Goal: Task Accomplishment & Management: Manage account settings

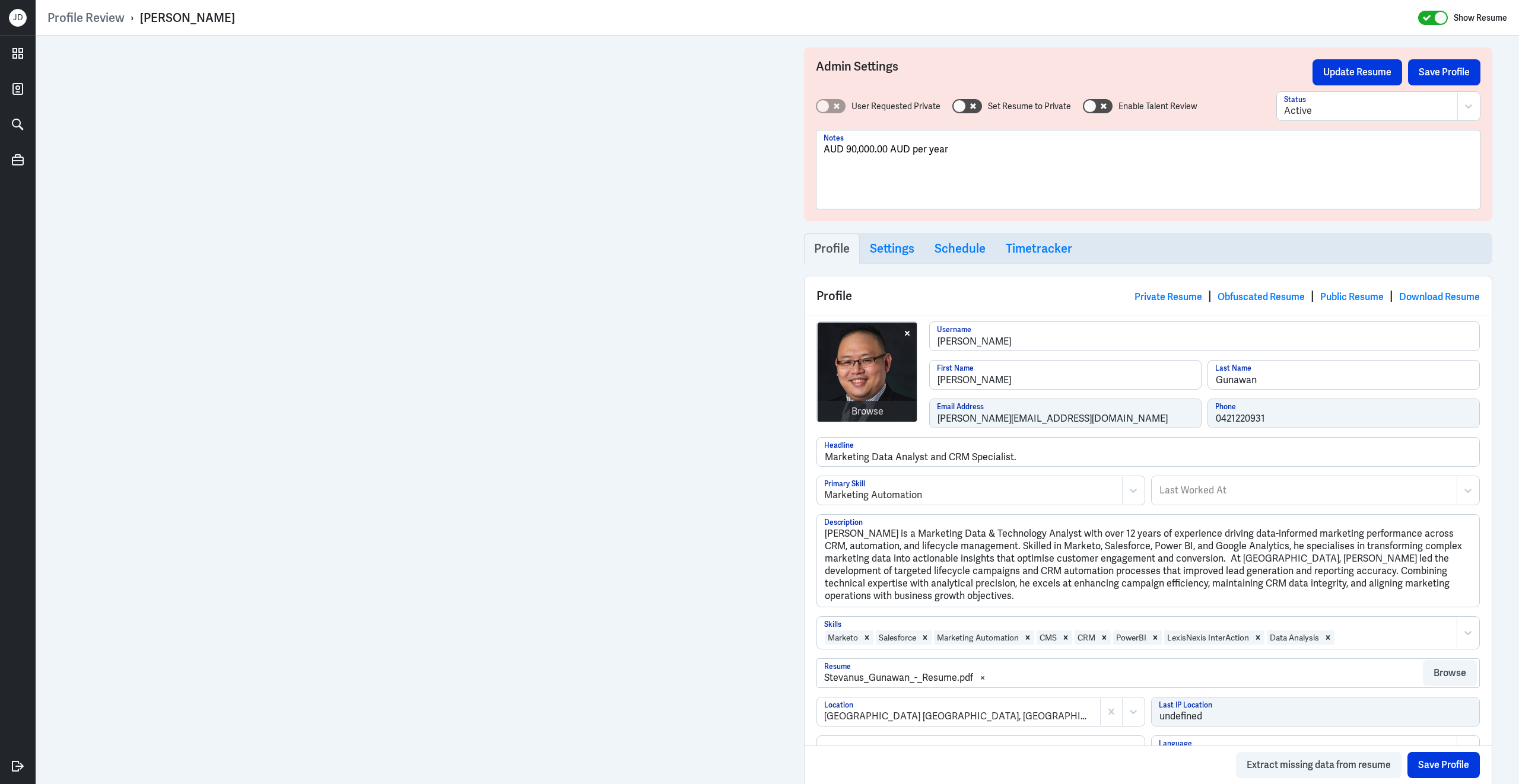
drag, startPoint x: 141, startPoint y: 20, endPoint x: 266, endPoint y: 16, distance: 125.1
click at [267, 18] on div "Profile Review › Stevanus Gunawan Show Resume" at bounding box center [777, 18] width 1460 height 16
copy div "Stevanus Gunawan"
click at [884, 411] on div "Browse stevanus-gunawan Username Stevanus First Name Gunawan Last Name stevanus…" at bounding box center [1148, 379] width 663 height 116
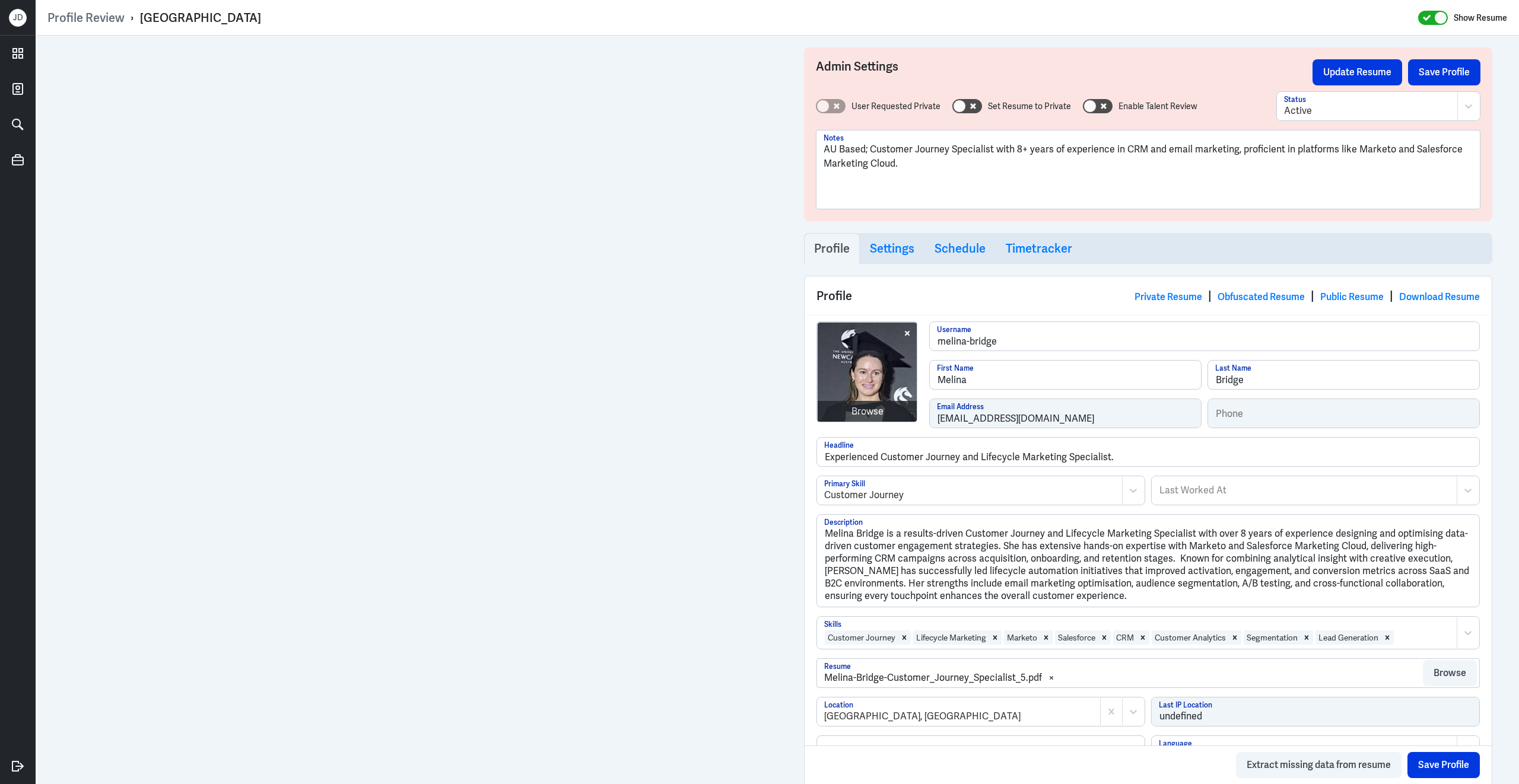
click at [918, 420] on div "Browse melina-bridge Username [PERSON_NAME] First Name Bridge Last Name [PERSON…" at bounding box center [1148, 379] width 663 height 116
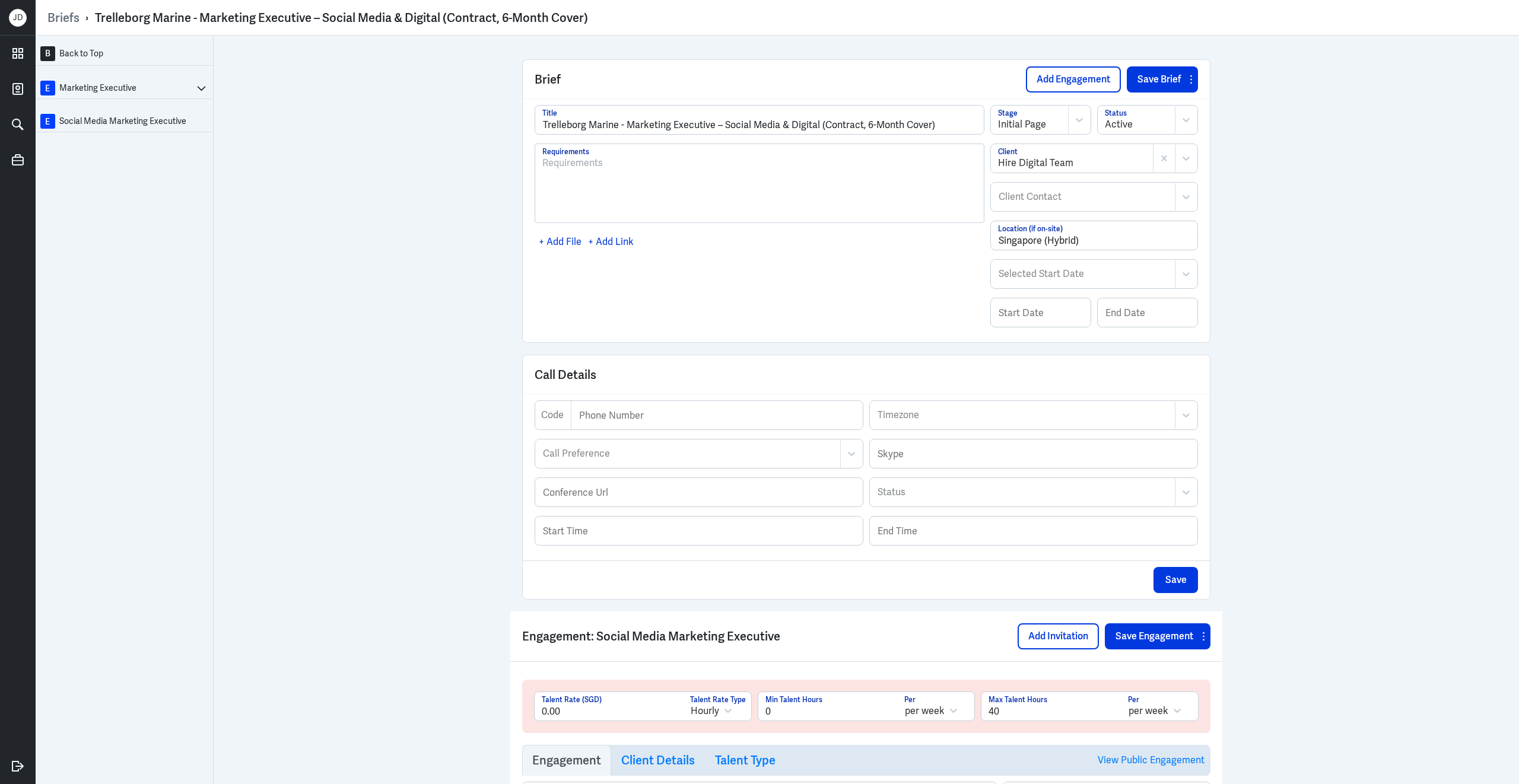
scroll to position [583, 0]
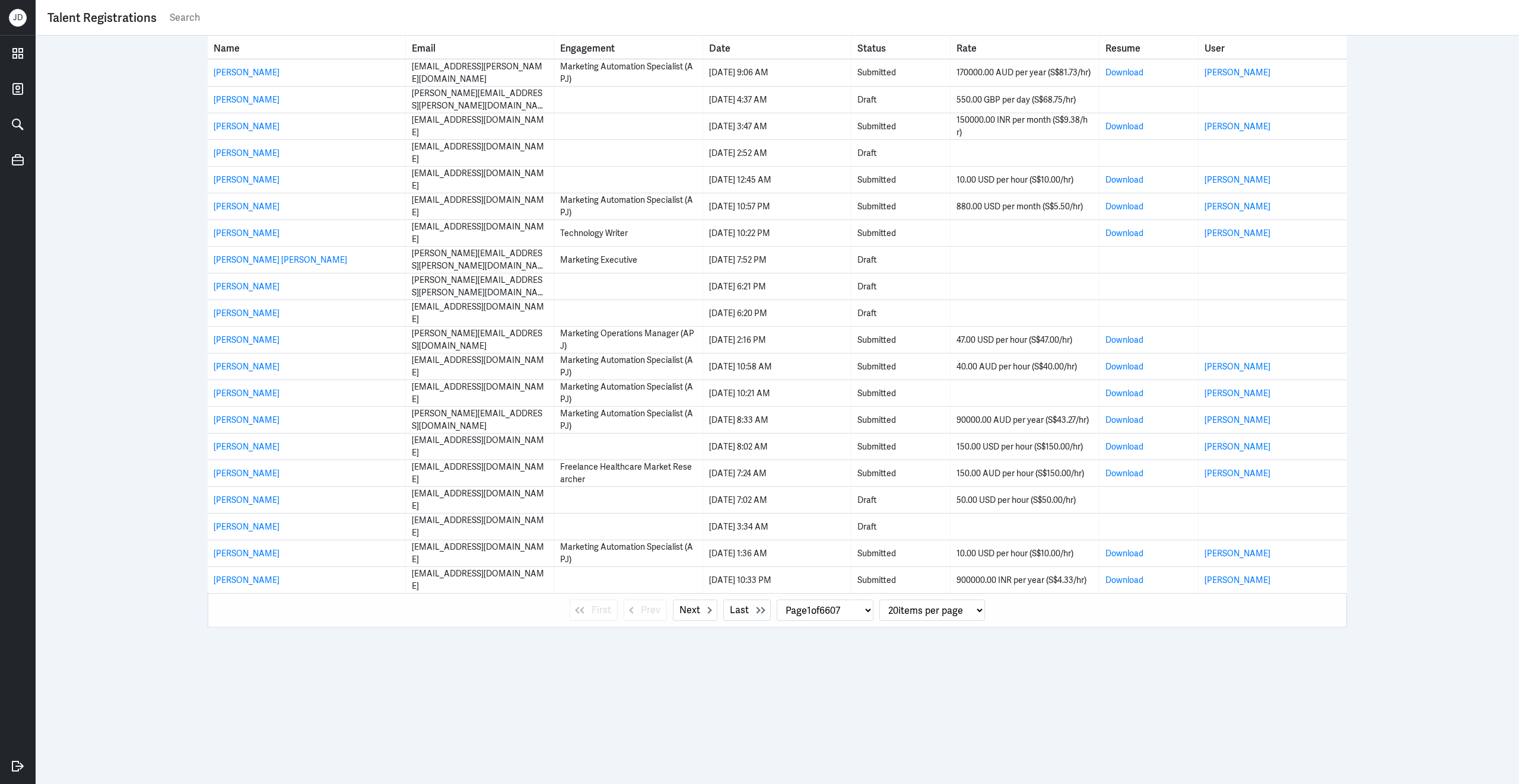
click at [416, 19] on input "text" at bounding box center [838, 18] width 1339 height 18
paste input "Faraz Faruqui"
type input "Faraz Faruqui"
select select "0"
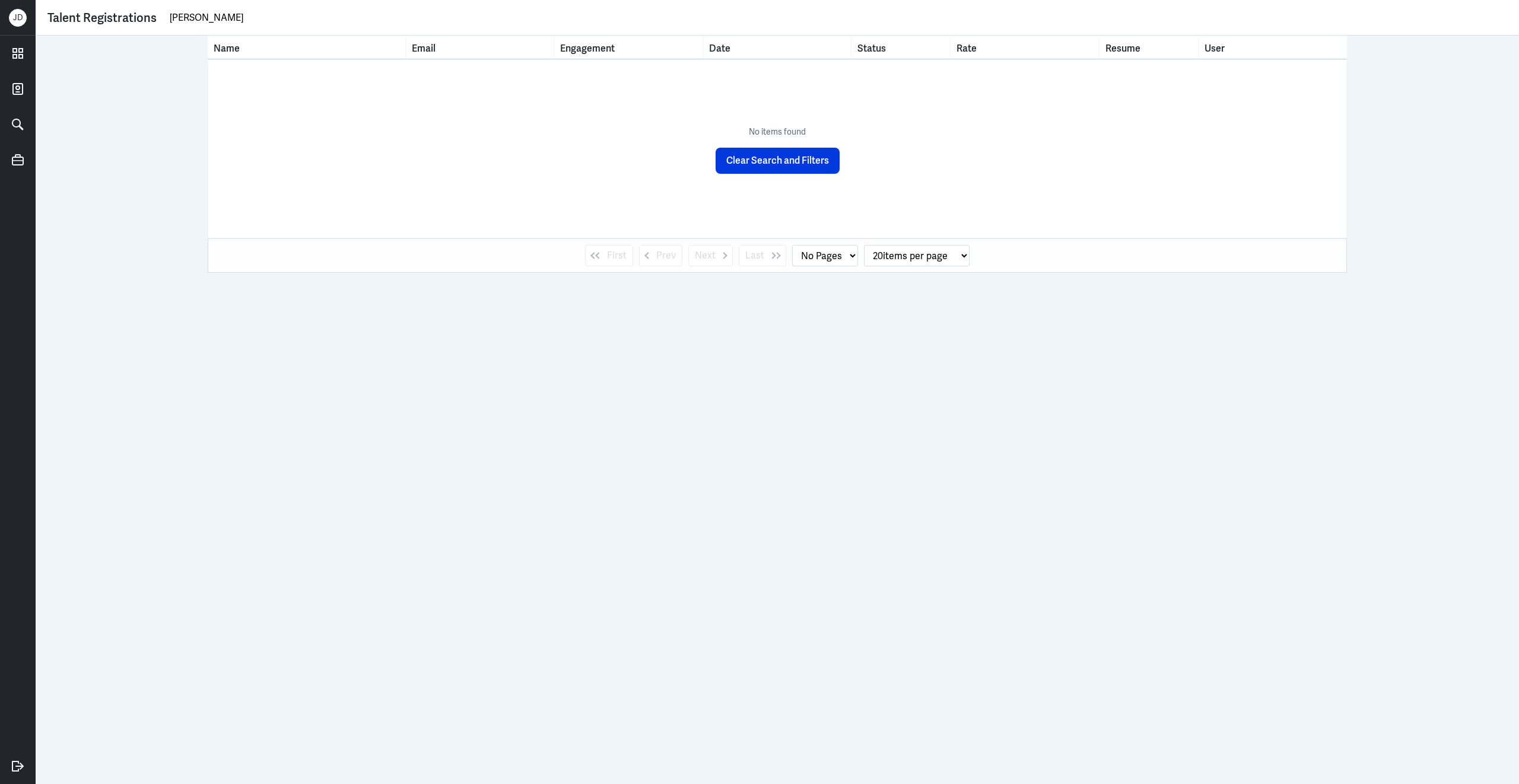
drag, startPoint x: 248, startPoint y: 16, endPoint x: 153, endPoint y: 15, distance: 95.0
click at [153, 15] on div "Talent Registrations Faraz Faruqui" at bounding box center [777, 18] width 1460 height 18
type input "faraz"
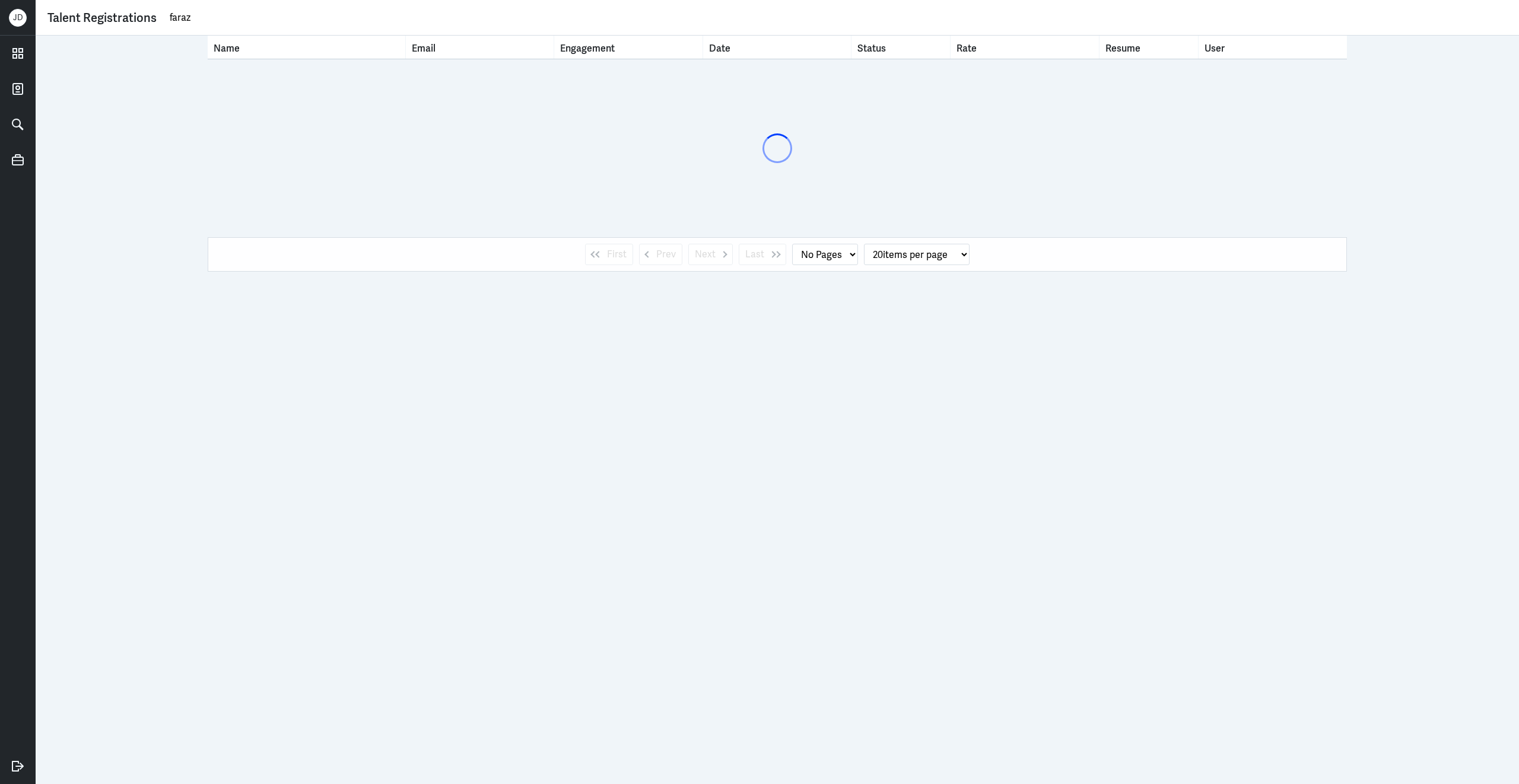
select select "1"
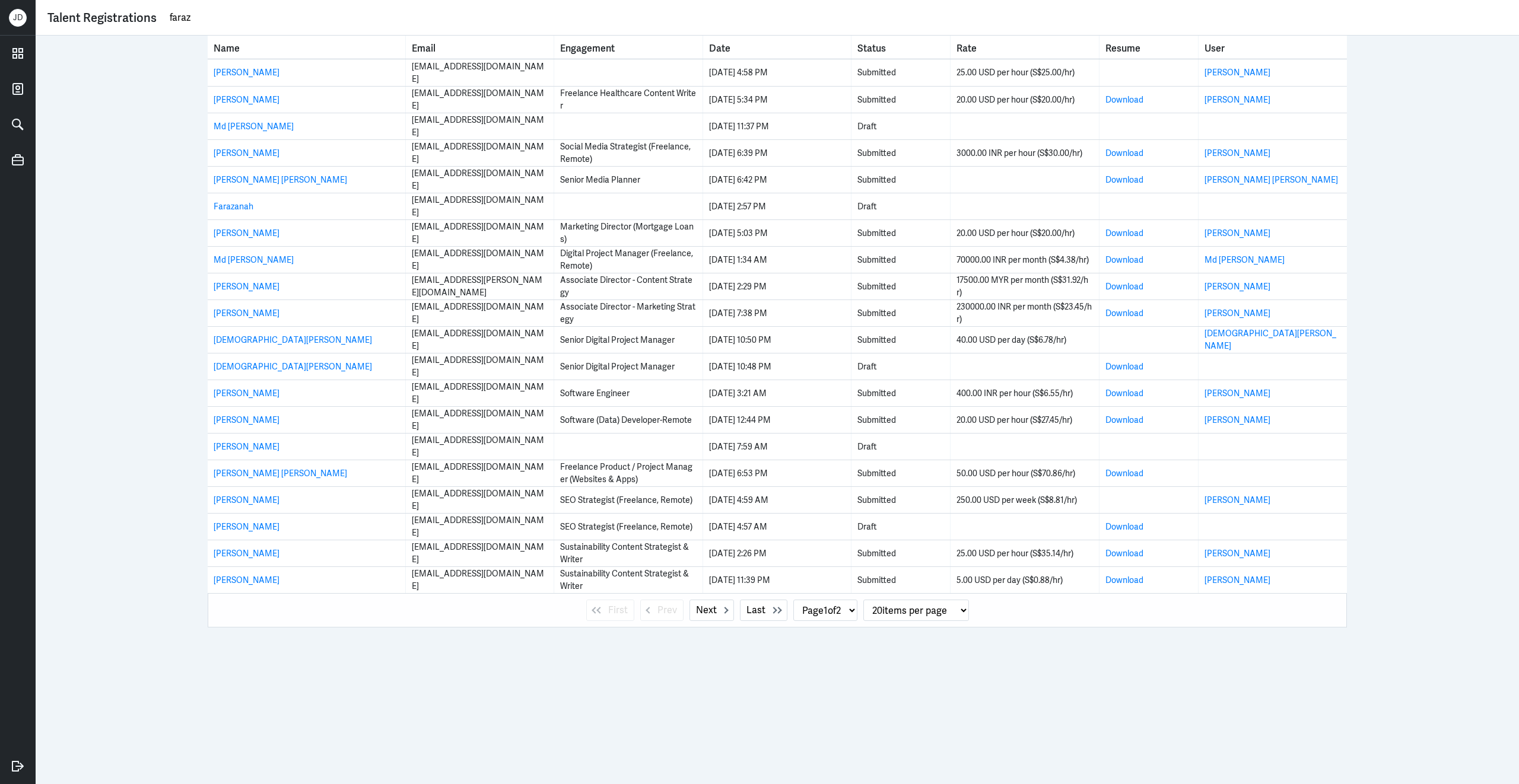
drag, startPoint x: 196, startPoint y: 13, endPoint x: 157, endPoint y: 13, distance: 39.0
click at [157, 13] on div "Talent Registrations faraz" at bounding box center [777, 18] width 1460 height 18
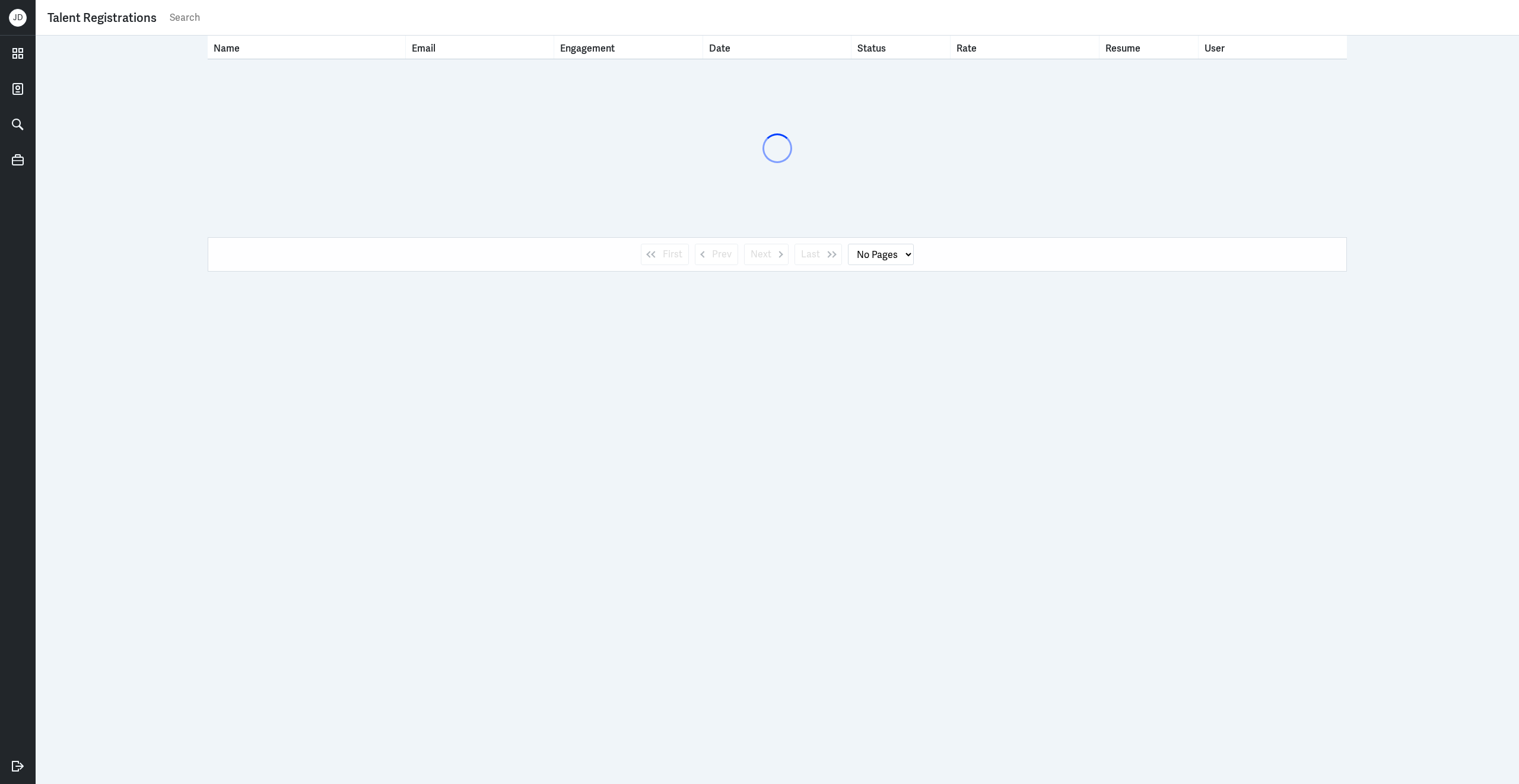
select select "1"
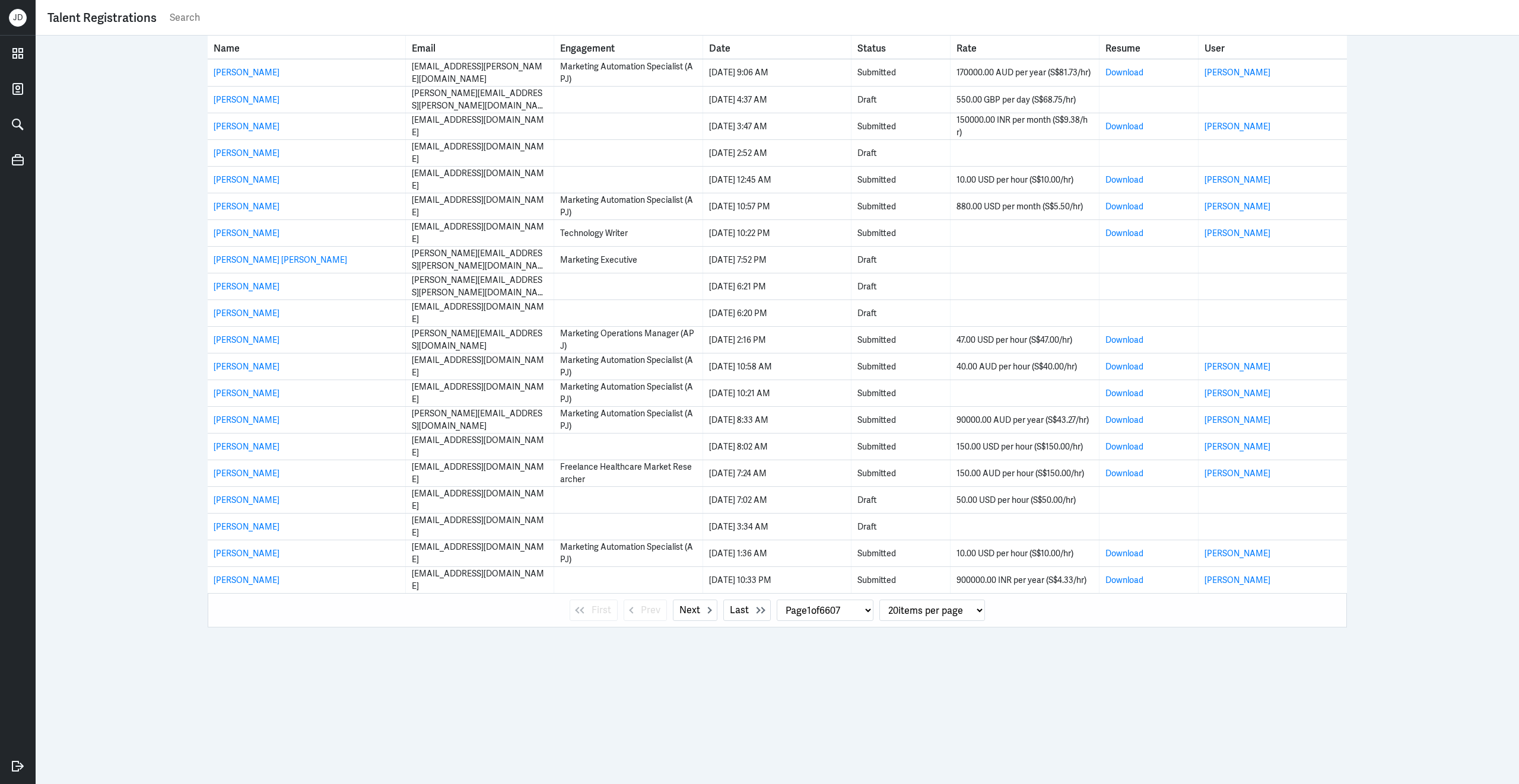
click at [251, 17] on input "text" at bounding box center [838, 18] width 1339 height 18
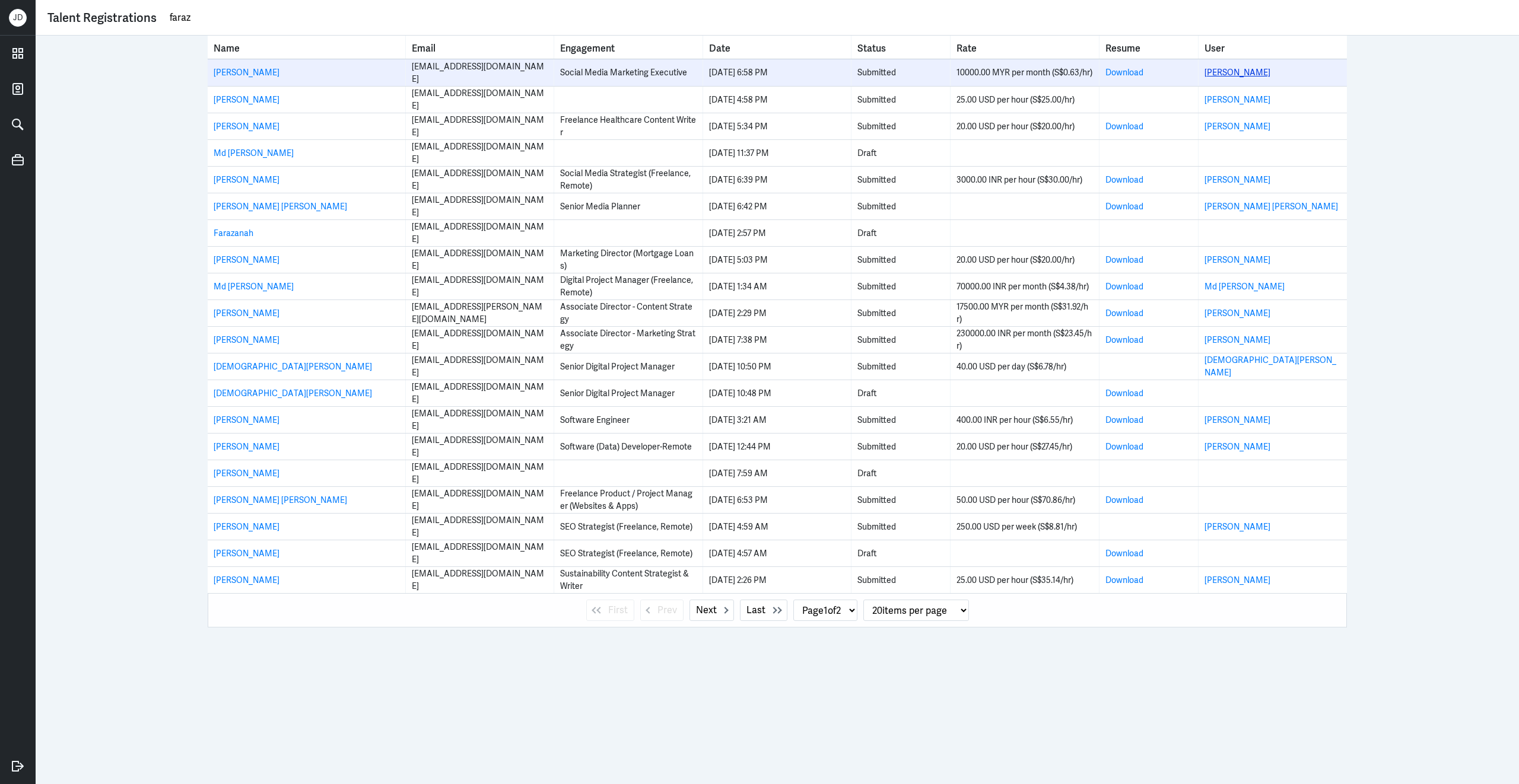
type input "faraz"
click at [1232, 73] on link "Faraz Faruqui" at bounding box center [1237, 72] width 66 height 11
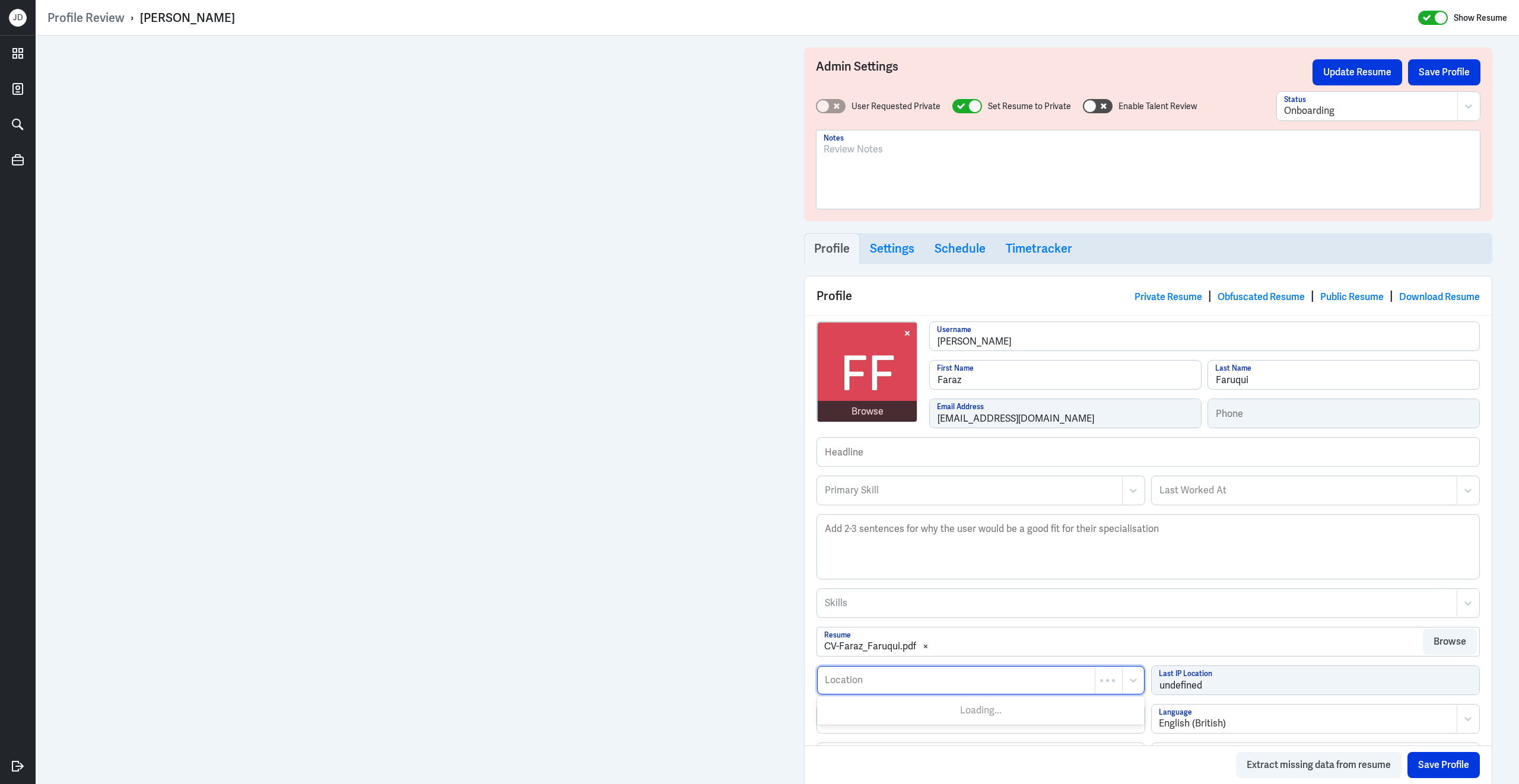
click at [905, 687] on div at bounding box center [956, 680] width 266 height 14
type input "Kuala Lum"
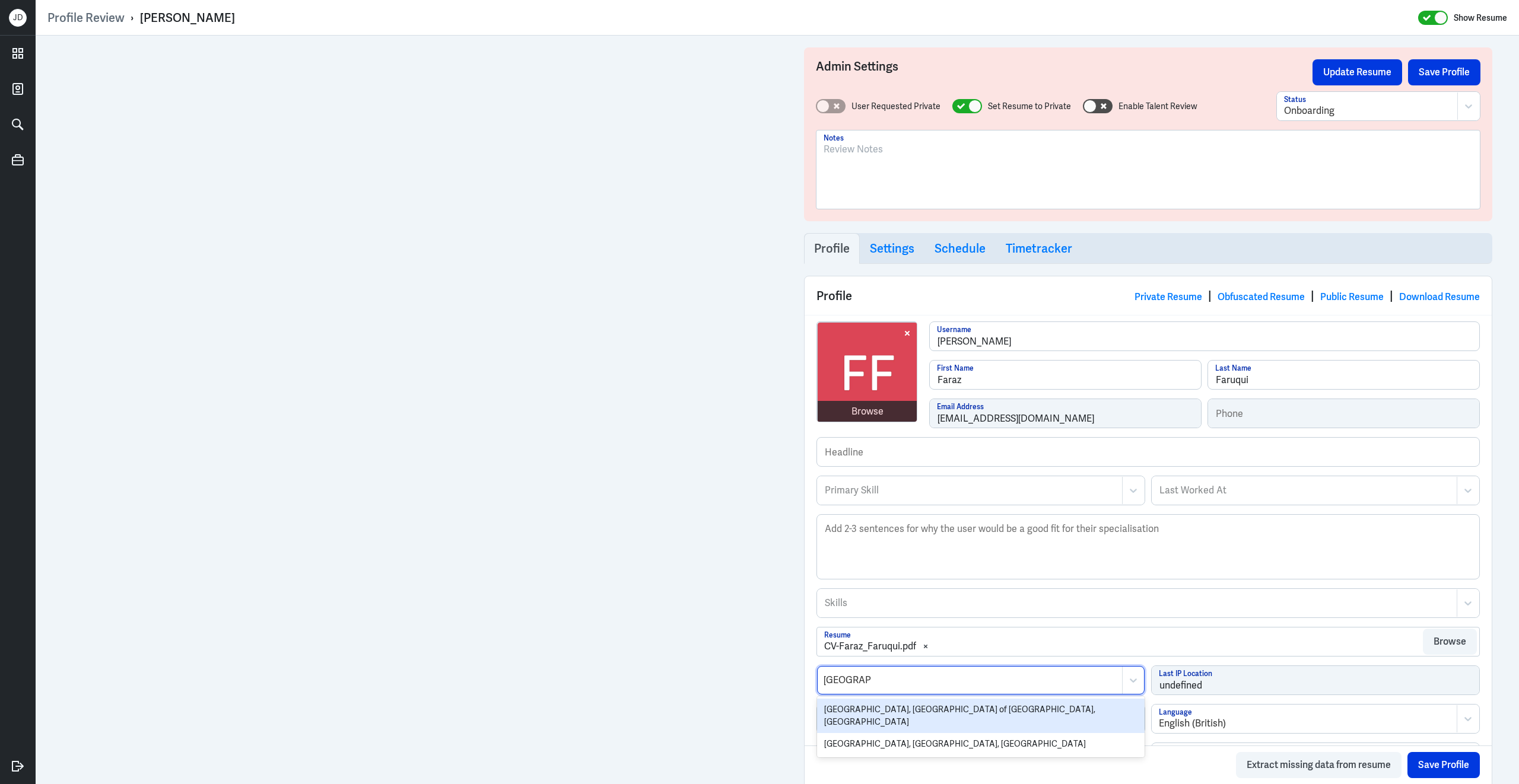
click at [880, 716] on div "Kuala Lumpur, Federal Territory of Kuala Lumpur, Malaysia" at bounding box center [981, 716] width 327 height 34
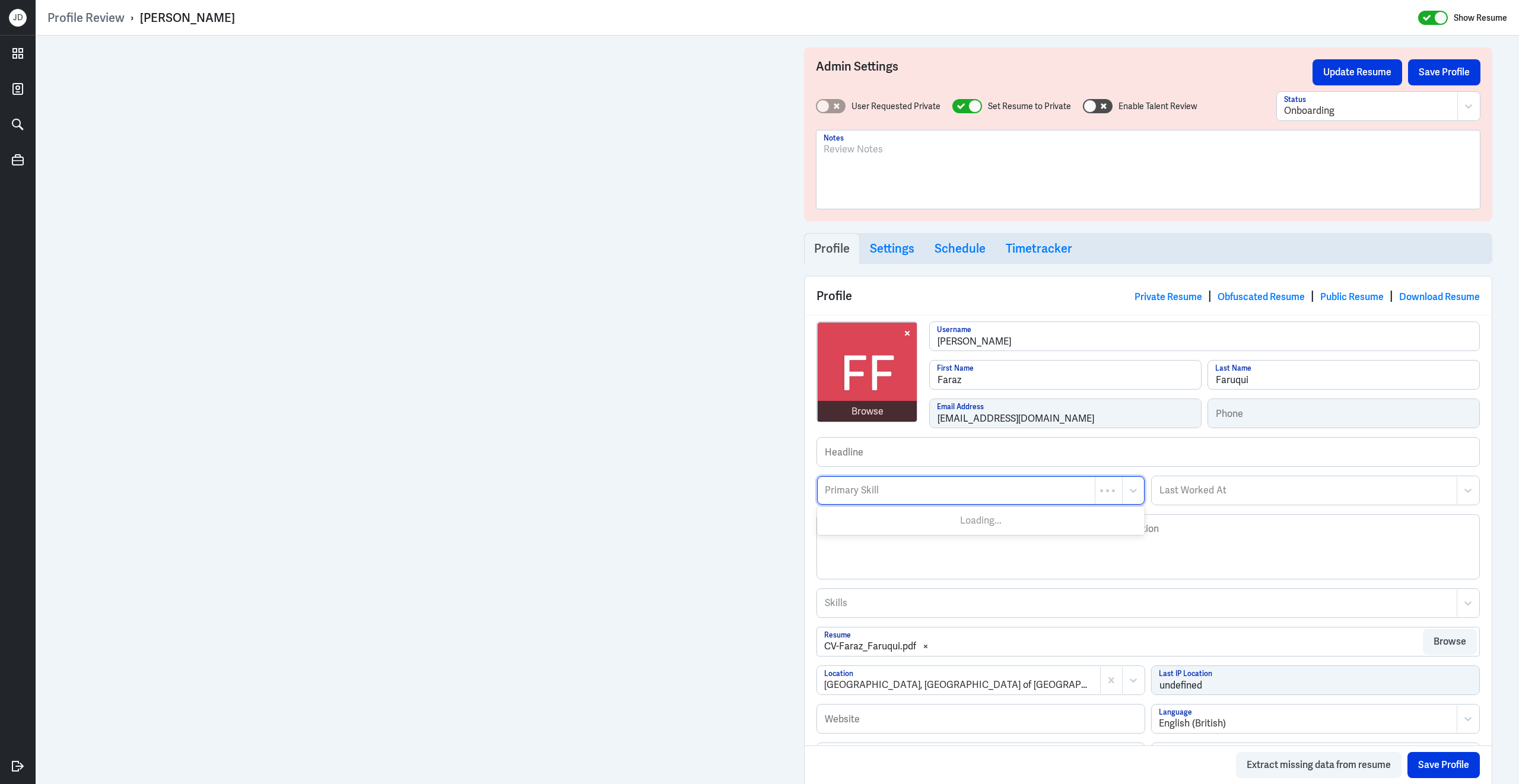
click at [903, 494] on div at bounding box center [956, 490] width 266 height 14
type input "B2b Marke"
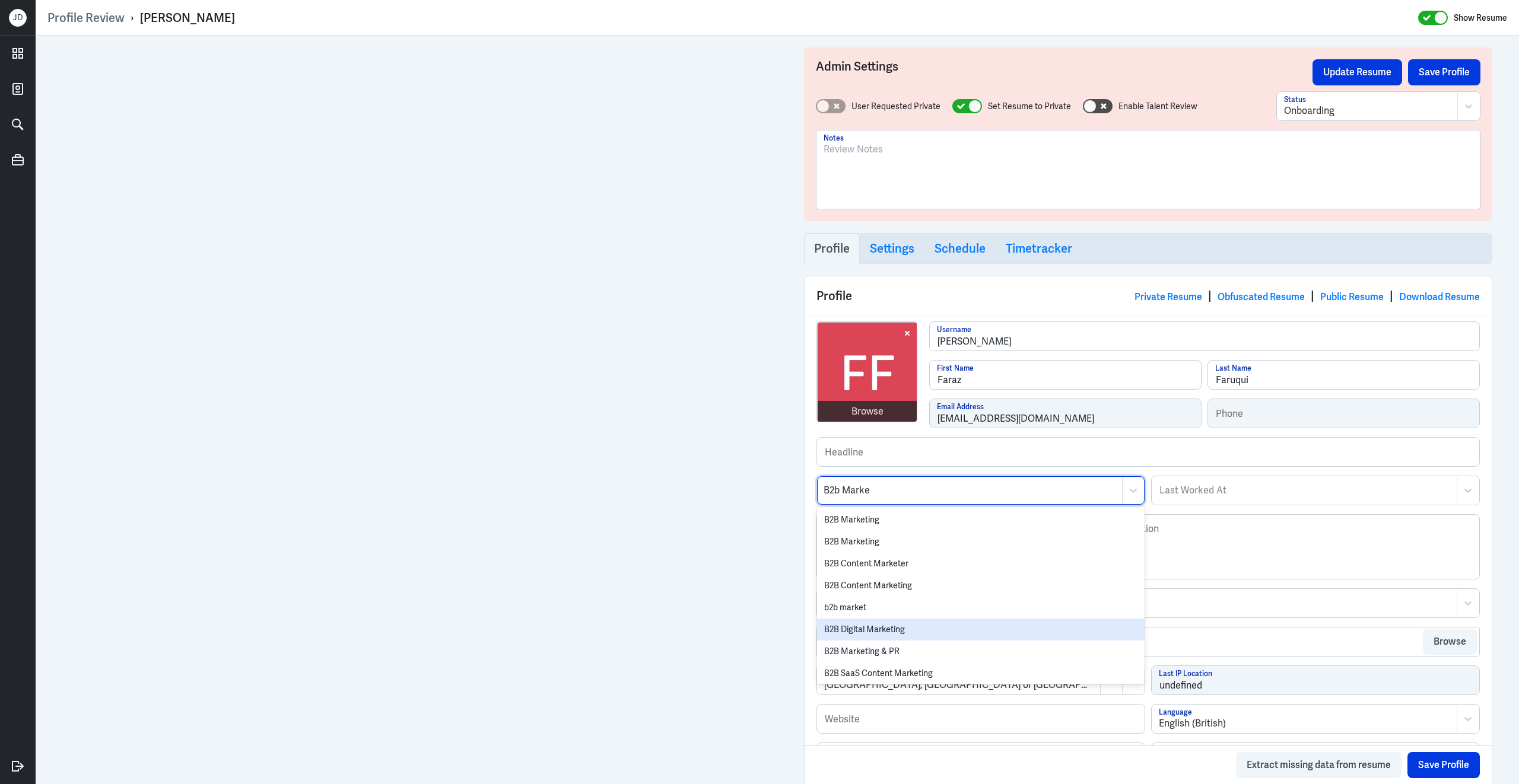
click at [863, 630] on div "B2B Digital Marketing" at bounding box center [981, 630] width 327 height 22
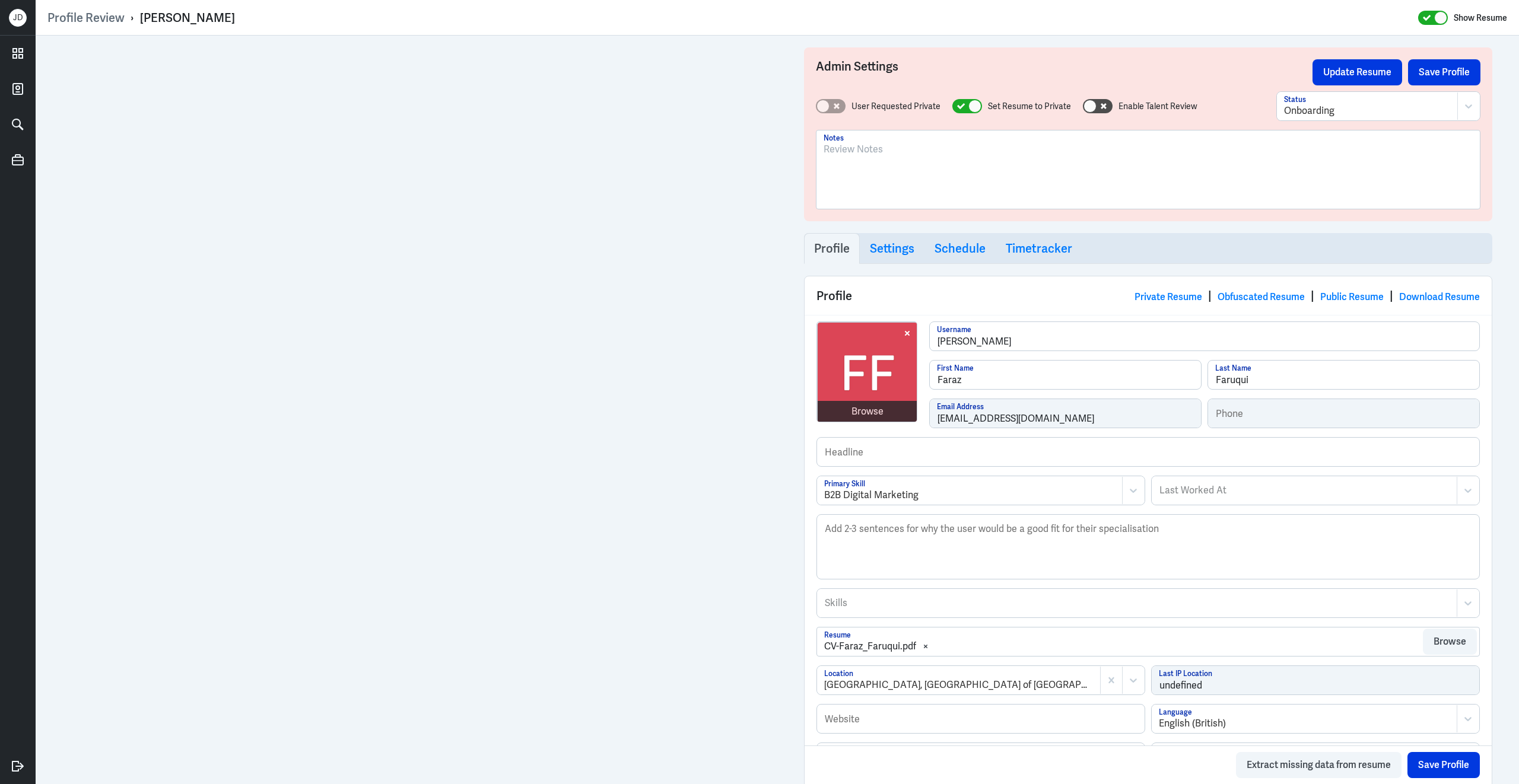
scroll to position [318, 0]
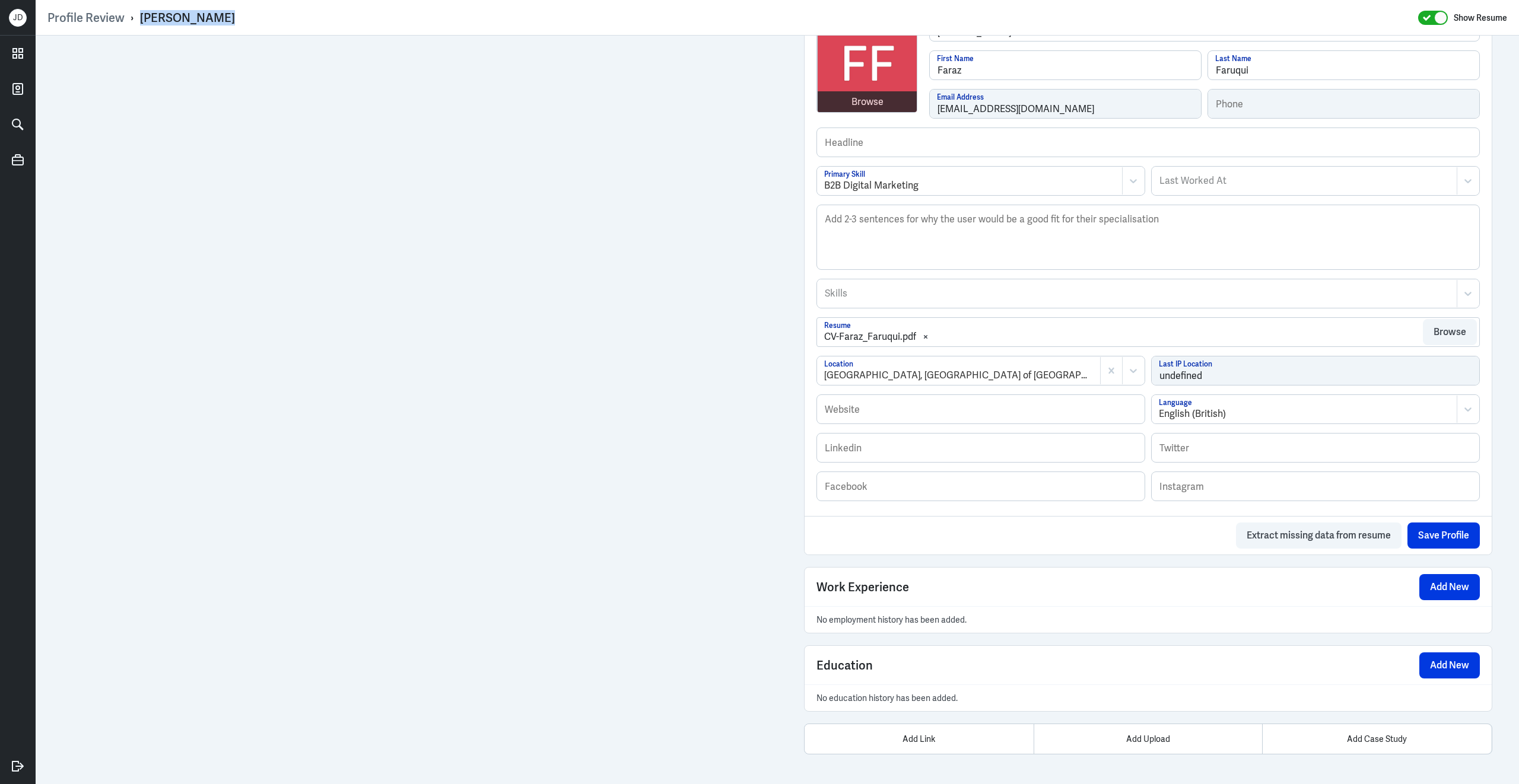
drag, startPoint x: 142, startPoint y: 13, endPoint x: 246, endPoint y: 12, distance: 104.0
click at [246, 13] on div "Profile Review › Faraz Faruqui Show Resume" at bounding box center [777, 18] width 1460 height 16
copy div "Faraz Faruqui"
click at [1426, 583] on button "Add New" at bounding box center [1449, 587] width 61 height 26
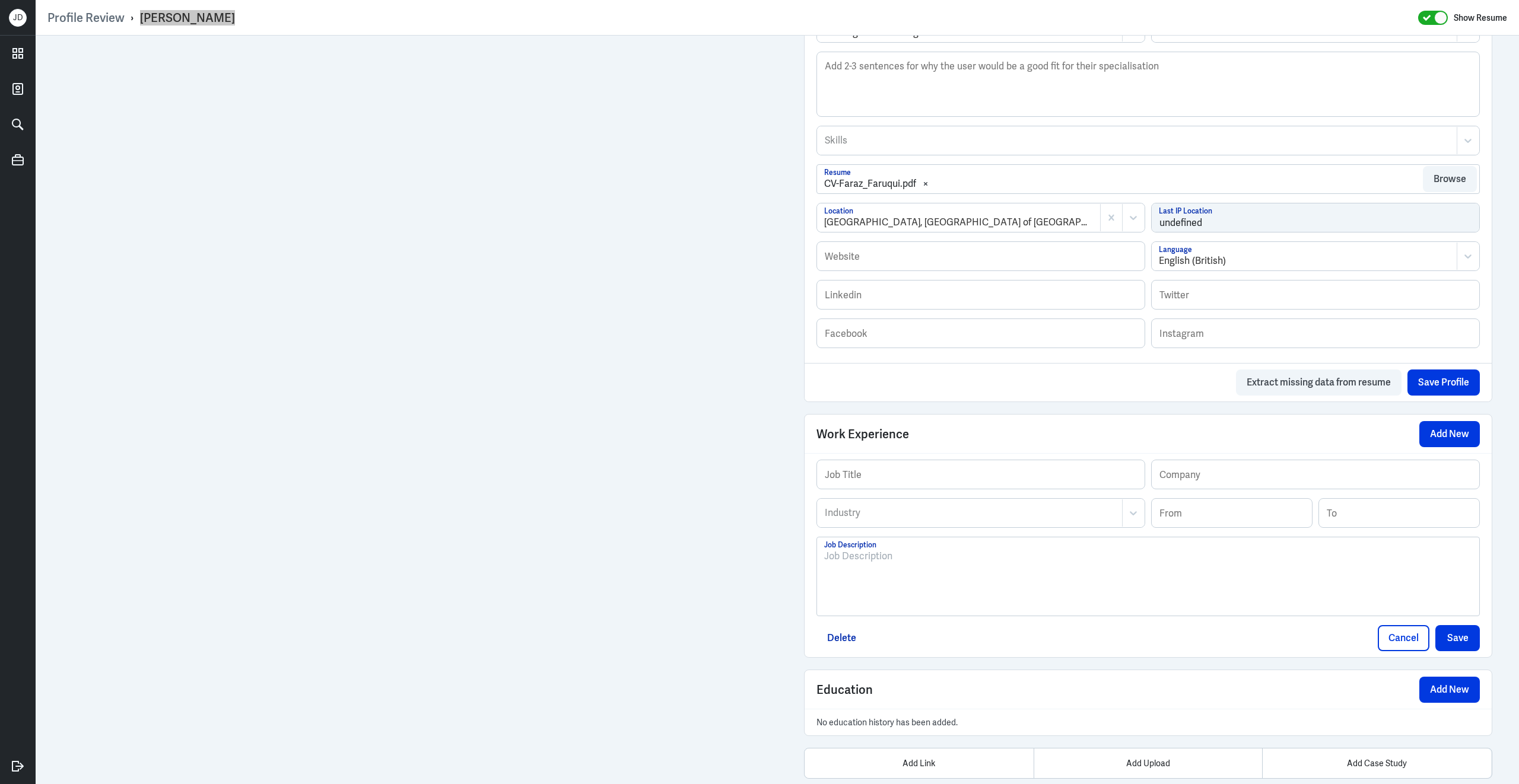
scroll to position [497, 0]
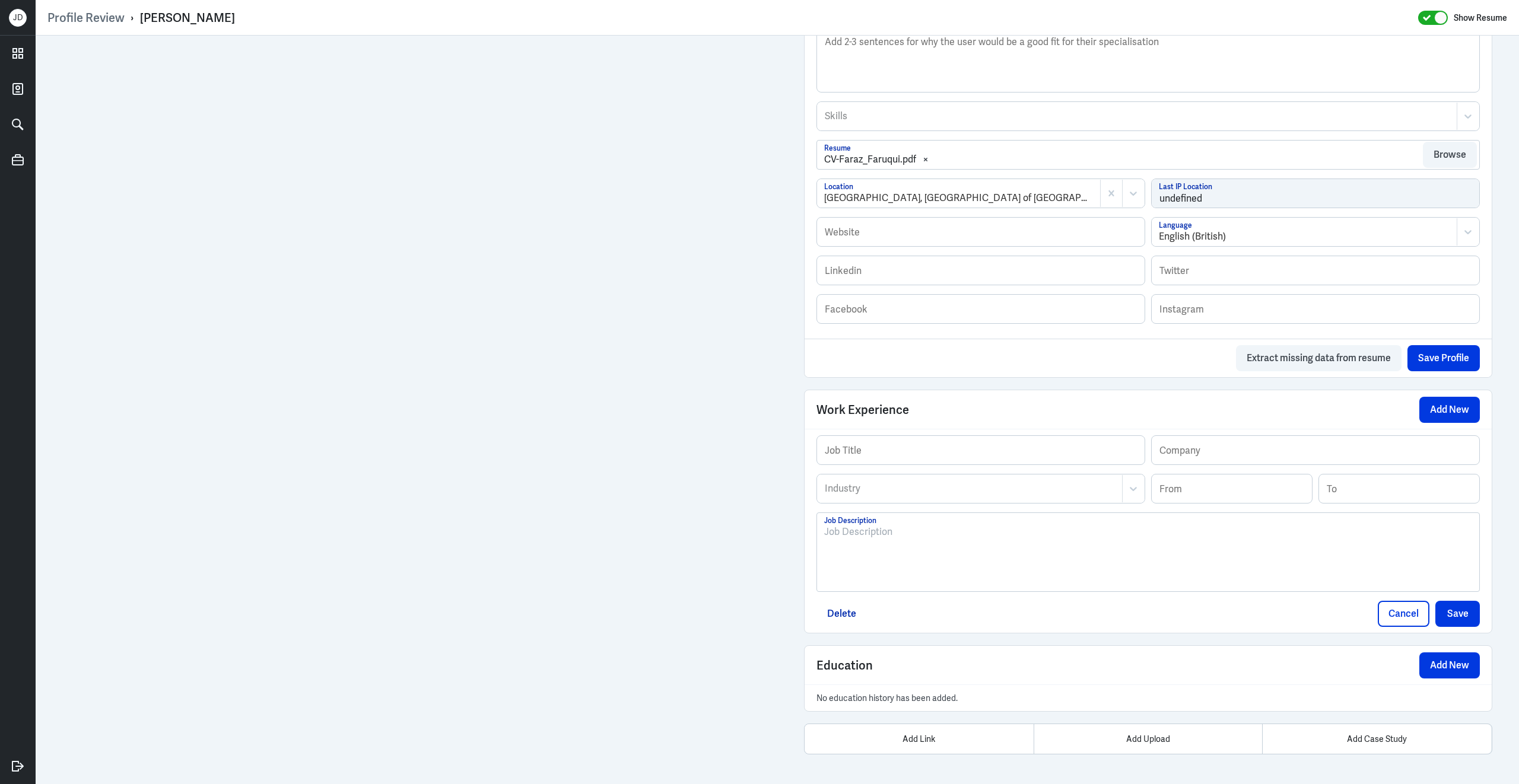
click at [954, 556] on div at bounding box center [1148, 557] width 648 height 64
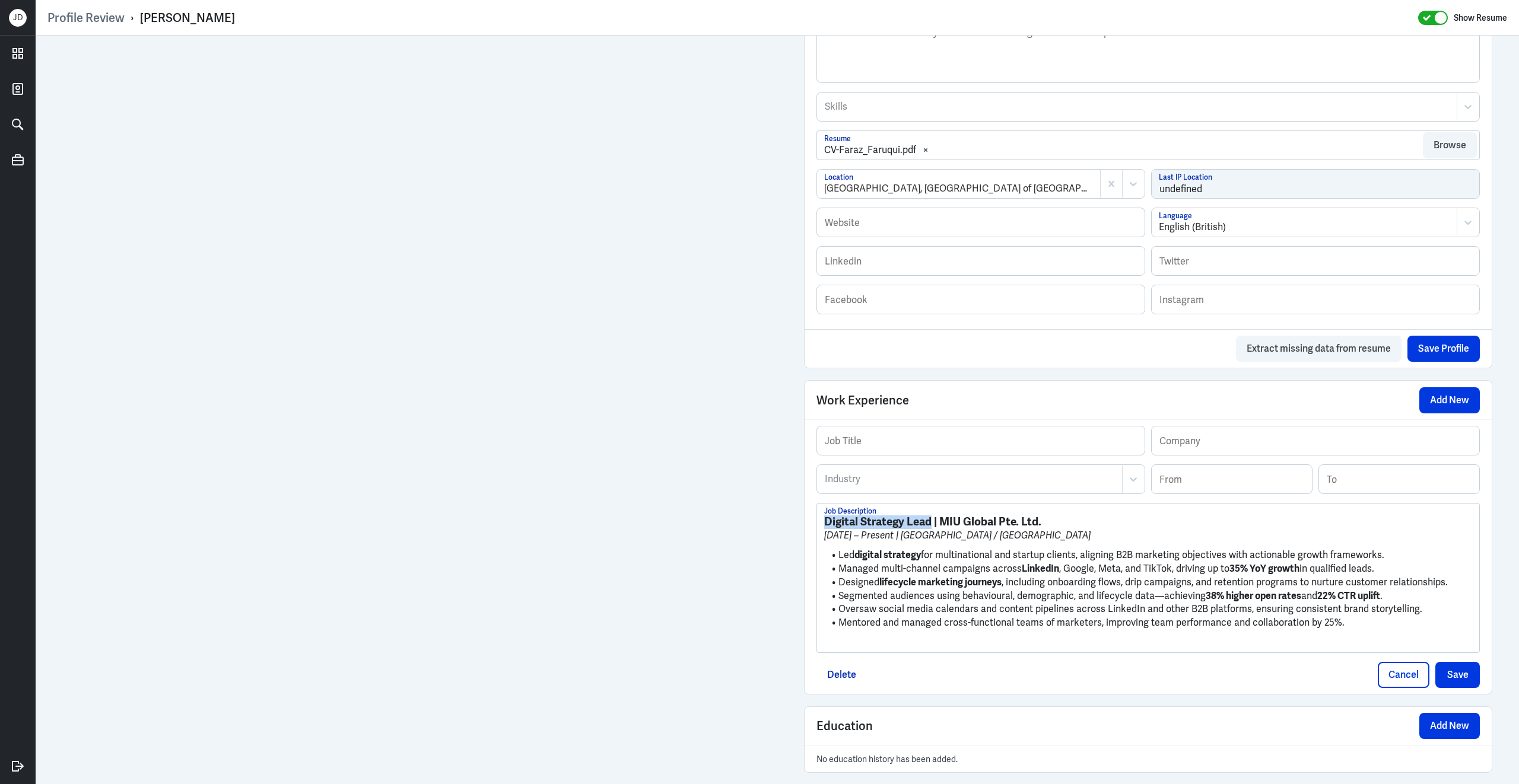
drag, startPoint x: 932, startPoint y: 531, endPoint x: 775, endPoint y: 526, distance: 157.1
click at [775, 526] on div "Admin Settings Update Resume Save Profile User Requested Private Set Resume to …" at bounding box center [777, 192] width 1483 height 1306
click at [915, 446] on input "text" at bounding box center [981, 440] width 327 height 28
paste input "Digital Strategy Lead"
type input "Digital Strategy Lead"
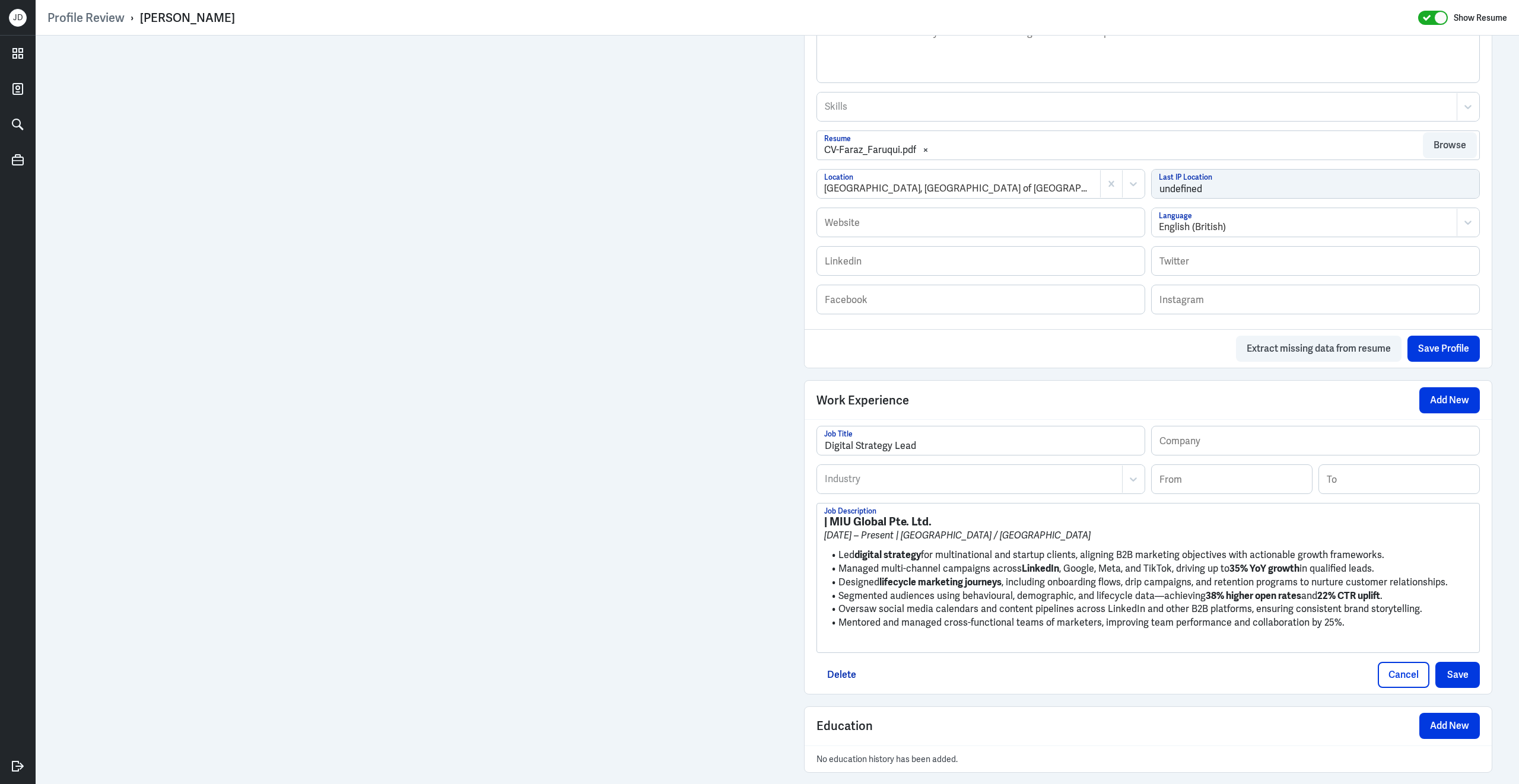
drag, startPoint x: 836, startPoint y: 532, endPoint x: 947, endPoint y: 530, distance: 111.0
click at [947, 529] on h3 "| MIU Global Pte. Ltd." at bounding box center [1148, 521] width 648 height 13
click at [1234, 443] on input "text" at bounding box center [1315, 440] width 327 height 28
paste input "MIU Global Pte. Ltd."
type input "MIU Global Pte. Ltd. (SG & MY)"
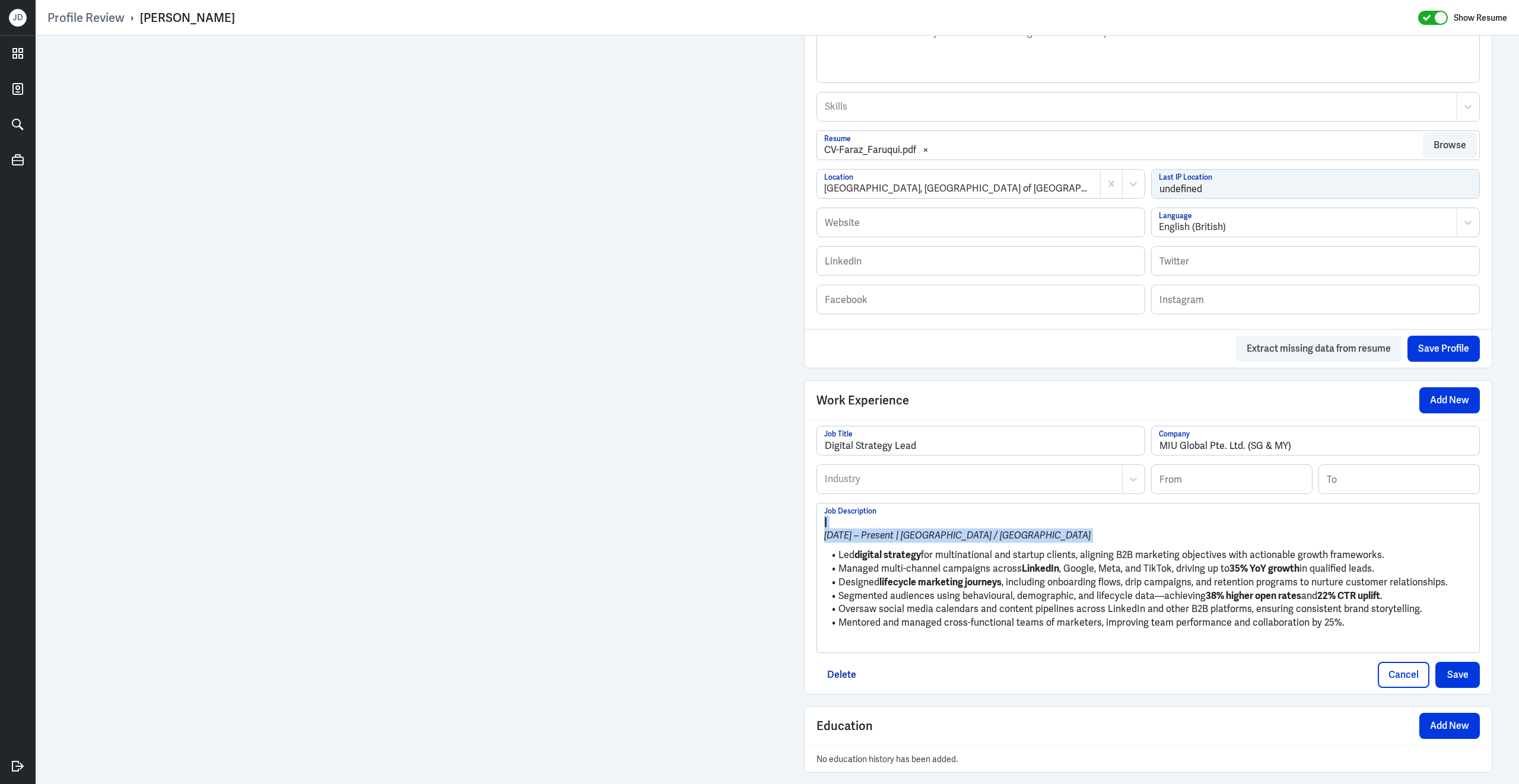
drag, startPoint x: 839, startPoint y: 567, endPoint x: 801, endPoint y: 531, distance: 52.3
click at [801, 531] on div "Admin Settings Update Resume Save Profile User Requested Private Set Resume to …" at bounding box center [1148, 192] width 712 height 1306
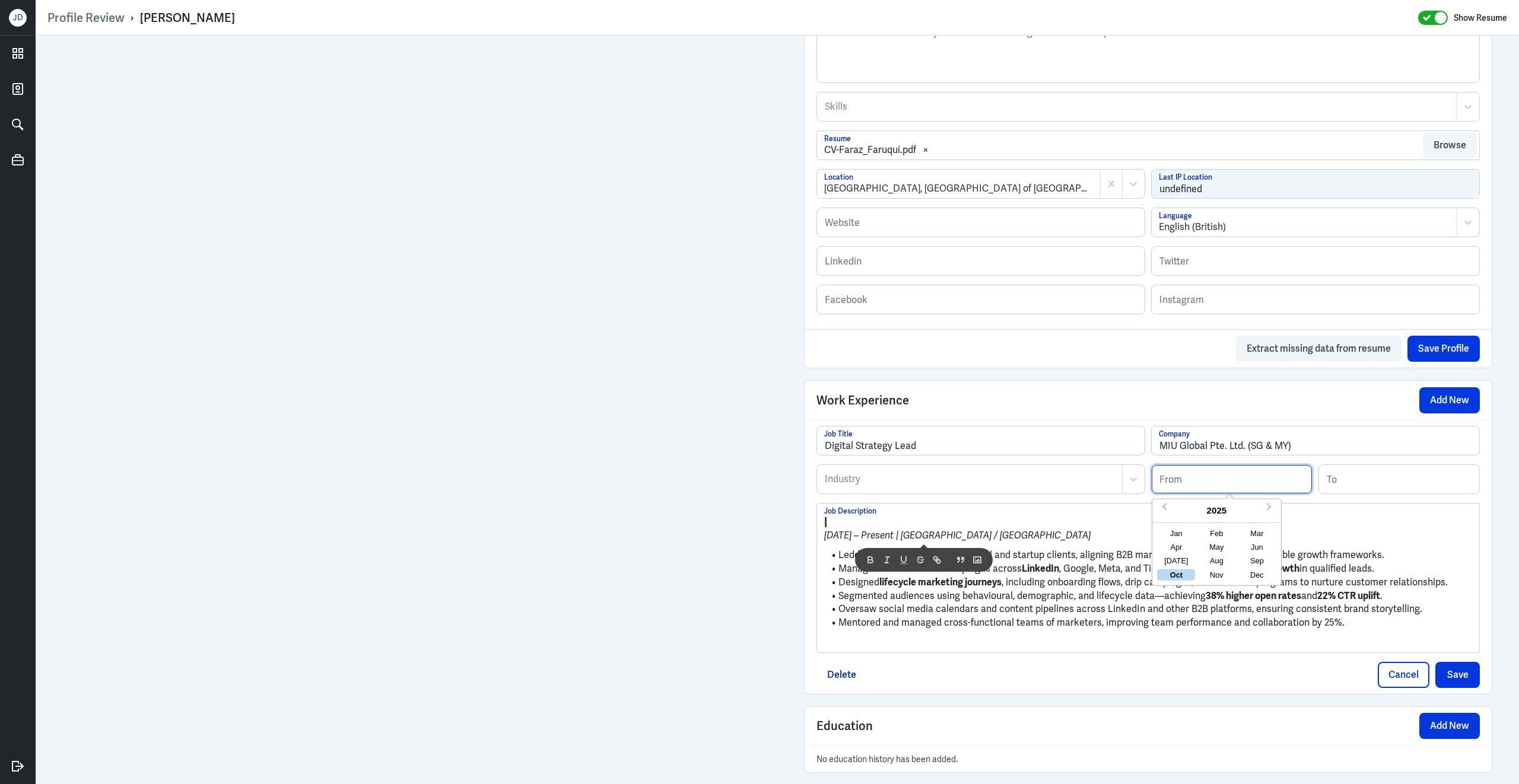
click at [1268, 494] on input at bounding box center [1231, 480] width 160 height 28
type input "03/2024"
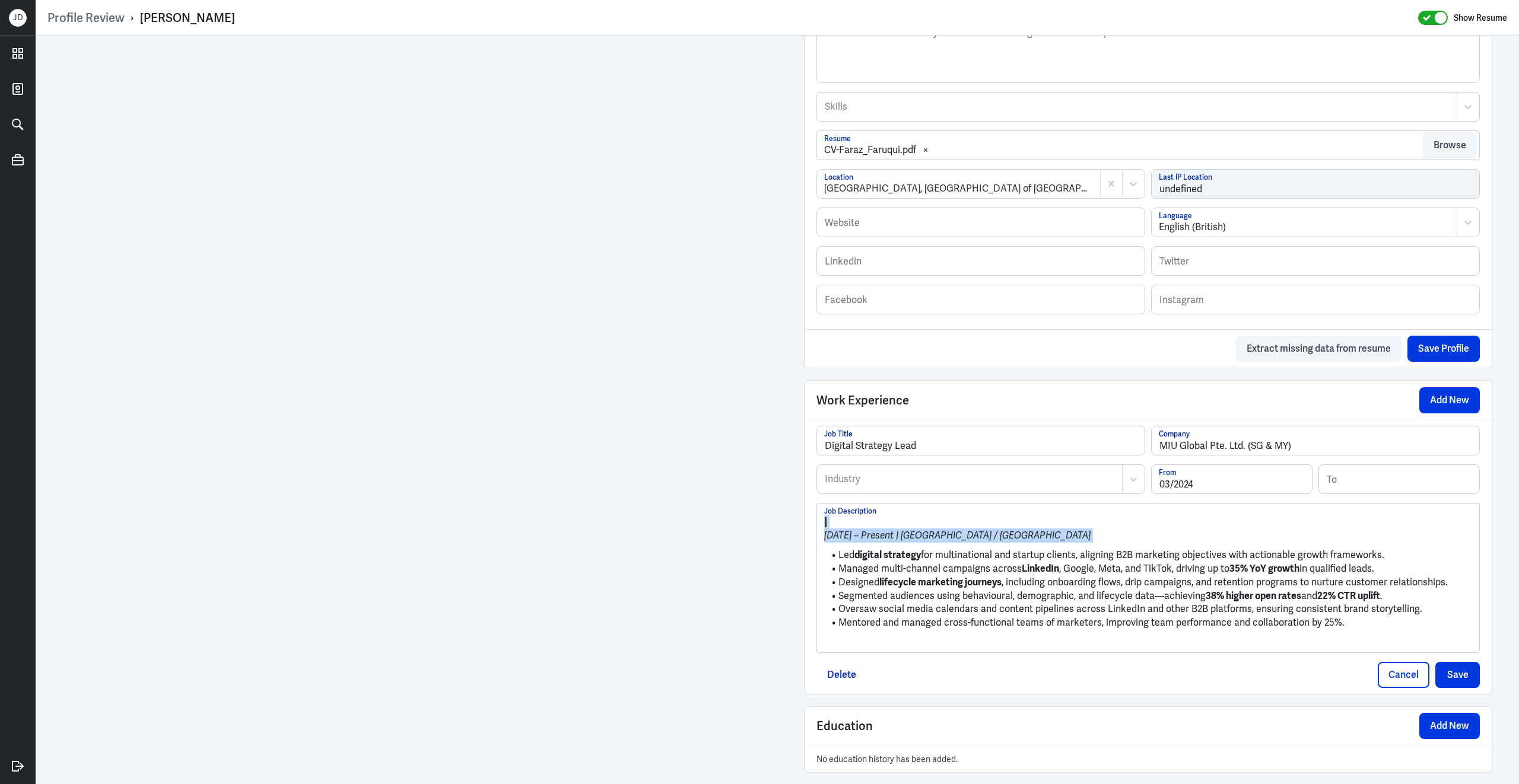
drag, startPoint x: 839, startPoint y: 565, endPoint x: 801, endPoint y: 520, distance: 58.9
click at [801, 520] on div "Admin Settings Update Resume Save Profile User Requested Private Set Resume to …" at bounding box center [1148, 192] width 712 height 1306
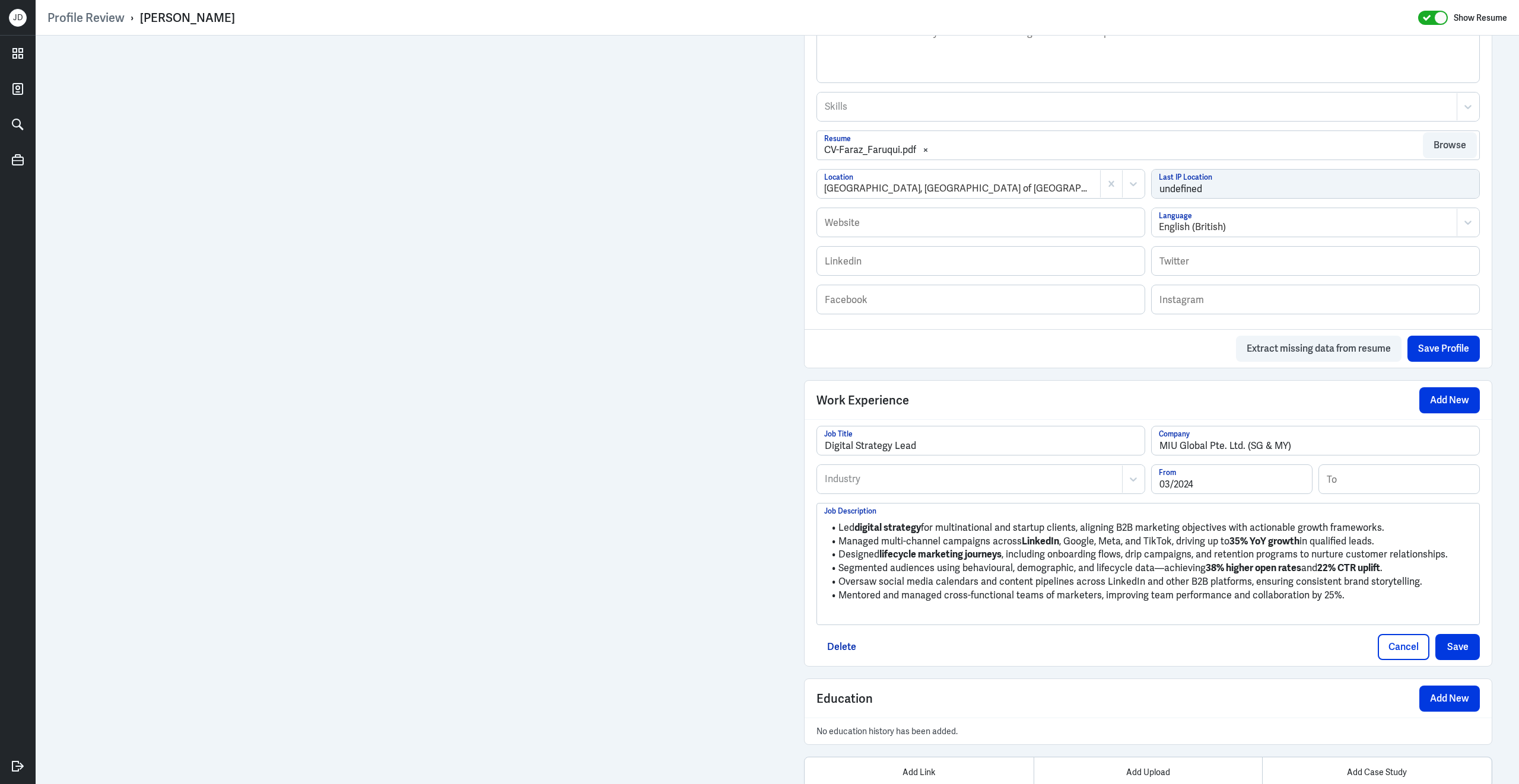
click at [901, 623] on p at bounding box center [1148, 615] width 648 height 14
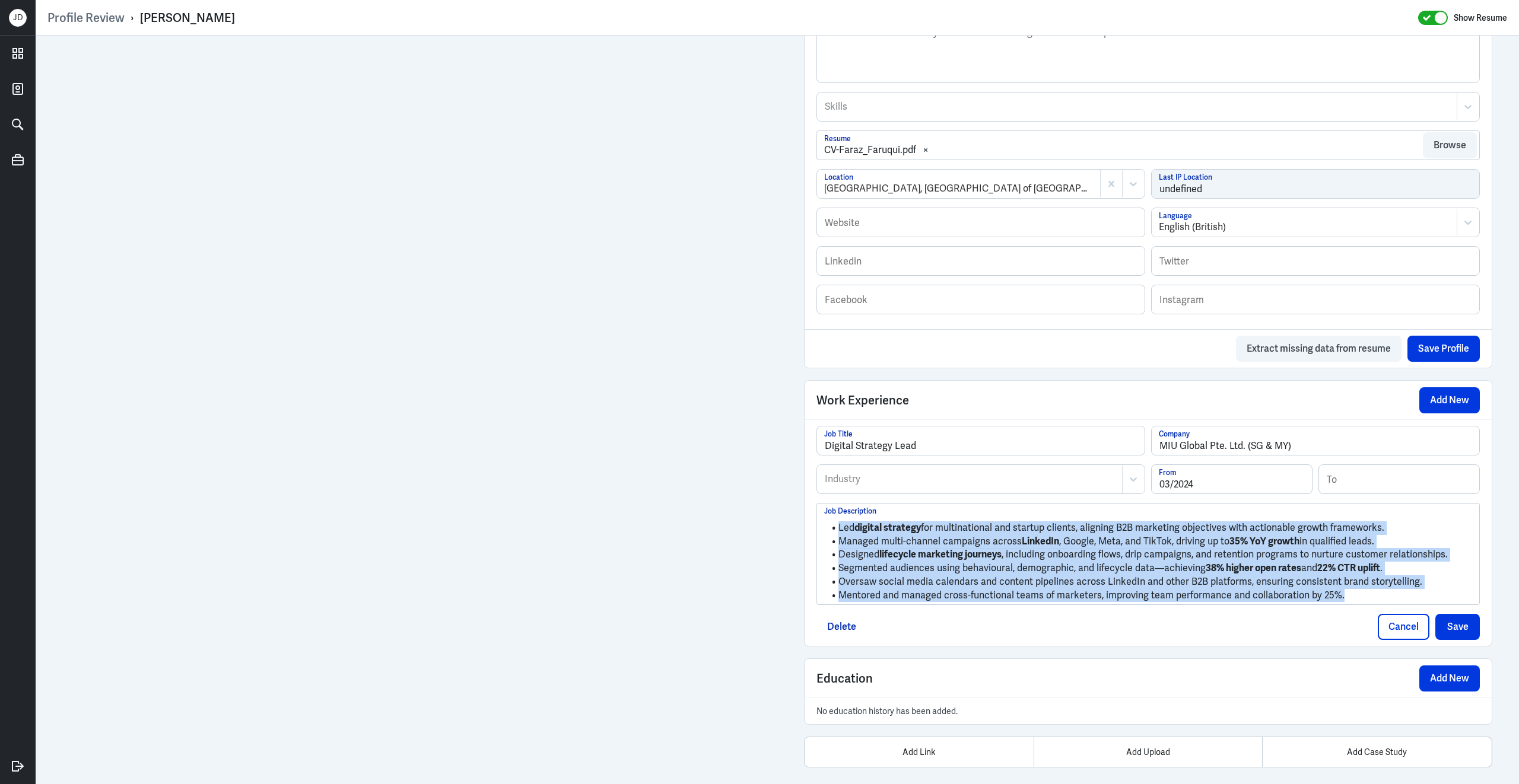
drag, startPoint x: 1350, startPoint y: 606, endPoint x: 1003, endPoint y: 478, distance: 369.9
click at [1003, 478] on div "Digital Strategy Lead Job Title MIU Global Pte. Ltd. (SG & MY) Company Industry…" at bounding box center [1148, 516] width 663 height 179
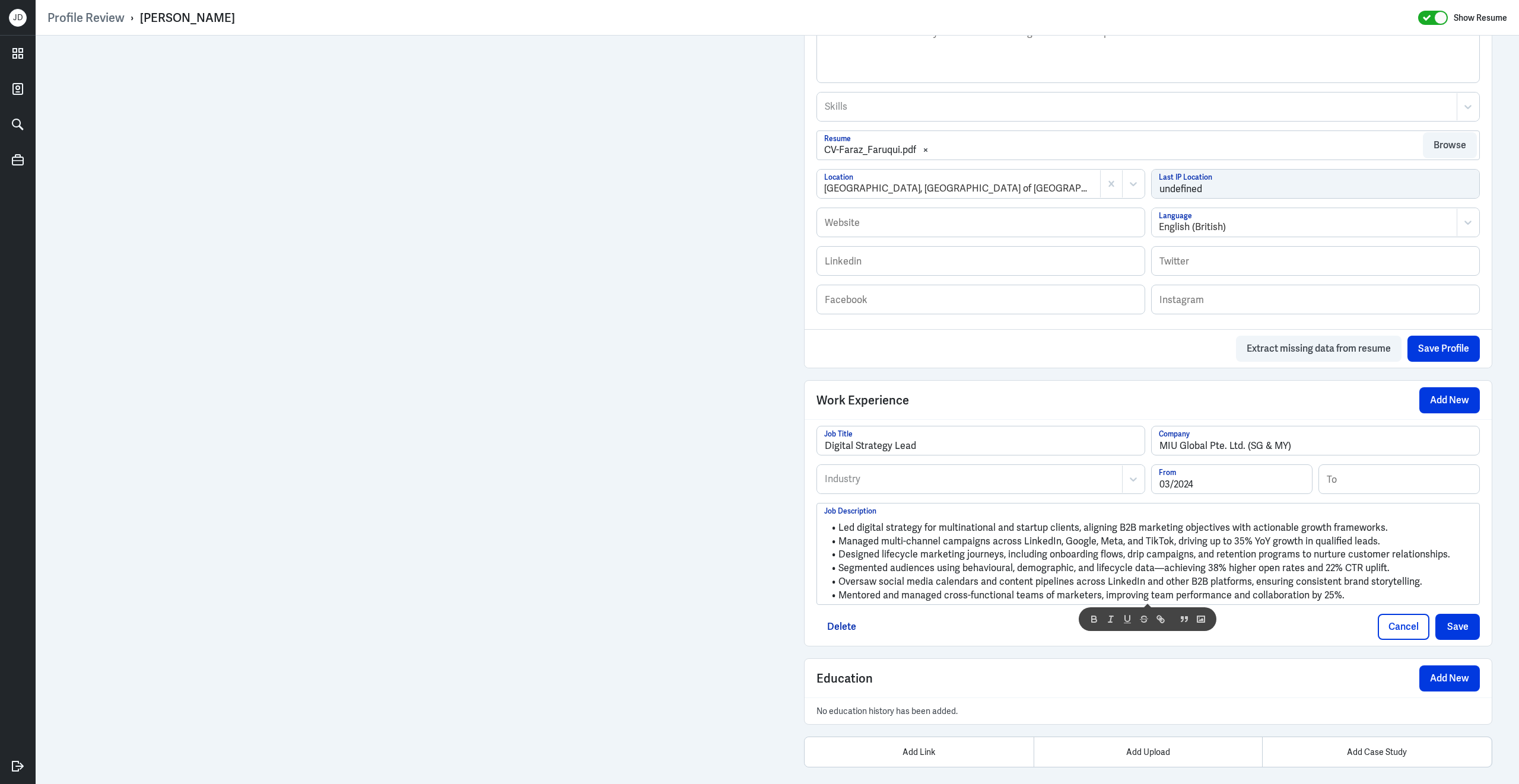
click at [1005, 482] on div at bounding box center [969, 480] width 293 height 14
drag, startPoint x: 1244, startPoint y: 452, endPoint x: 1105, endPoint y: 446, distance: 139.1
click at [1105, 446] on div "Digital Strategy Lead Job Title MIU Global Pte. Ltd. (SG & MY) Company" at bounding box center [1148, 445] width 663 height 38
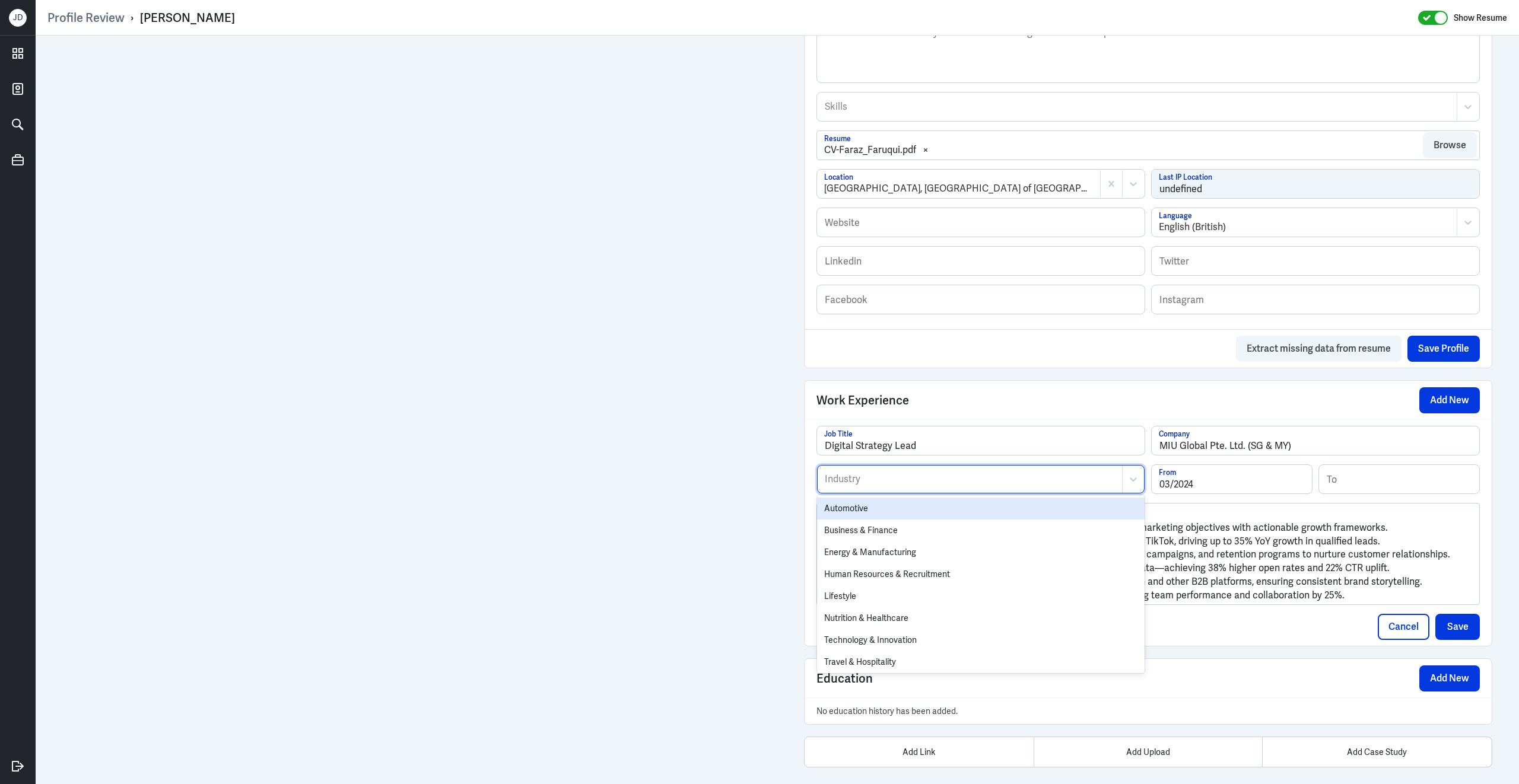
click at [1033, 483] on div at bounding box center [969, 480] width 293 height 14
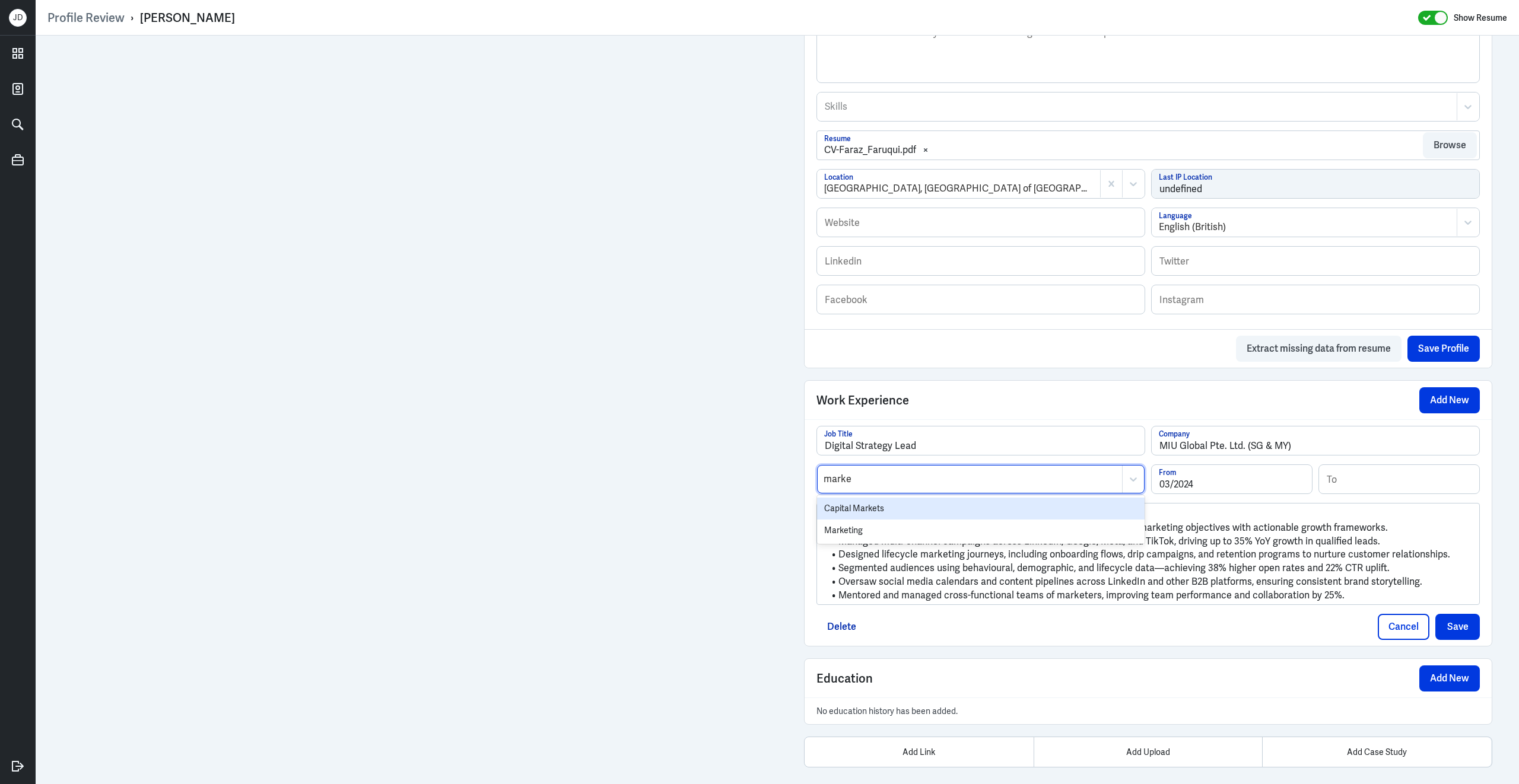
type input "market"
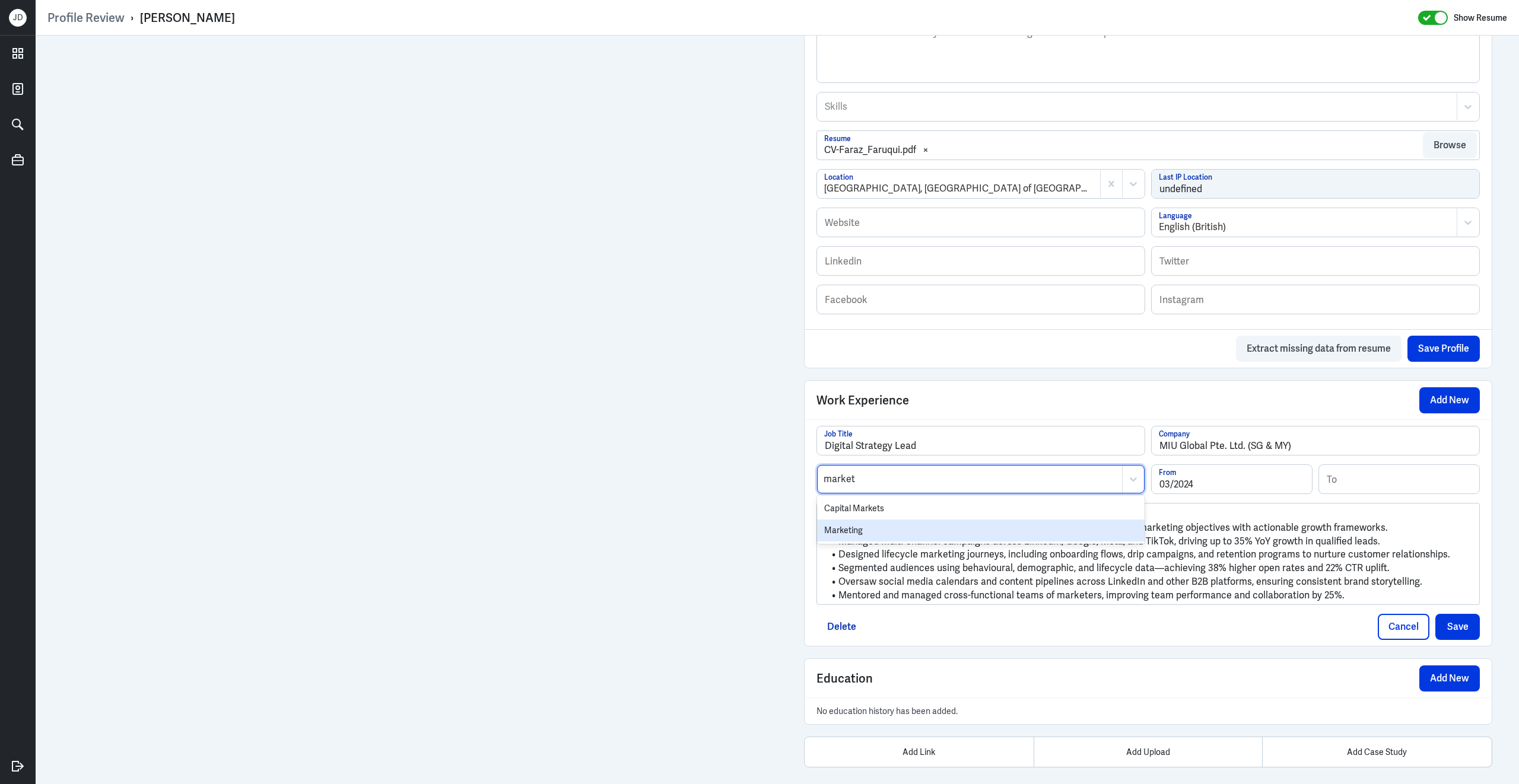
click at [961, 539] on div "Marketing" at bounding box center [981, 530] width 327 height 22
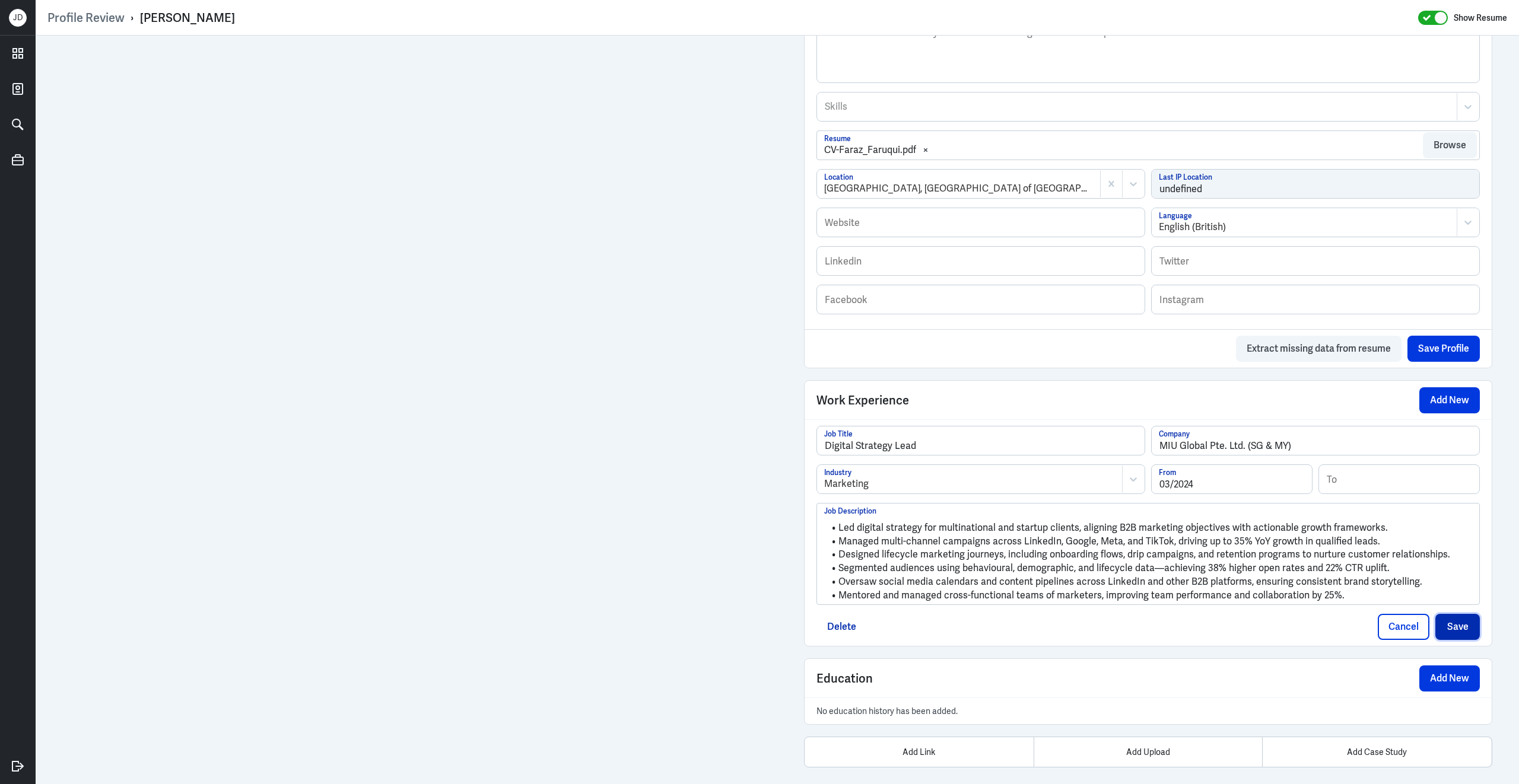
click at [1442, 635] on button "Save" at bounding box center [1458, 627] width 45 height 26
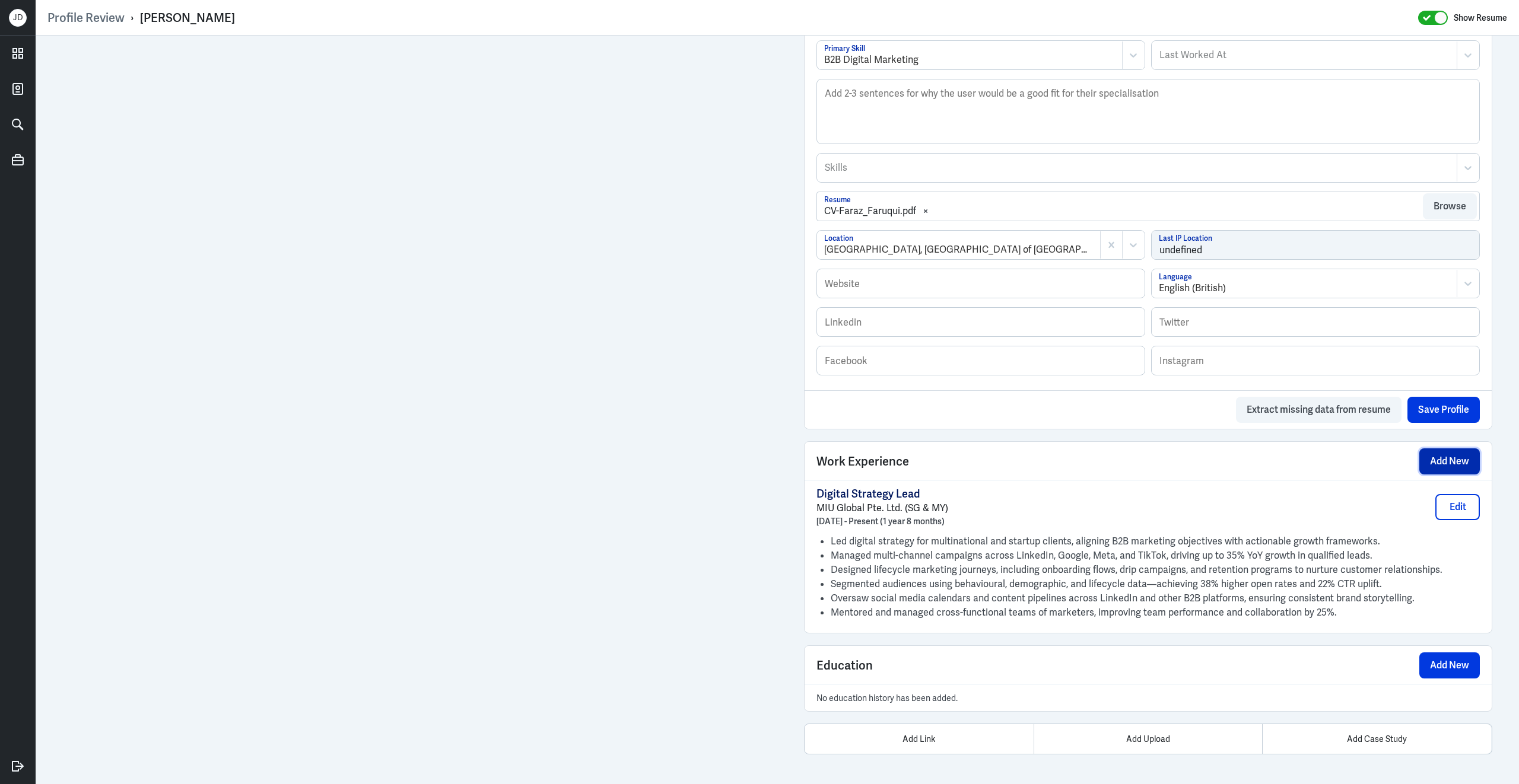
click at [1444, 455] on button "Add New" at bounding box center [1449, 461] width 61 height 26
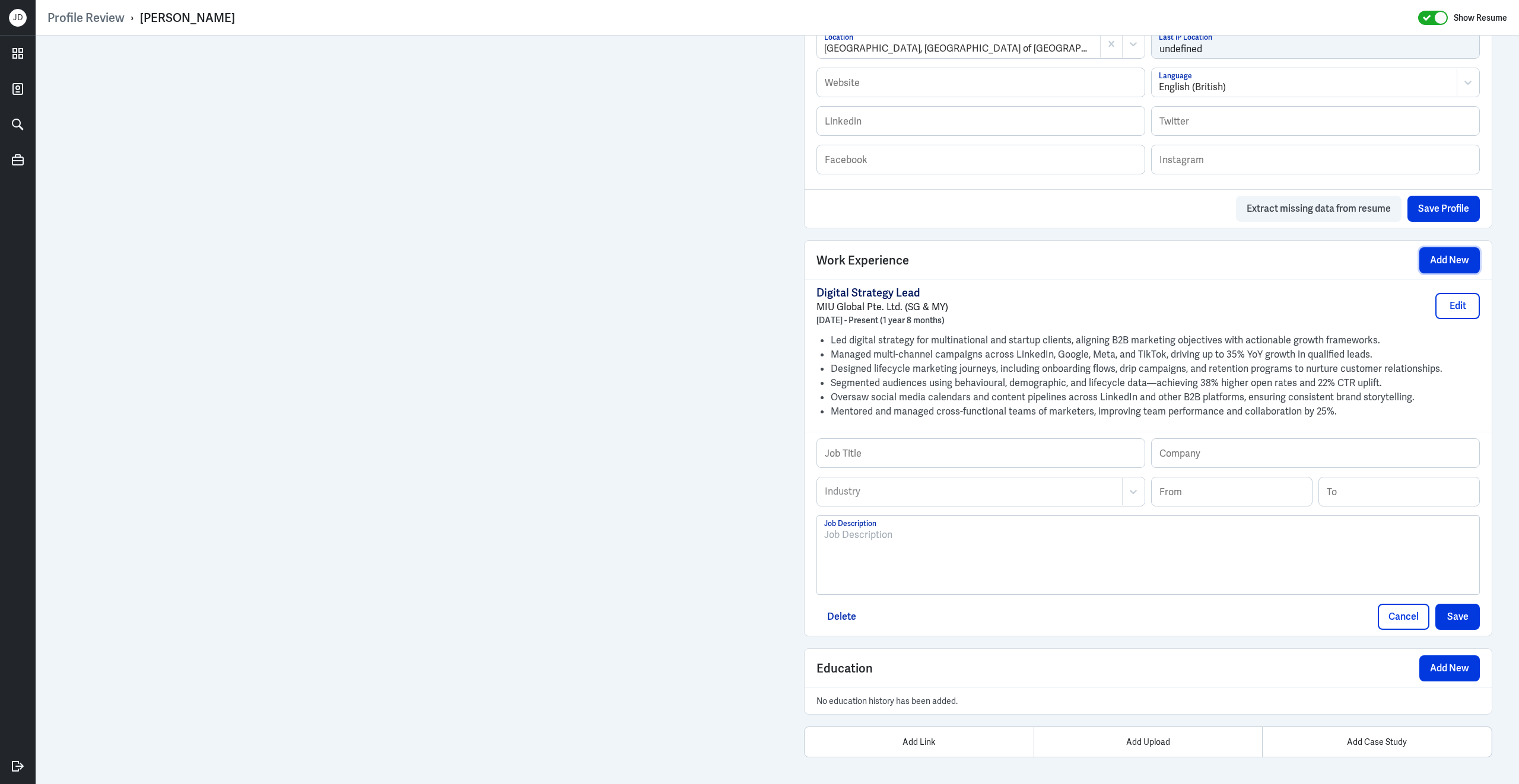
scroll to position [649, 0]
click at [969, 561] on div at bounding box center [1148, 557] width 648 height 64
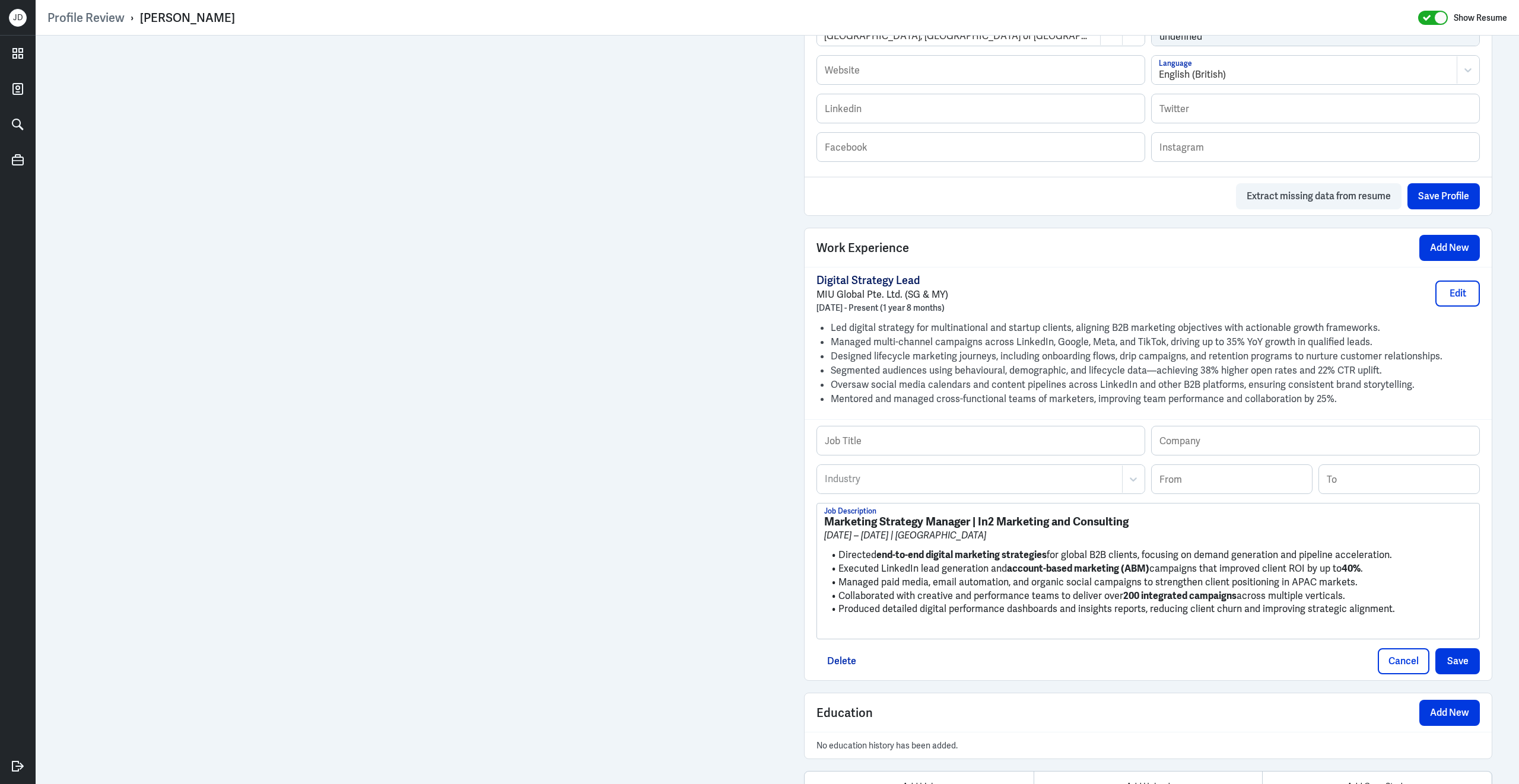
scroll to position [0, 0]
drag, startPoint x: 971, startPoint y: 531, endPoint x: 820, endPoint y: 531, distance: 151.0
click at [820, 531] on div "Marketing Strategy Manager | In2 Marketing and Consulting Dec 2021 – Feb 2024 |…" at bounding box center [1148, 571] width 662 height 135
click at [914, 450] on input "text" at bounding box center [981, 440] width 327 height 28
paste input "Marketing Strategy Manager"
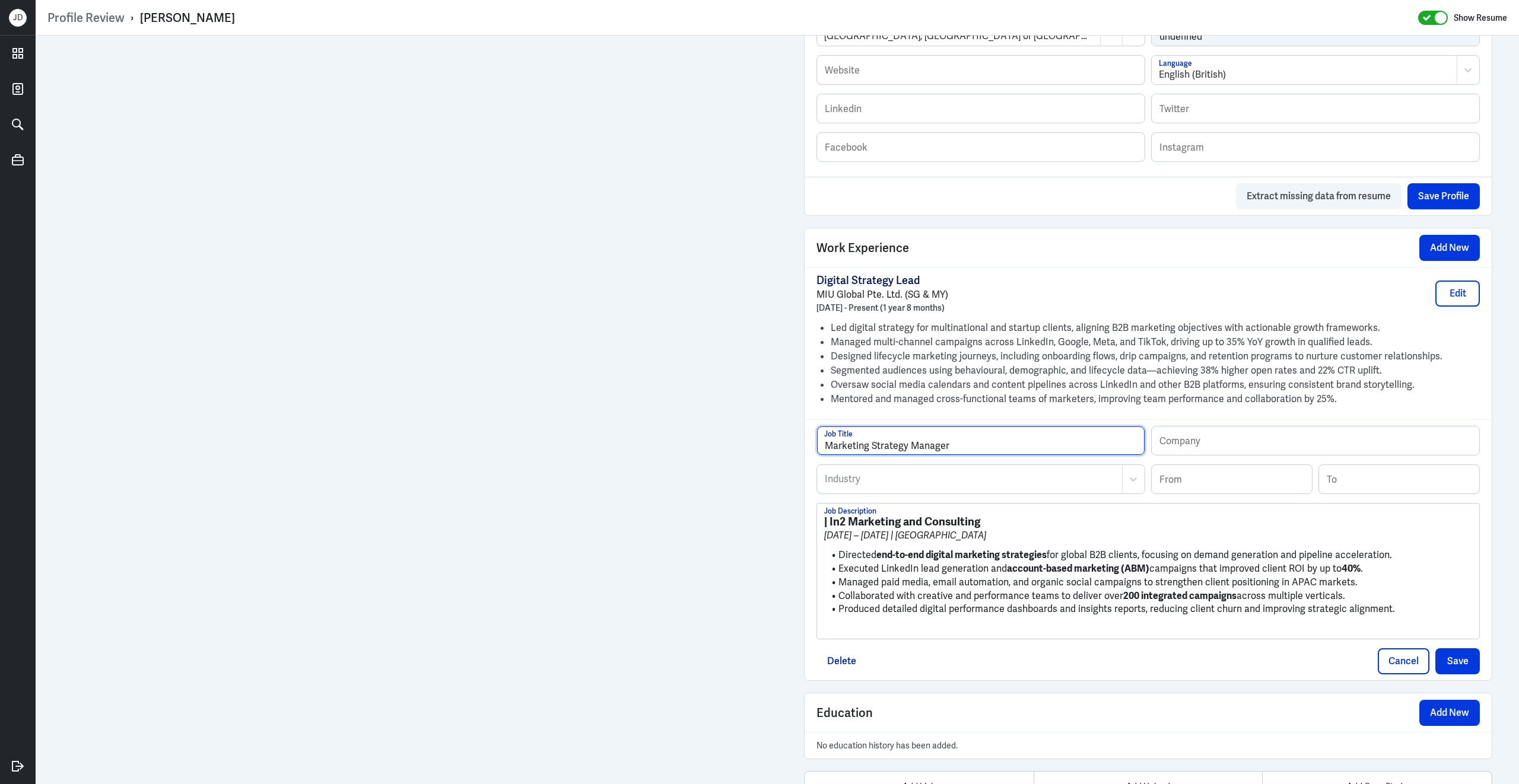
type input "Marketing Strategy Manager"
drag, startPoint x: 834, startPoint y: 529, endPoint x: 989, endPoint y: 531, distance: 155.0
click at [990, 529] on h3 "| In2 Marketing and Consulting" at bounding box center [1148, 521] width 648 height 13
click at [1222, 445] on input "text" at bounding box center [1315, 440] width 327 height 28
paste input "In2 Marketing and Consulting"
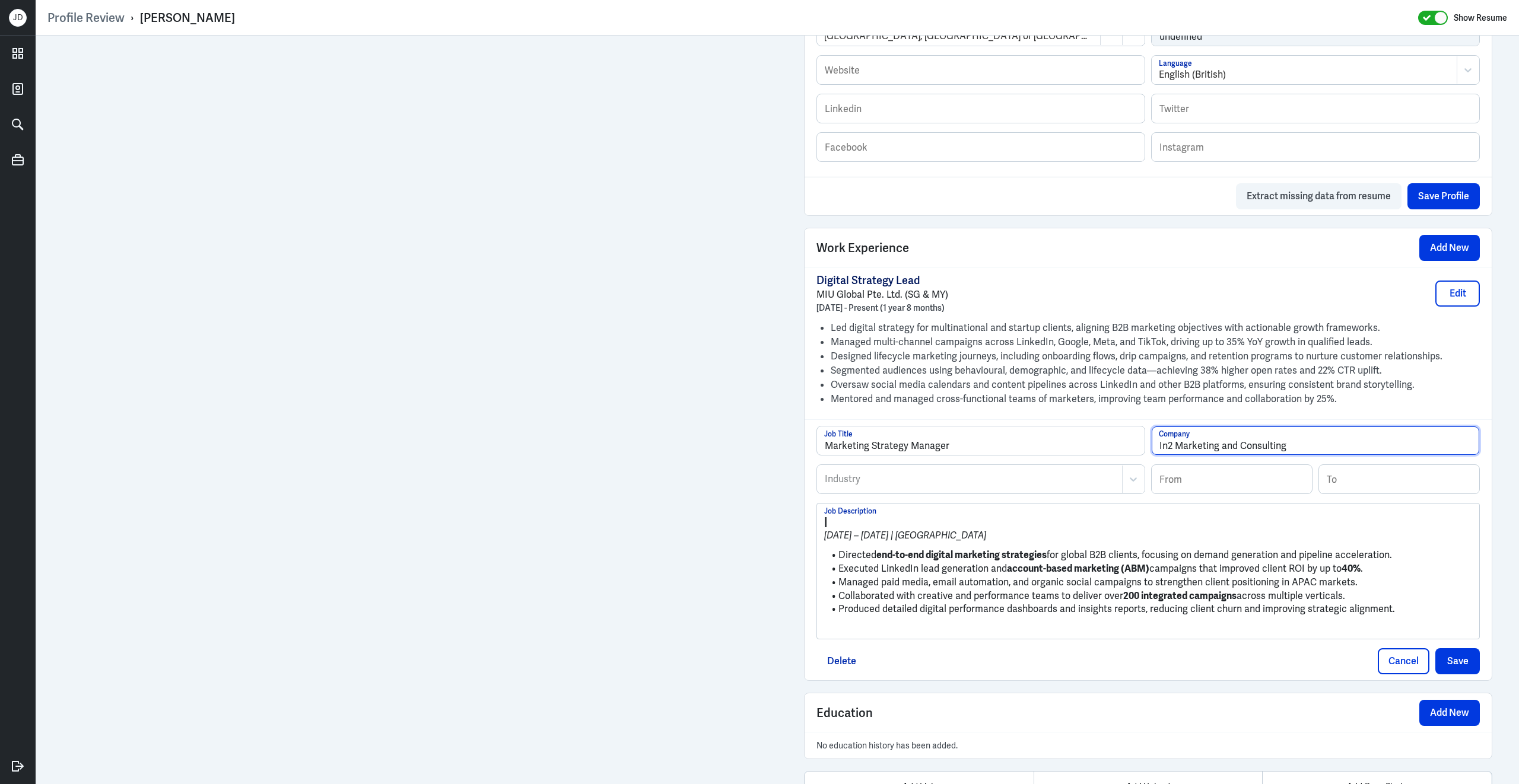
type input "In2 Marketing and Consulting"
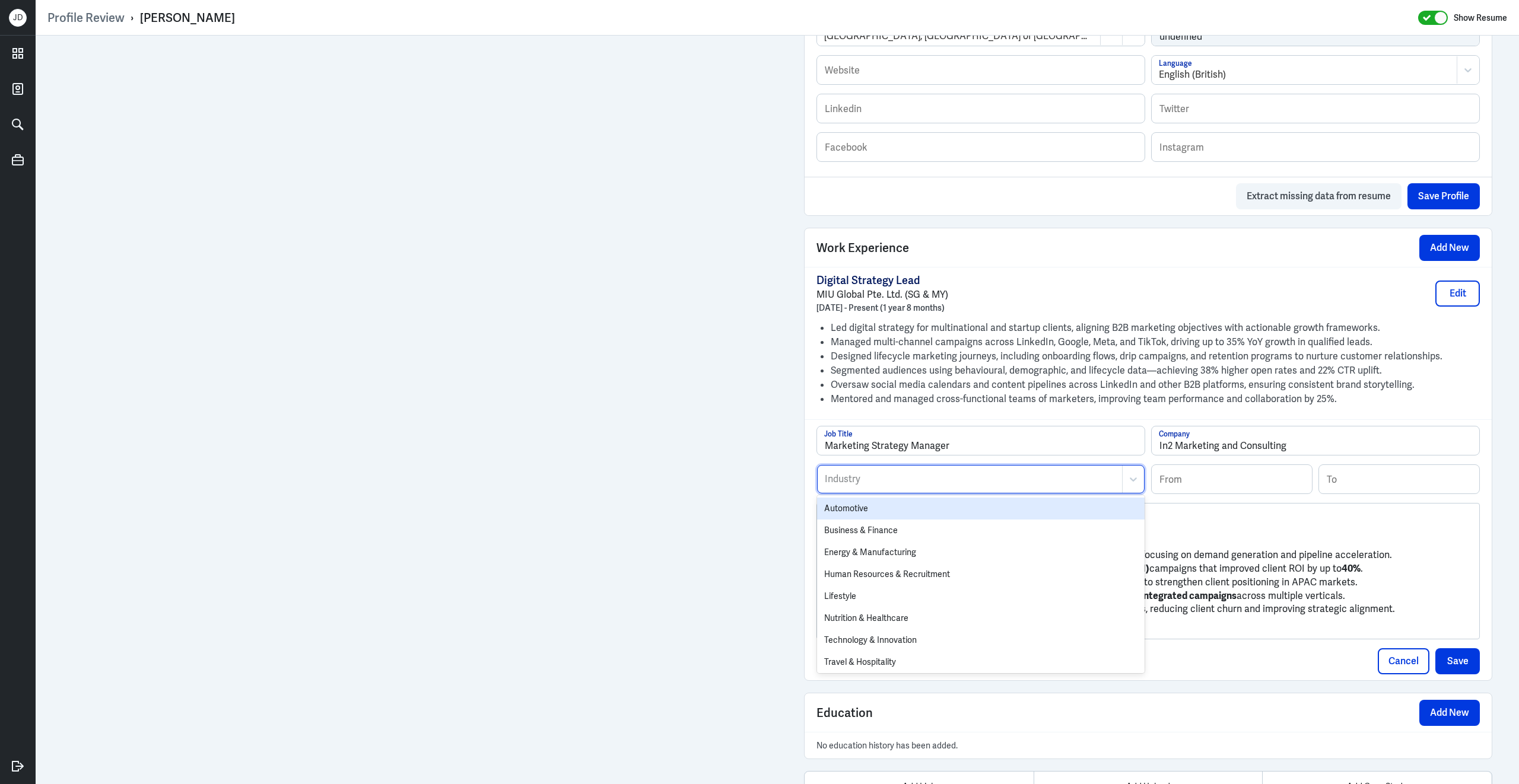
click at [974, 493] on div "Industry" at bounding box center [970, 479] width 305 height 27
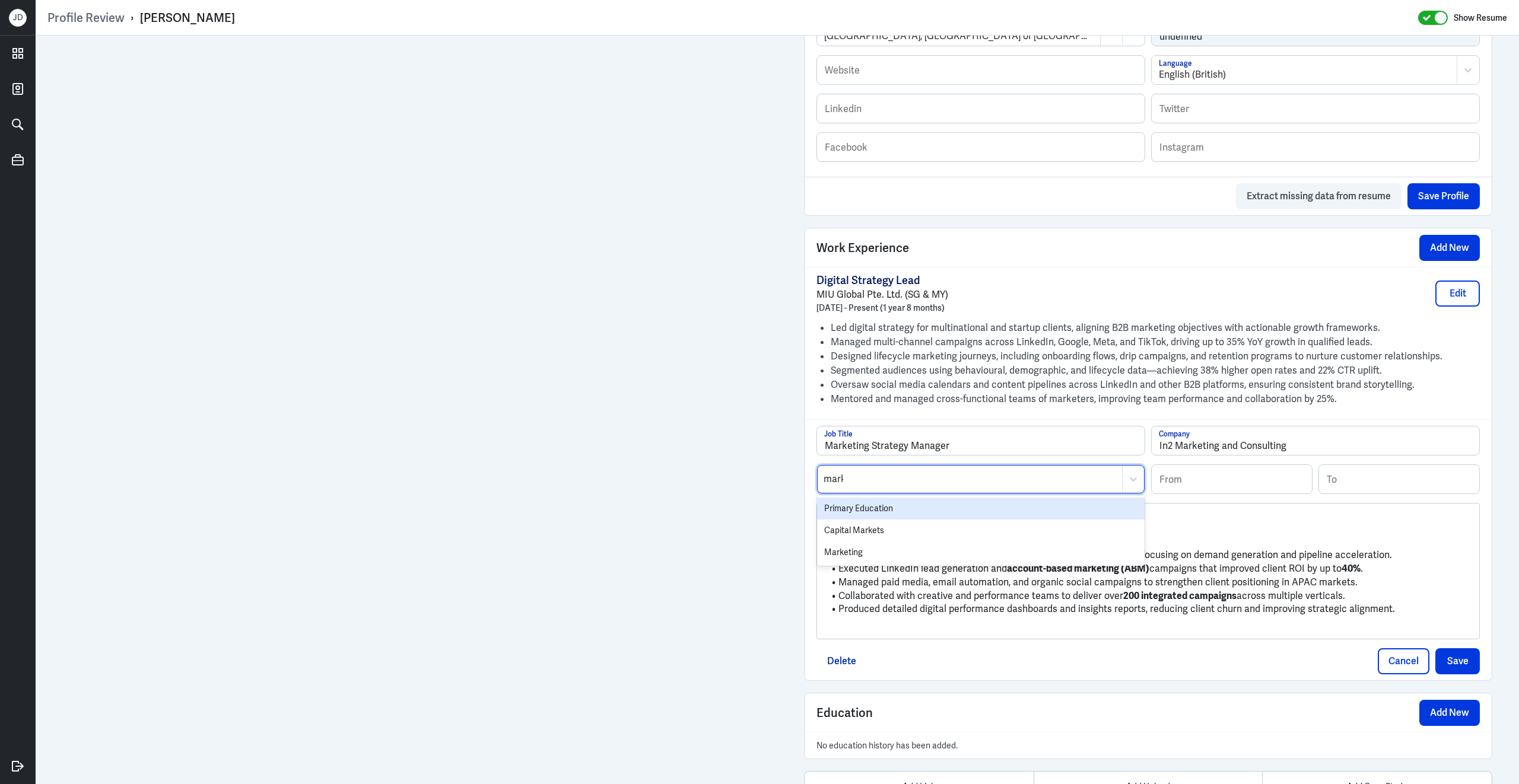
type input "marke"
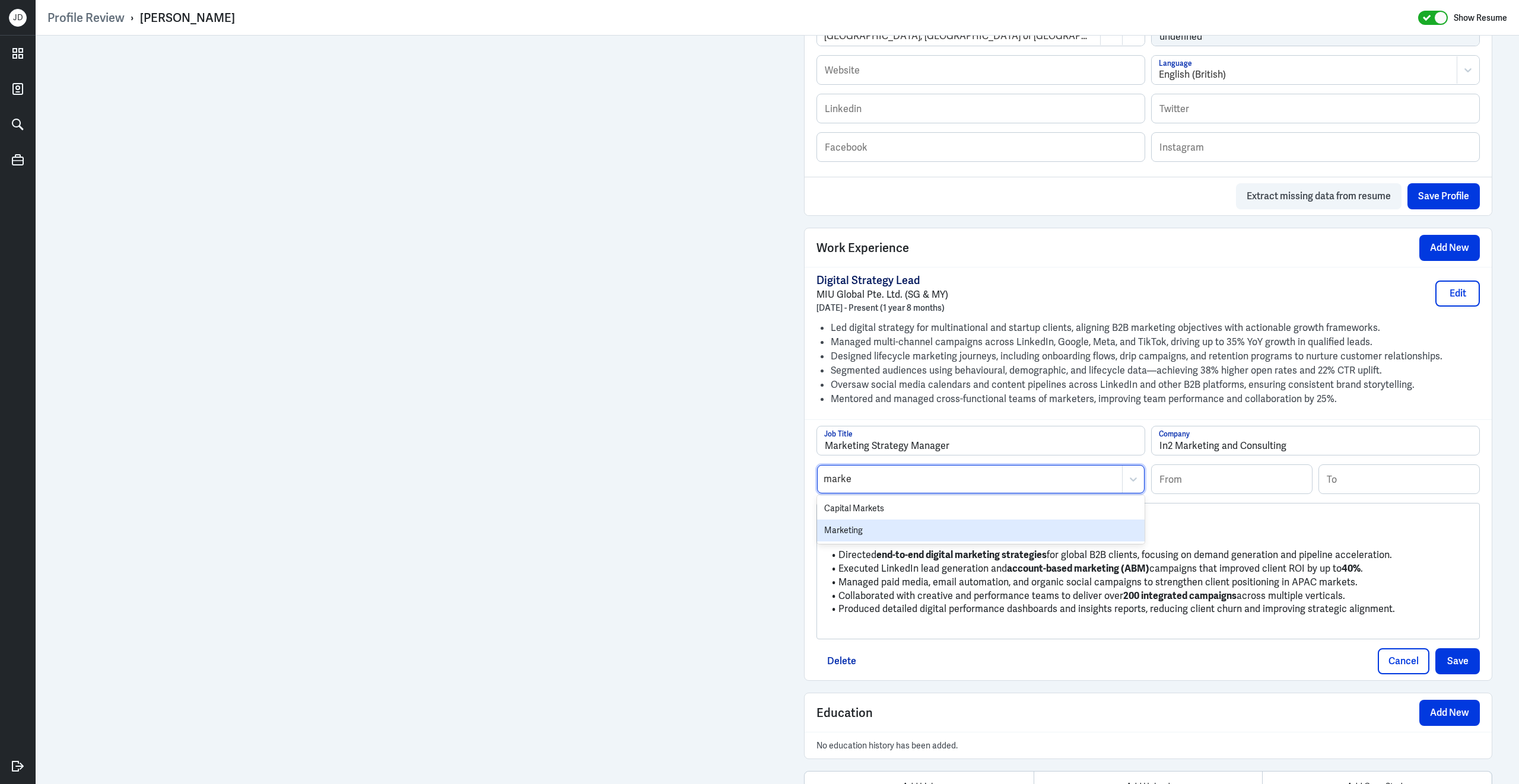
click at [927, 541] on div "Marketing" at bounding box center [981, 530] width 327 height 22
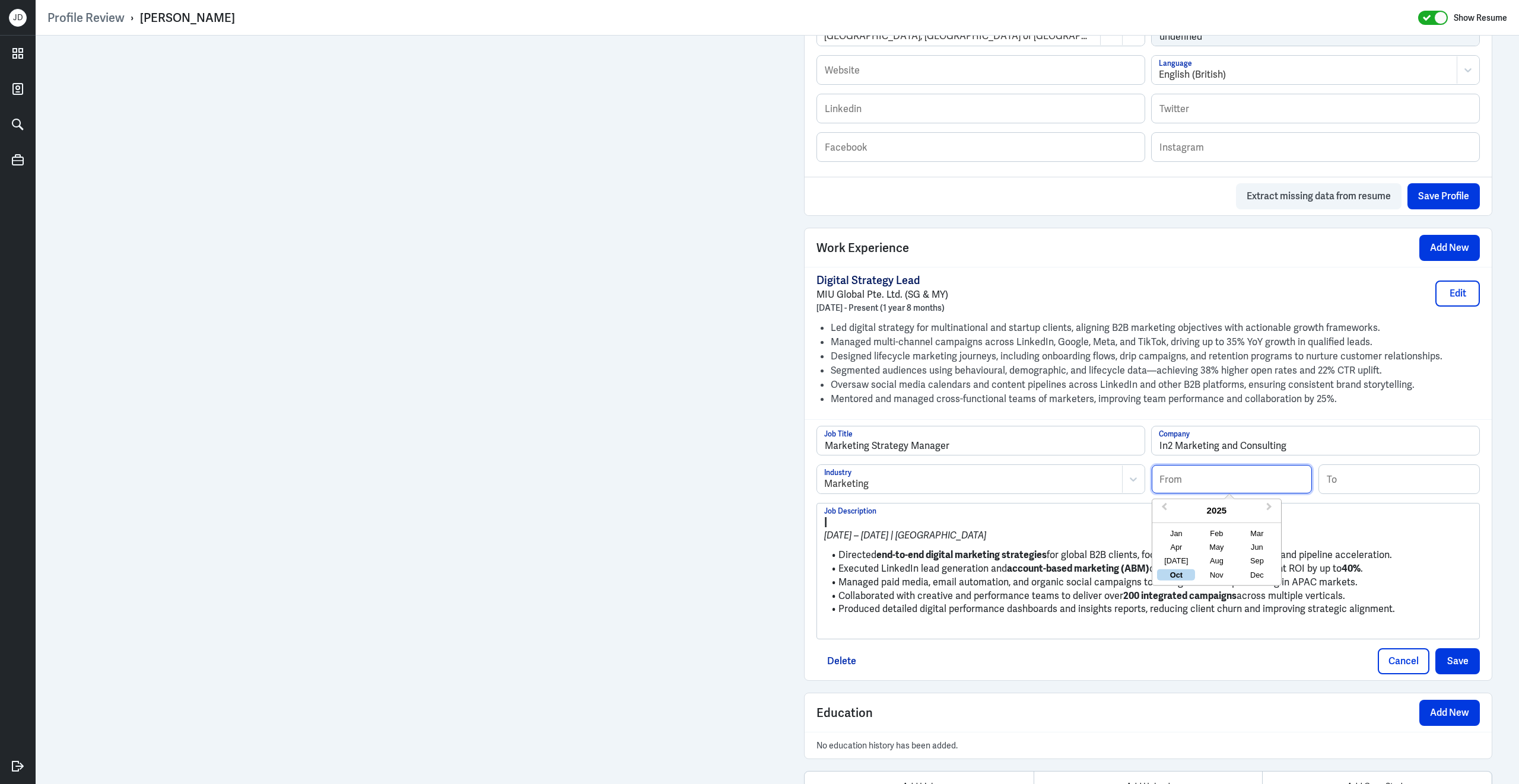
click at [1168, 480] on input at bounding box center [1231, 480] width 160 height 28
type input "12/2021"
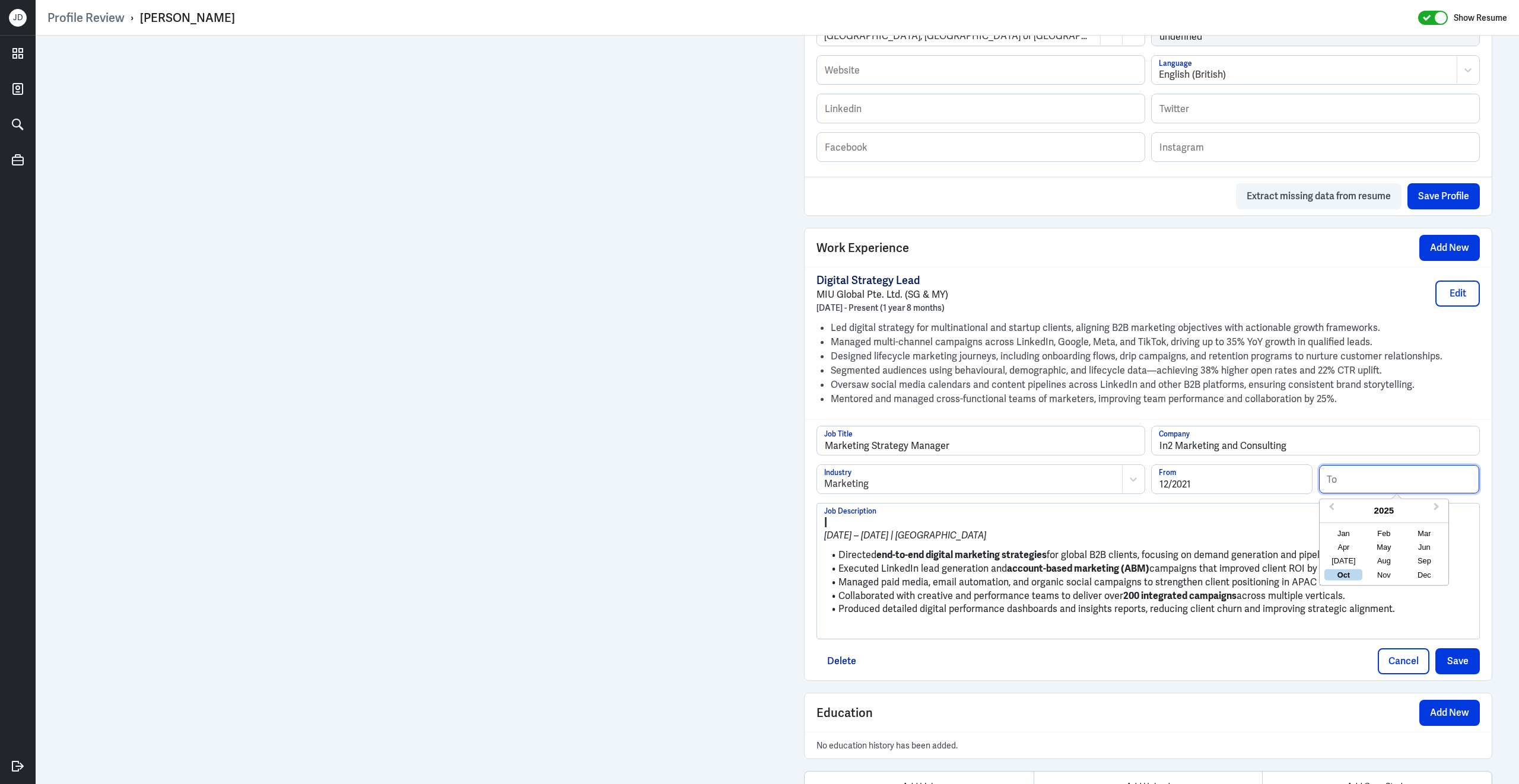
click at [1356, 473] on input at bounding box center [1399, 480] width 160 height 28
type input "02/24"
click at [973, 561] on strong "end-to-end digital marketing strategies" at bounding box center [961, 555] width 170 height 13
drag, startPoint x: 839, startPoint y: 566, endPoint x: 809, endPoint y: 503, distance: 69.8
click at [809, 503] on div "Marketing Strategy Manager Job Title In2 Marketing and Consulting Company Marke…" at bounding box center [1148, 549] width 687 height 261
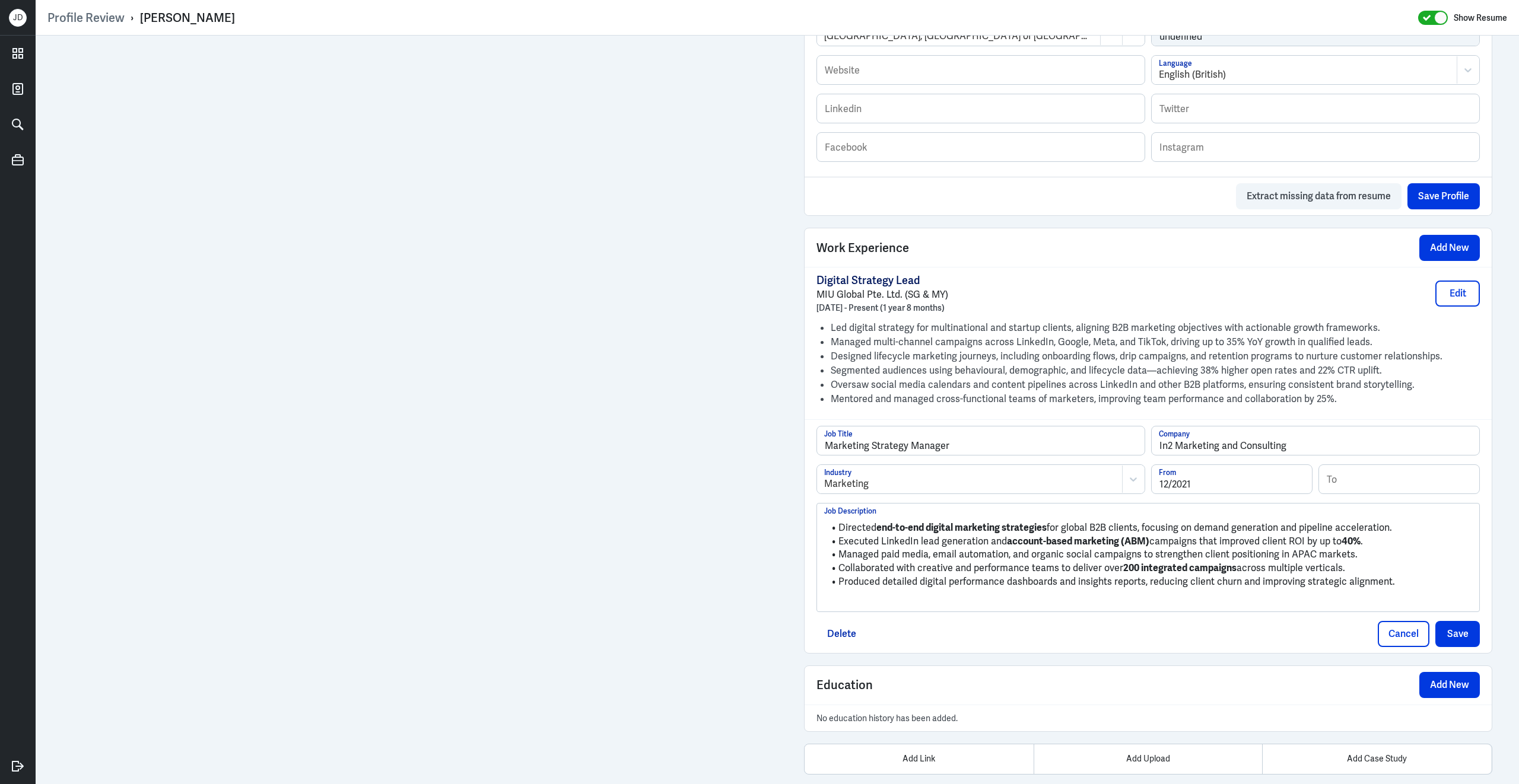
click at [859, 608] on p at bounding box center [1148, 602] width 648 height 14
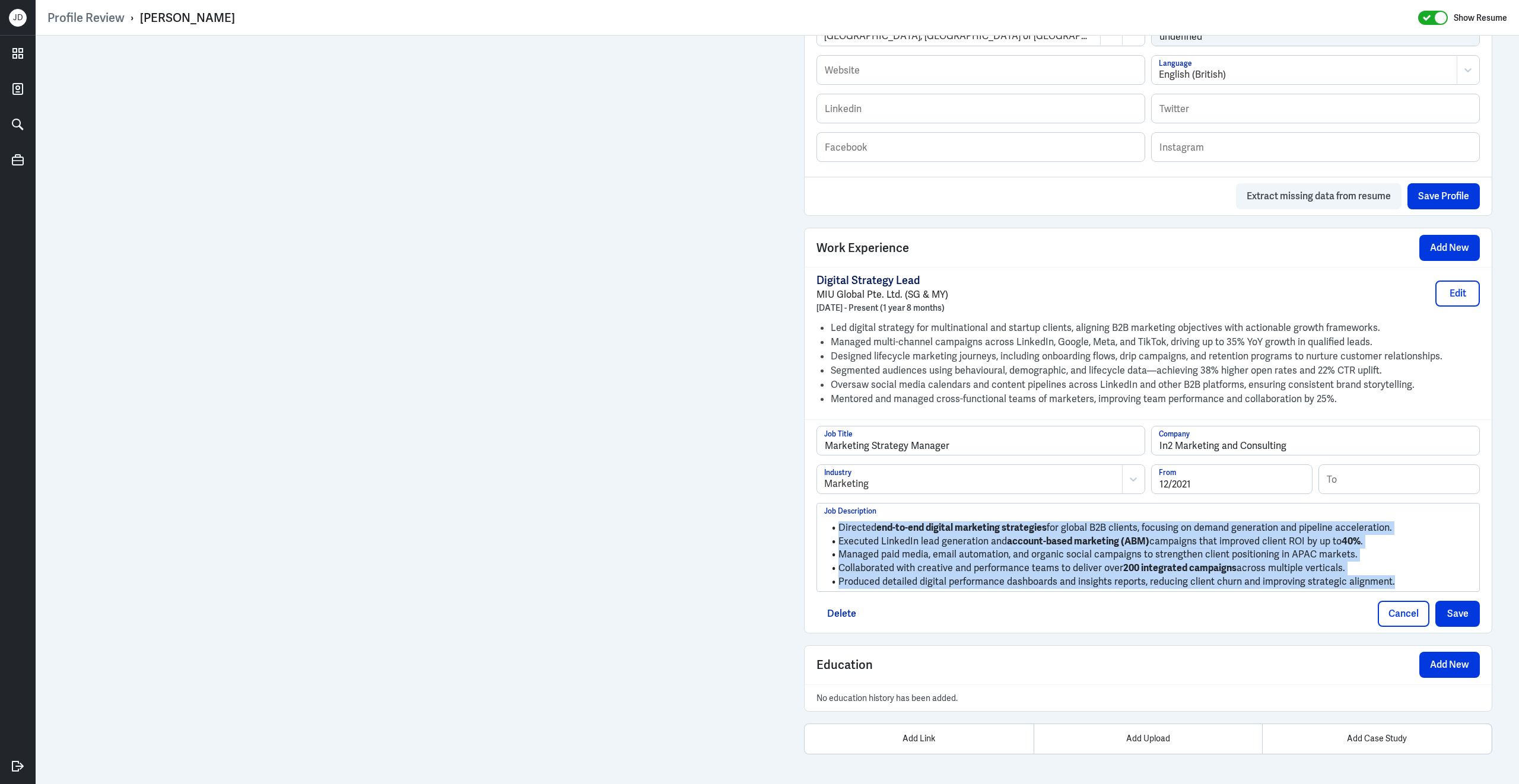
drag, startPoint x: 1399, startPoint y: 587, endPoint x: 778, endPoint y: 491, distance: 628.4
click at [778, 491] on div "Admin Settings Update Resume Save Profile User Requested Private Set Resume to …" at bounding box center [777, 85] width 1483 height 1397
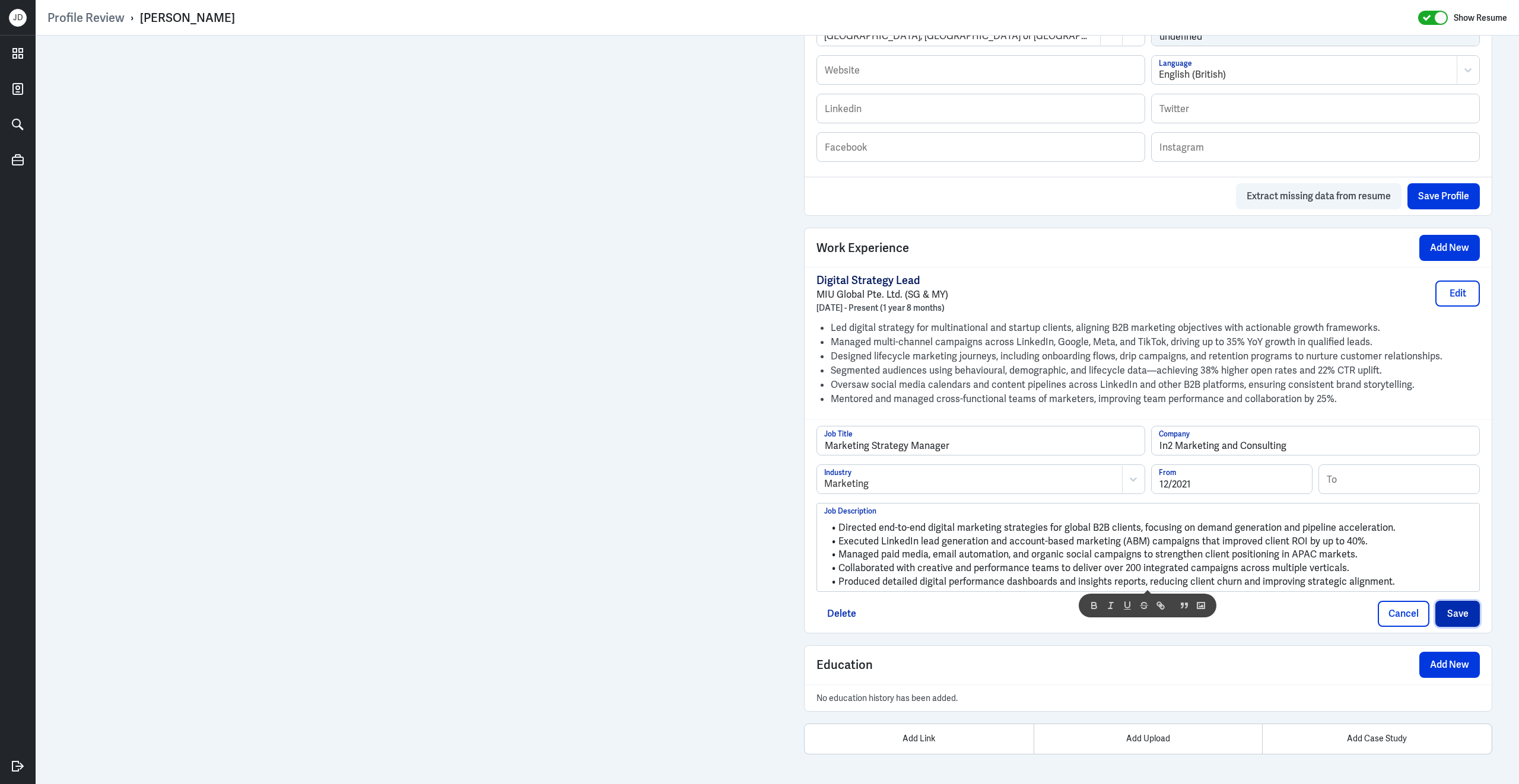
click at [1445, 624] on button "Save" at bounding box center [1458, 614] width 45 height 26
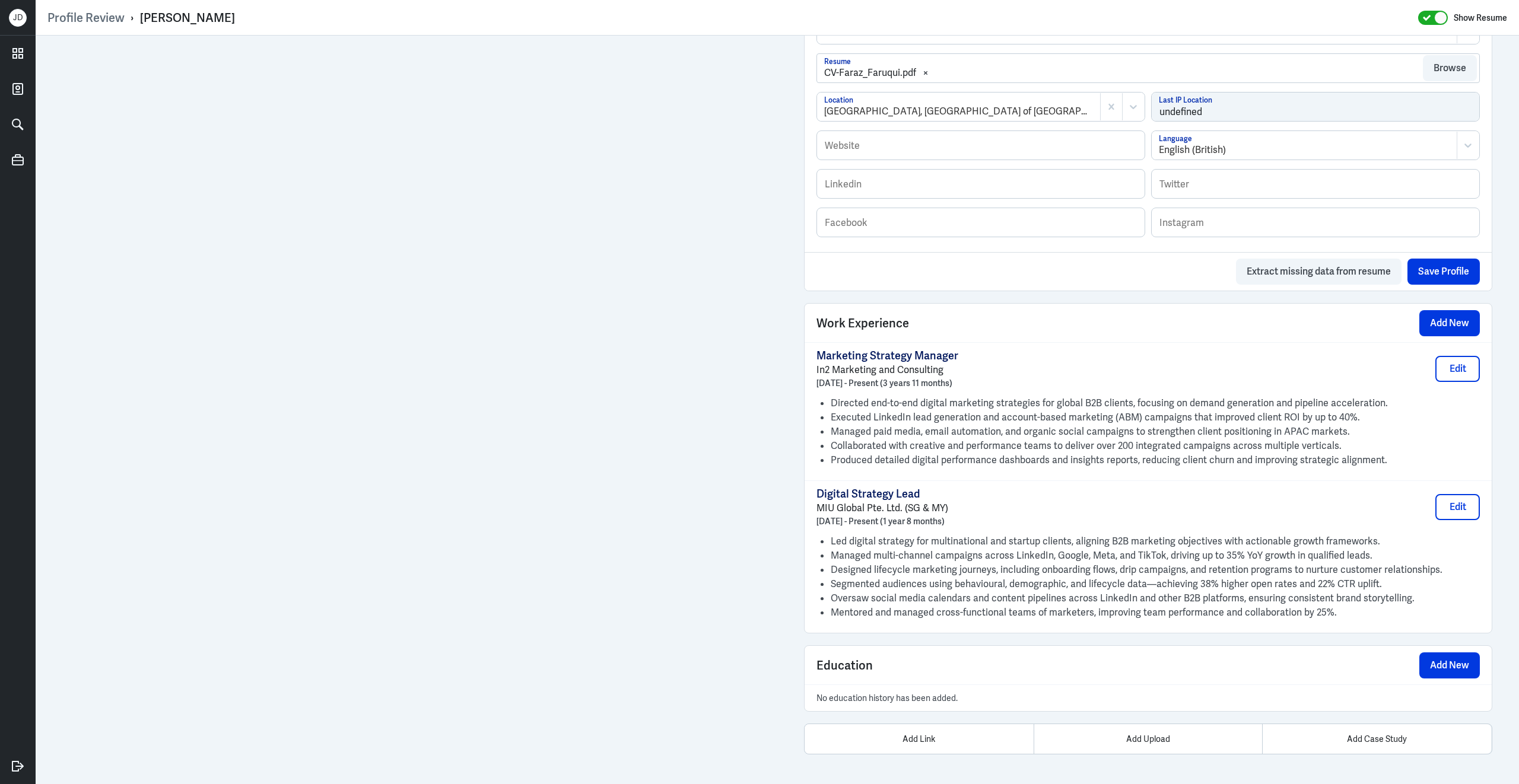
scroll to position [582, 0]
click at [1432, 327] on button "Add New" at bounding box center [1449, 323] width 61 height 26
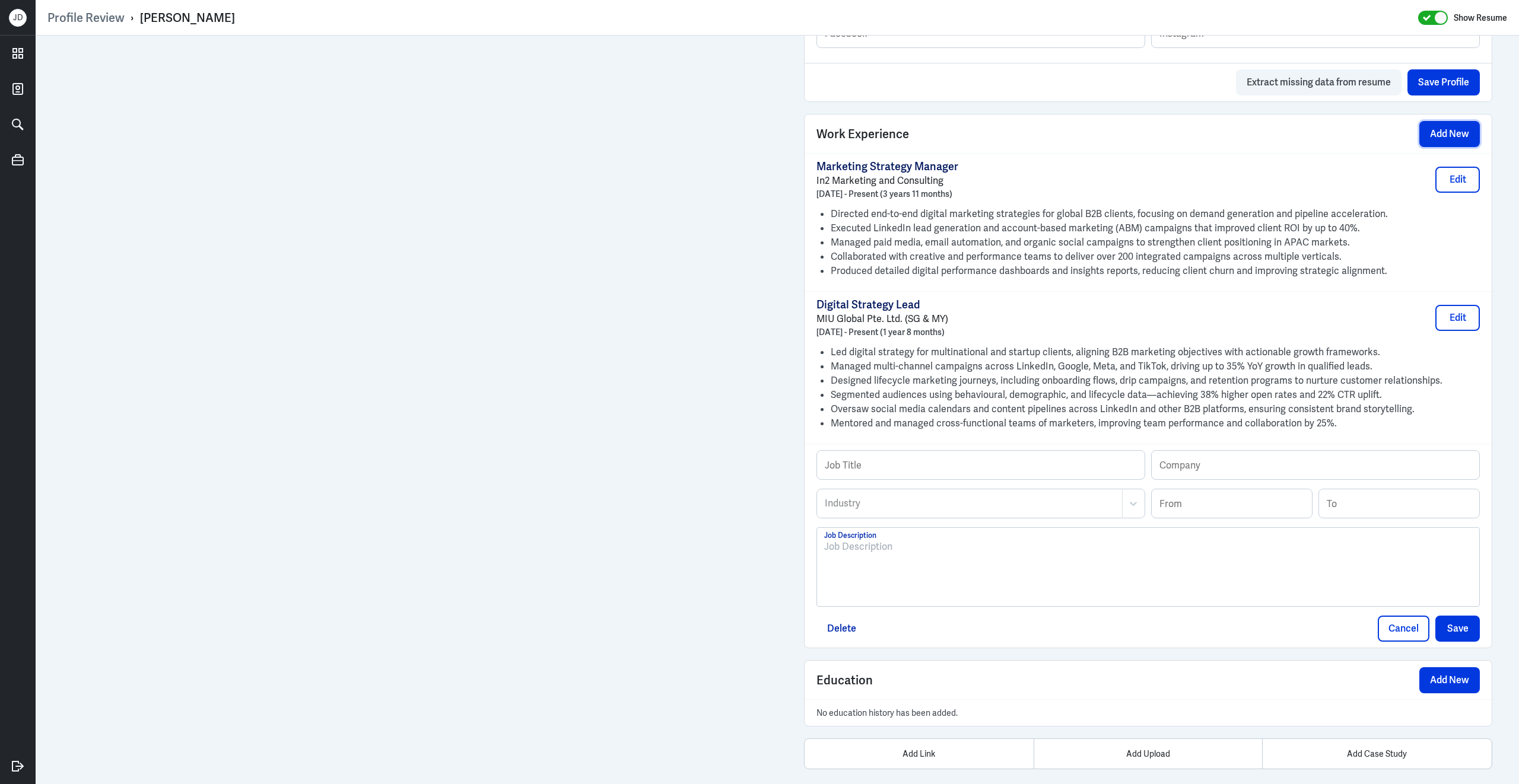
scroll to position [788, 0]
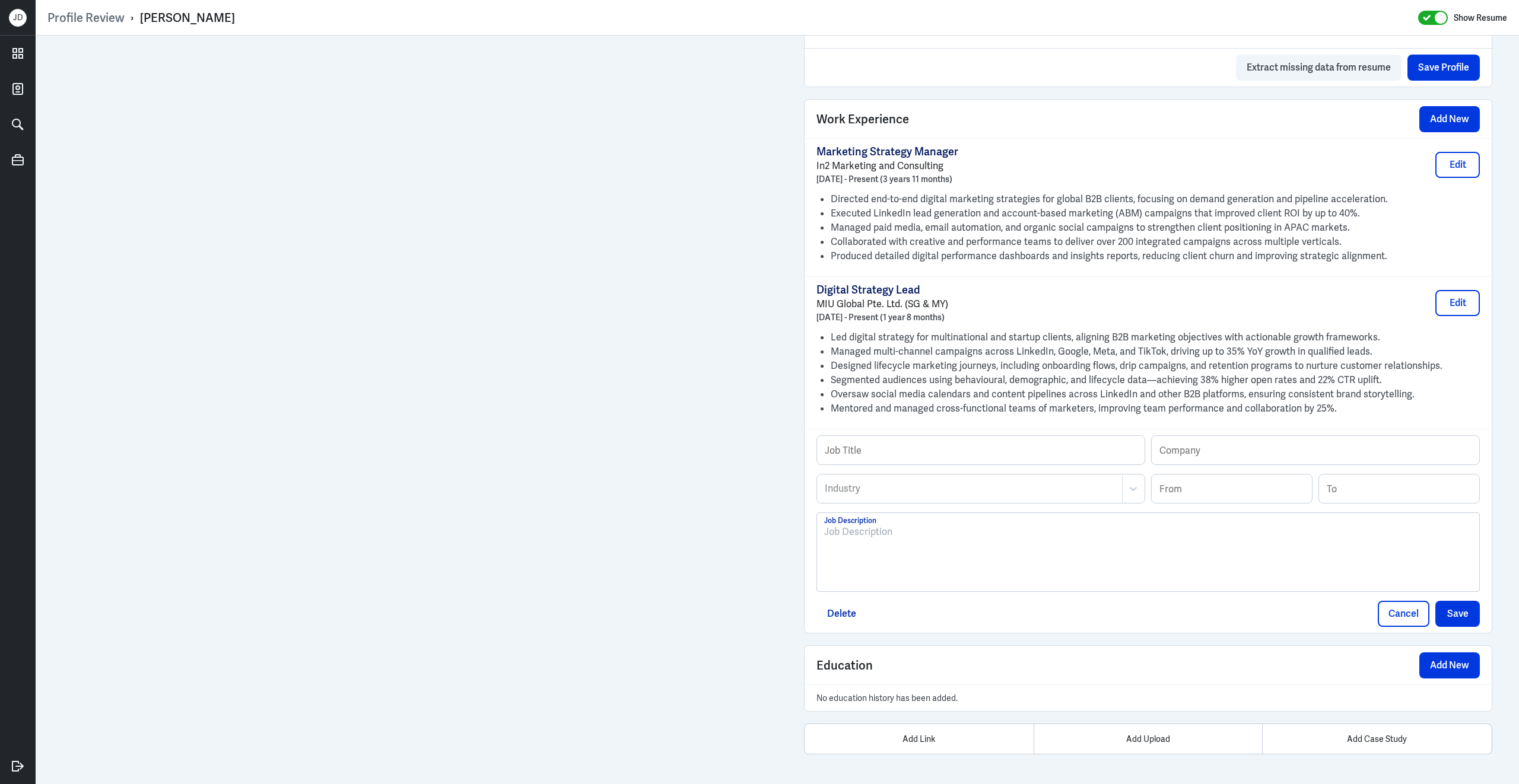
click at [920, 552] on div at bounding box center [1148, 557] width 648 height 64
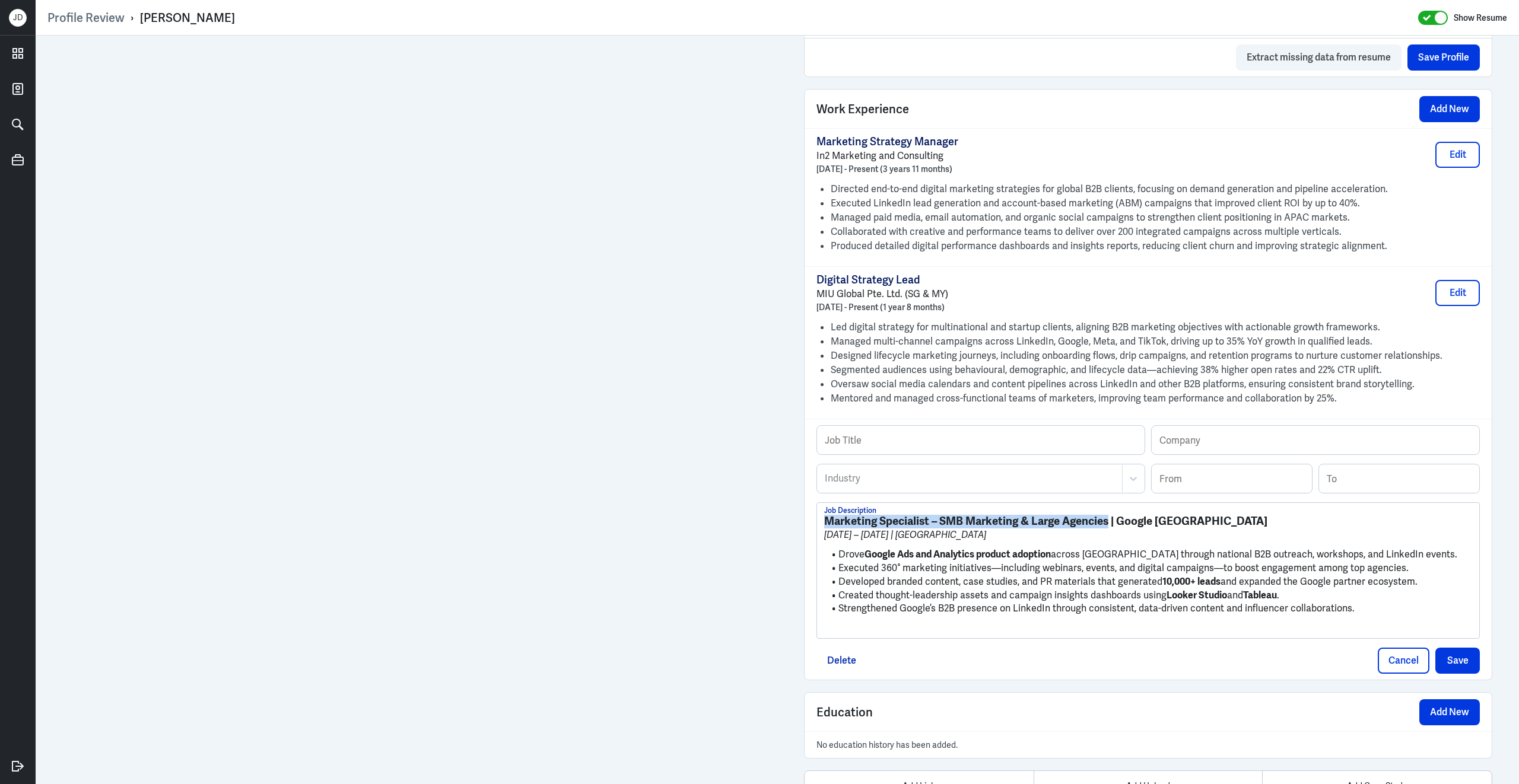
drag, startPoint x: 1110, startPoint y: 533, endPoint x: 826, endPoint y: 520, distance: 284.3
click at [826, 520] on div "Marketing Specialist – SMB Marketing & Large Agencies | Google Malaysia Feb 202…" at bounding box center [1148, 571] width 662 height 135
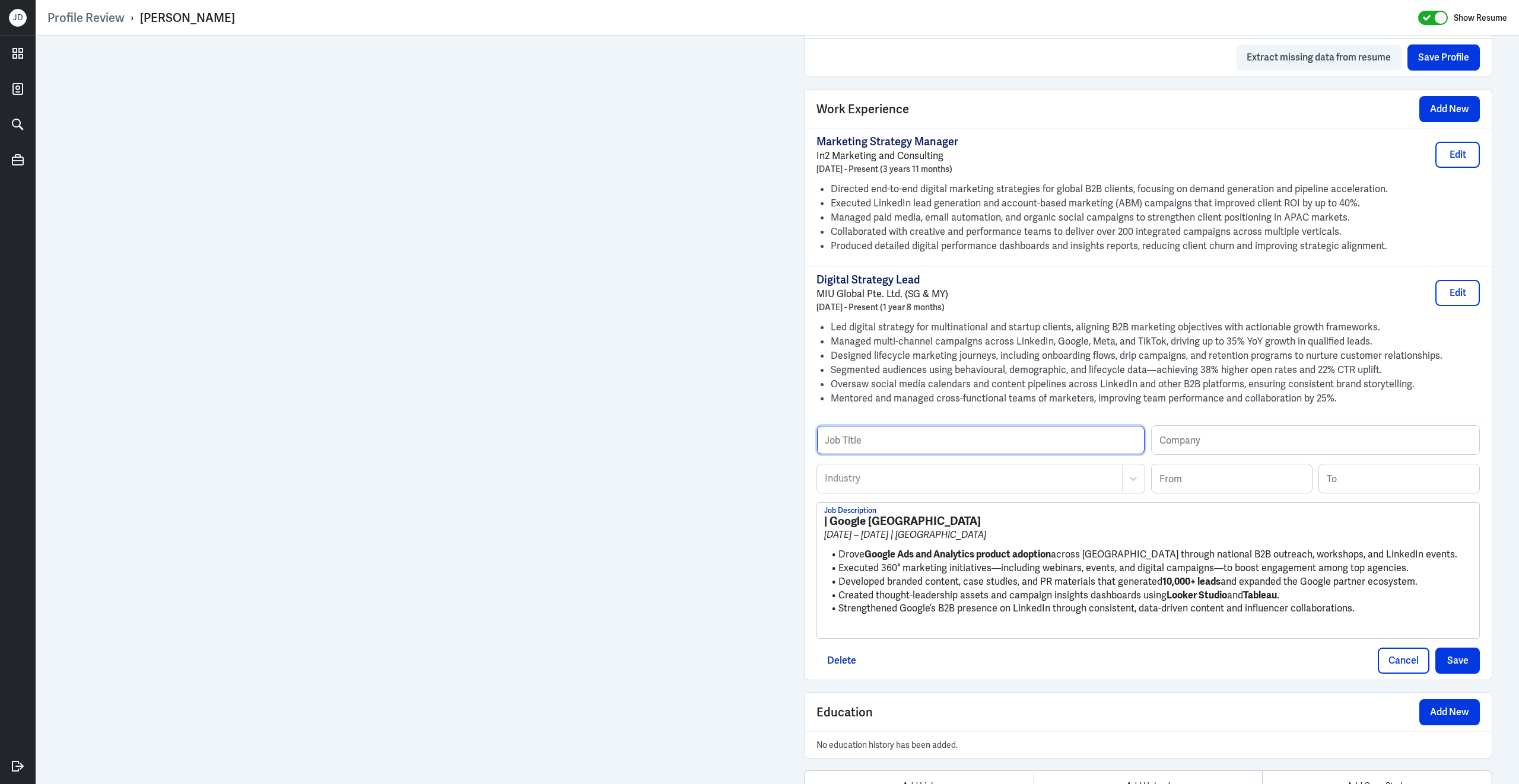
click at [887, 447] on input "text" at bounding box center [981, 440] width 327 height 28
paste input "Marketing Specialist – SMB Marketing & Large Agencies"
type input "Marketing Specialist – SMB Marketing & Large Agencies"
drag, startPoint x: 834, startPoint y: 530, endPoint x: 933, endPoint y: 527, distance: 99.0
click at [933, 528] on h3 "| Google Malaysia" at bounding box center [1148, 521] width 648 height 13
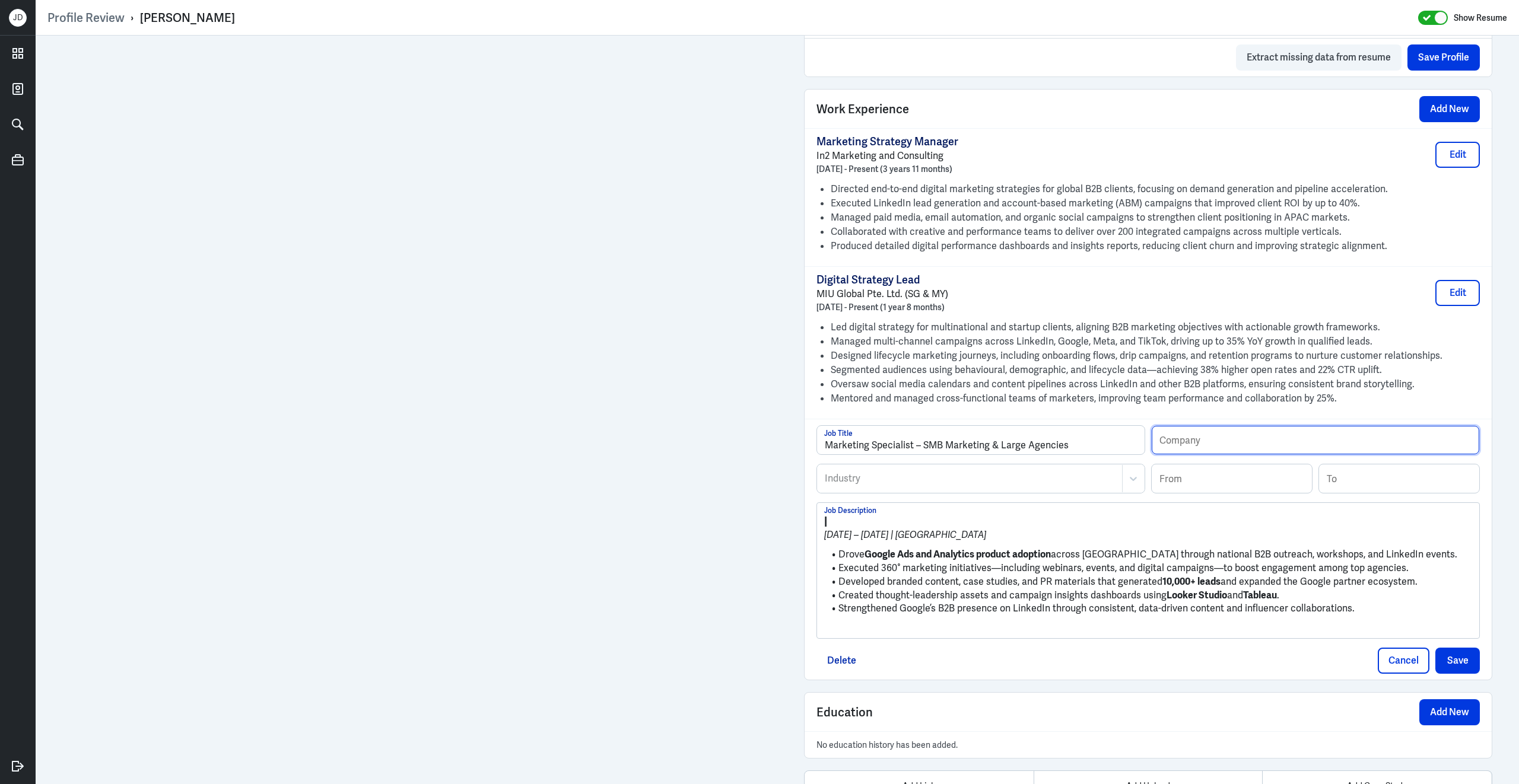
click at [1189, 455] on input "text" at bounding box center [1315, 440] width 327 height 28
paste input "Google Malaysia"
type input "Google Malaysia"
click at [918, 486] on div at bounding box center [969, 479] width 293 height 14
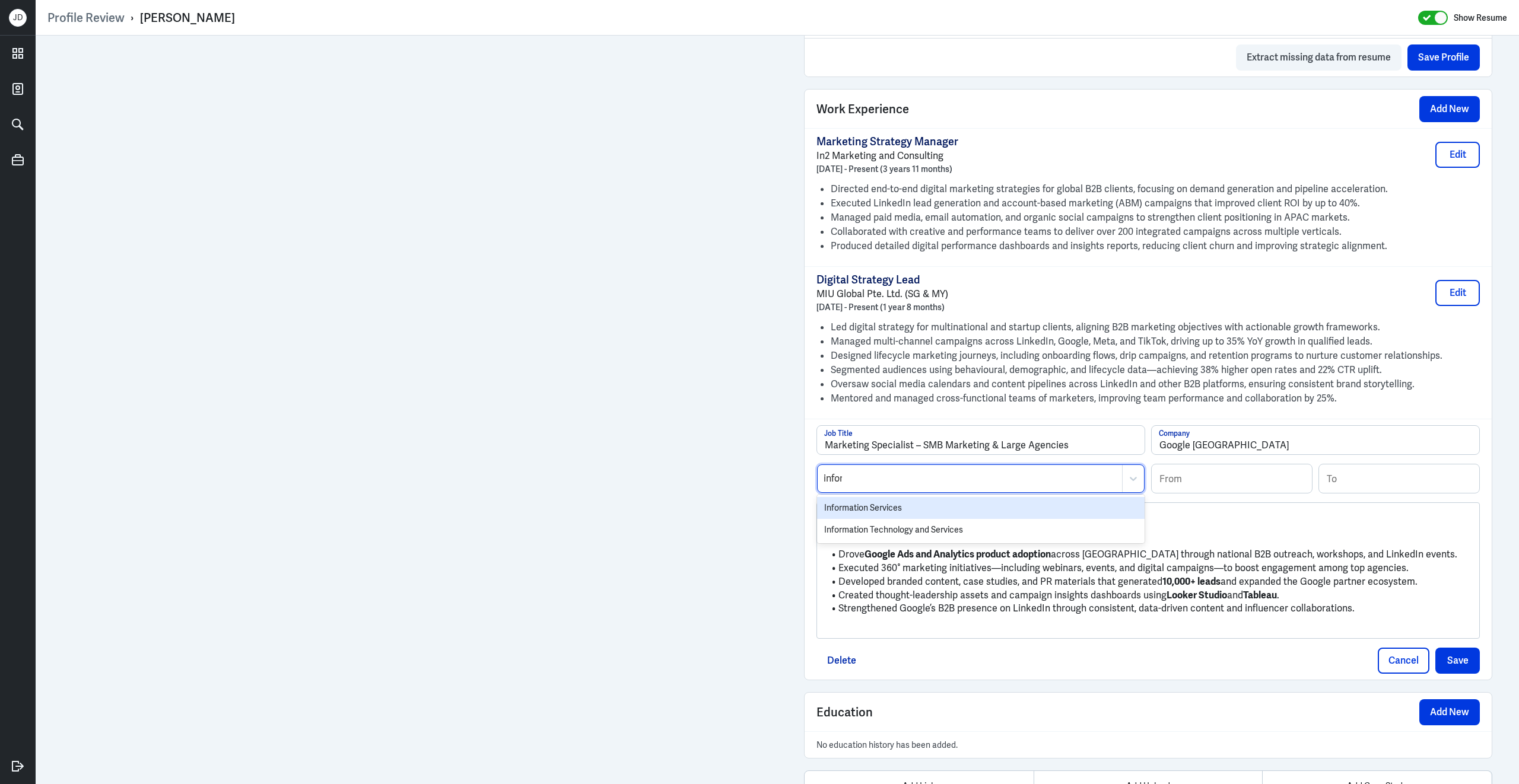
type input "inform"
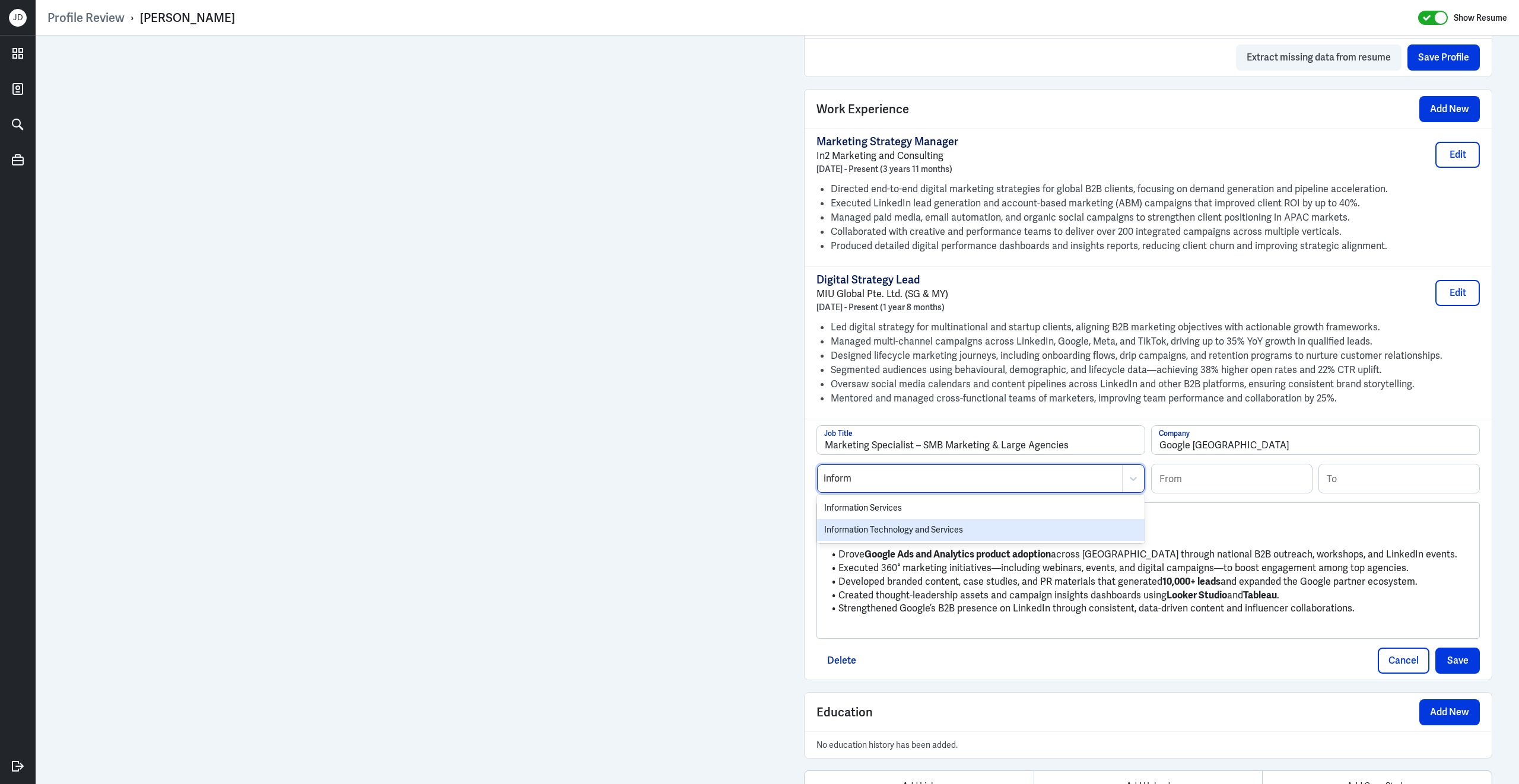
click at [918, 537] on div "Information Technology and Services" at bounding box center [981, 530] width 327 height 22
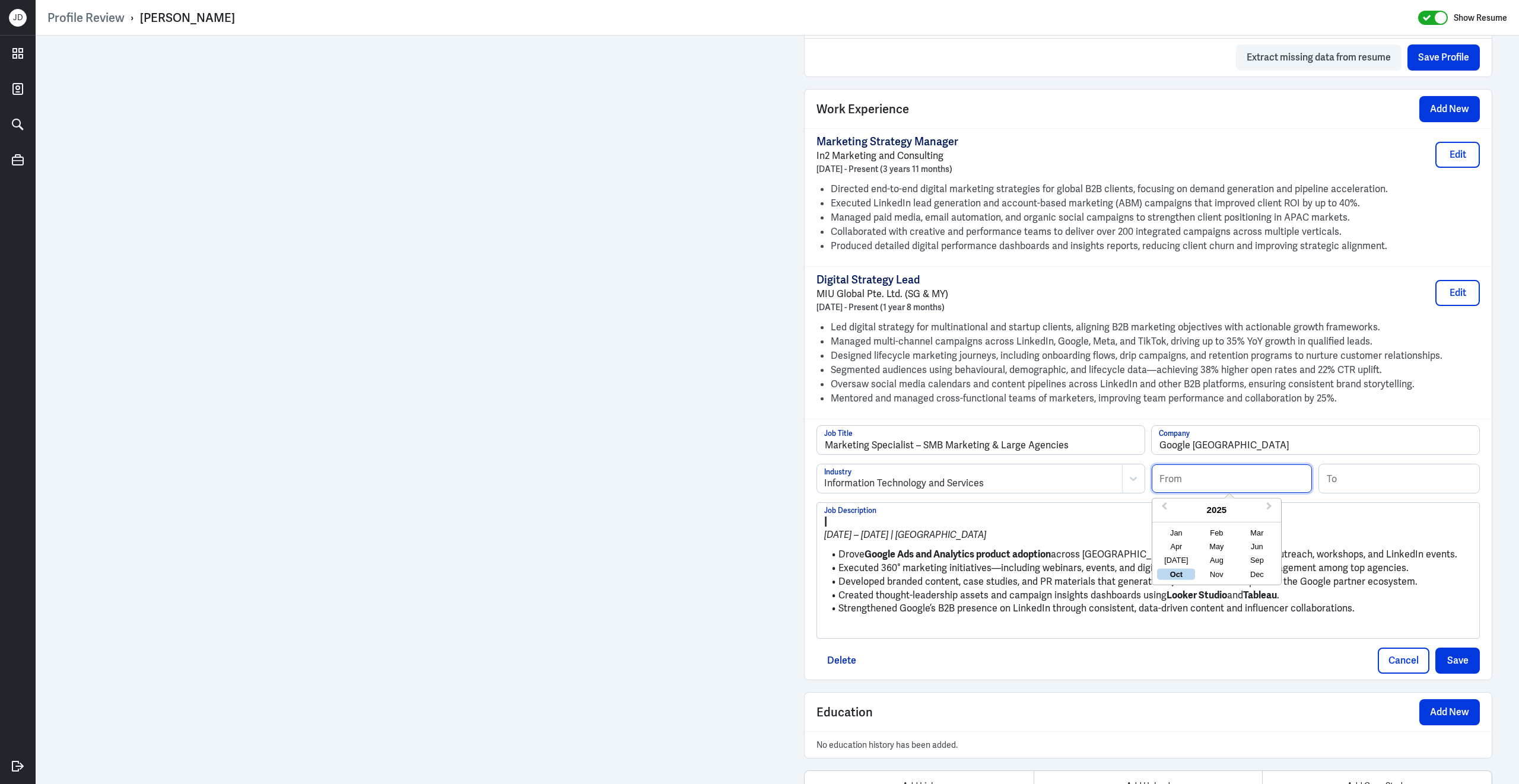
click at [1187, 493] on input at bounding box center [1231, 479] width 160 height 28
type input "02/2020"
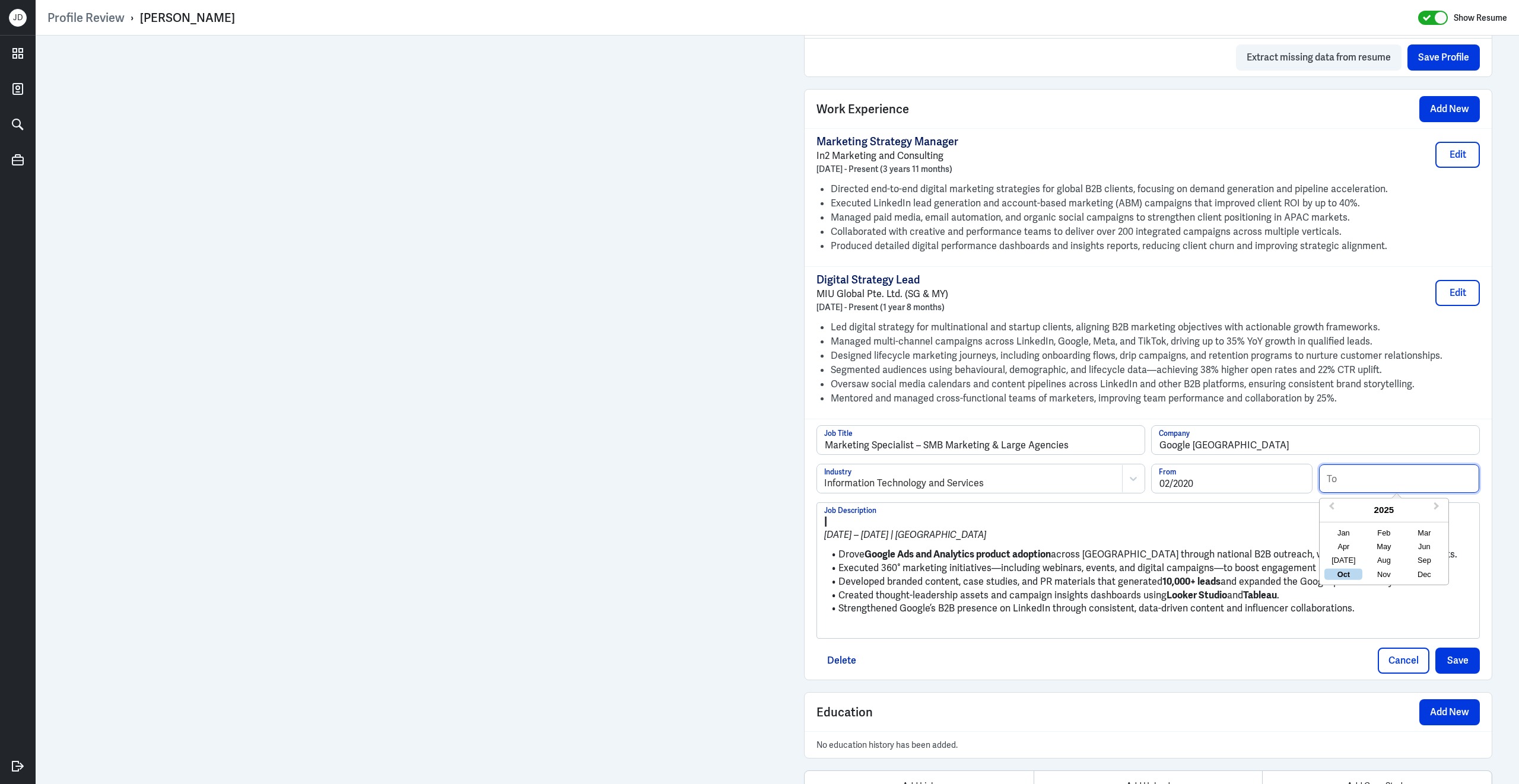
click at [1358, 493] on input at bounding box center [1399, 479] width 160 height 28
type input "11/2021"
click at [945, 589] on li "Developed branded content, case studies, and PR materials that generated 10,000…" at bounding box center [1148, 582] width 648 height 14
drag, startPoint x: 840, startPoint y: 566, endPoint x: 815, endPoint y: 526, distance: 47.2
click at [815, 526] on div "Marketing Specialist – SMB Marketing & Large Agencies Job Title Google Malaysia…" at bounding box center [1148, 549] width 687 height 261
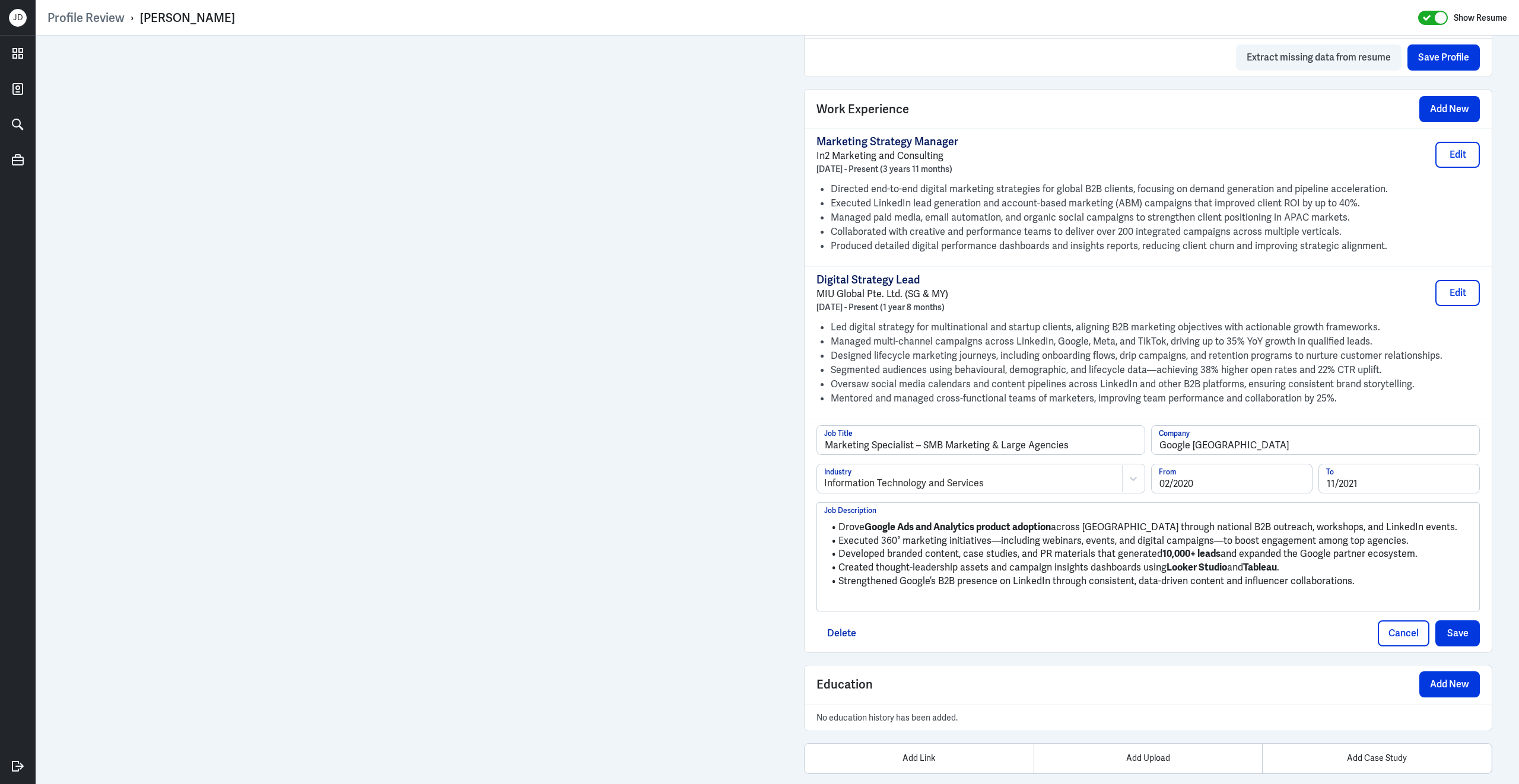
click at [1196, 608] on p at bounding box center [1148, 601] width 648 height 14
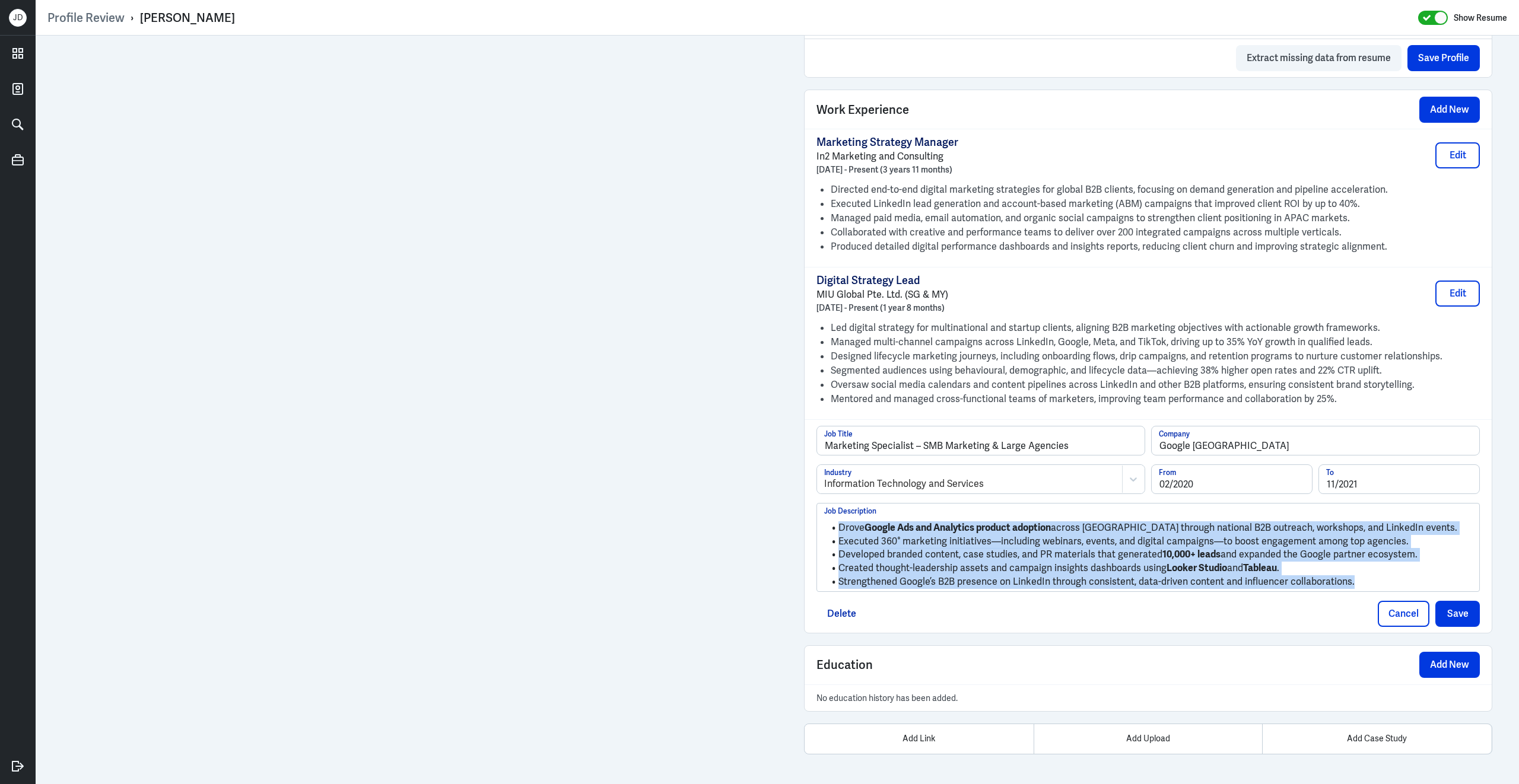
drag, startPoint x: 1365, startPoint y: 594, endPoint x: 801, endPoint y: 522, distance: 568.6
click at [801, 522] on div "Admin Settings Update Resume Save Profile User Requested Private Set Resume to …" at bounding box center [1148, 16] width 712 height 1535
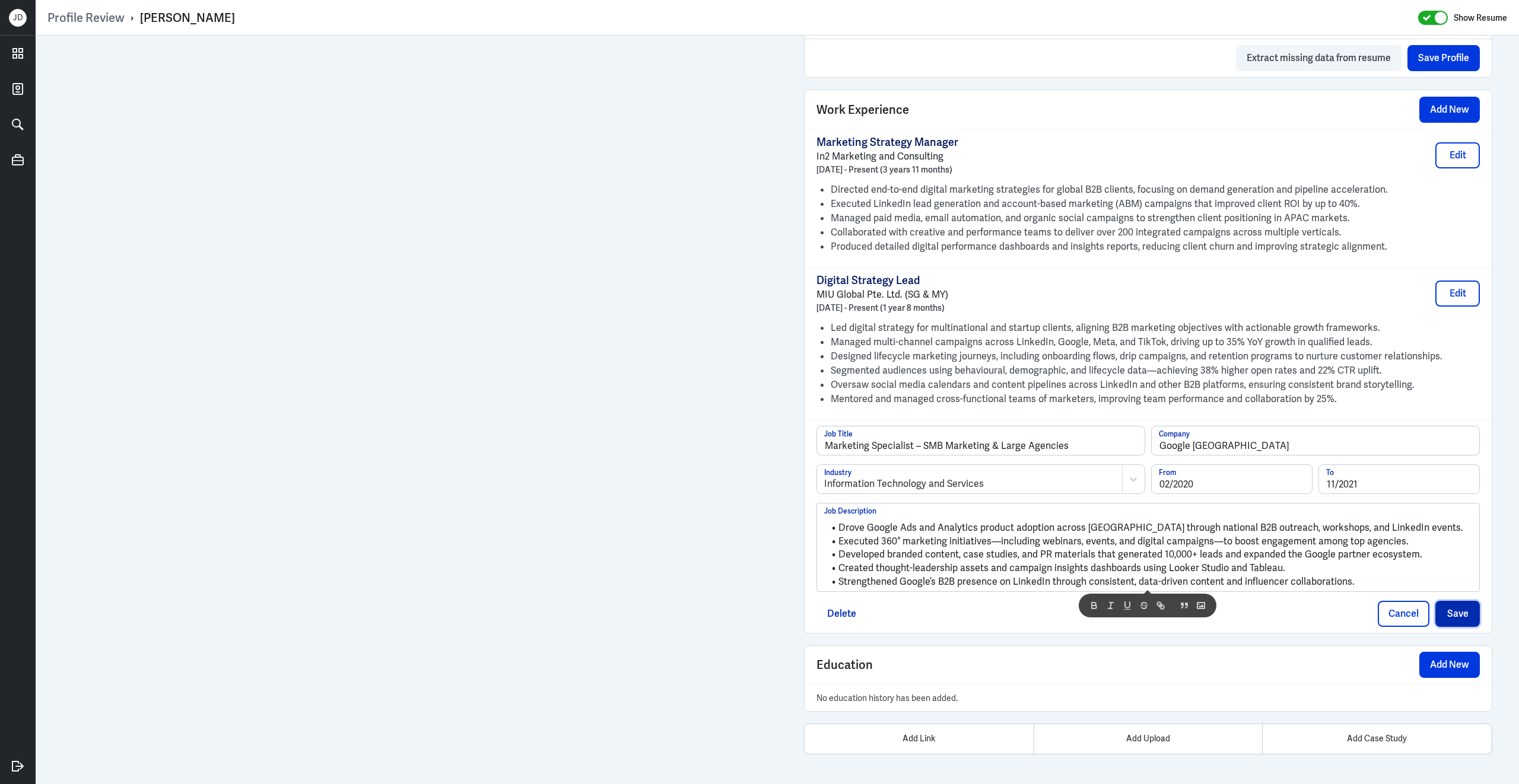
click at [1466, 618] on button "Save" at bounding box center [1458, 614] width 45 height 26
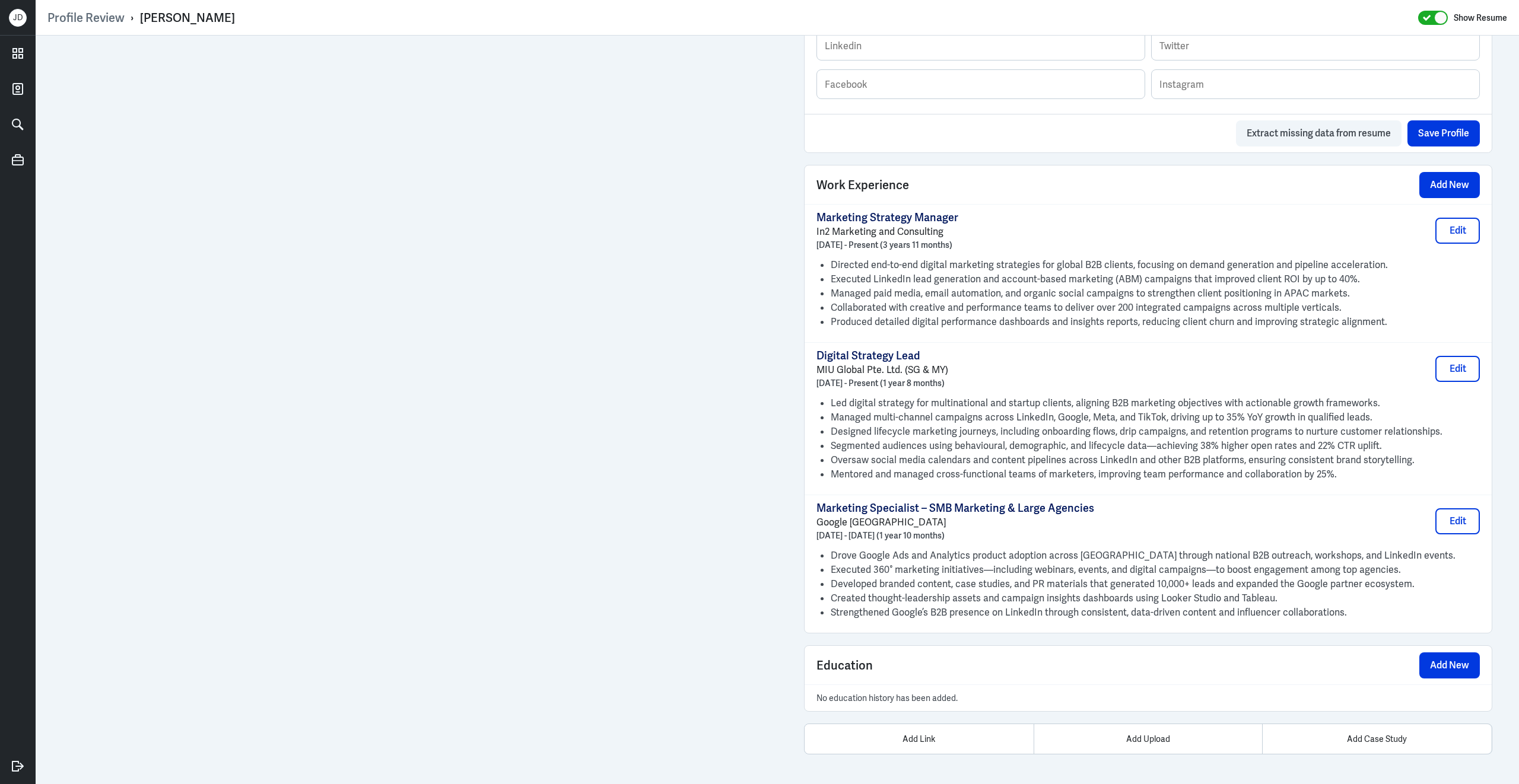
scroll to position [720, 0]
click at [1436, 188] on button "Add New" at bounding box center [1449, 185] width 61 height 26
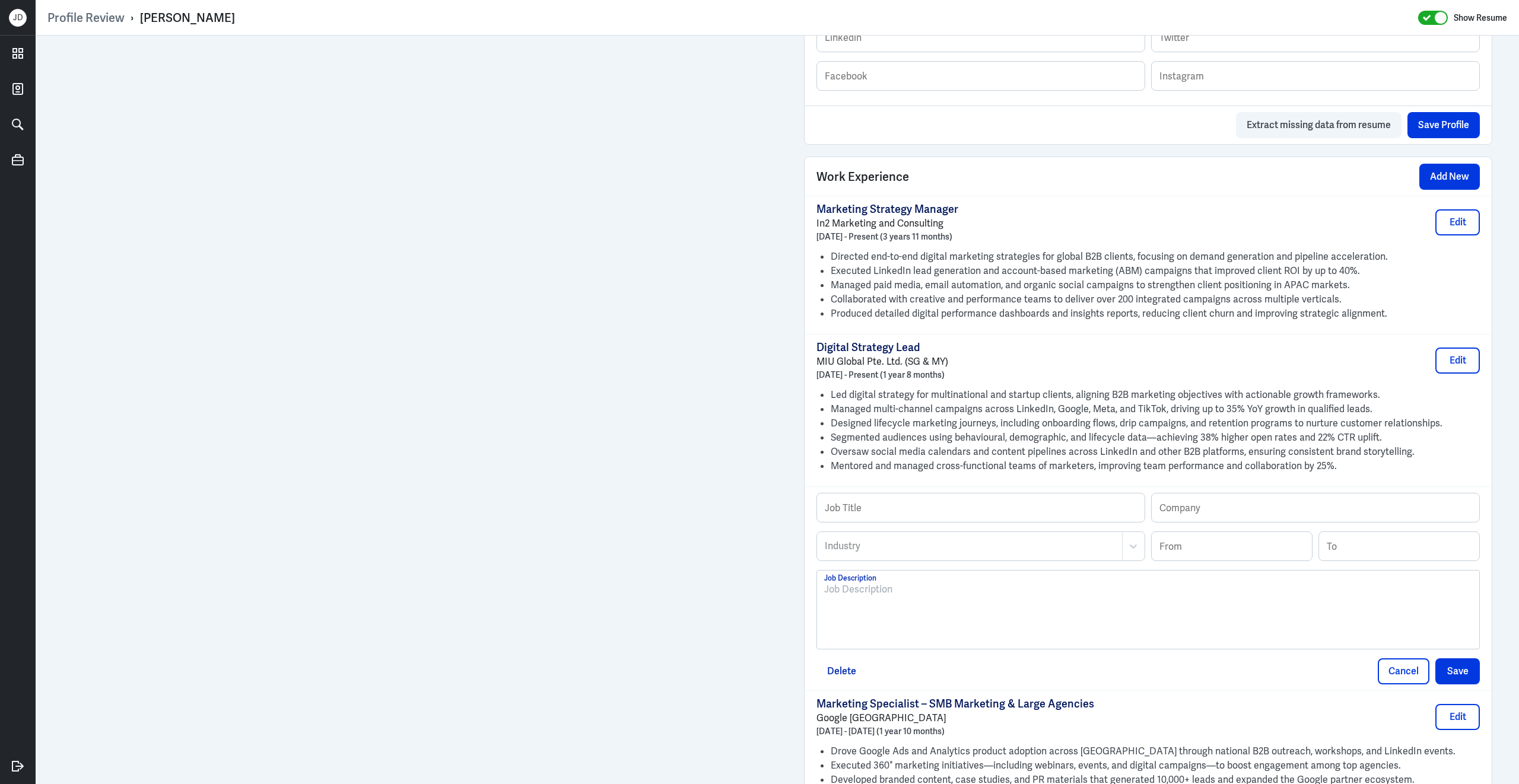
click at [941, 644] on div at bounding box center [1148, 615] width 648 height 64
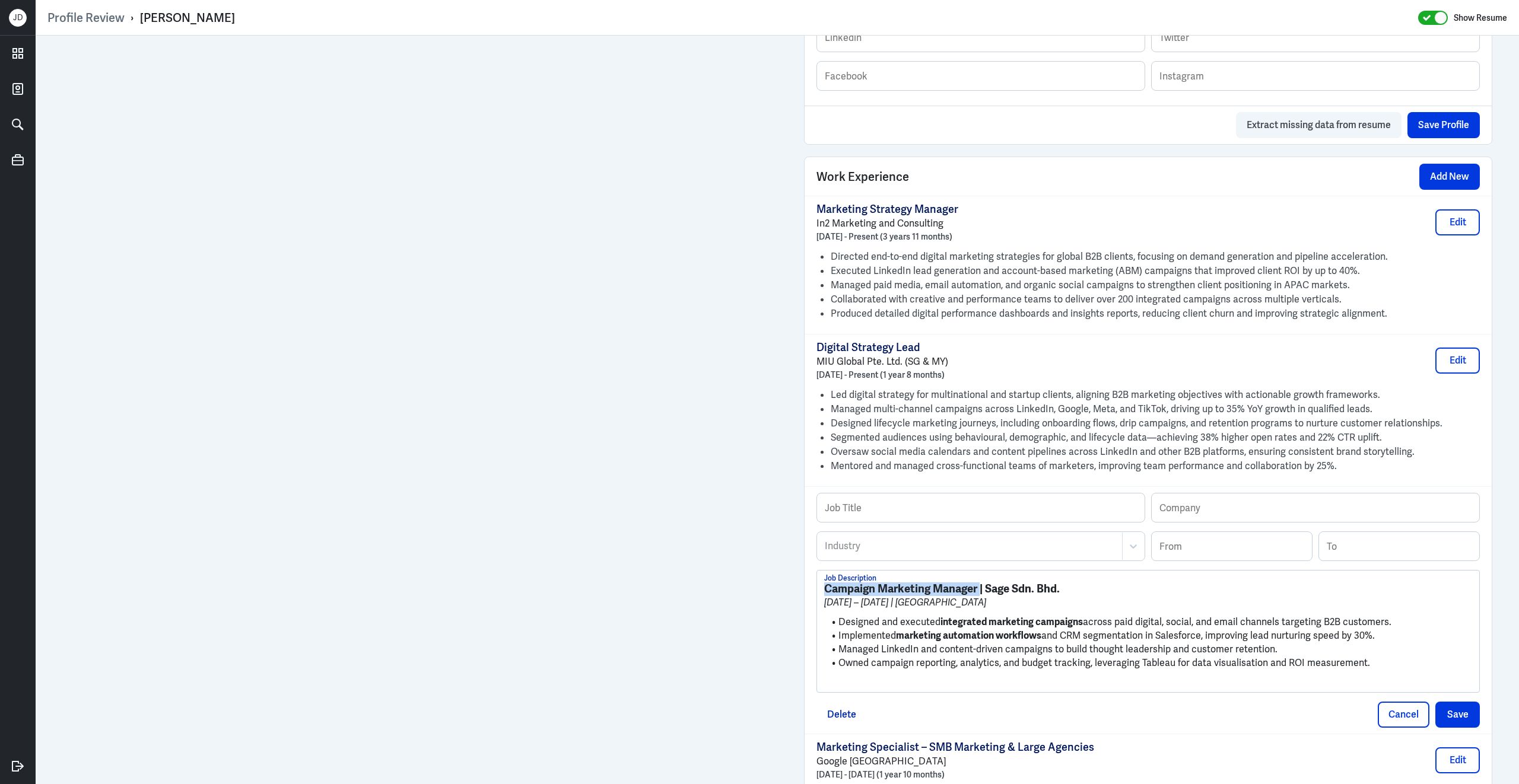
drag, startPoint x: 982, startPoint y: 600, endPoint x: 802, endPoint y: 595, distance: 180.1
click at [801, 597] on div "Admin Settings Update Resume Save Profile User Requested Private Set Resume to …" at bounding box center [1148, 169] width 712 height 1707
click at [908, 518] on input "text" at bounding box center [981, 508] width 327 height 28
paste input "Campaign Marketing Manager"
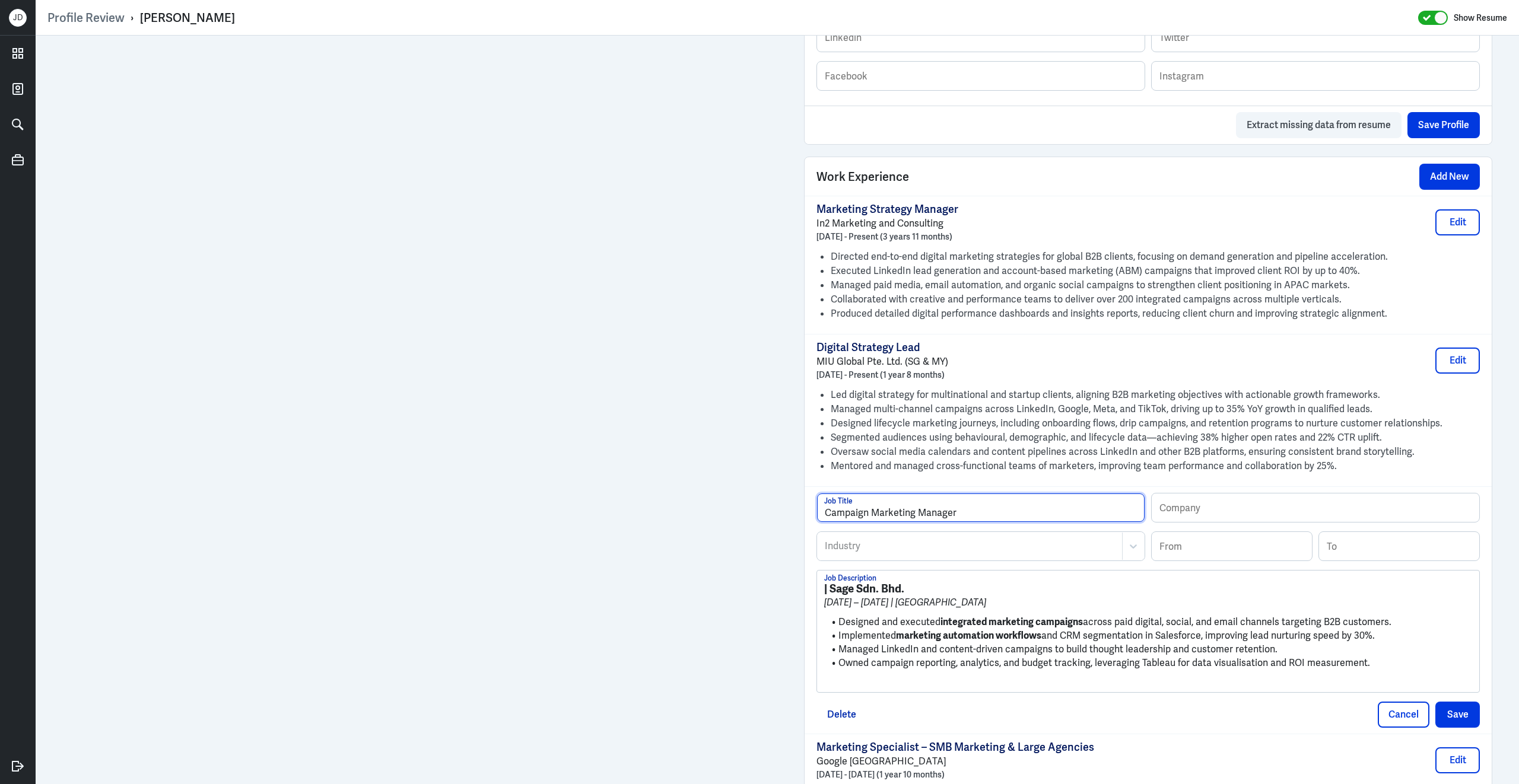
type input "Campaign Marketing Manager"
drag, startPoint x: 832, startPoint y: 600, endPoint x: 923, endPoint y: 598, distance: 91.0
click at [923, 595] on h3 "| Sage Sdn. Bhd." at bounding box center [1148, 589] width 648 height 13
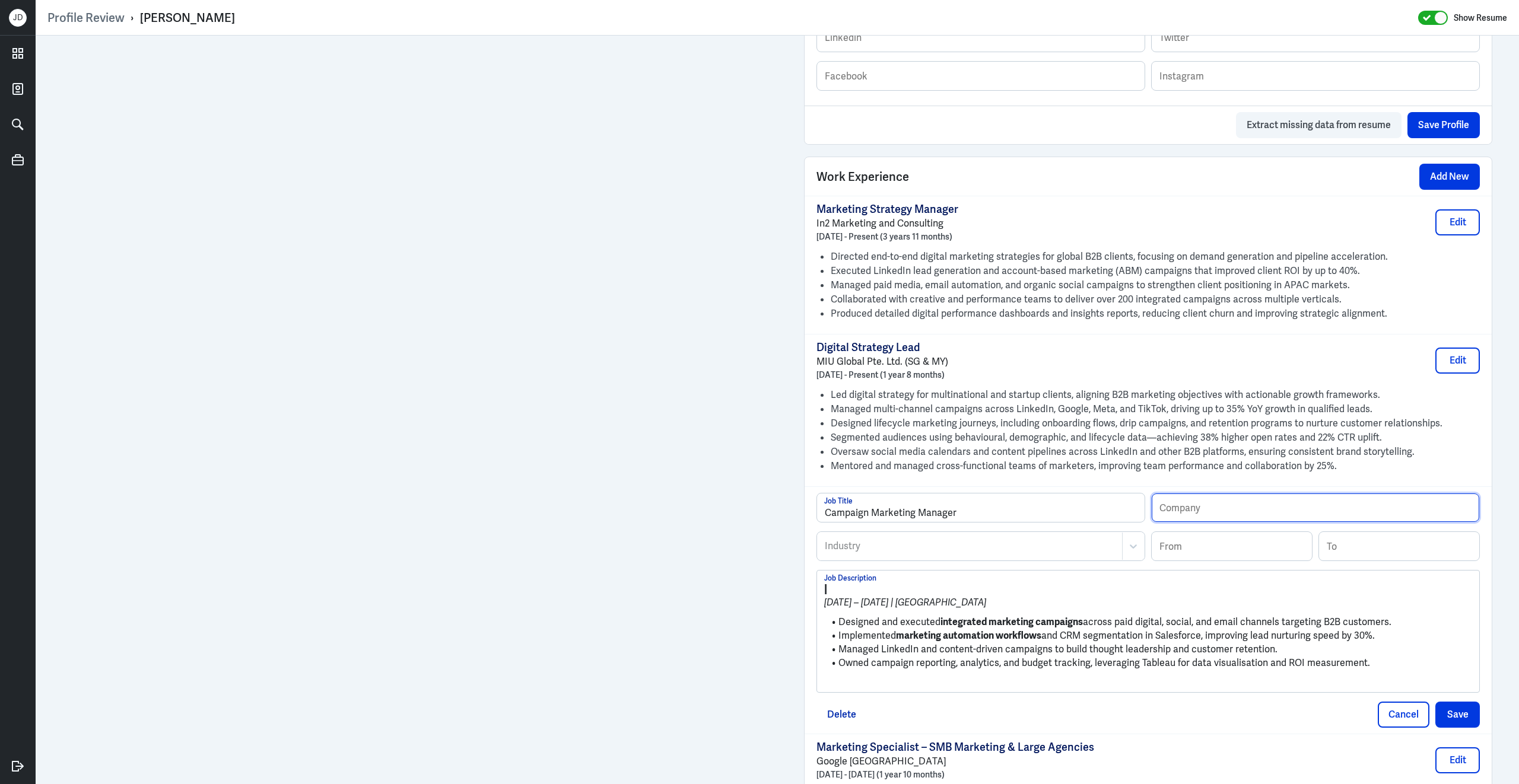
click at [1233, 517] on input "text" at bounding box center [1315, 508] width 327 height 28
paste input "Sage Sdn. Bhd."
type input "Sage Sdn. Bhd."
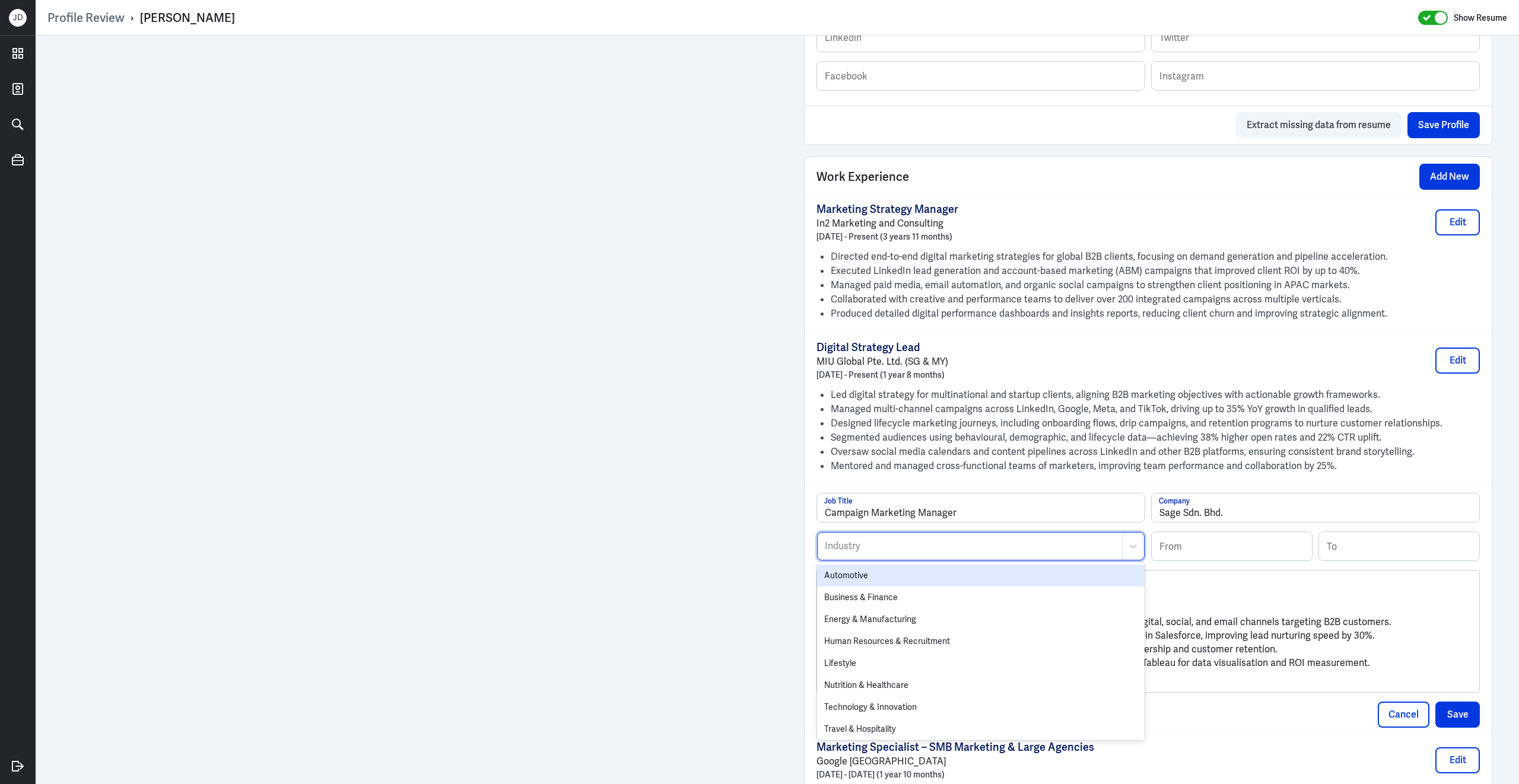
click at [1001, 553] on div at bounding box center [969, 546] width 293 height 14
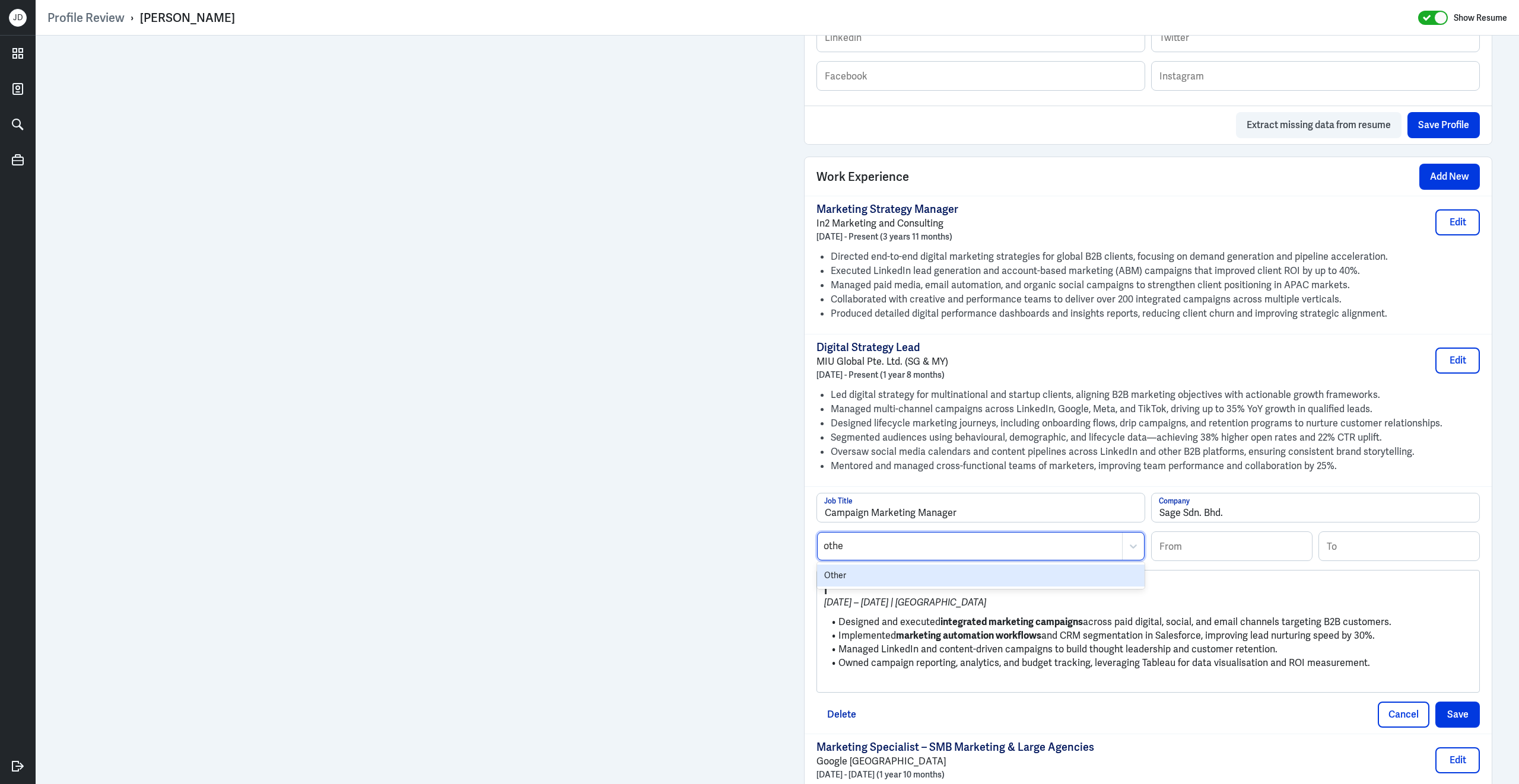
type input "other"
click at [919, 582] on div "Other" at bounding box center [981, 576] width 327 height 22
click at [1189, 558] on input at bounding box center [1231, 546] width 160 height 28
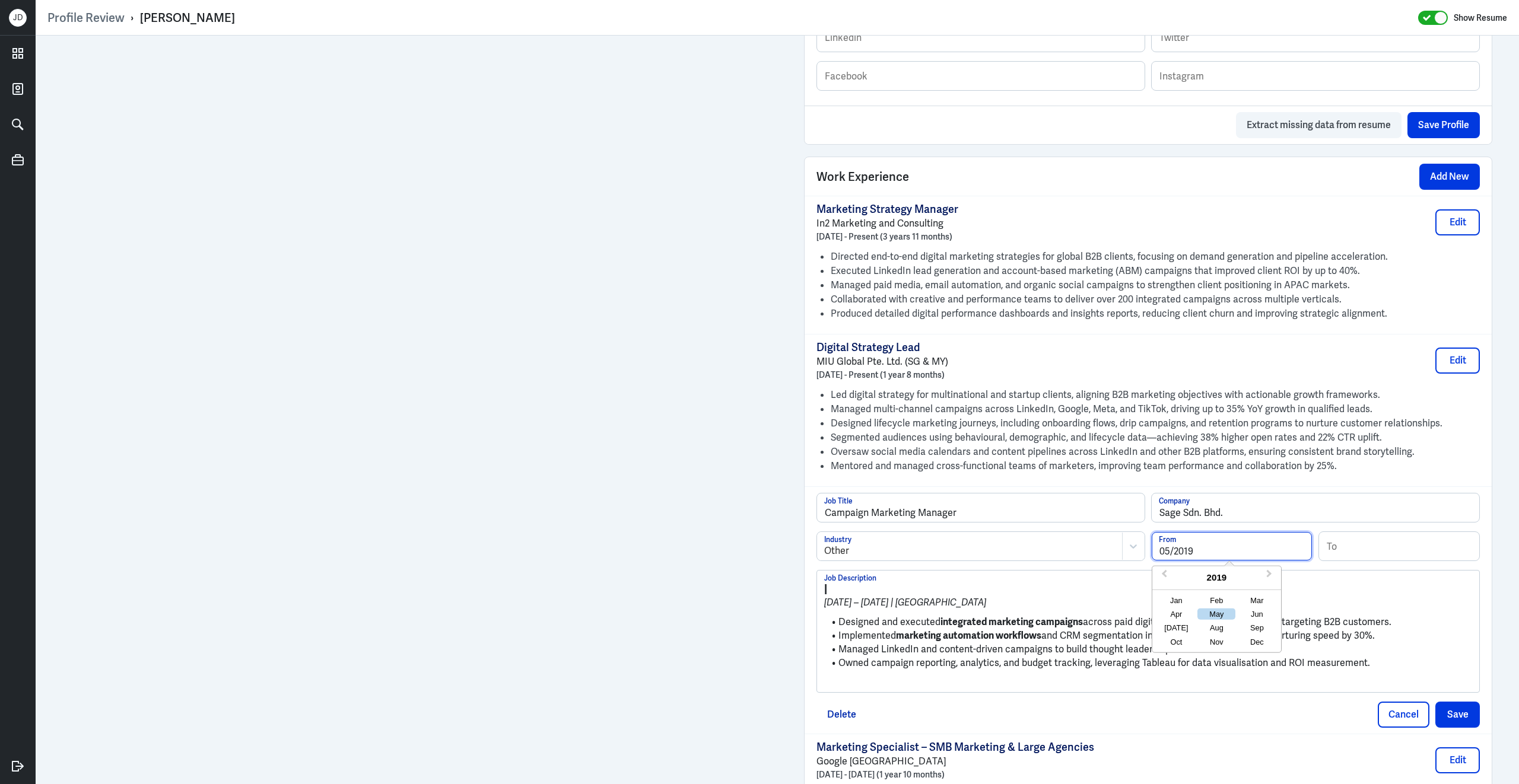
type input "05/2019"
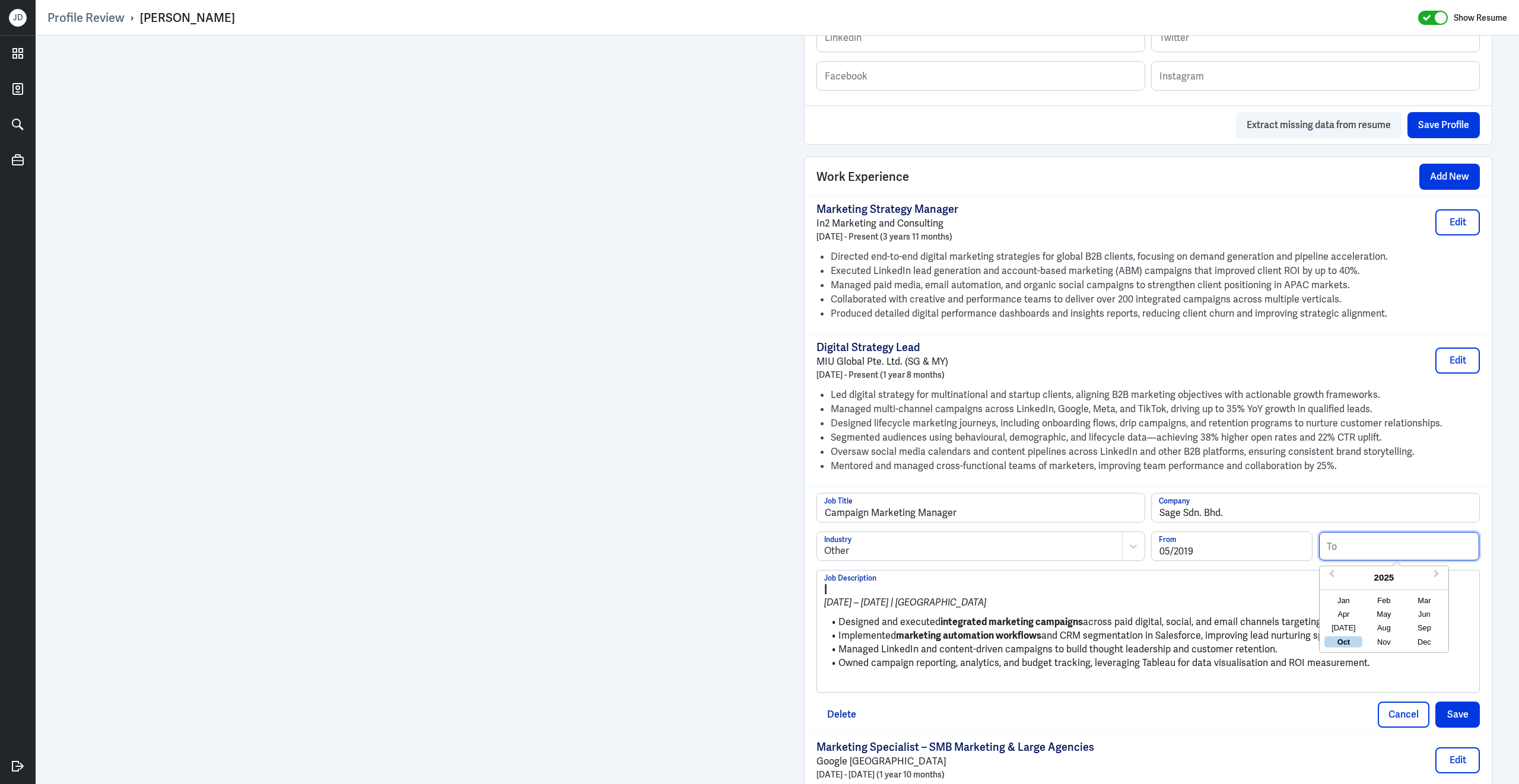
click at [1353, 561] on input at bounding box center [1399, 546] width 160 height 28
type input "01/2020"
click at [1076, 628] on strong "integrated marketing campaigns" at bounding box center [1011, 622] width 142 height 13
drag, startPoint x: 841, startPoint y: 630, endPoint x: 797, endPoint y: 580, distance: 66.6
click at [797, 580] on div "Admin Settings Update Resume Save Profile User Requested Private Set Resume to …" at bounding box center [1148, 169] width 712 height 1707
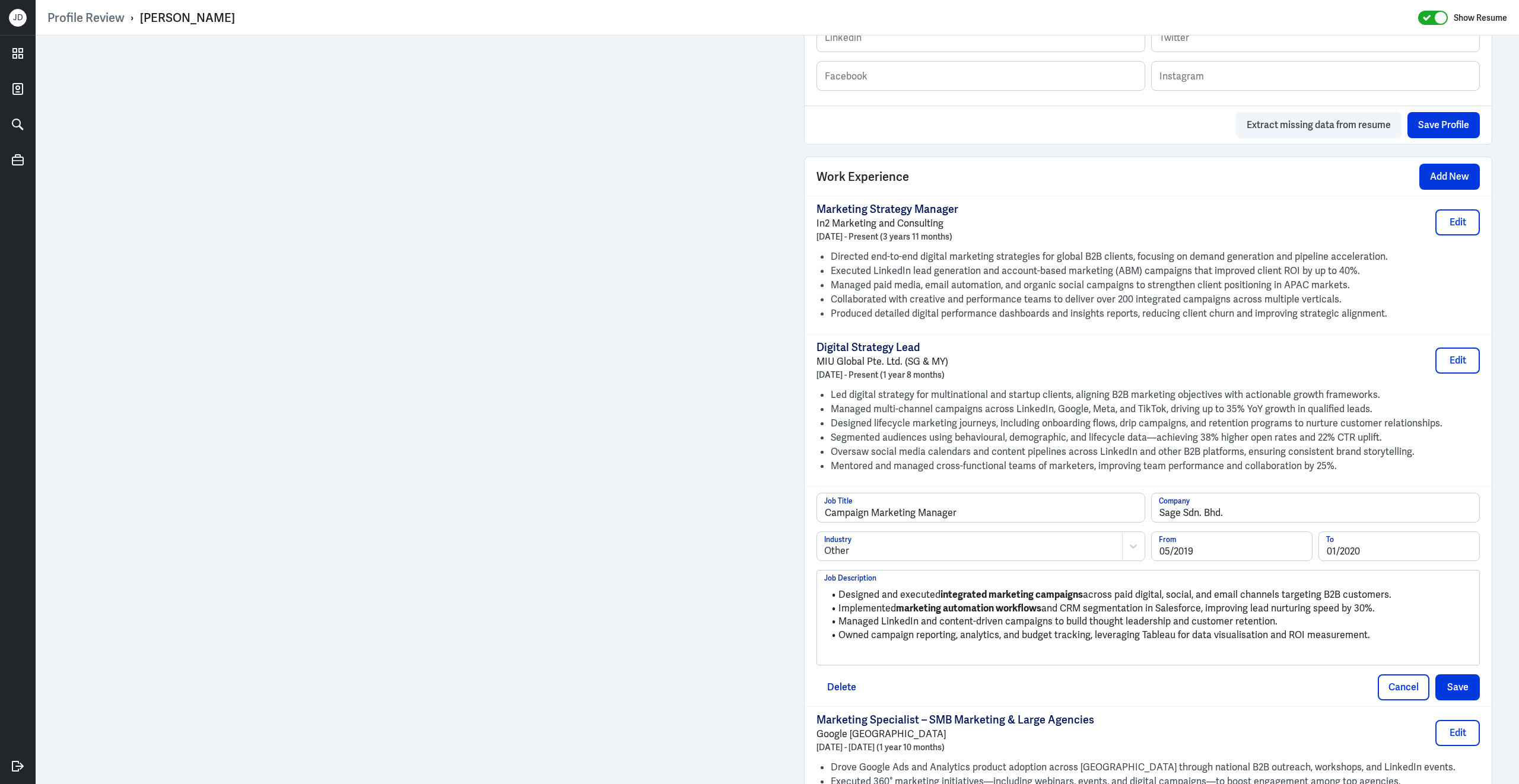
click at [844, 661] on p at bounding box center [1148, 655] width 648 height 14
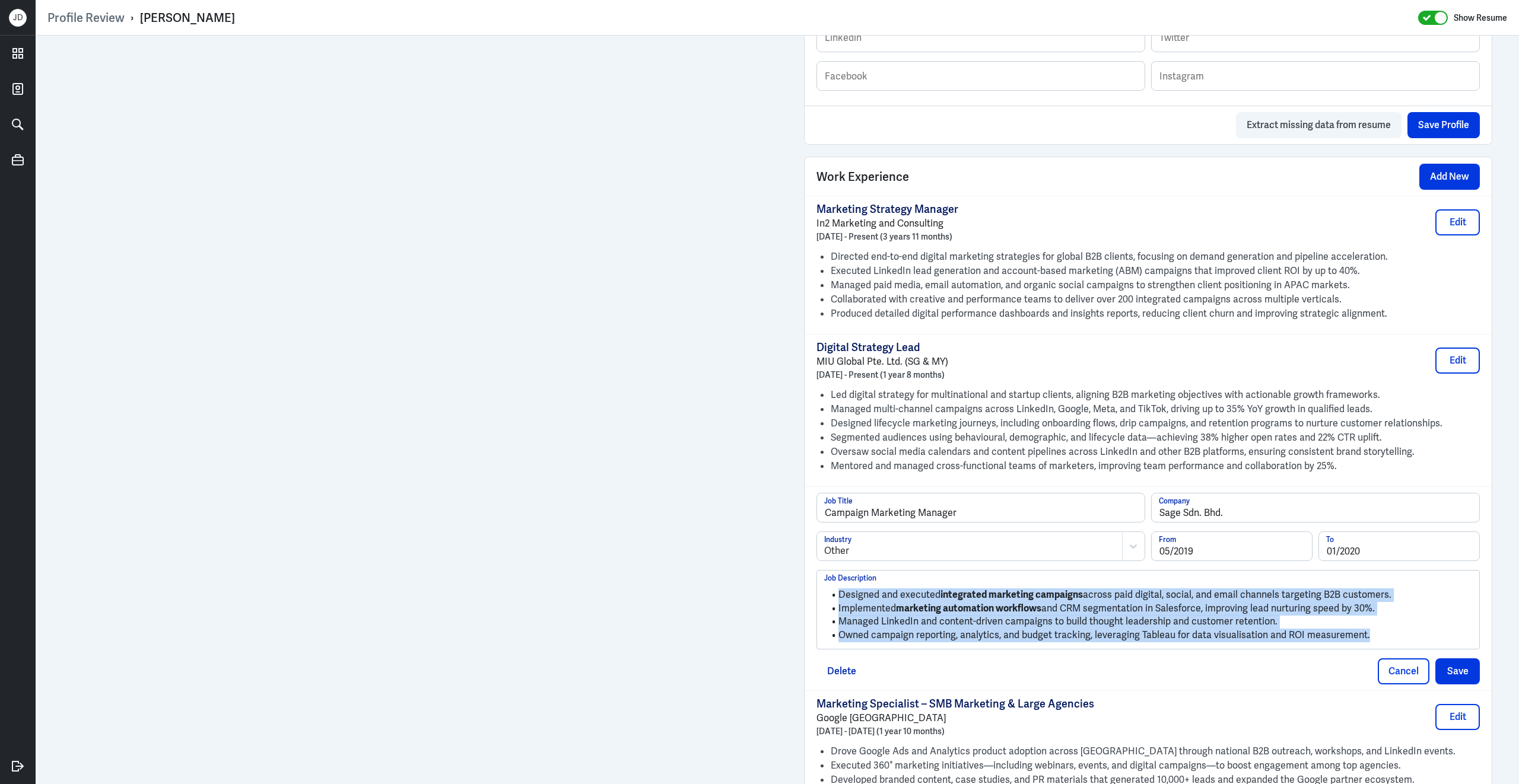
drag, startPoint x: 1375, startPoint y: 646, endPoint x: 794, endPoint y: 558, distance: 587.6
click at [794, 558] on div "Admin Settings Update Resume Save Profile User Requested Private Set Resume to …" at bounding box center [1148, 147] width 712 height 1664
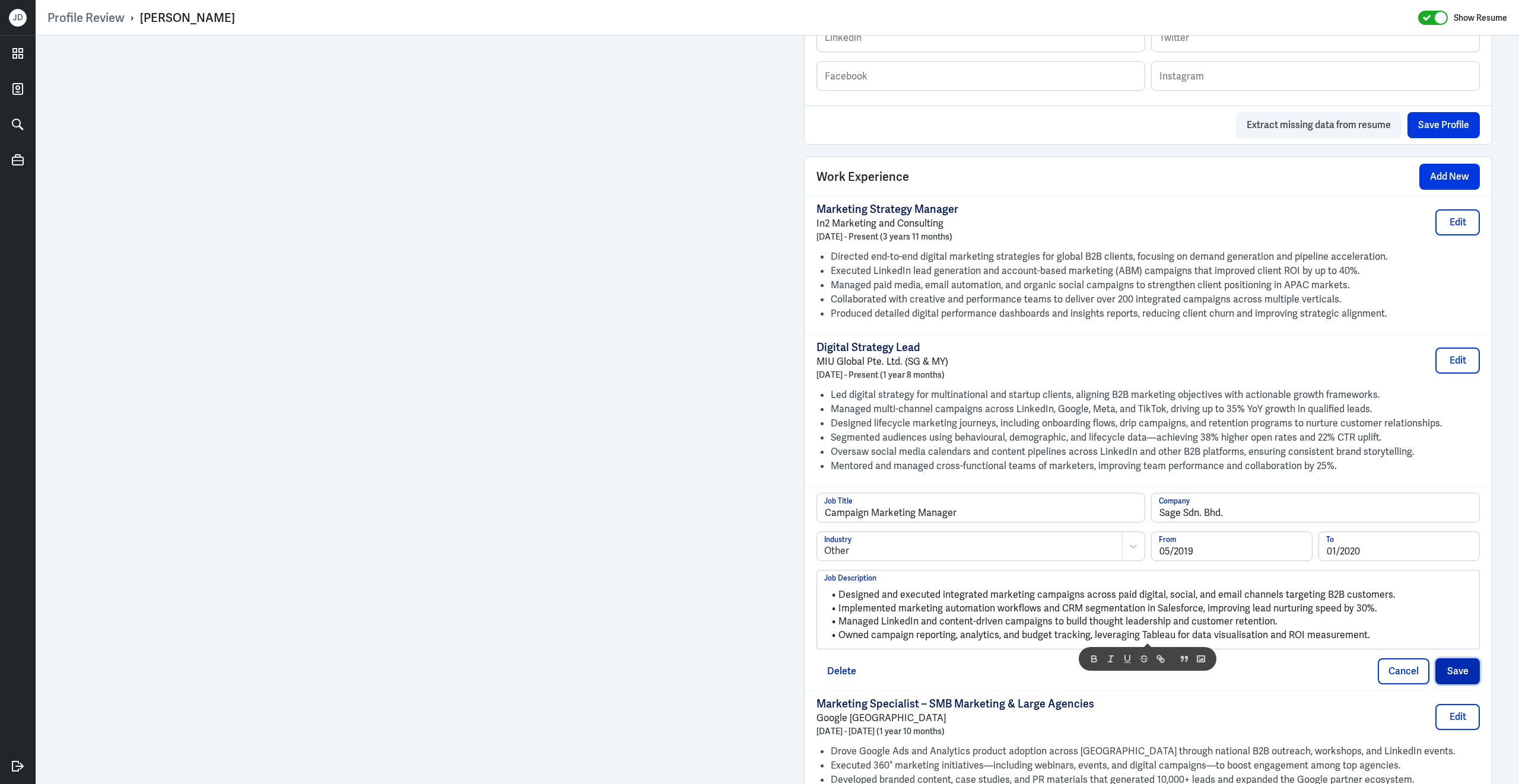
click at [1448, 679] on button "Save" at bounding box center [1458, 671] width 45 height 26
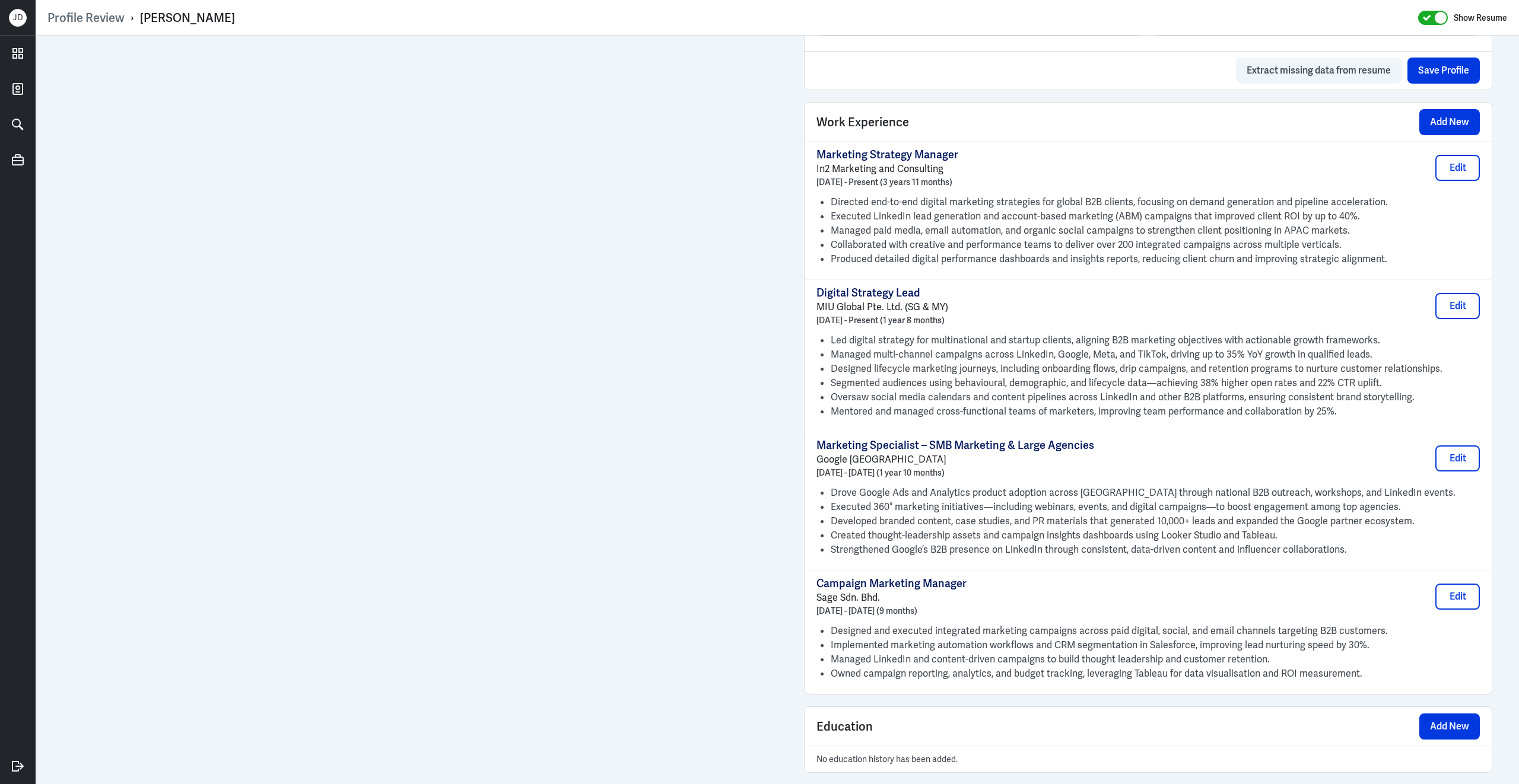
scroll to position [776, 0]
click at [1446, 132] on button "Add New" at bounding box center [1449, 120] width 61 height 26
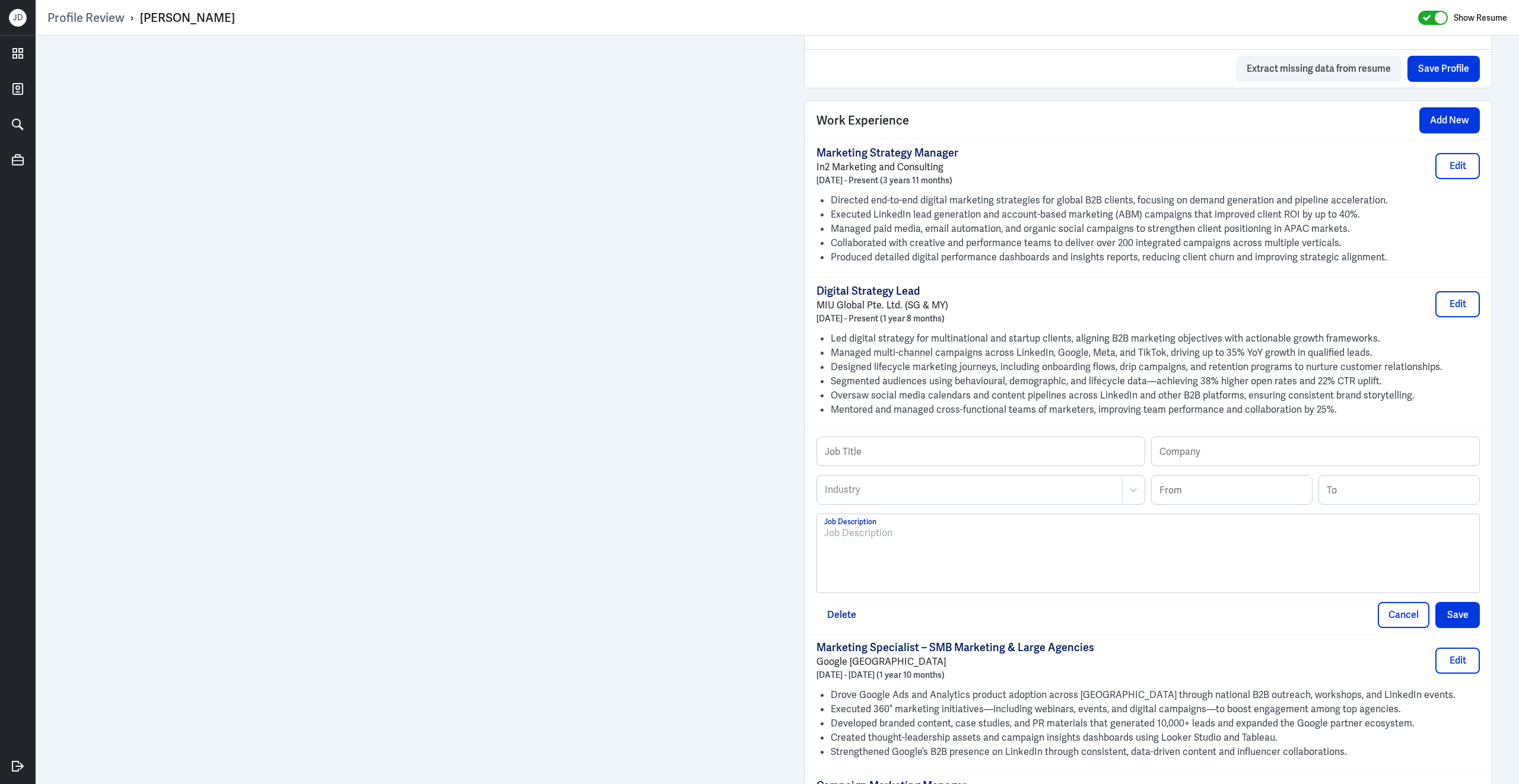
click at [1049, 567] on div at bounding box center [1148, 558] width 648 height 64
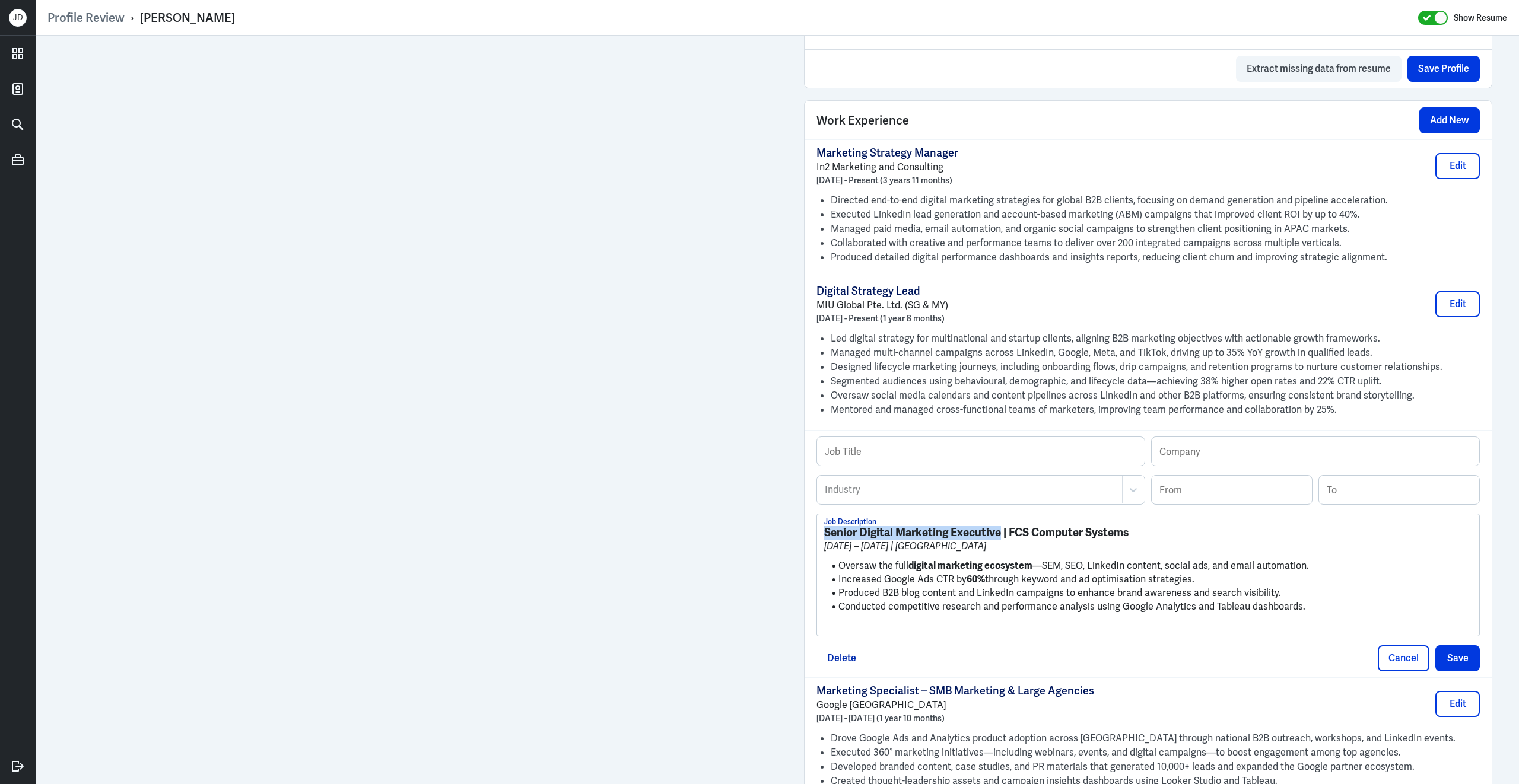
drag, startPoint x: 1002, startPoint y: 542, endPoint x: 801, endPoint y: 539, distance: 201.0
click at [801, 539] on div "Admin Settings Update Resume Save Profile User Requested Private Set Resume to …" at bounding box center [1148, 175] width 712 height 1832
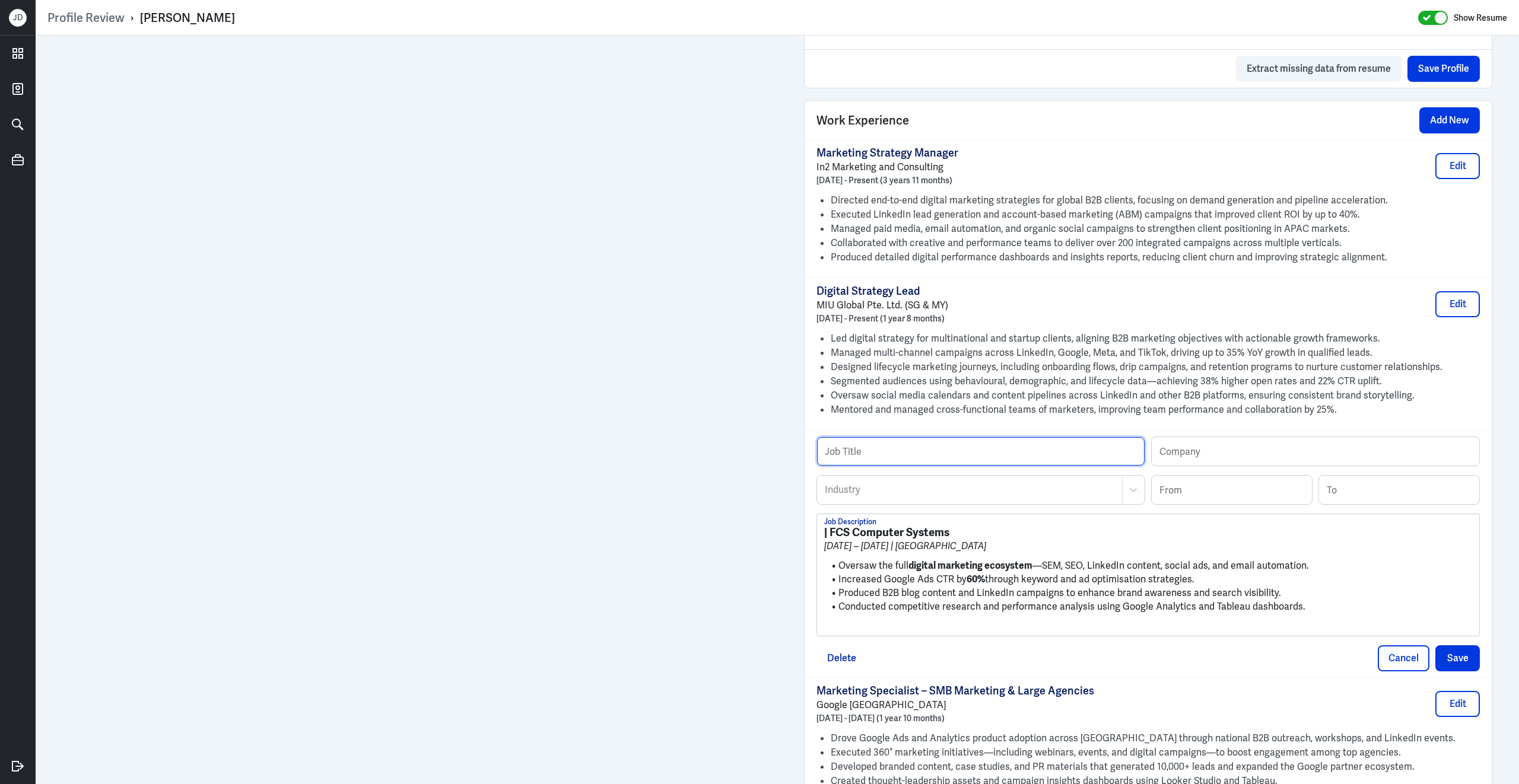
click at [941, 465] on input "text" at bounding box center [981, 451] width 327 height 28
paste input "Senior Digital Marketing Executive"
type input "Senior Digital Marketing Executive"
drag, startPoint x: 834, startPoint y: 543, endPoint x: 1024, endPoint y: 541, distance: 190.0
click at [1027, 539] on h3 "| FCS Computer Systems" at bounding box center [1148, 533] width 648 height 13
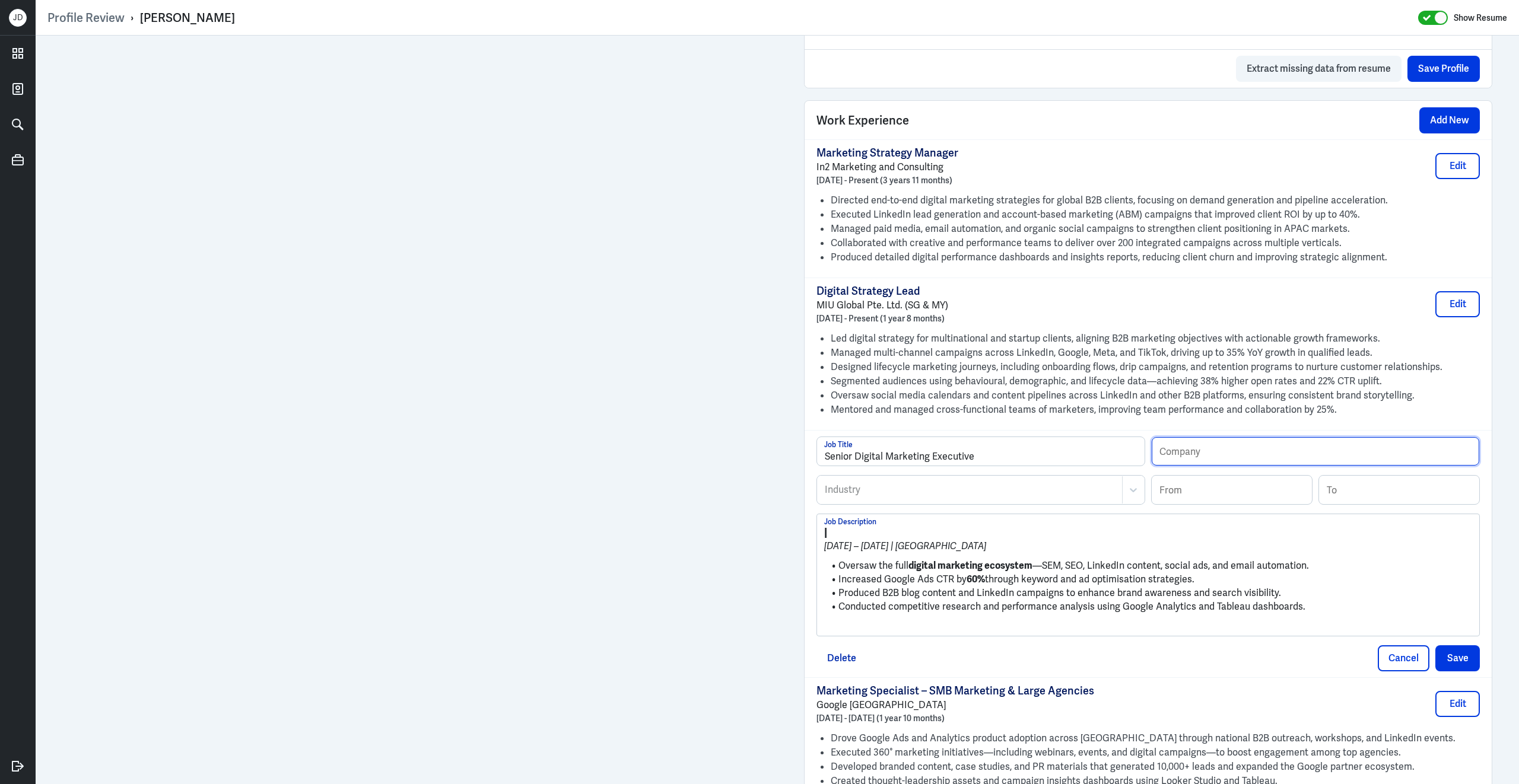
click at [1238, 461] on input "text" at bounding box center [1315, 451] width 327 height 28
paste input "FCS Computer Systems"
type input "FCS Computer Systems"
click at [1226, 487] on input at bounding box center [1231, 490] width 160 height 28
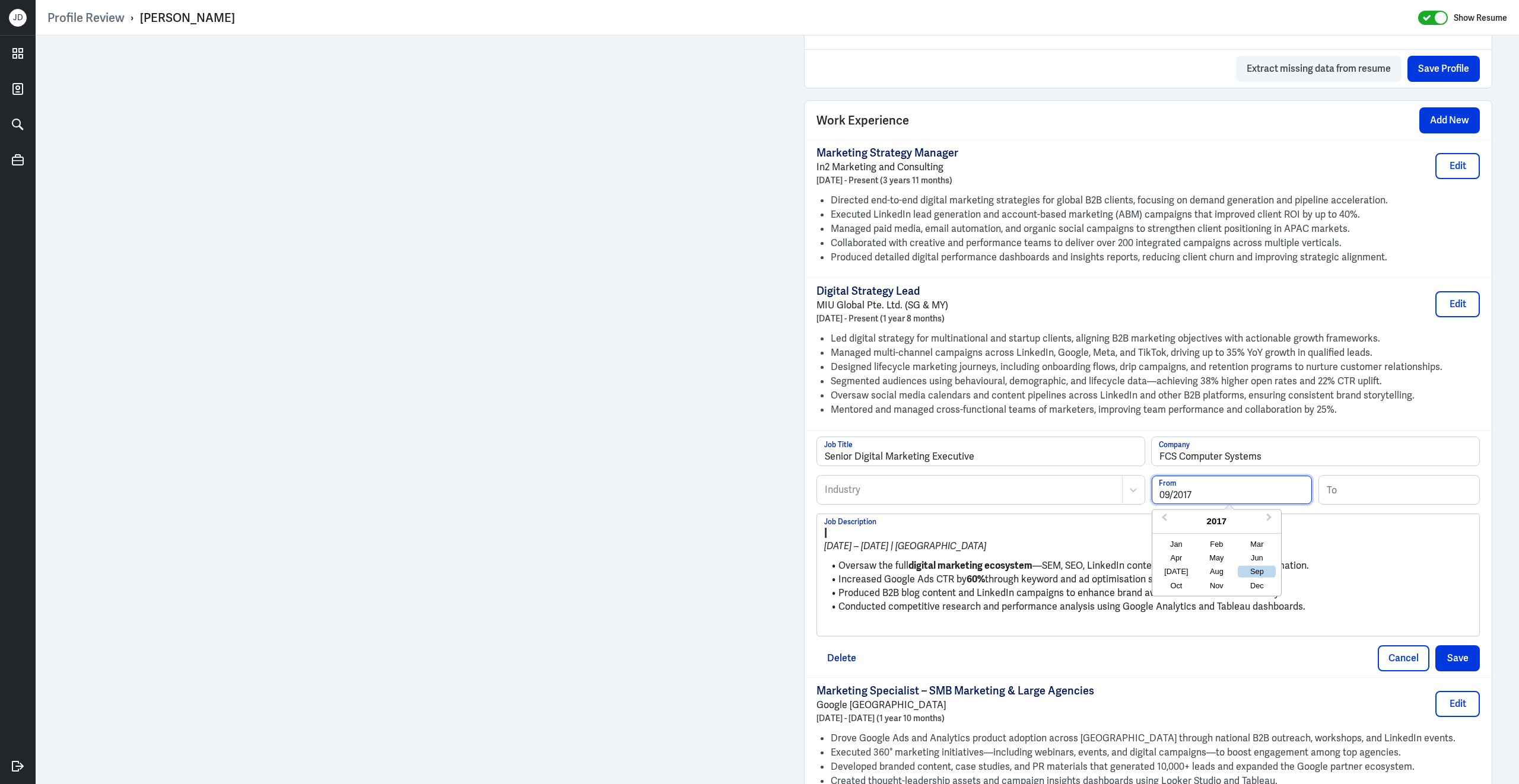
type input "09/2017"
click at [1356, 501] on input at bounding box center [1399, 490] width 160 height 28
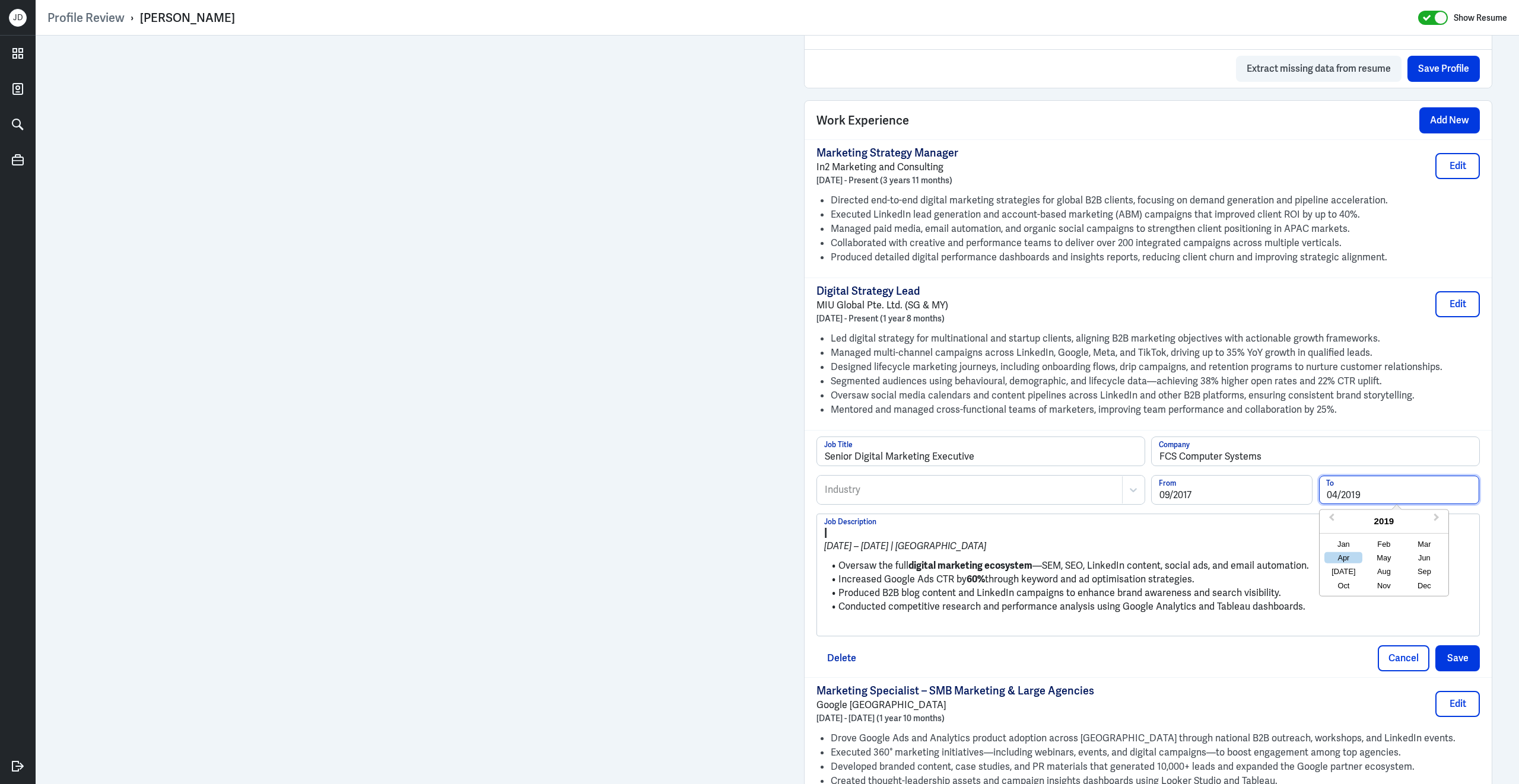
type input "04/2019"
drag, startPoint x: 839, startPoint y: 574, endPoint x: 809, endPoint y: 539, distance: 46.1
click at [809, 539] on div "Senior Digital Marketing Executive Job Title FCS Computer Systems Company Indus…" at bounding box center [1148, 553] width 687 height 248
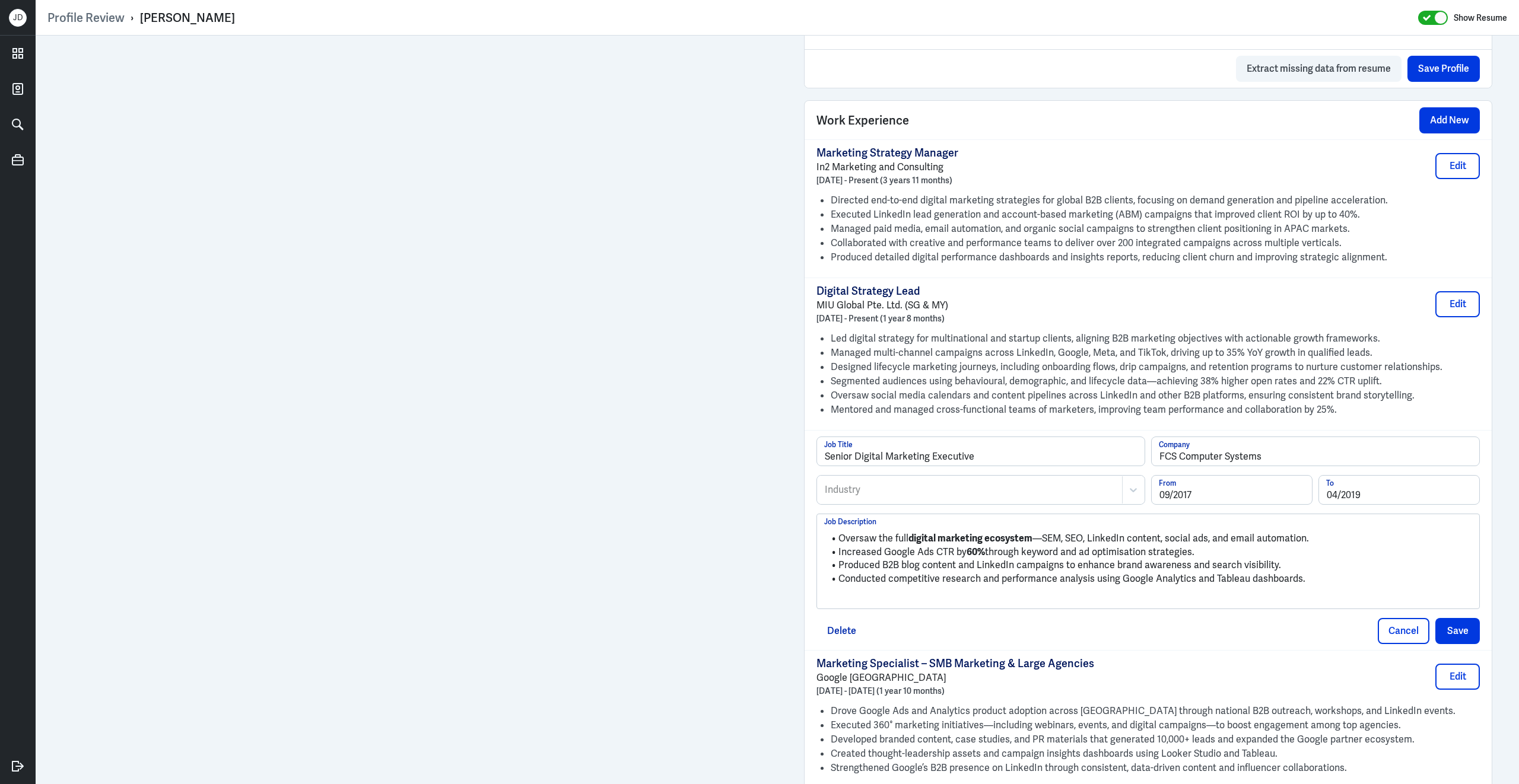
click at [912, 605] on p at bounding box center [1148, 599] width 648 height 14
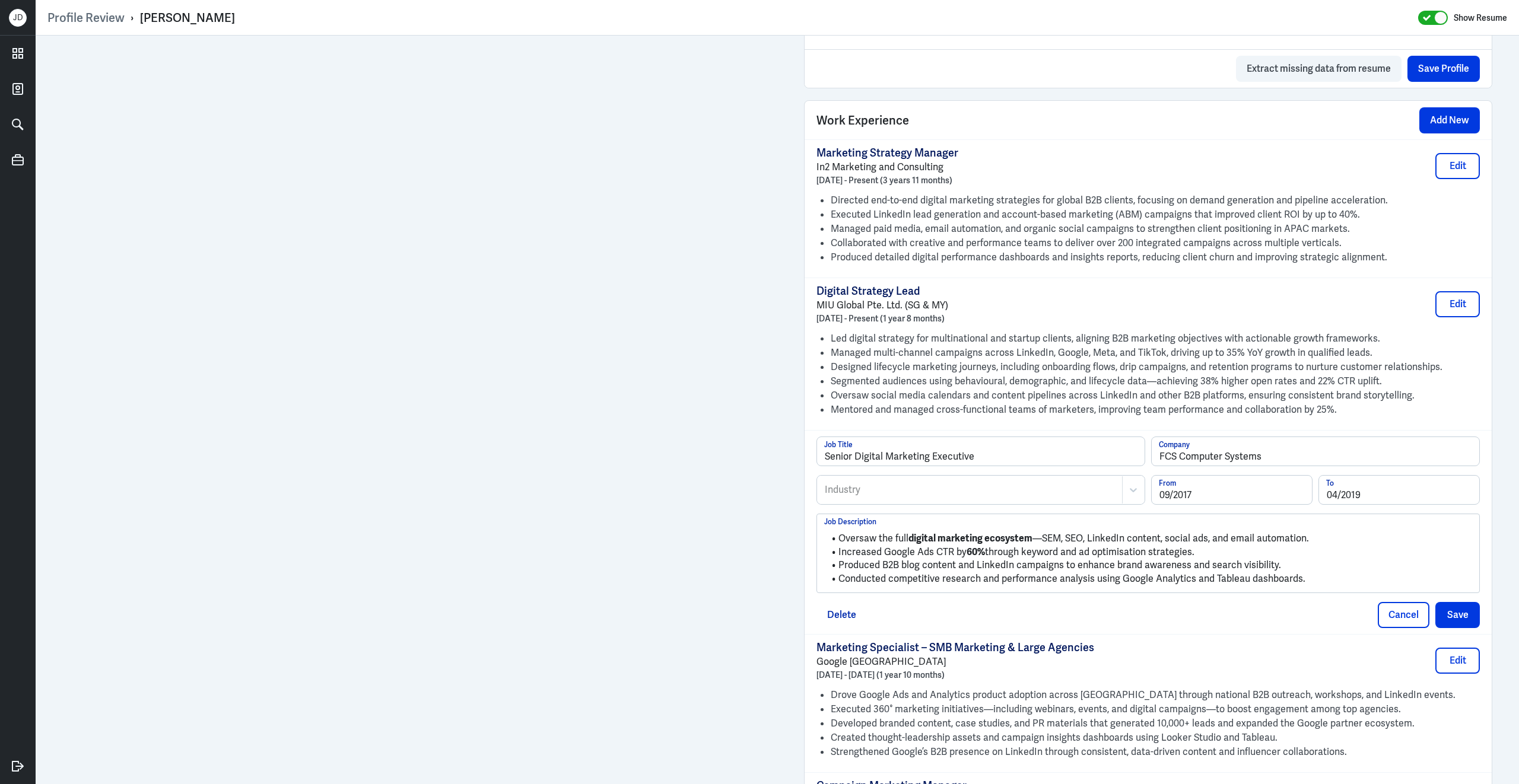
click at [915, 504] on div "Industry" at bounding box center [970, 489] width 305 height 27
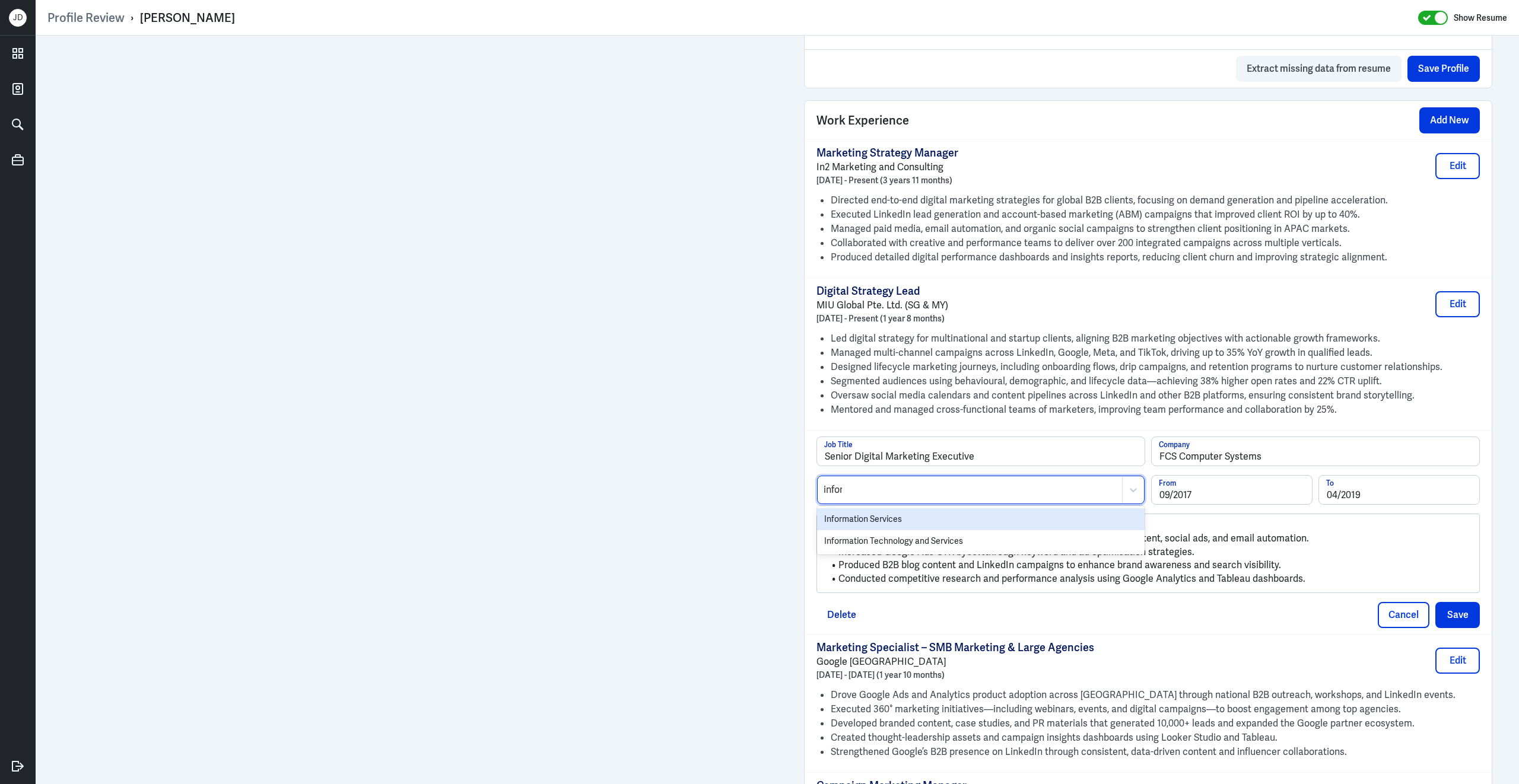
type input "inform"
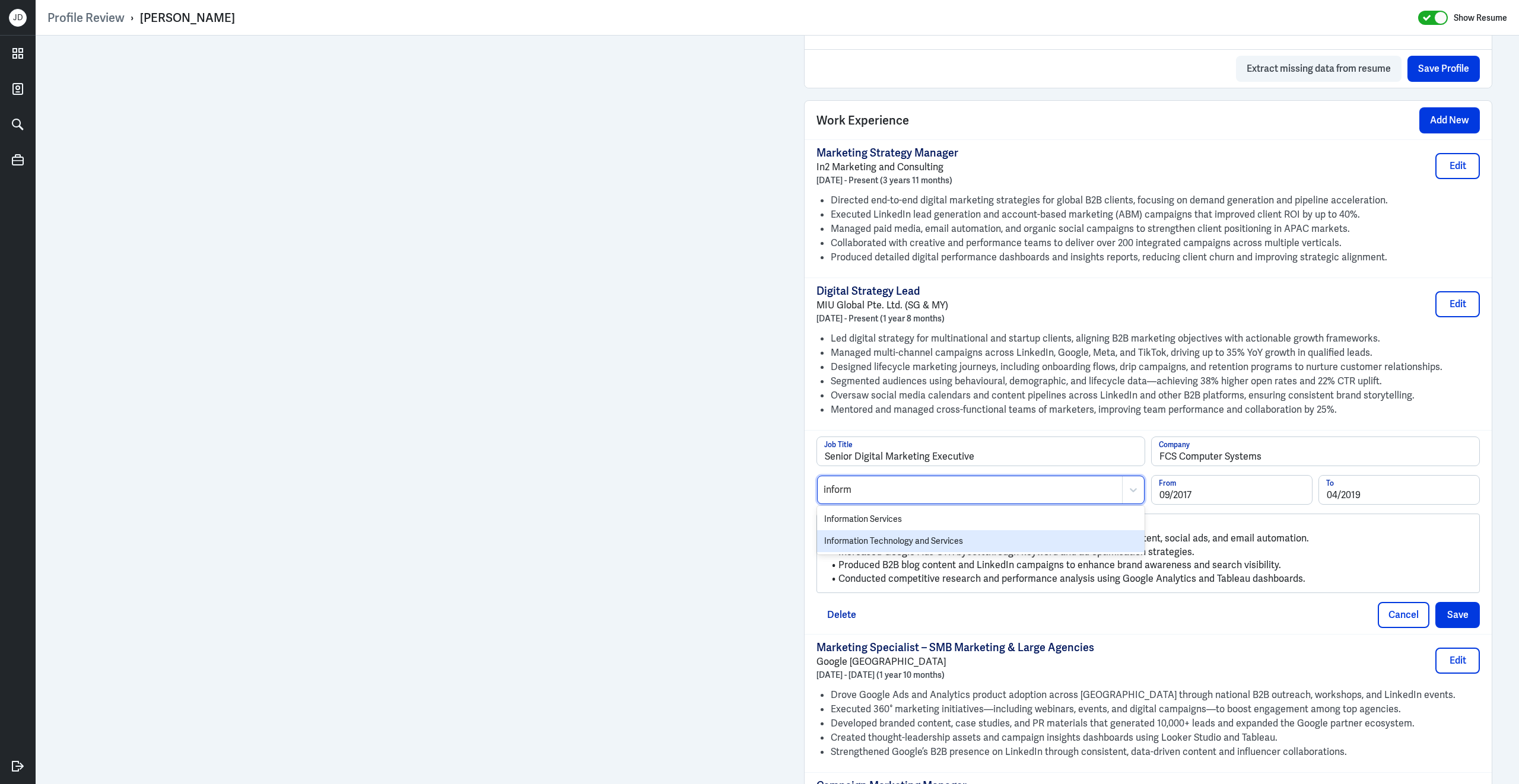
click at [912, 545] on div "Information Technology and Services" at bounding box center [981, 541] width 327 height 22
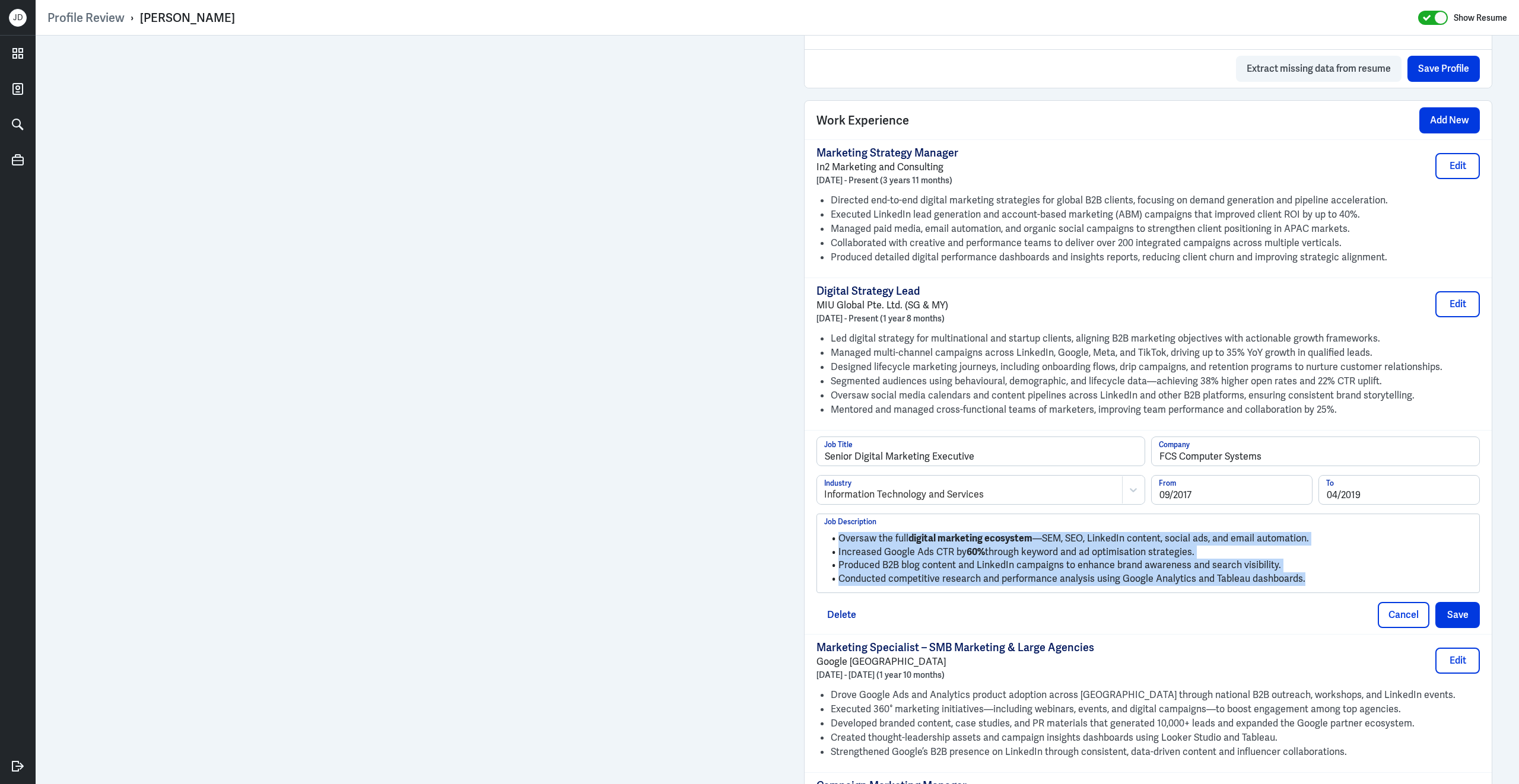
drag, startPoint x: 1262, startPoint y: 578, endPoint x: 848, endPoint y: 512, distance: 419.2
click at [848, 512] on div "Senior Digital Marketing Executive Job Title FCS Computer Systems Company Infor…" at bounding box center [1148, 515] width 663 height 157
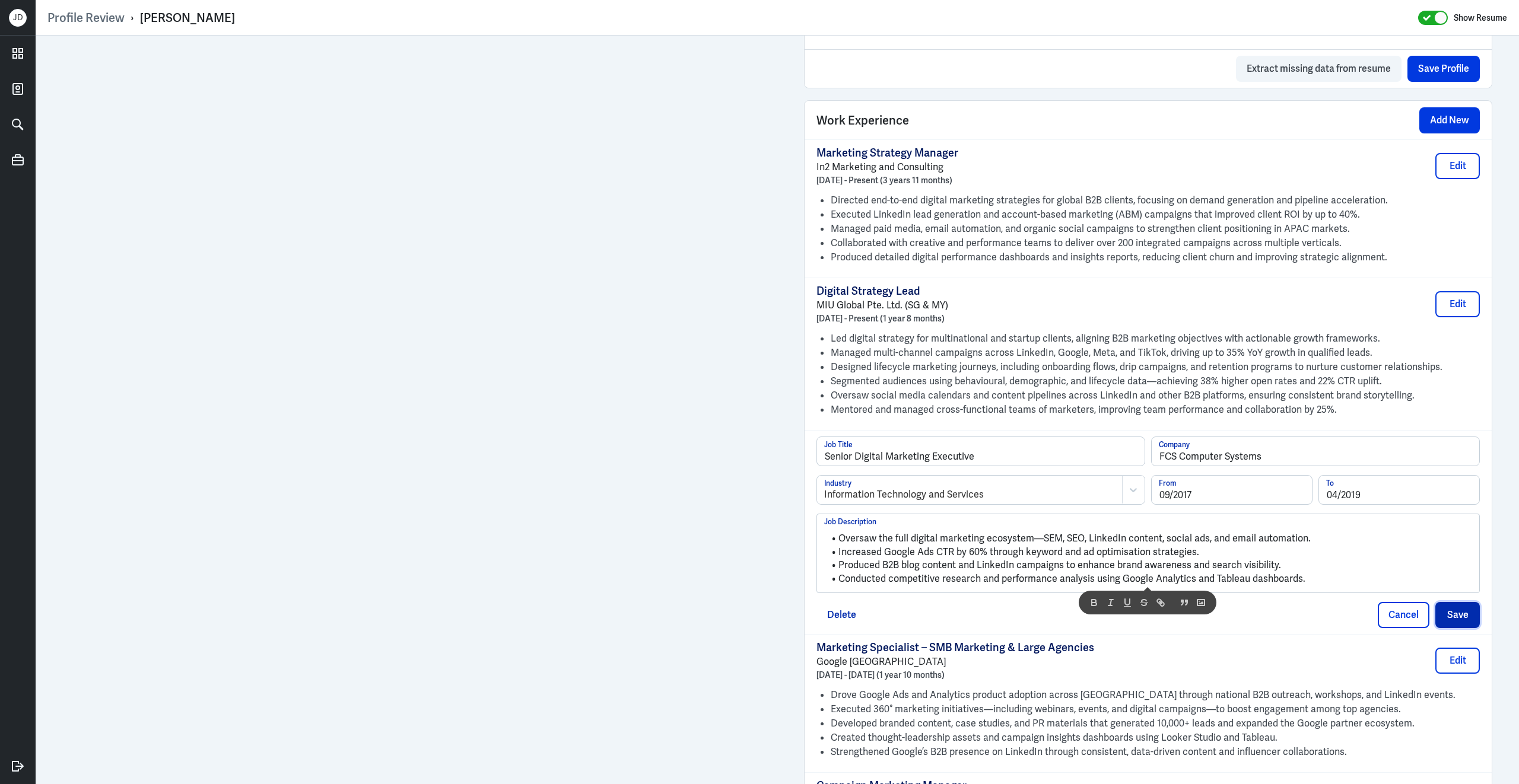
click at [1463, 626] on button "Save" at bounding box center [1458, 615] width 45 height 26
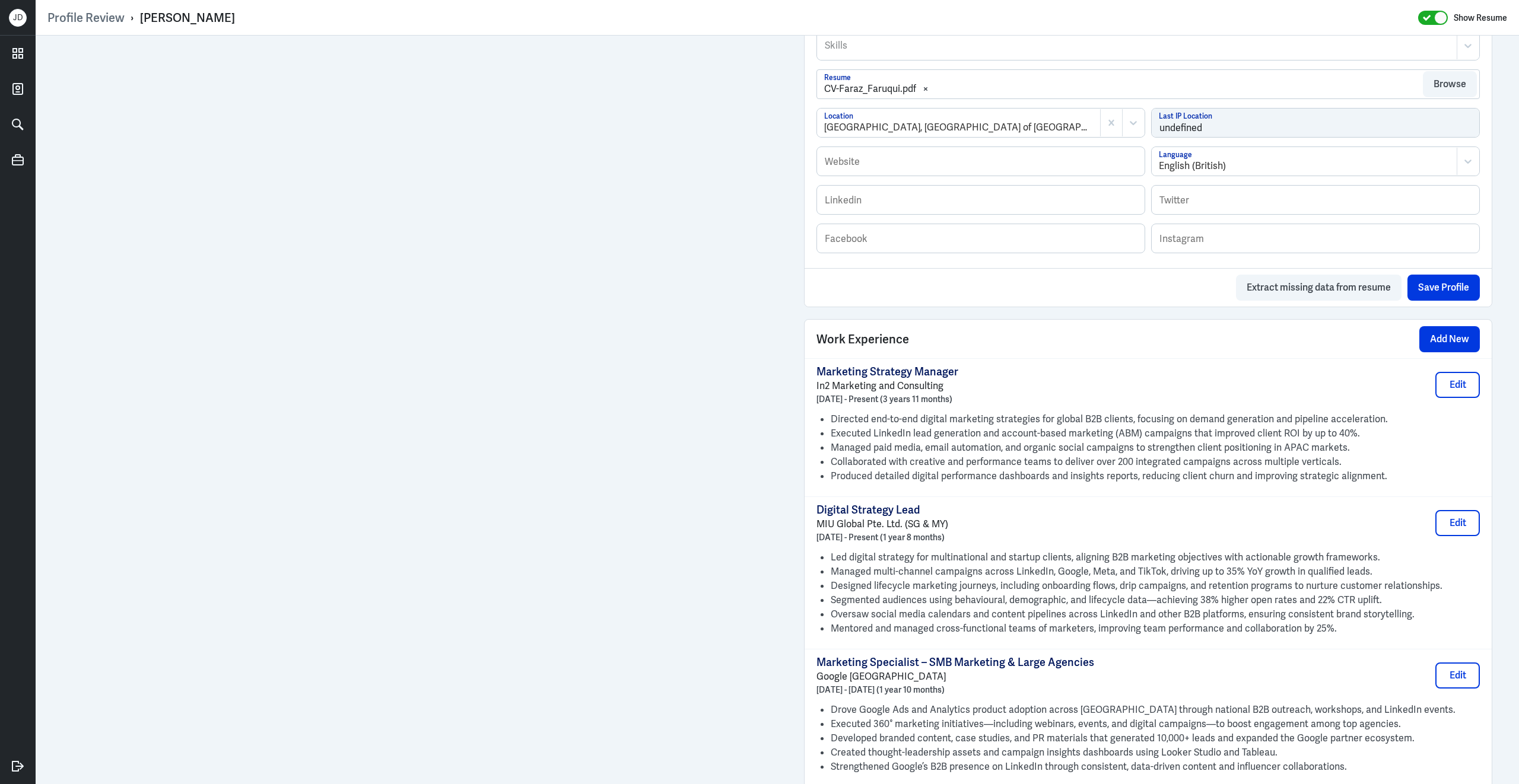
scroll to position [594, 0]
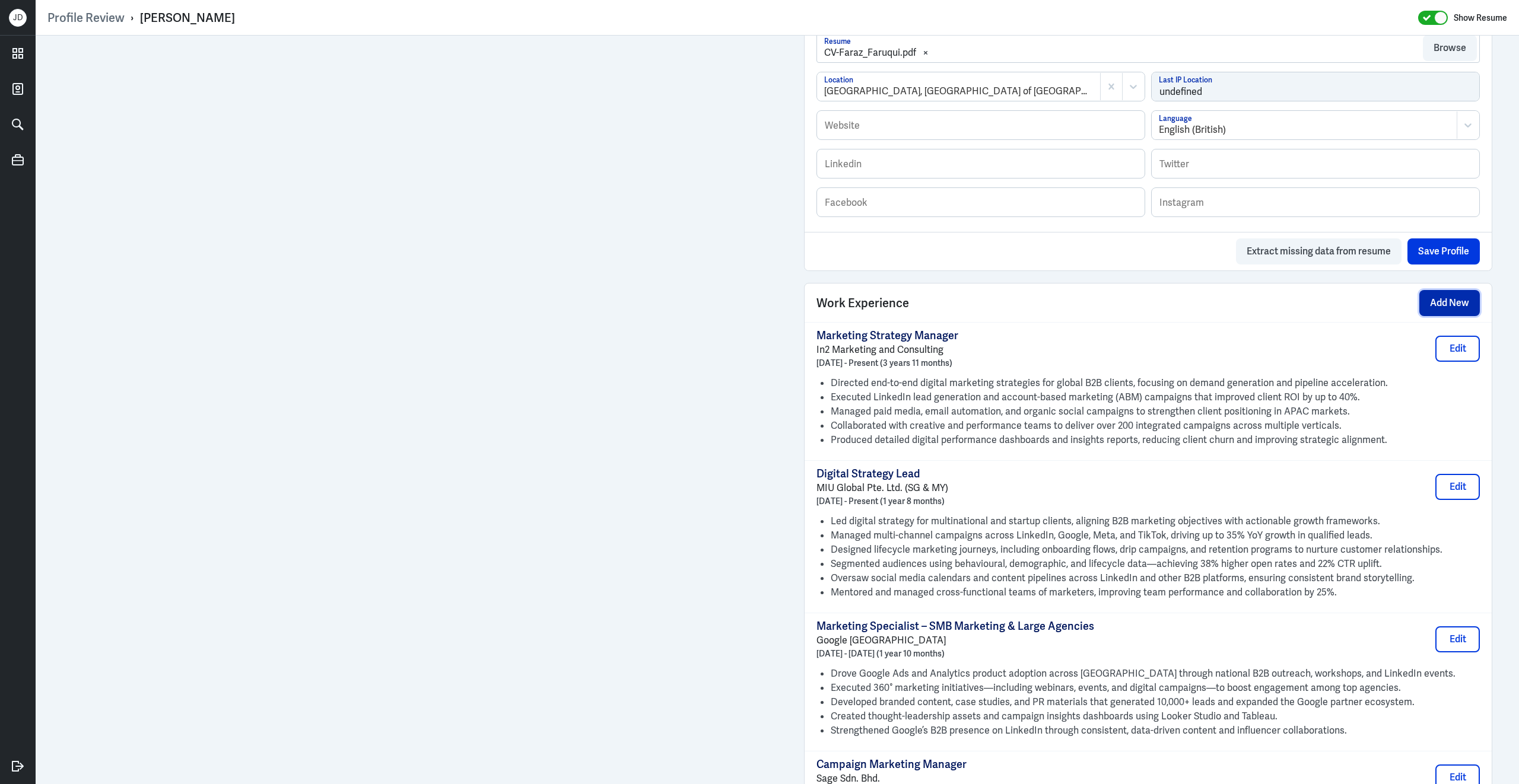
click at [1459, 314] on button "Add New" at bounding box center [1449, 303] width 61 height 26
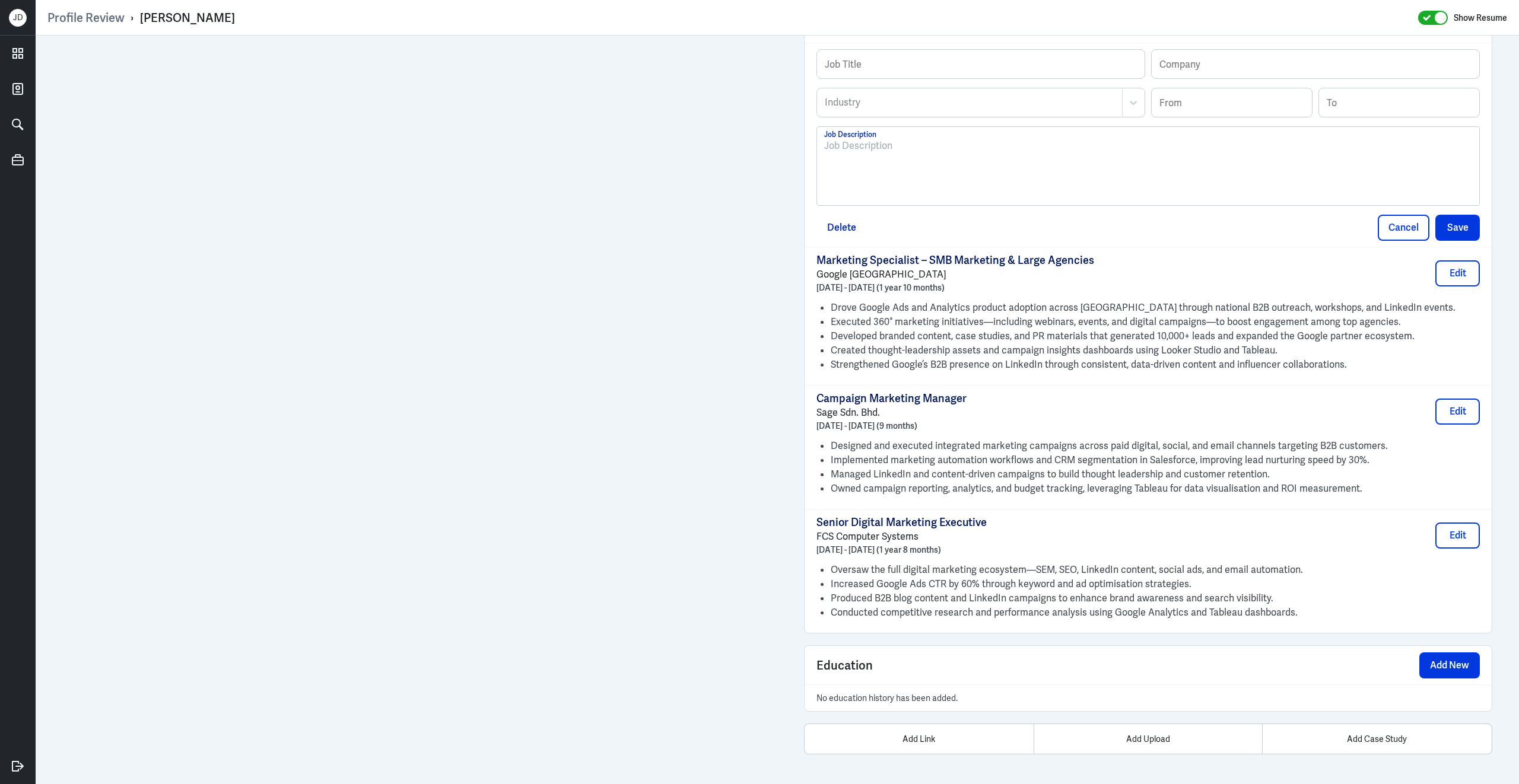
scroll to position [1175, 0]
click at [906, 161] on div at bounding box center [1148, 171] width 648 height 64
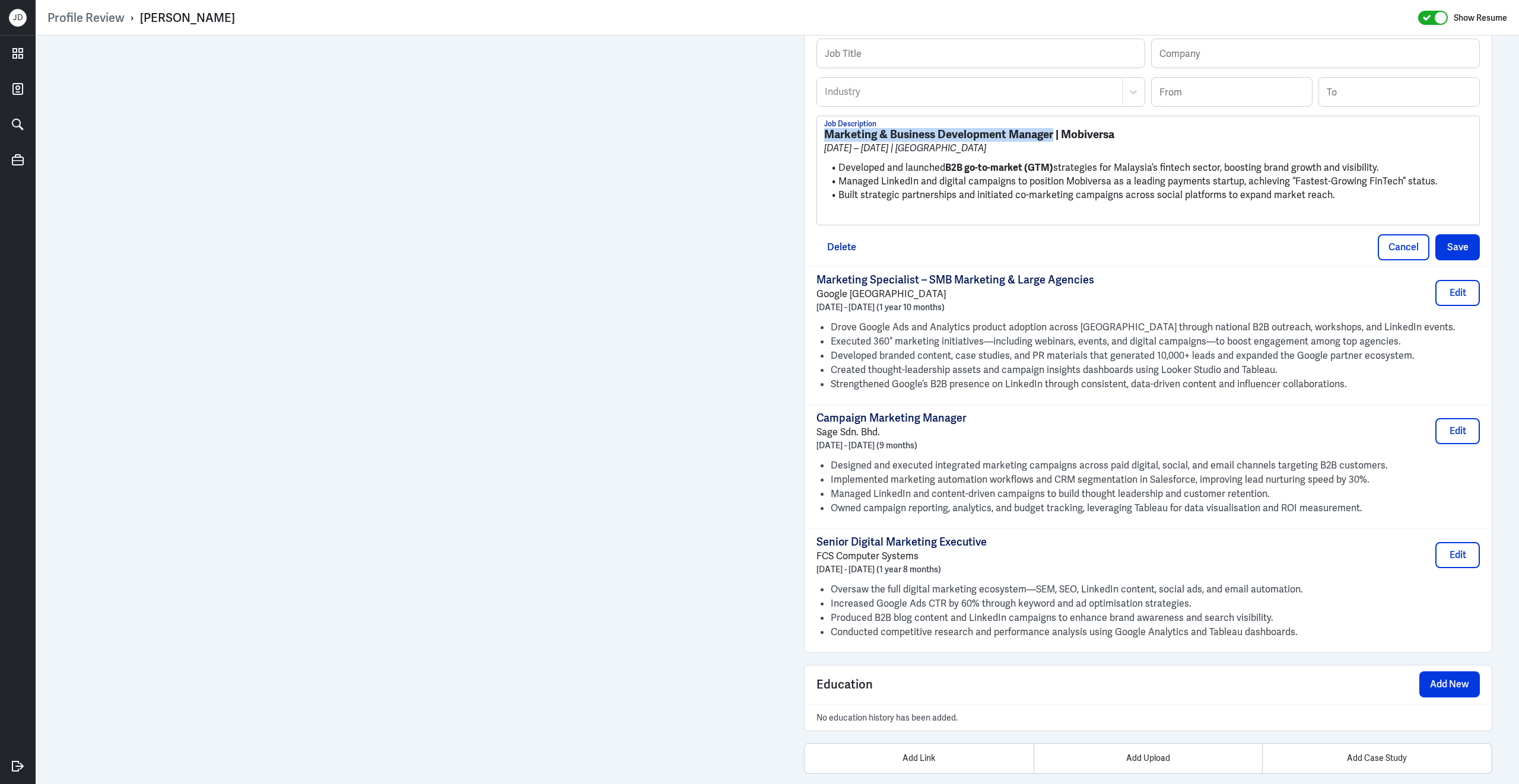
drag, startPoint x: 1055, startPoint y: 144, endPoint x: 794, endPoint y: 134, distance: 261.2
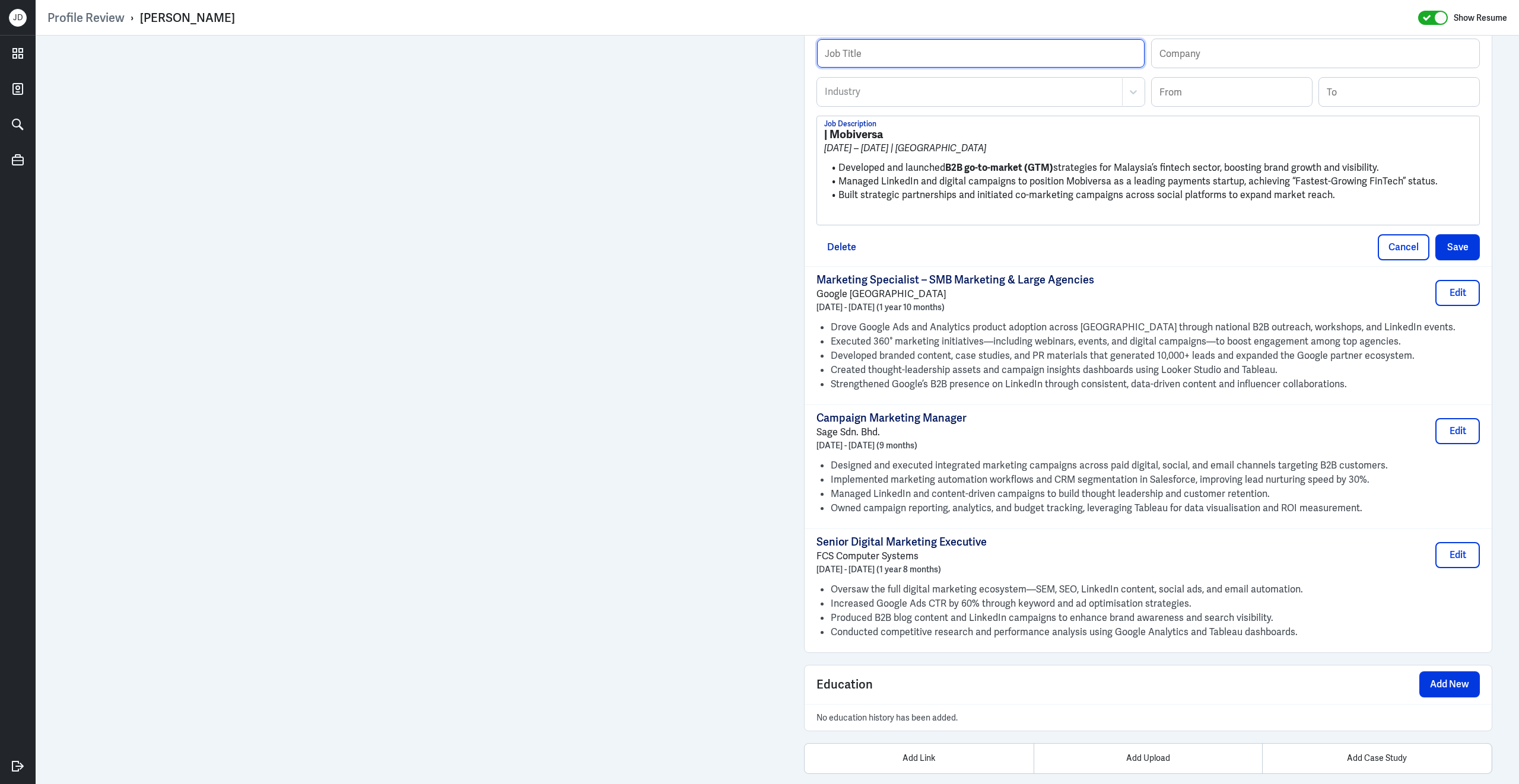
click at [965, 66] on input "text" at bounding box center [981, 53] width 327 height 28
paste input "Marketing & Business Development Manager"
type input "Marketing & Business Development Manager"
drag, startPoint x: 890, startPoint y: 145, endPoint x: 834, endPoint y: 144, distance: 56.0
click at [834, 141] on h3 "| Mobiversa" at bounding box center [1148, 134] width 648 height 13
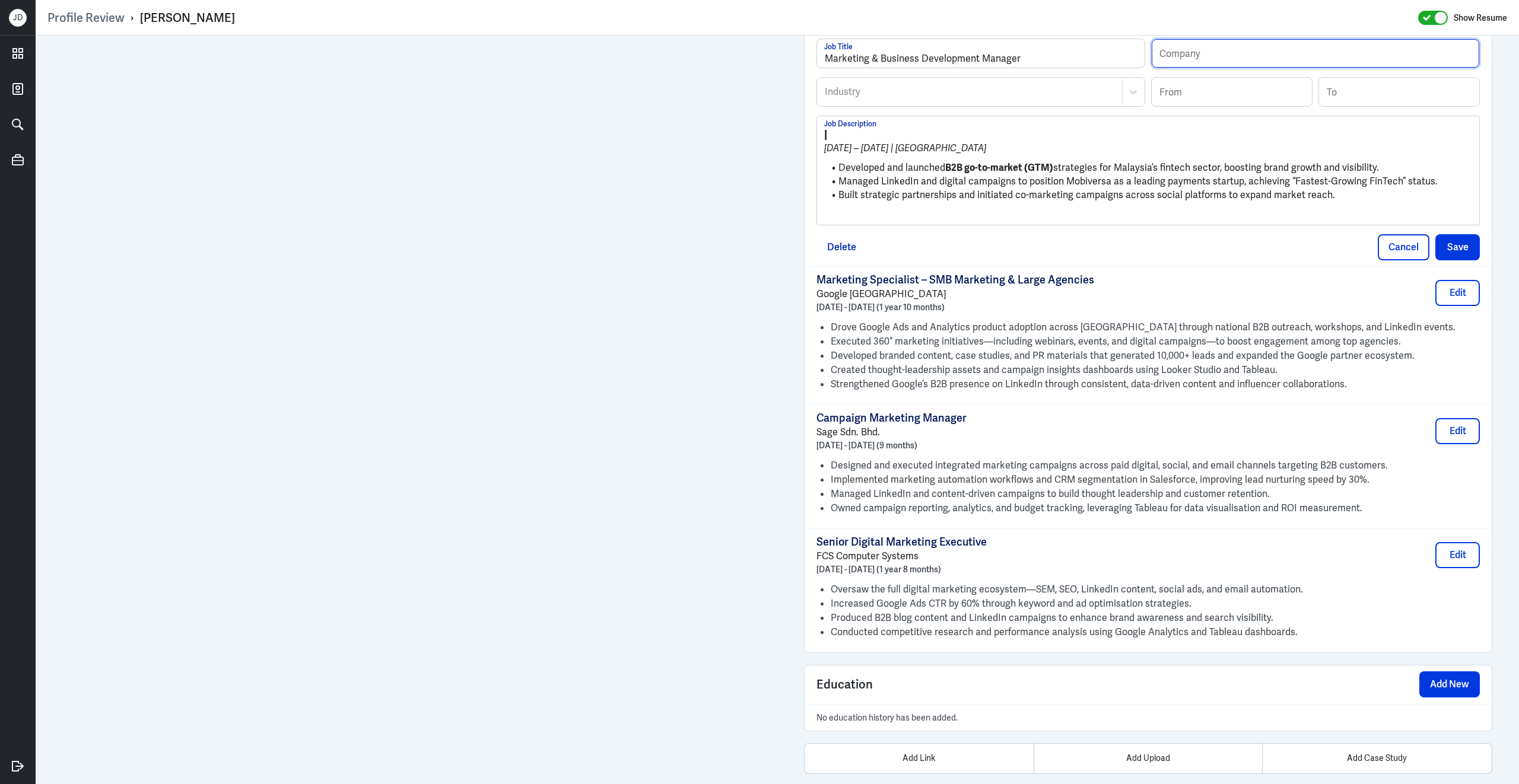
click at [1177, 61] on input "text" at bounding box center [1315, 53] width 327 height 28
paste input "Mobiversa"
type input "Mobiversa"
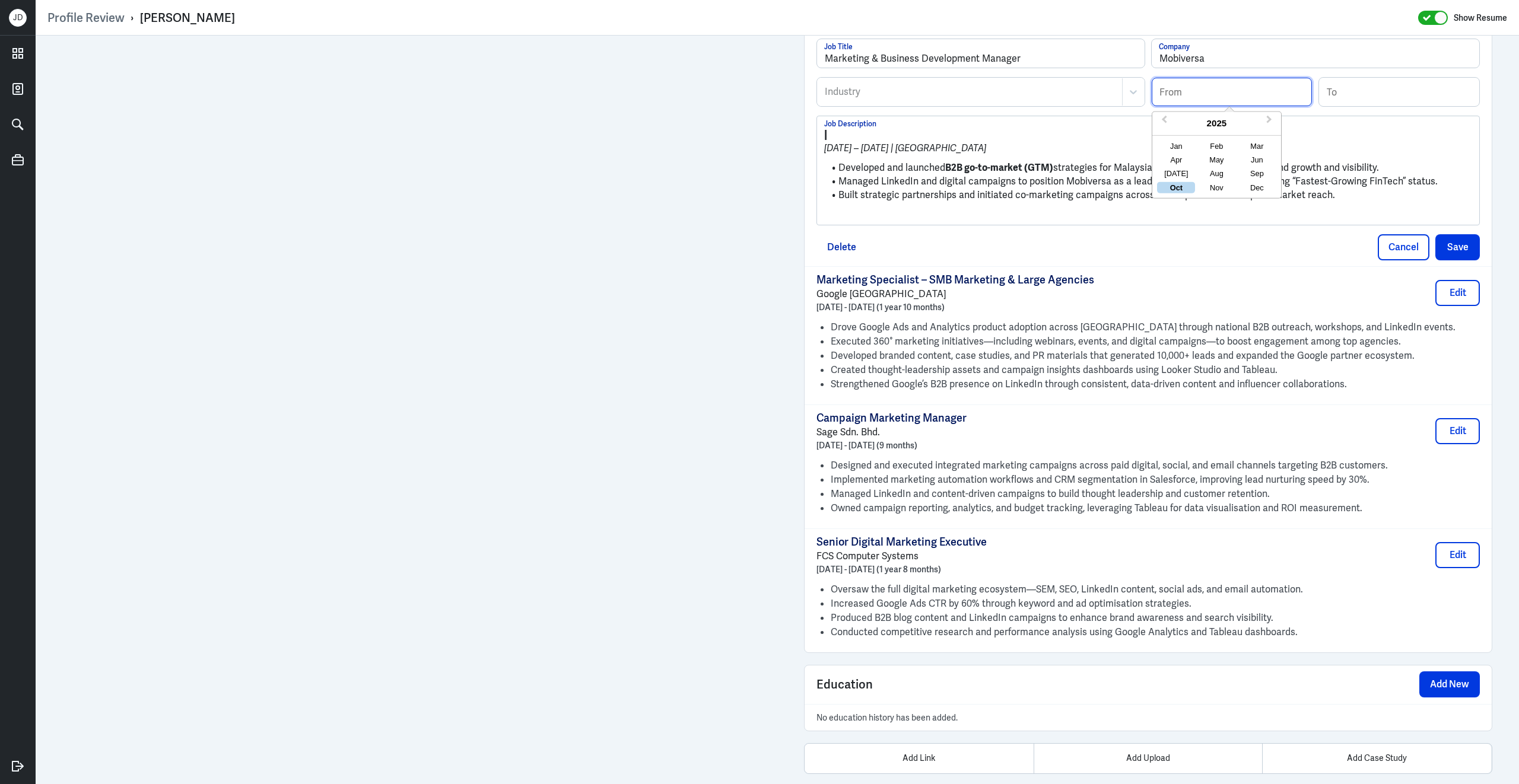
click at [1197, 90] on input at bounding box center [1231, 92] width 160 height 28
type input "09/2015"
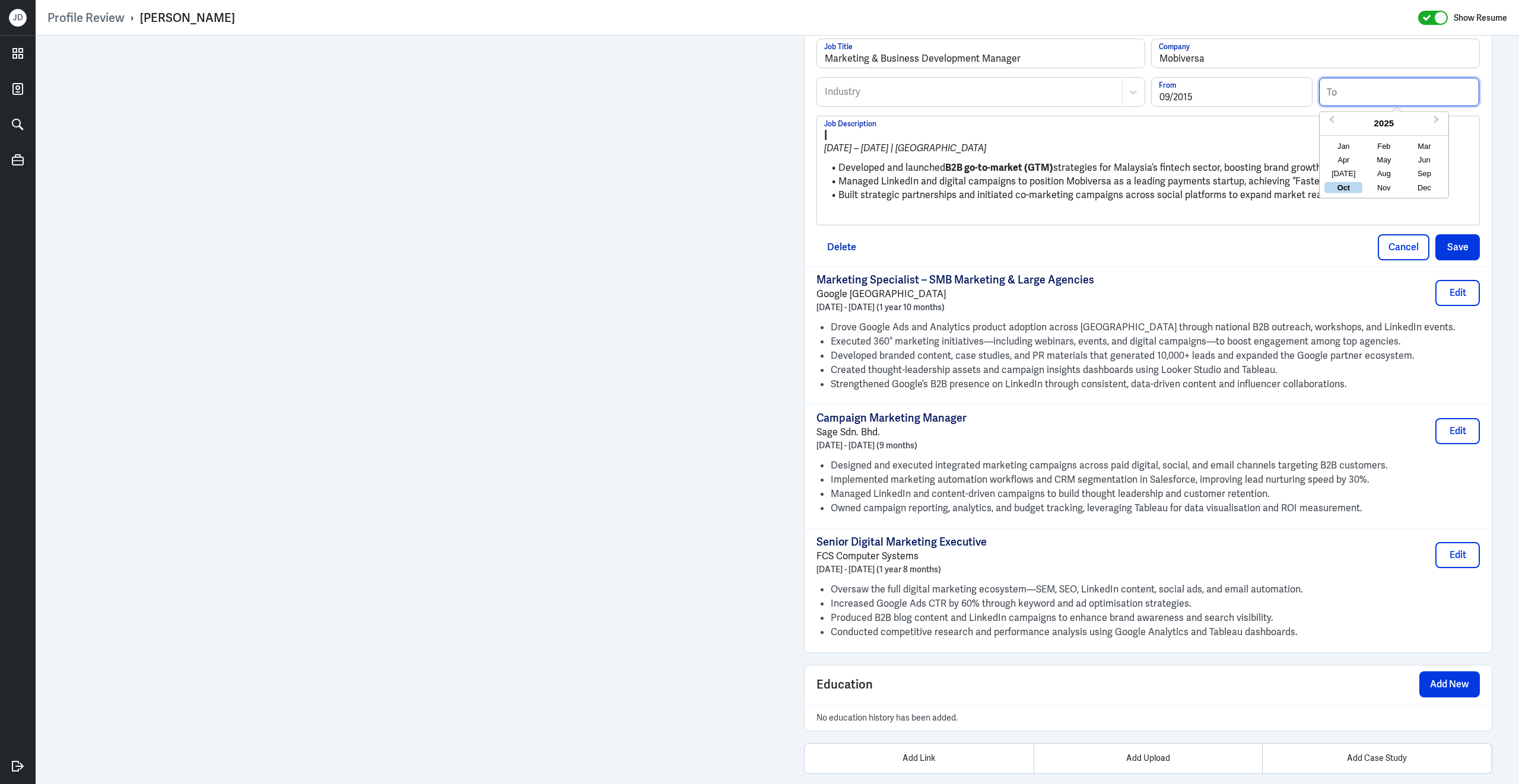
click at [1340, 105] on input at bounding box center [1399, 92] width 160 height 28
type input "09/2017"
drag, startPoint x: 841, startPoint y: 178, endPoint x: 813, endPoint y: 146, distance: 42.5
click at [813, 146] on div "Marketing & Business Development Manager Job Title Mobiversa Company Industry I…" at bounding box center [1148, 149] width 687 height 234
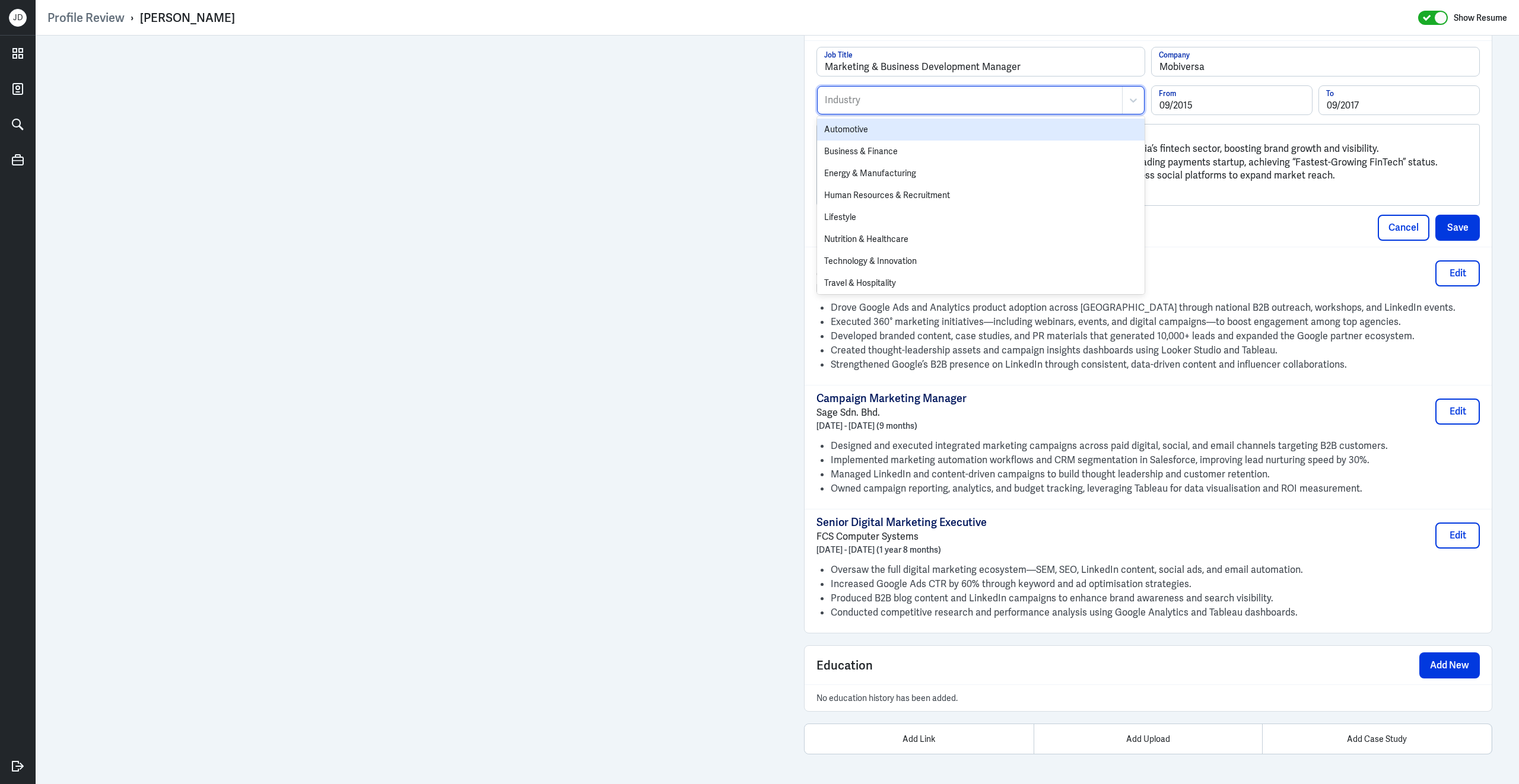
click at [871, 102] on div at bounding box center [969, 100] width 293 height 14
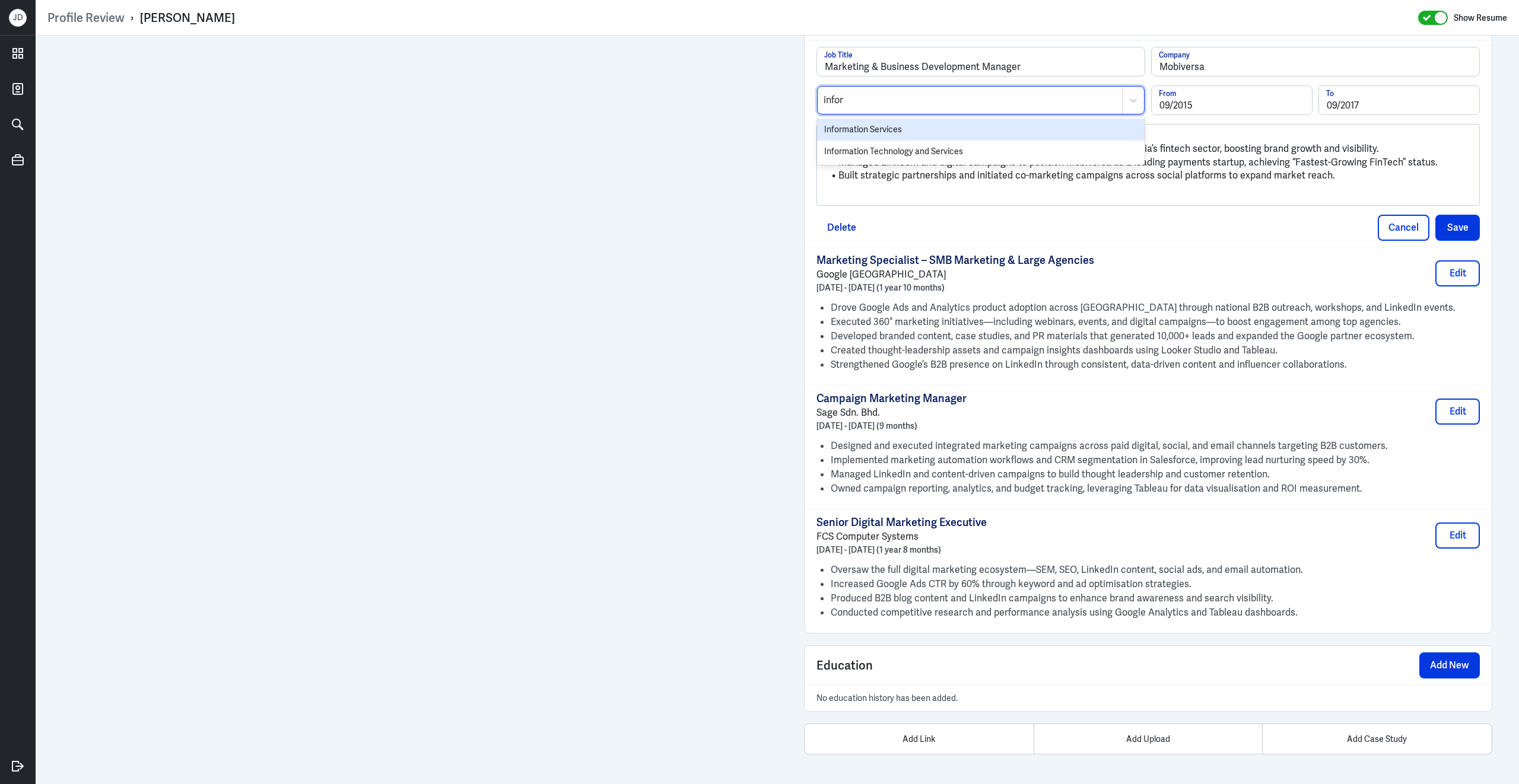
type input "inform"
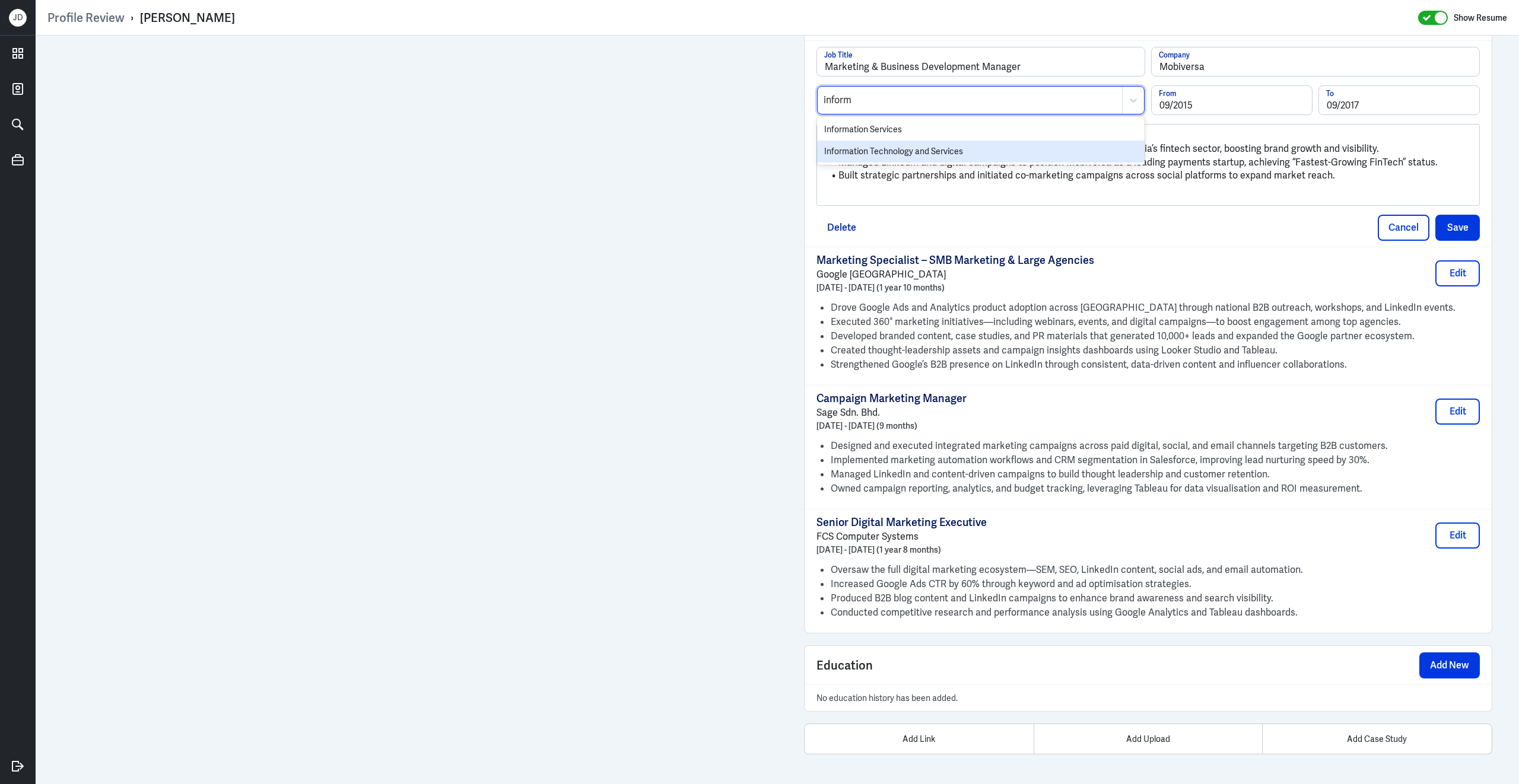
click at [841, 148] on div "Information Technology and Services" at bounding box center [981, 152] width 327 height 22
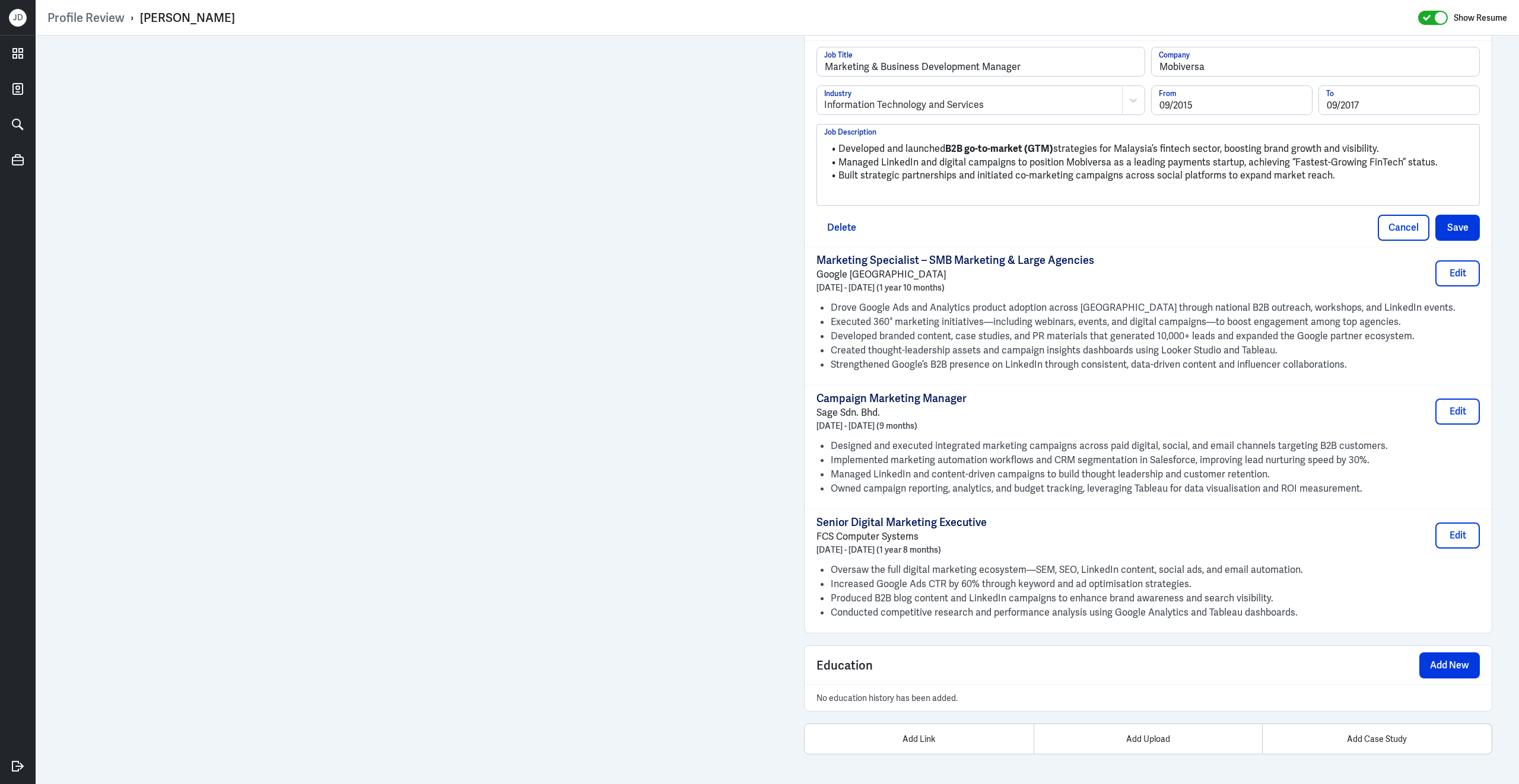
click at [1241, 202] on p at bounding box center [1148, 196] width 648 height 14
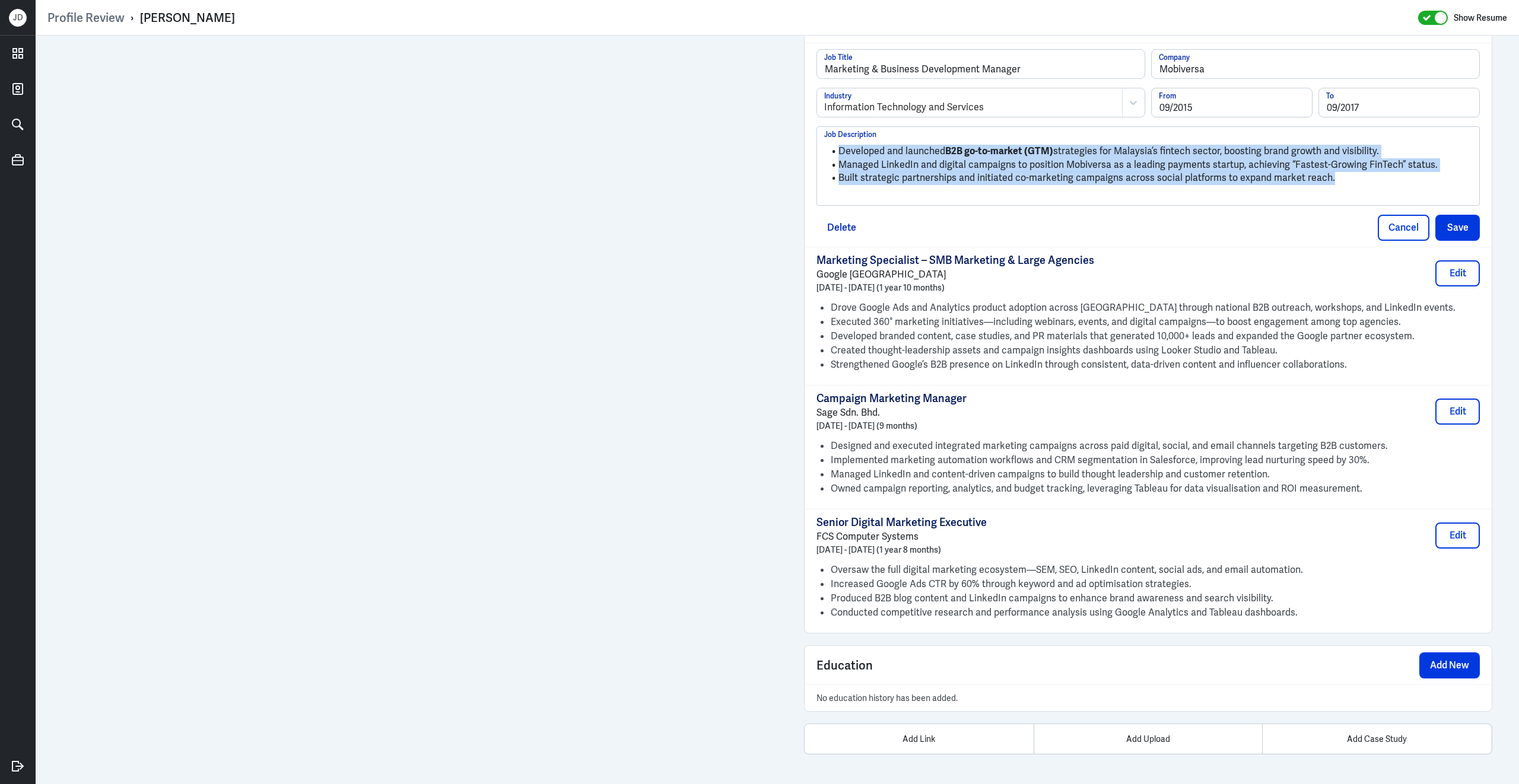
drag, startPoint x: 1337, startPoint y: 177, endPoint x: 820, endPoint y: 124, distance: 519.7
click at [820, 127] on div "Developed and launched B2B go-to-market (GTM) strategies for Malaysia’s fintech…" at bounding box center [1148, 166] width 663 height 80
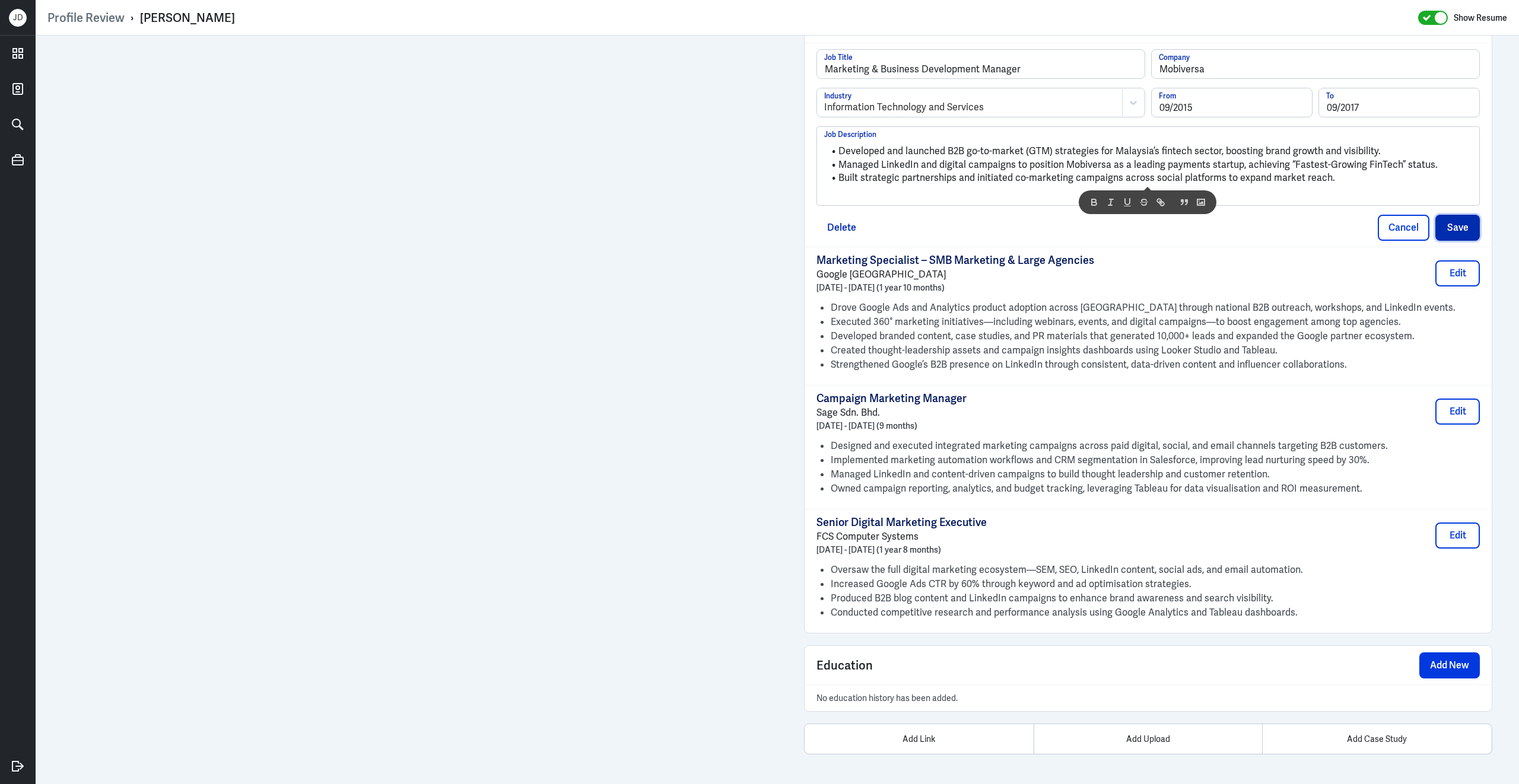
click at [1449, 230] on button "Save" at bounding box center [1458, 228] width 45 height 26
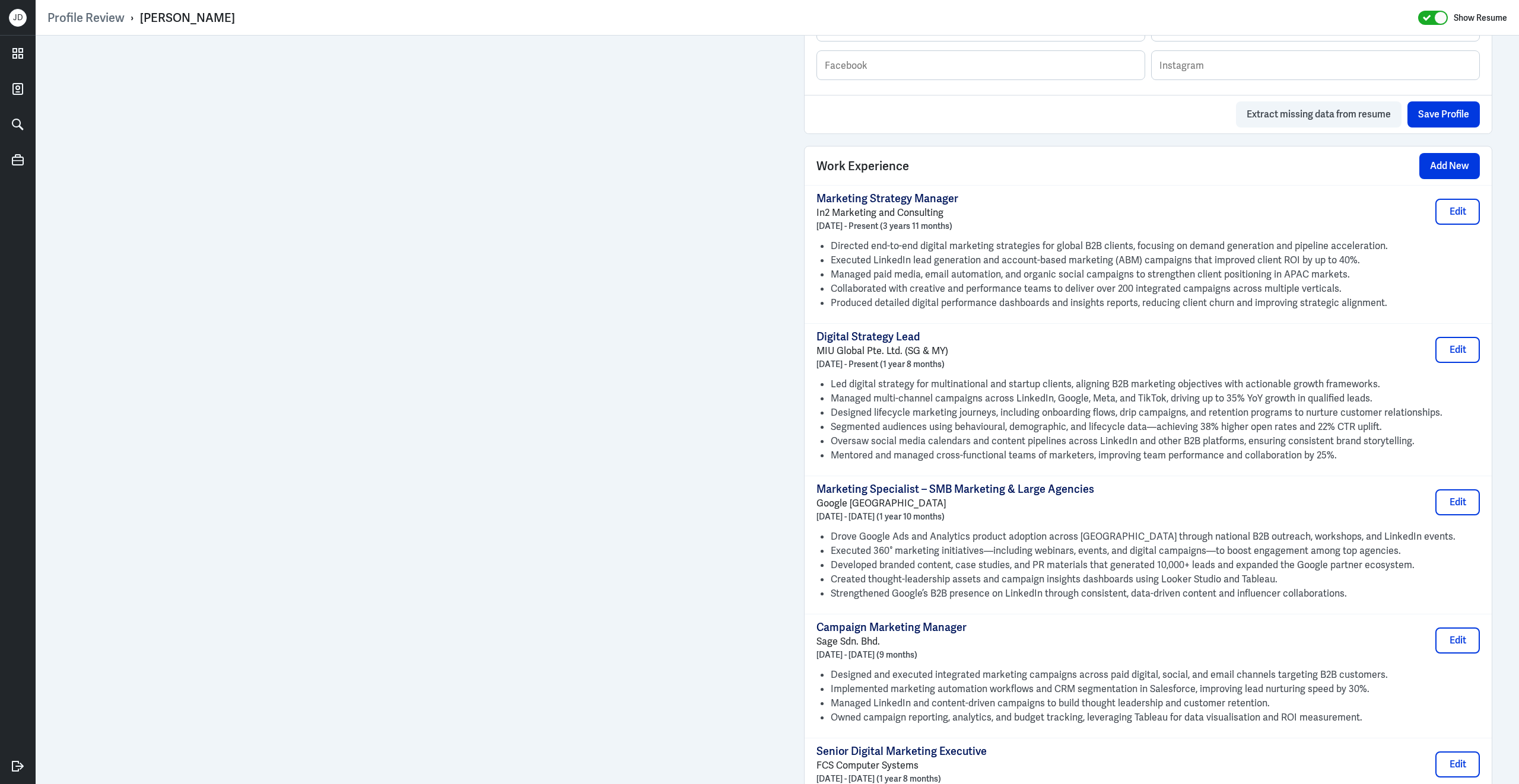
scroll to position [708, 0]
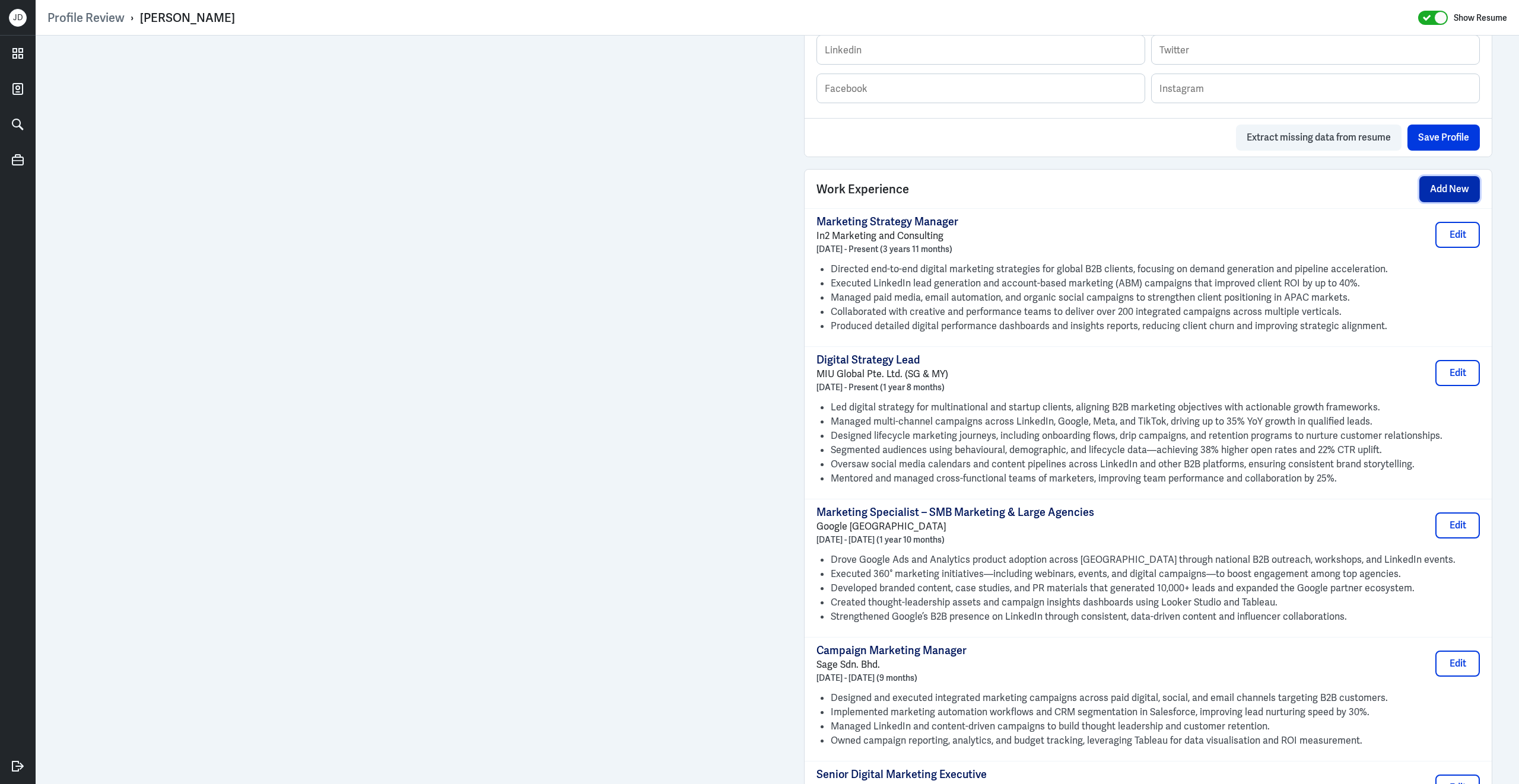
click at [1422, 201] on button "Add New" at bounding box center [1449, 189] width 61 height 26
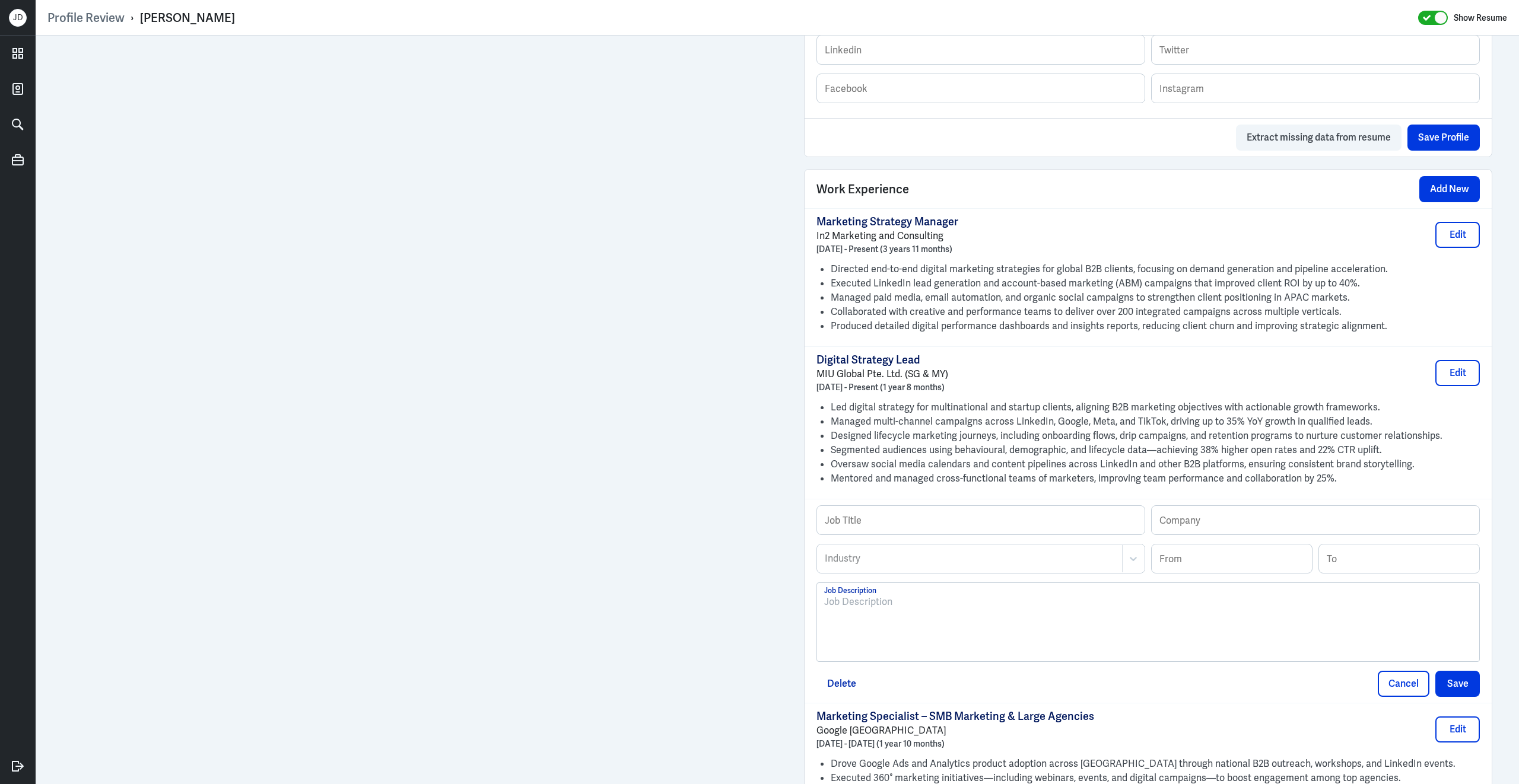
click at [955, 650] on div at bounding box center [1148, 627] width 648 height 64
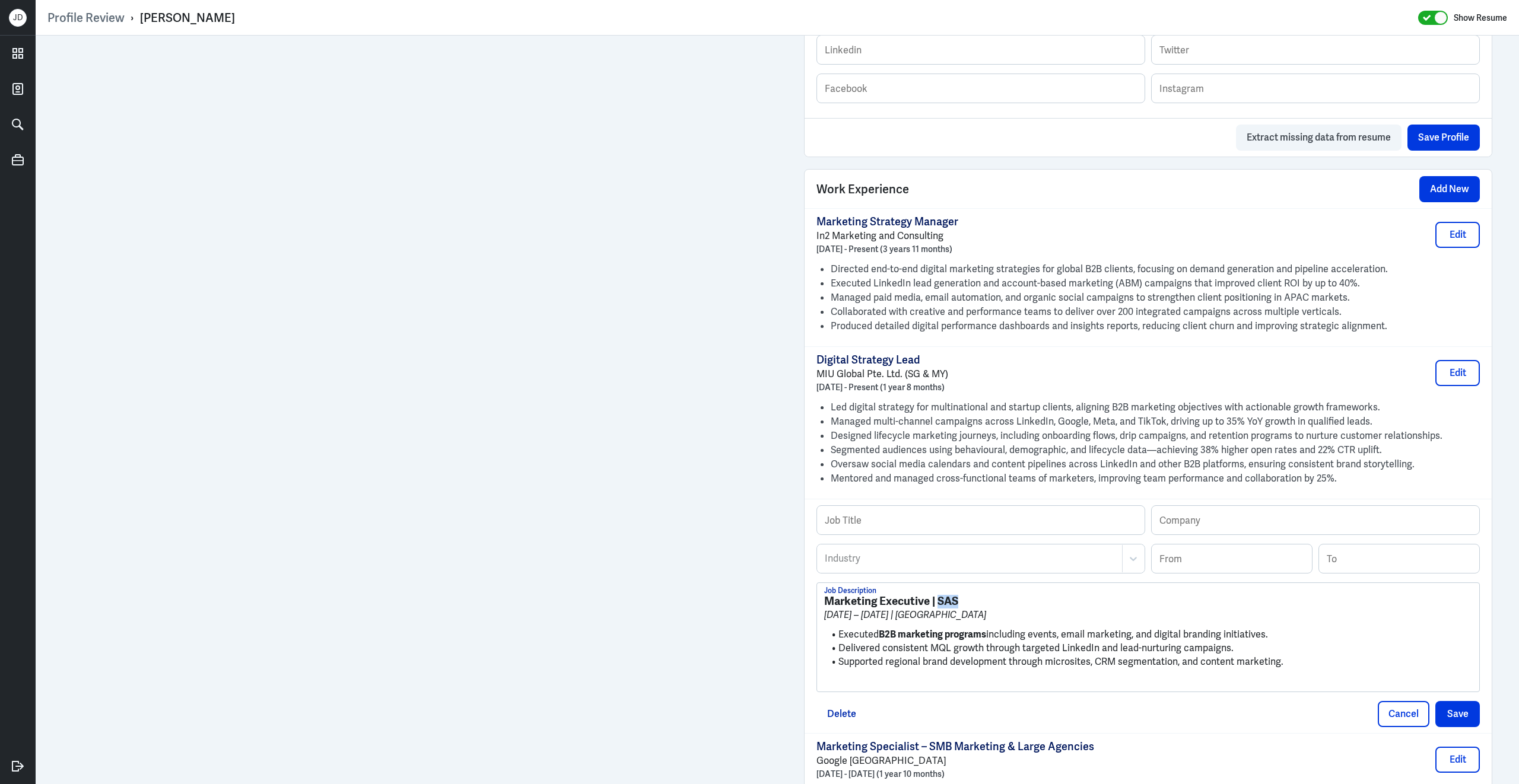
drag, startPoint x: 969, startPoint y: 610, endPoint x: 939, endPoint y: 608, distance: 30.1
click at [937, 608] on h3 "Marketing Executive | SAS" at bounding box center [1148, 601] width 648 height 13
click at [1229, 534] on input "text" at bounding box center [1315, 520] width 327 height 28
paste input "SAS"
type input "SAS"
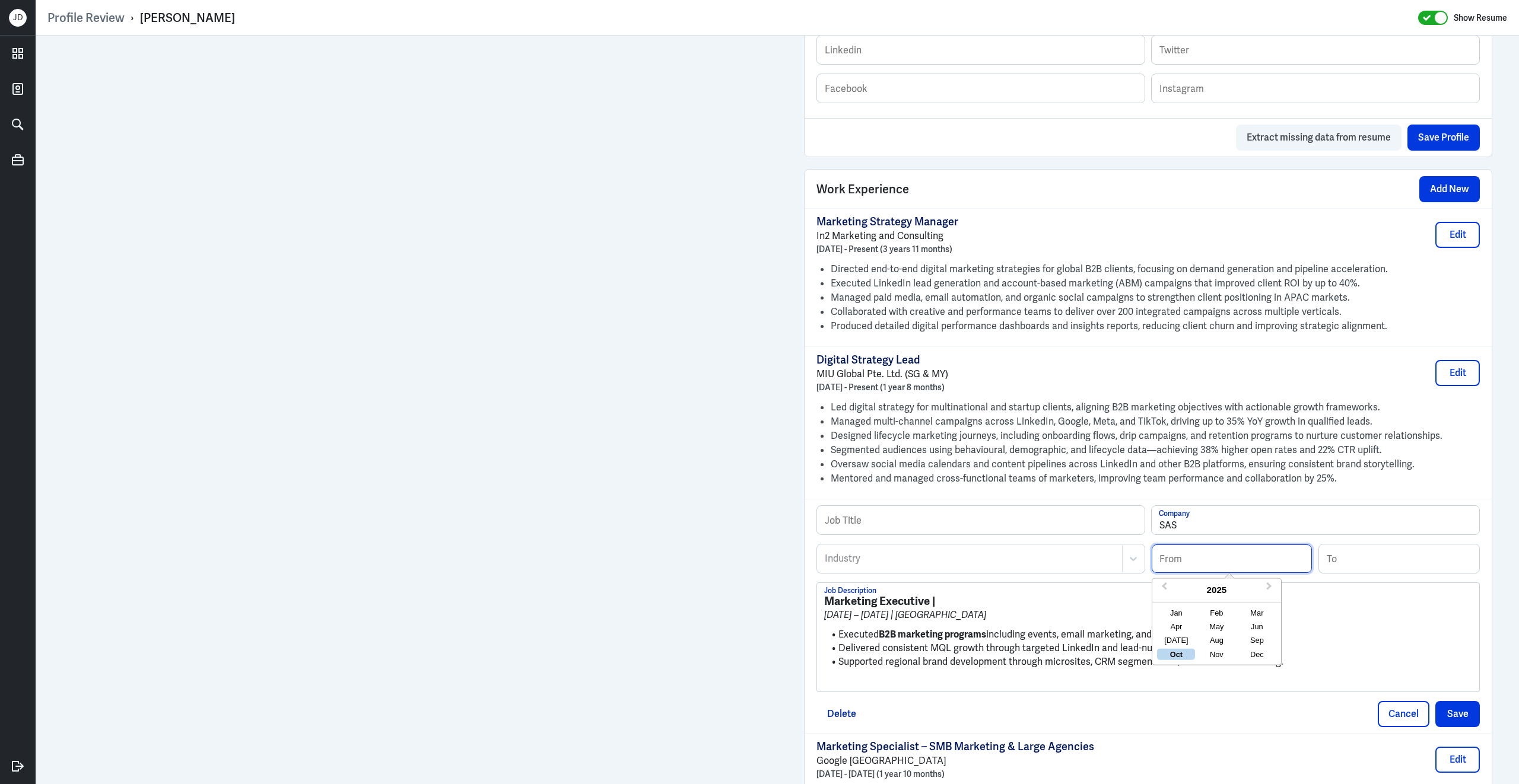
click at [1176, 570] on input at bounding box center [1231, 558] width 160 height 28
type input "10/2013"
click at [1380, 571] on input at bounding box center [1399, 558] width 160 height 28
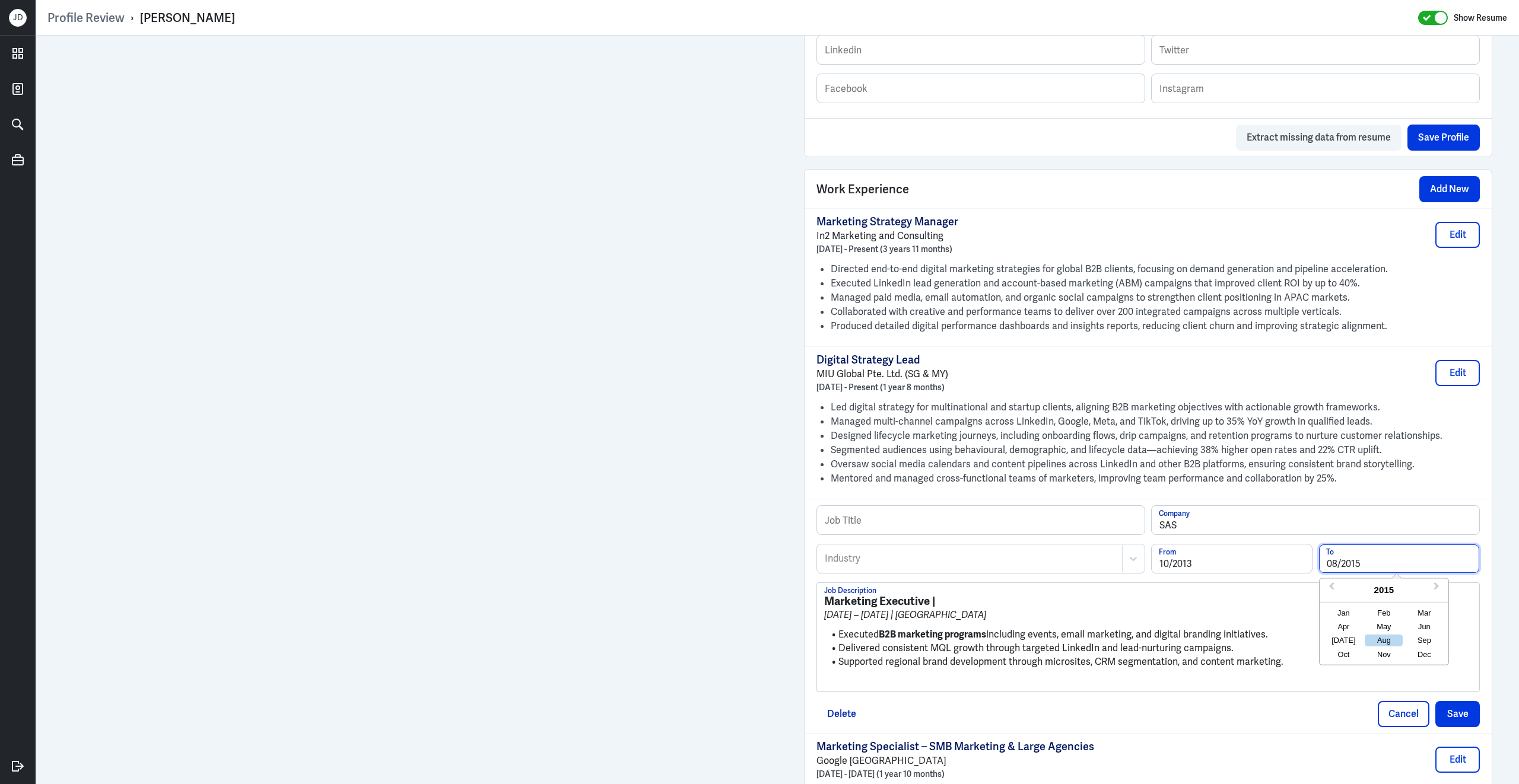
type input "08/2015"
drag, startPoint x: 932, startPoint y: 612, endPoint x: 816, endPoint y: 608, distance: 116.1
click at [816, 608] on div "Job Title SAS Company Industry Industry 10/2013 From 08/2015 To Marketing Execu…" at bounding box center [1148, 615] width 687 height 234
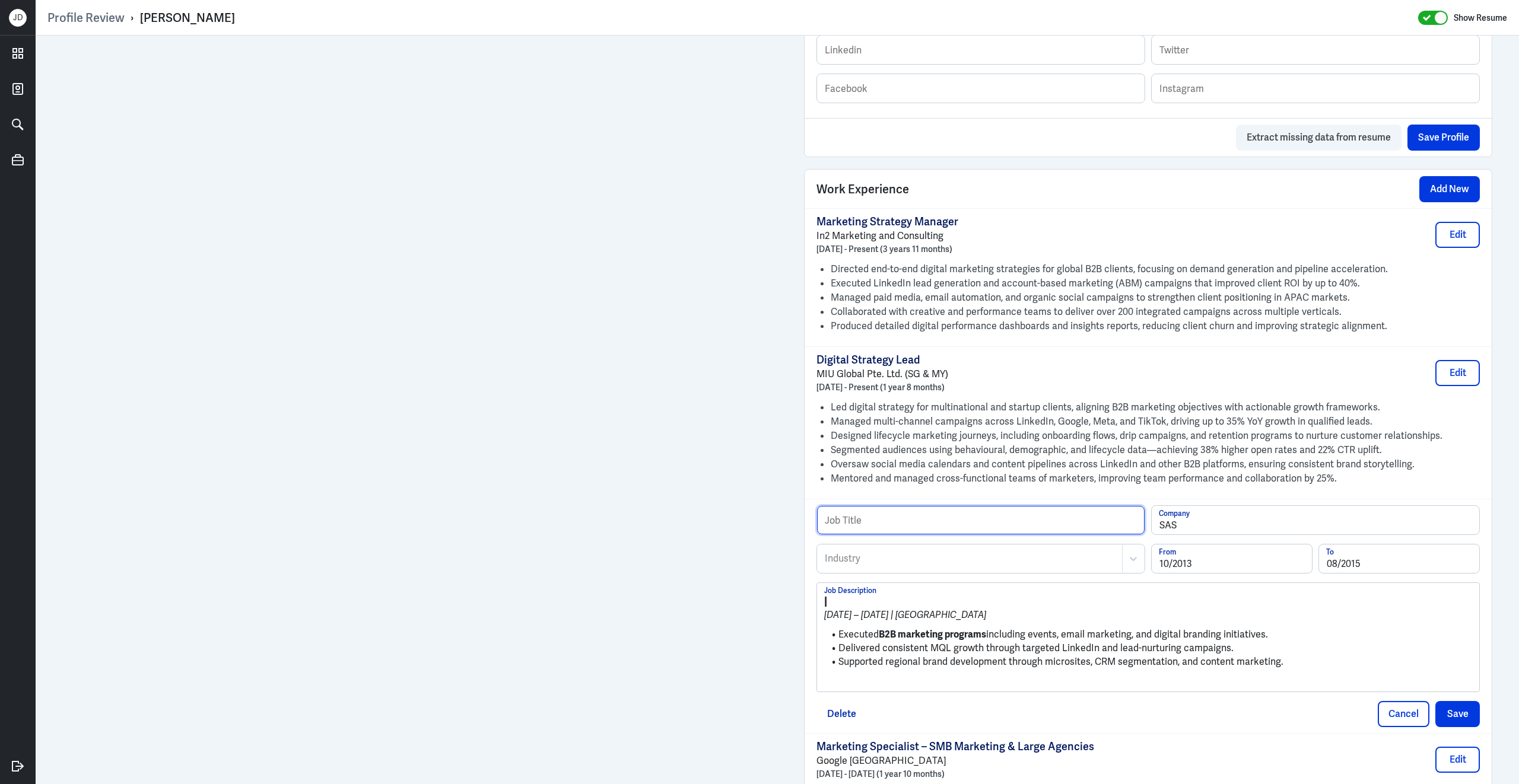
click at [898, 531] on input "text" at bounding box center [981, 520] width 327 height 28
paste input "Marketing Executive"
type input "Marketing Executive"
click at [876, 566] on div at bounding box center [969, 558] width 293 height 14
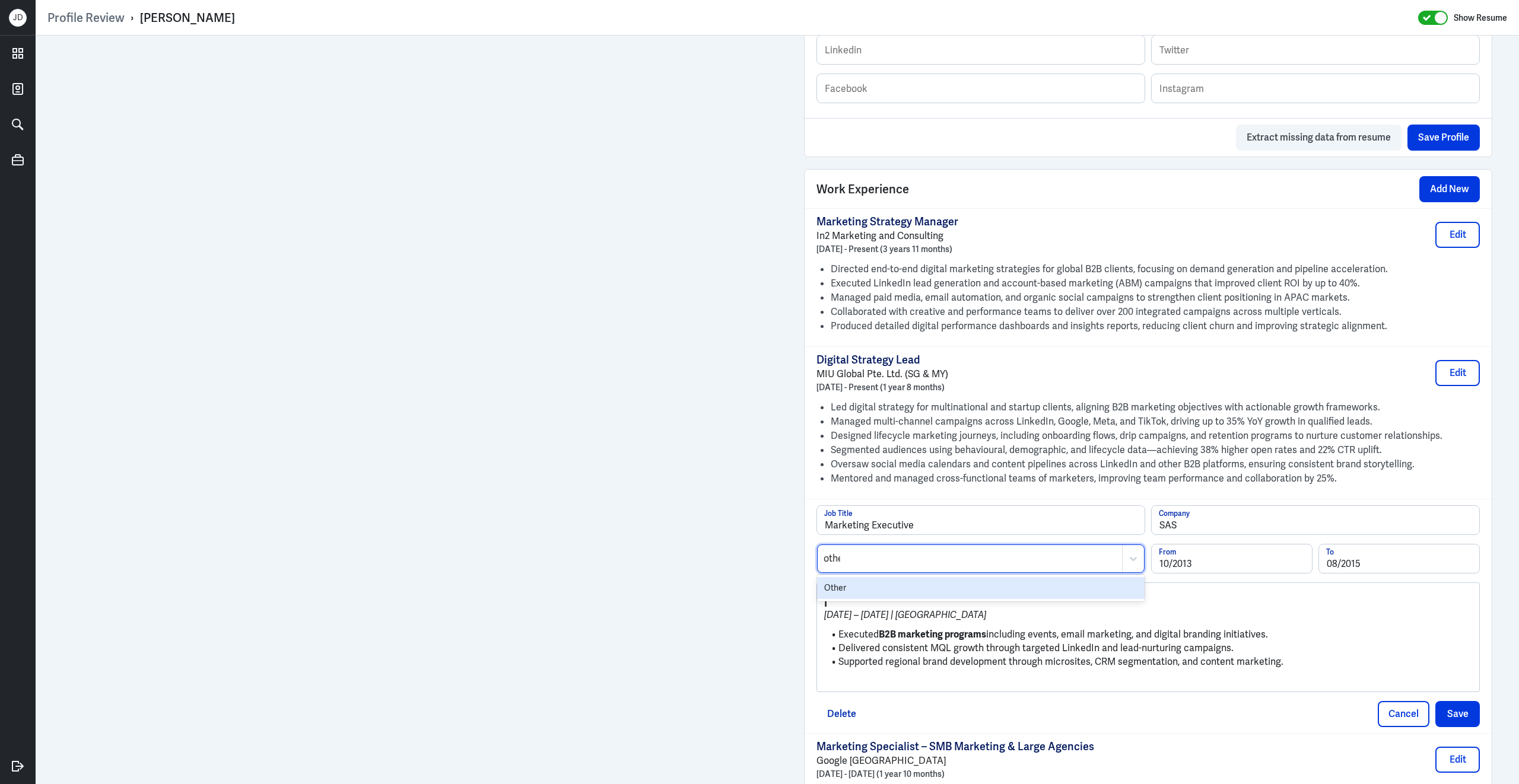
type input "other"
click at [854, 592] on div "Other" at bounding box center [981, 588] width 327 height 22
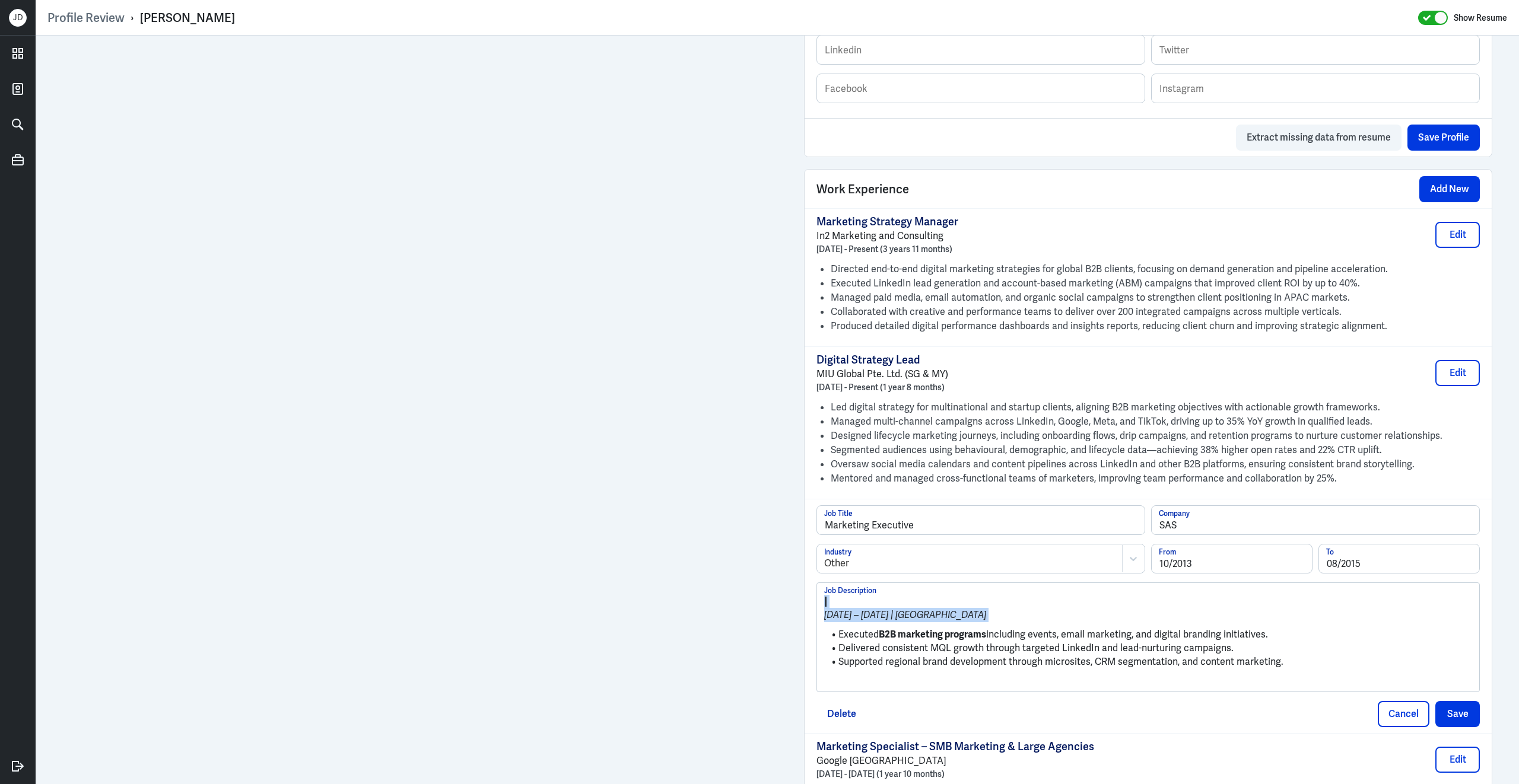
drag, startPoint x: 839, startPoint y: 640, endPoint x: 806, endPoint y: 583, distance: 65.9
click at [806, 583] on div "Marketing Executive Job Title SAS Company Other Industry 10/2013 From 08/2015 T…" at bounding box center [1148, 615] width 687 height 234
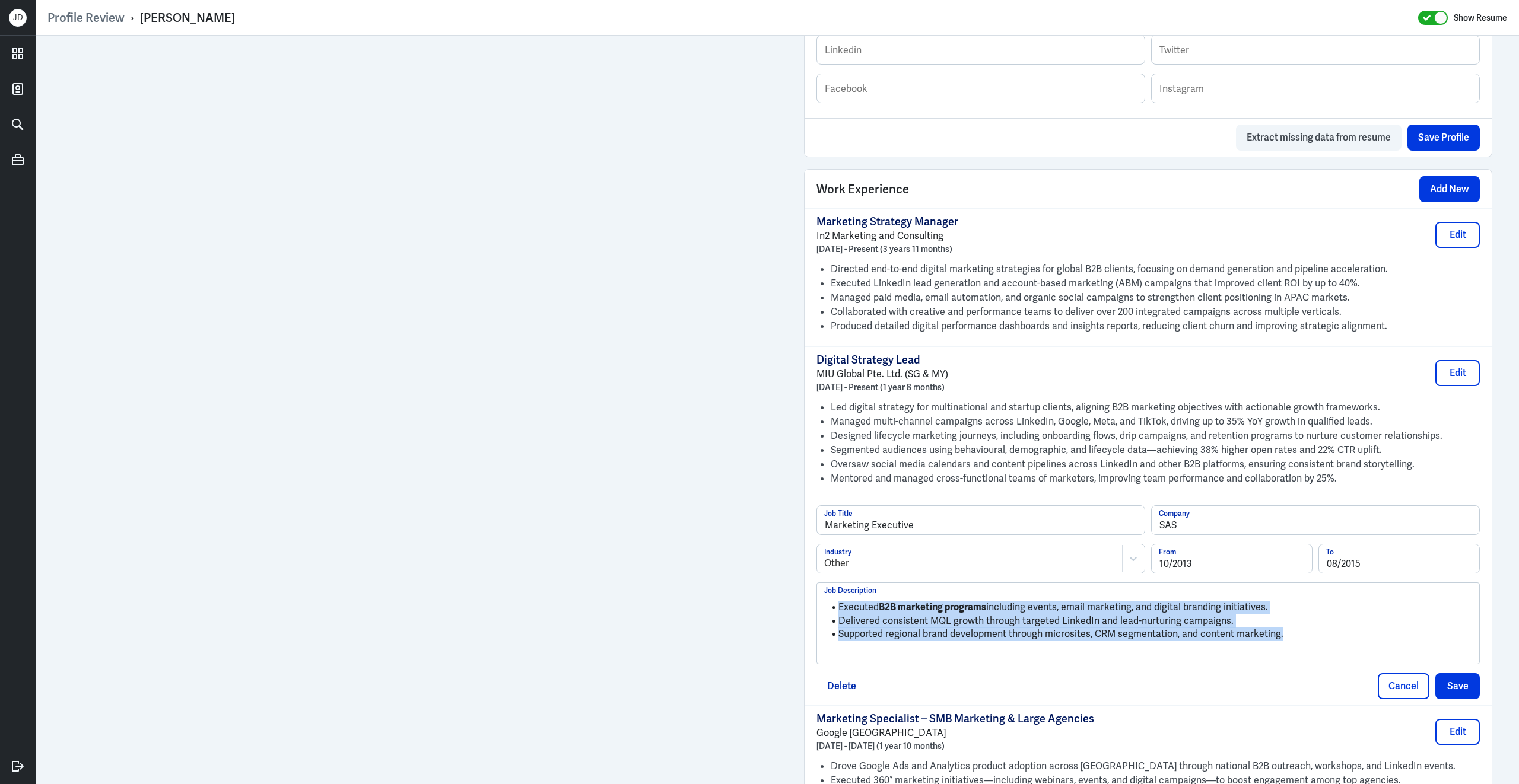
drag, startPoint x: 1312, startPoint y: 649, endPoint x: 826, endPoint y: 523, distance: 502.1
click at [826, 523] on div "Marketing Executive Job Title SAS Company Other Industry 10/2013 From 08/2015 T…" at bounding box center [1148, 584] width 663 height 159
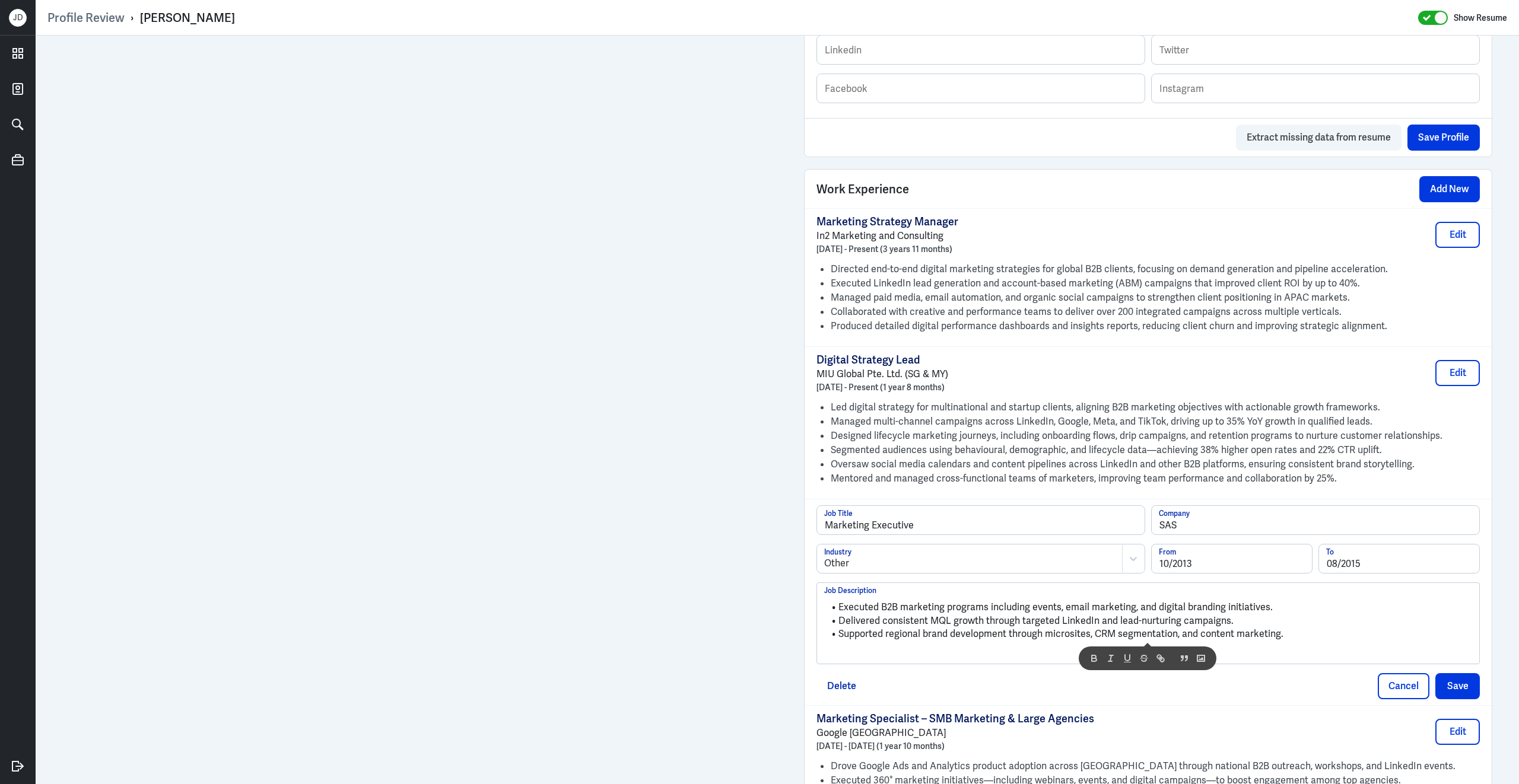
click at [848, 662] on p at bounding box center [1148, 655] width 648 height 14
click at [1465, 697] on button "Save" at bounding box center [1458, 684] width 45 height 26
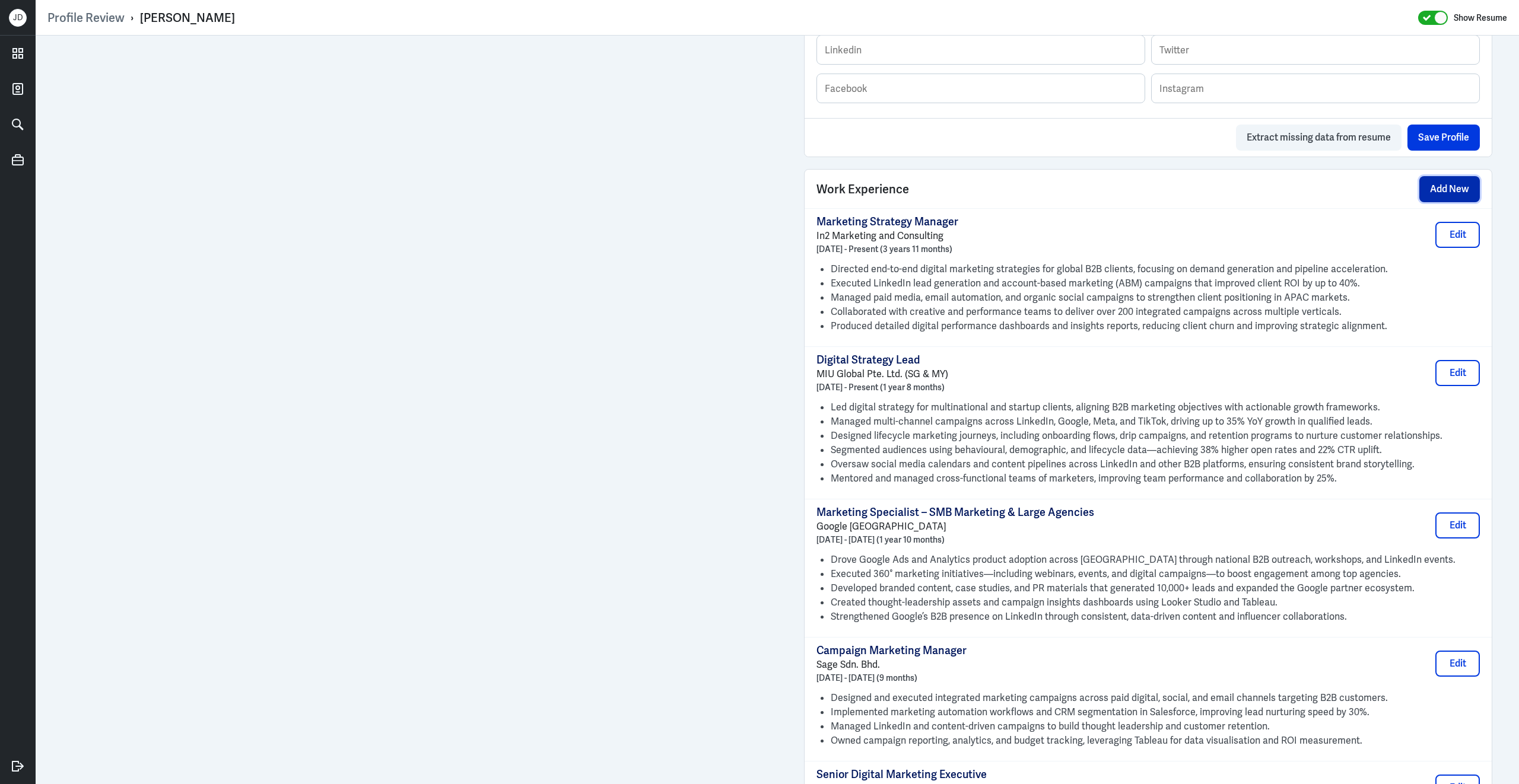
click at [1426, 198] on button "Add New" at bounding box center [1449, 189] width 61 height 26
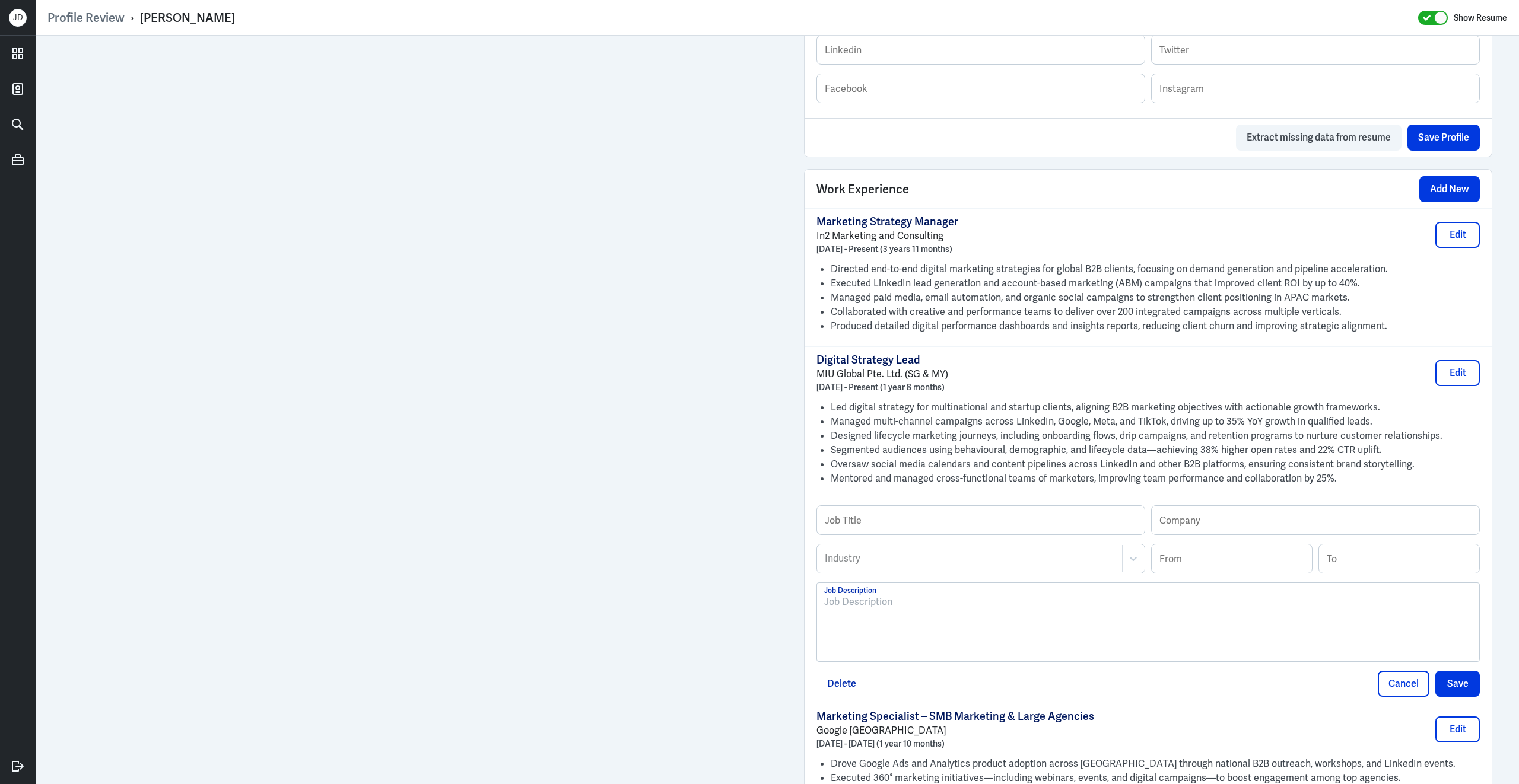
click at [974, 650] on div at bounding box center [1148, 627] width 648 height 64
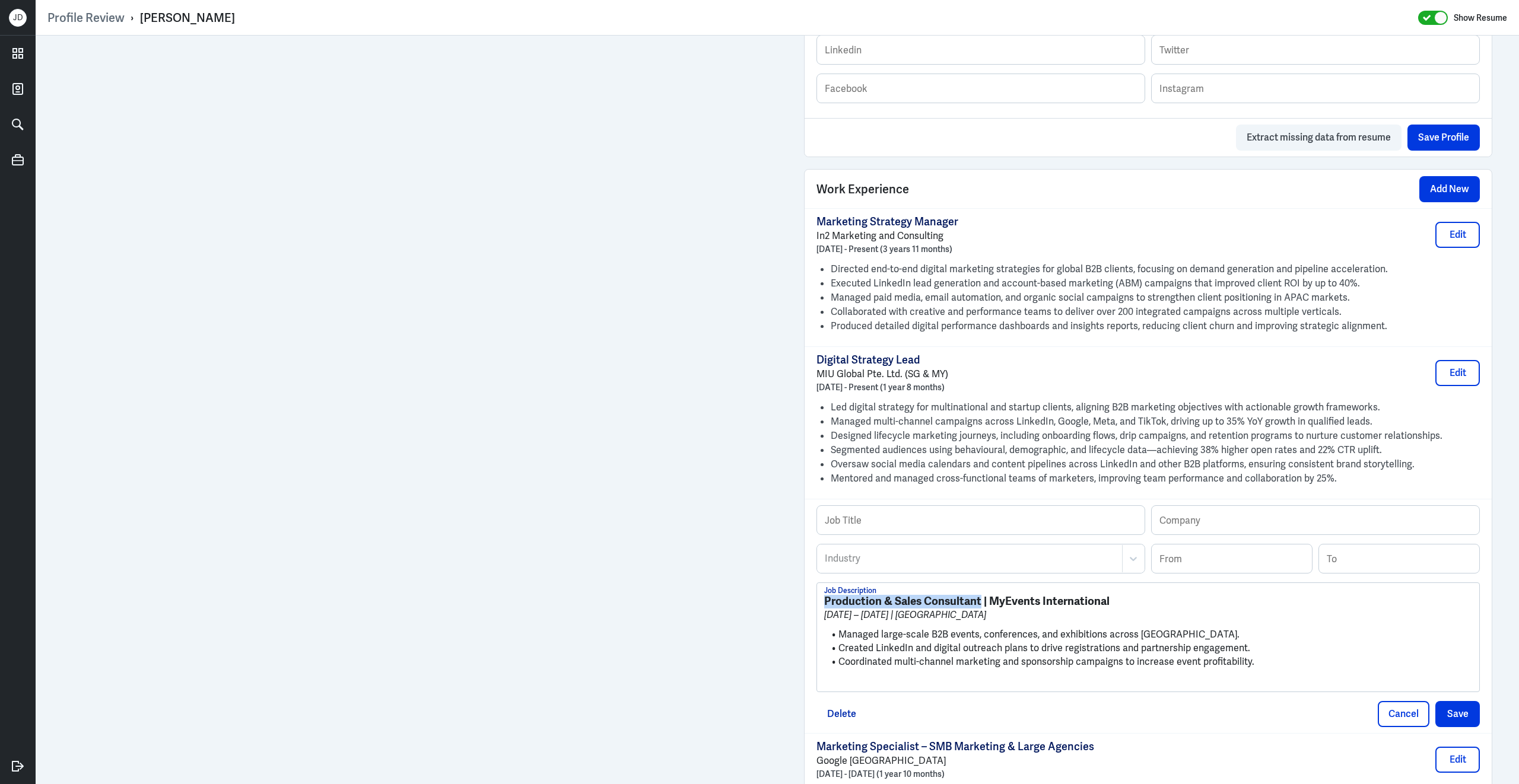
drag, startPoint x: 983, startPoint y: 611, endPoint x: 853, endPoint y: 593, distance: 131.2
click at [853, 593] on div "Production & Sales Consultant | MyEvents International Apr 2013 – Sep 2013 | Ku…" at bounding box center [1148, 637] width 662 height 109
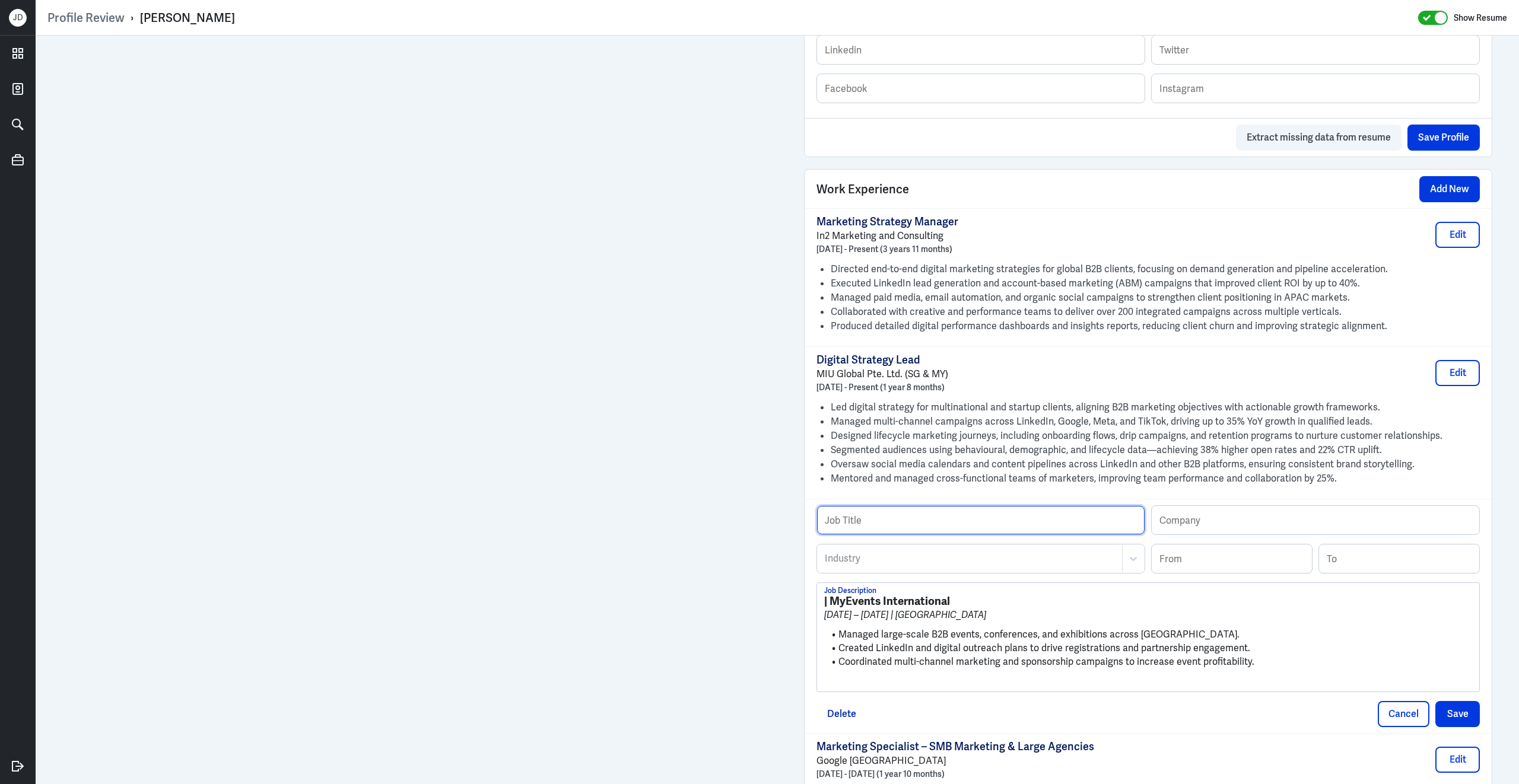
click at [947, 531] on input "text" at bounding box center [981, 520] width 327 height 28
paste input "Production & Sales Consultant"
type input "Production & Sales Consultant"
drag, startPoint x: 841, startPoint y: 613, endPoint x: 1007, endPoint y: 612, distance: 166.0
click at [1007, 608] on h3 "| MyEvents International" at bounding box center [1148, 601] width 648 height 13
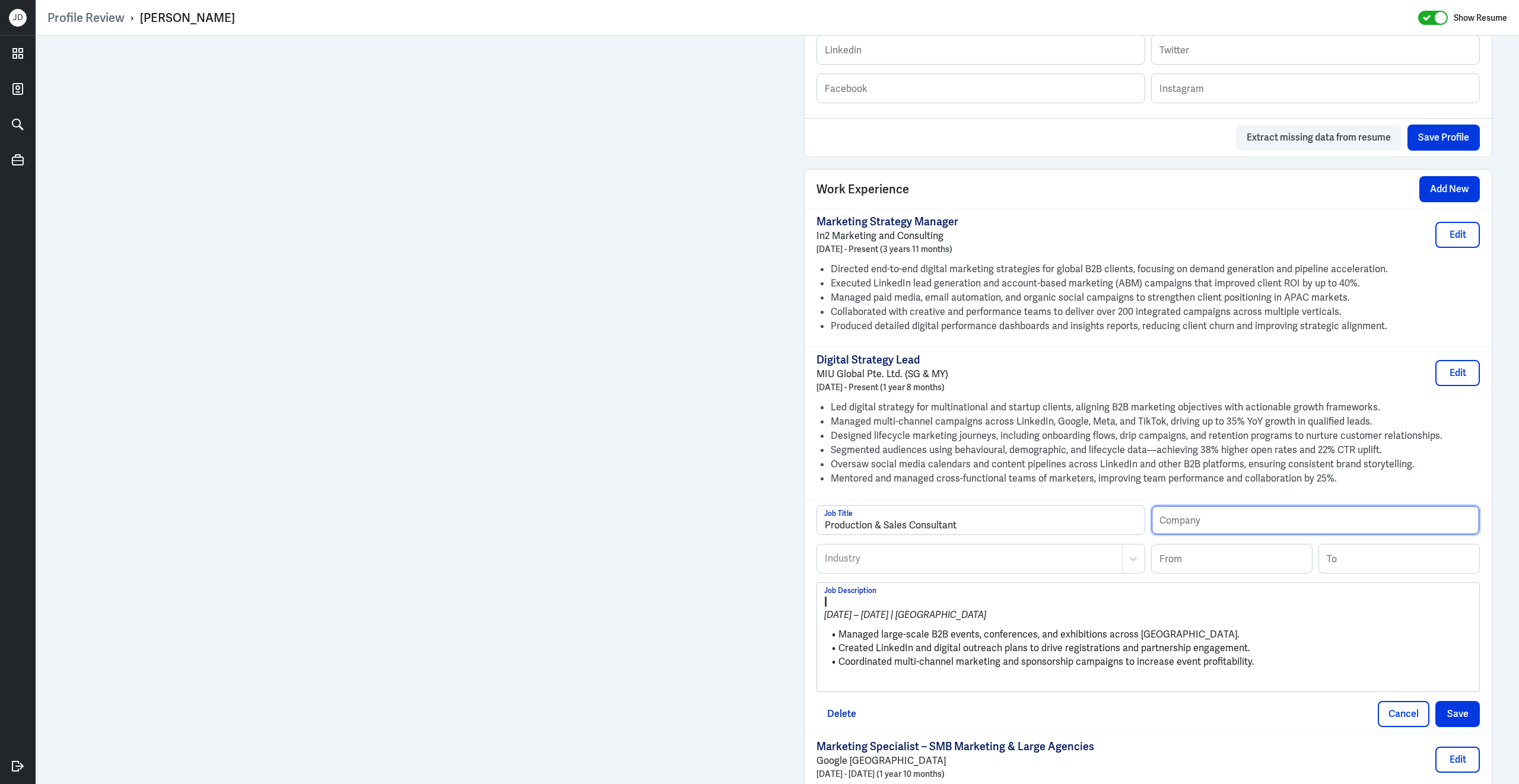
click at [1204, 526] on input "text" at bounding box center [1315, 520] width 327 height 28
paste input "MyEvents International"
type input "MyEvents International"
click at [1192, 558] on input at bounding box center [1231, 558] width 160 height 28
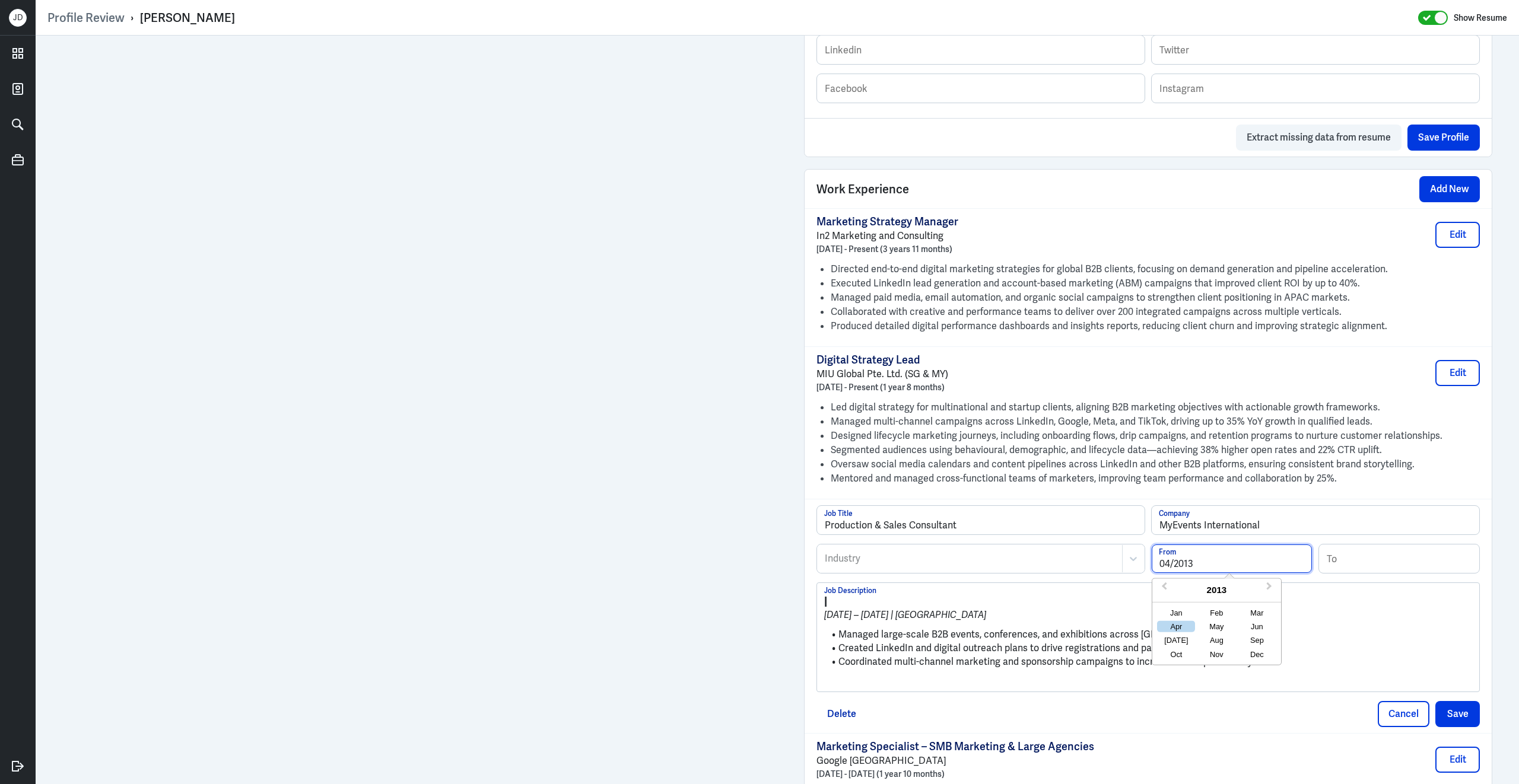
type input "04/2013"
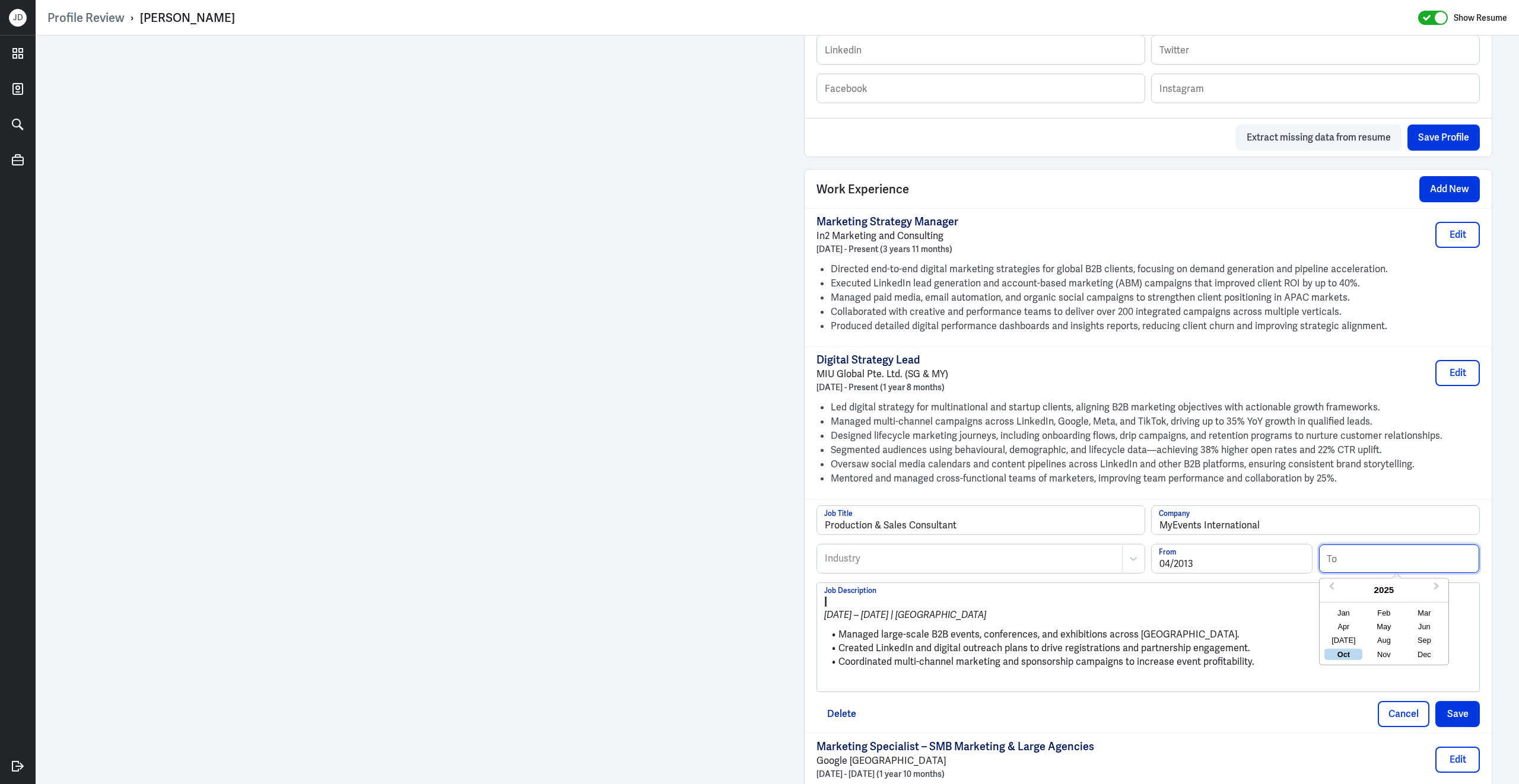
click at [1356, 561] on input at bounding box center [1399, 558] width 160 height 28
type input "09/2013"
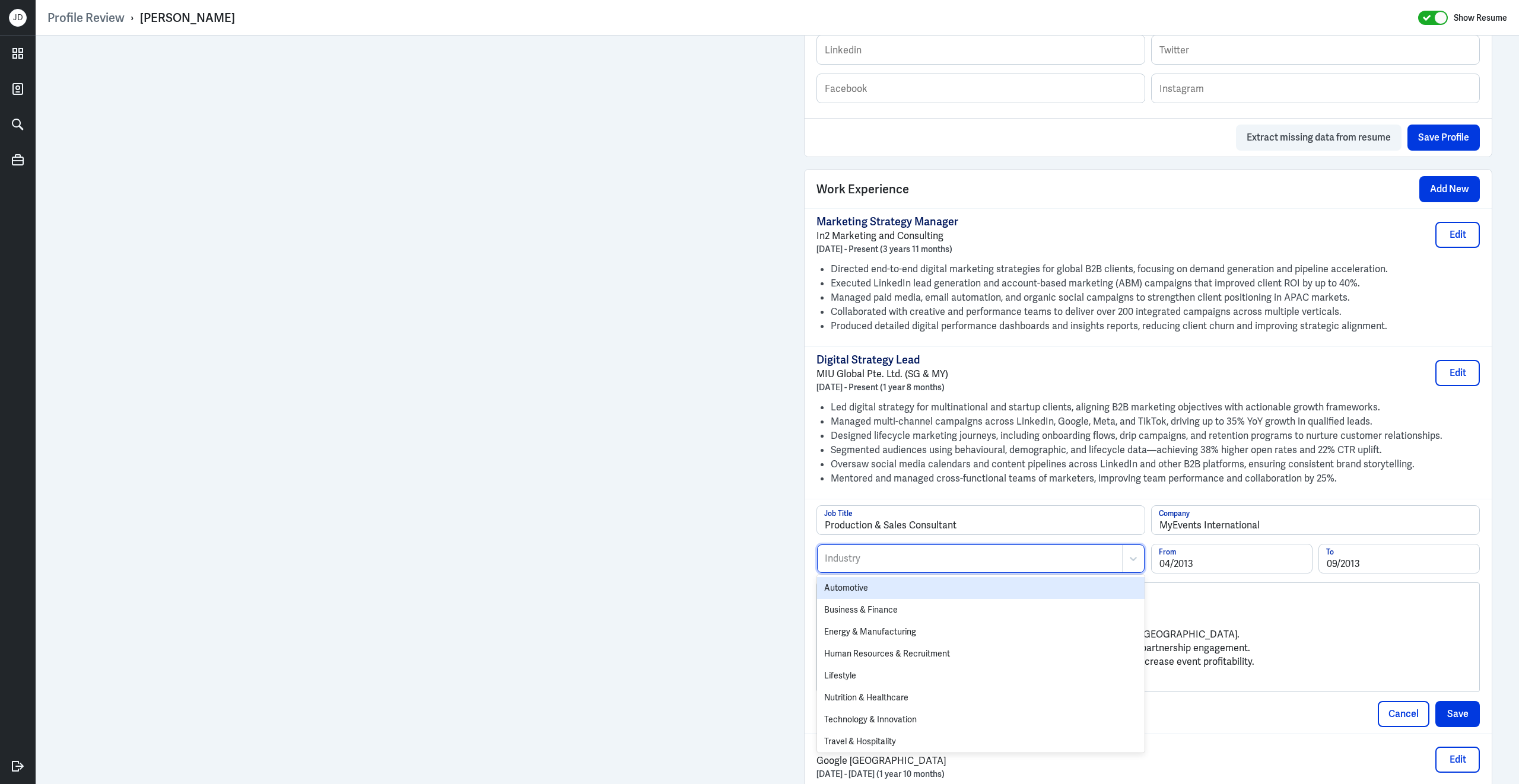
click at [951, 552] on div "Industry" at bounding box center [981, 558] width 327 height 28
type input "even"
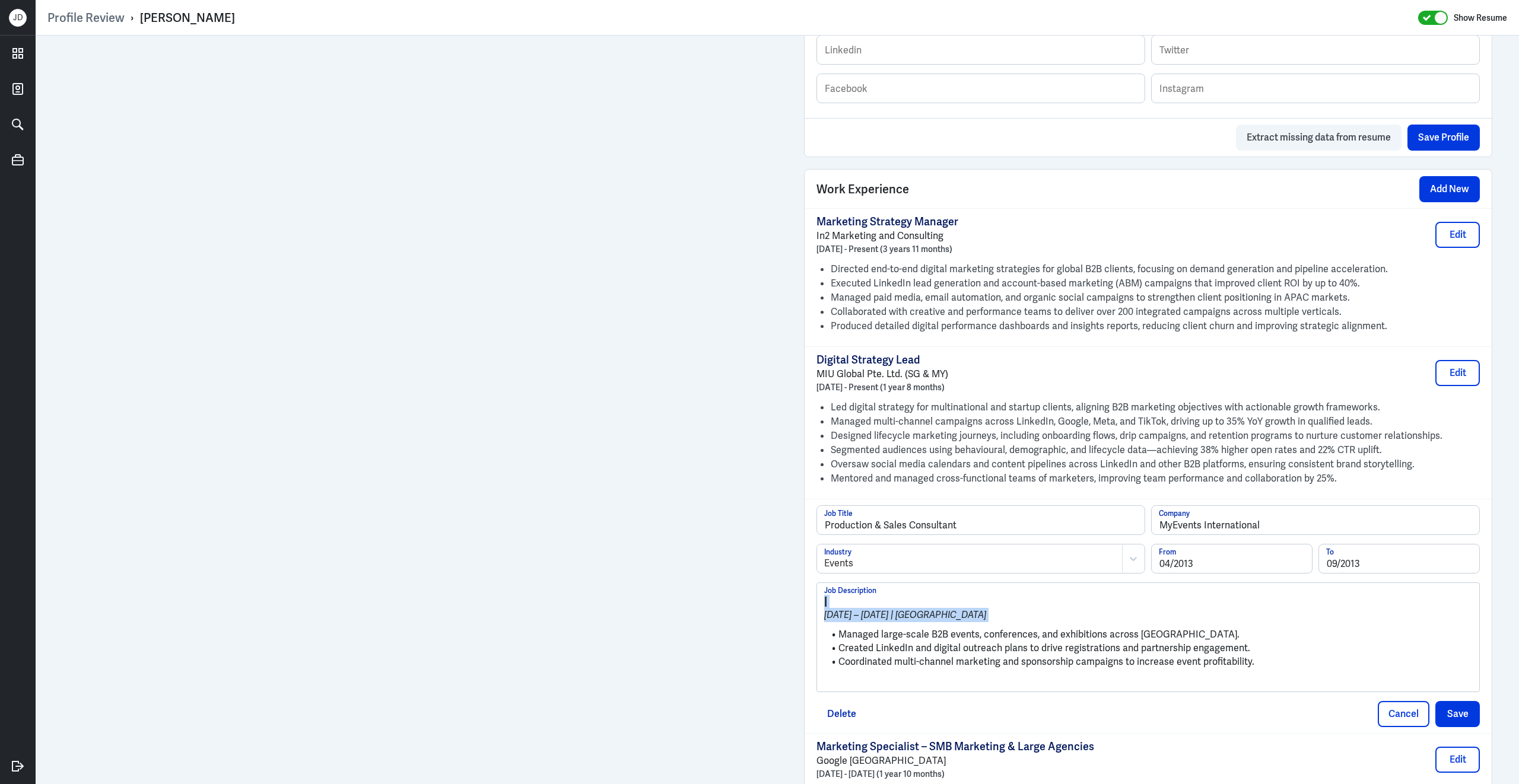
drag, startPoint x: 840, startPoint y: 645, endPoint x: 819, endPoint y: 598, distance: 51.5
click at [819, 598] on div "| Apr 2013 – Sep 2013 | Kuala Lumpur Managed large-scale B2B events, conference…" at bounding box center [1148, 637] width 662 height 109
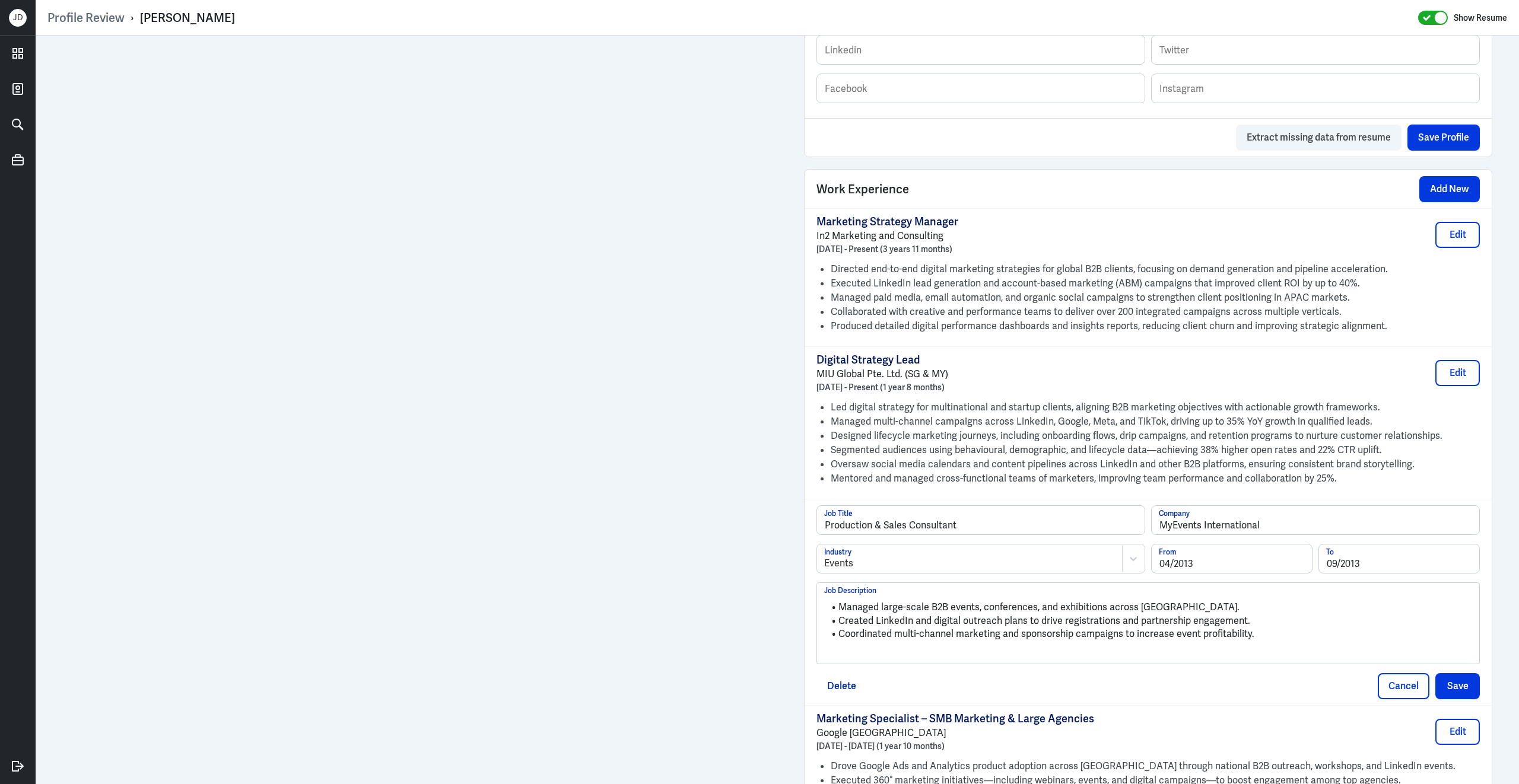
click at [923, 662] on p at bounding box center [1148, 655] width 648 height 14
click at [1465, 689] on button "Save" at bounding box center [1458, 684] width 45 height 26
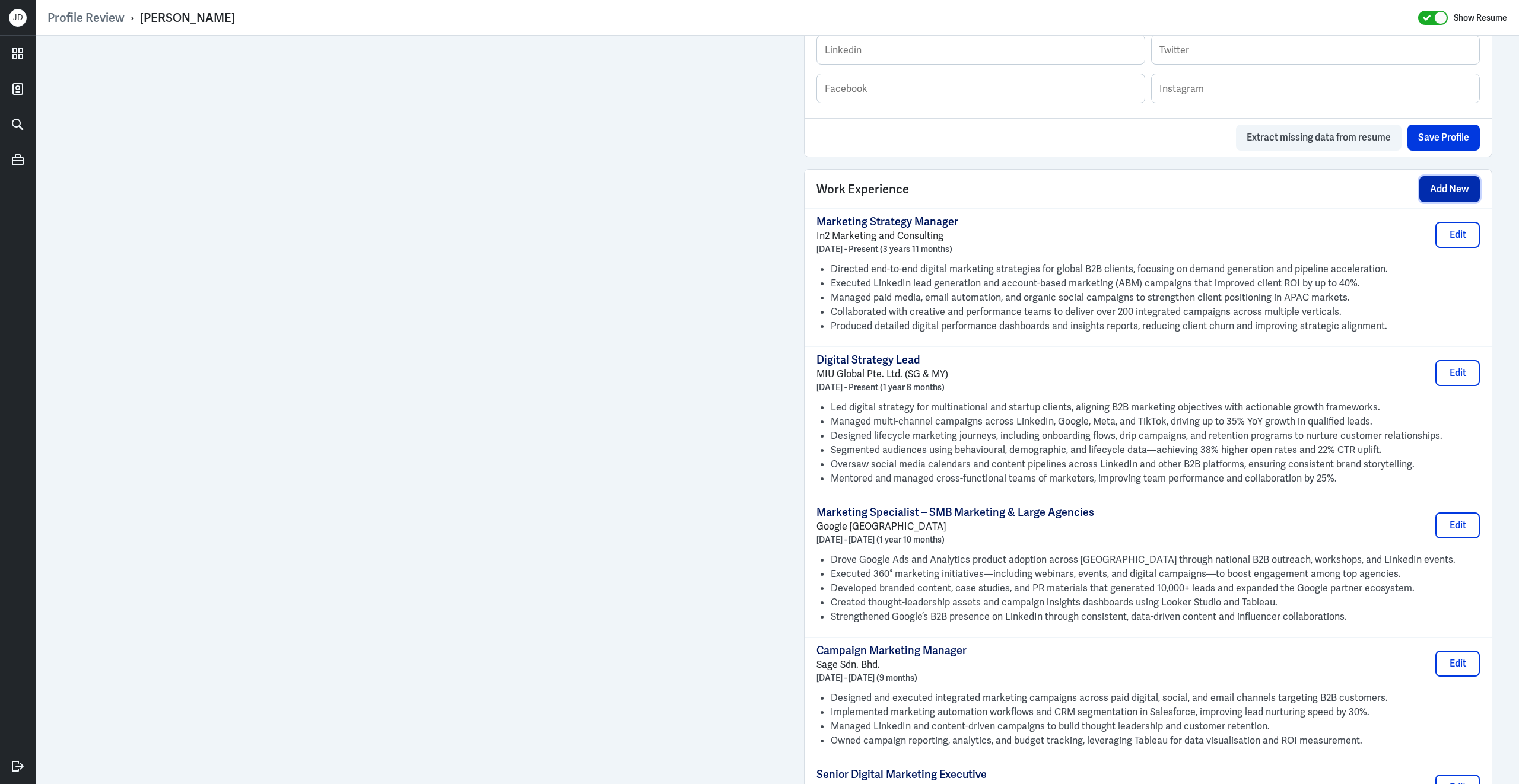
click at [1463, 196] on button "Add New" at bounding box center [1449, 189] width 61 height 26
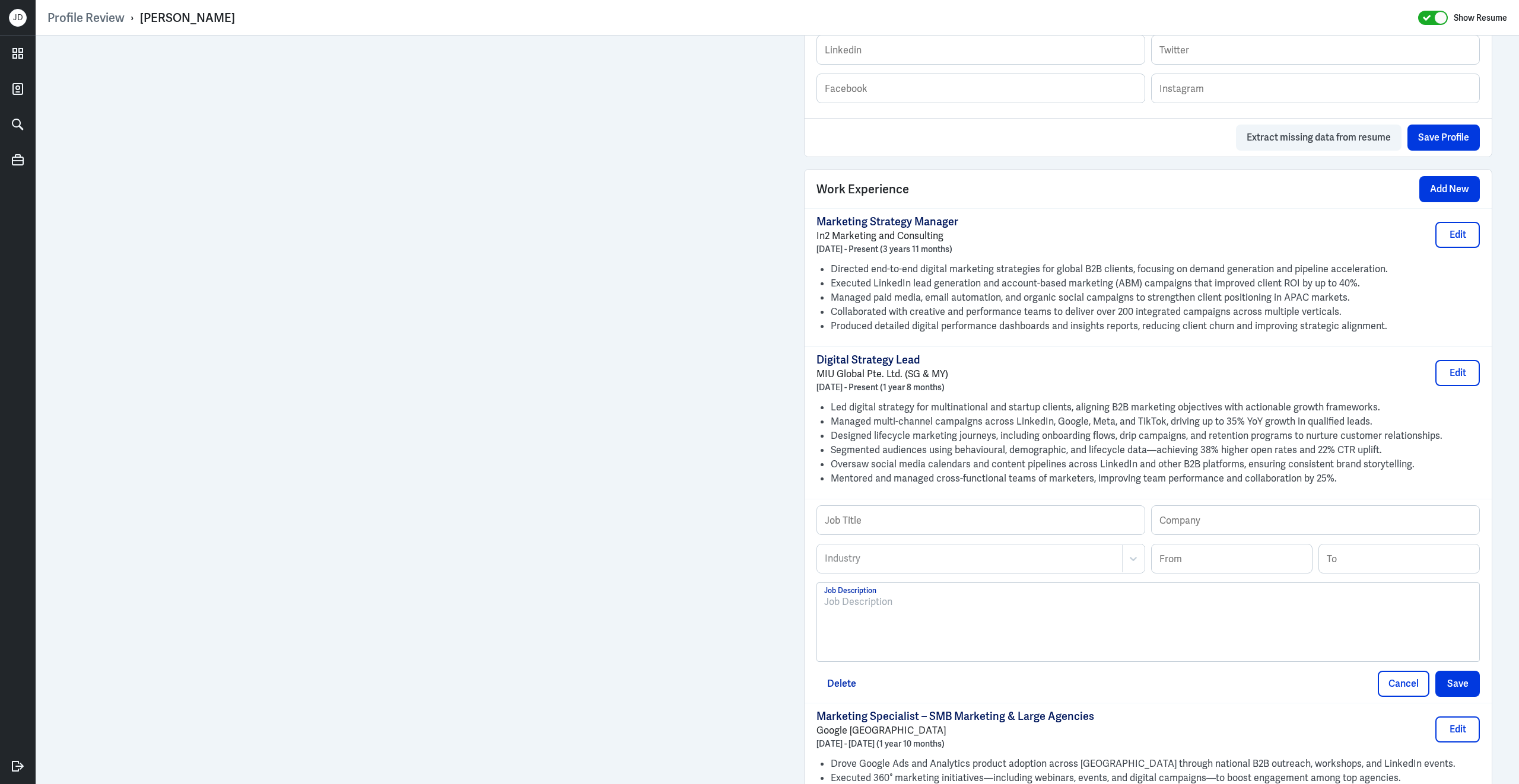
click at [935, 624] on div at bounding box center [1148, 627] width 648 height 64
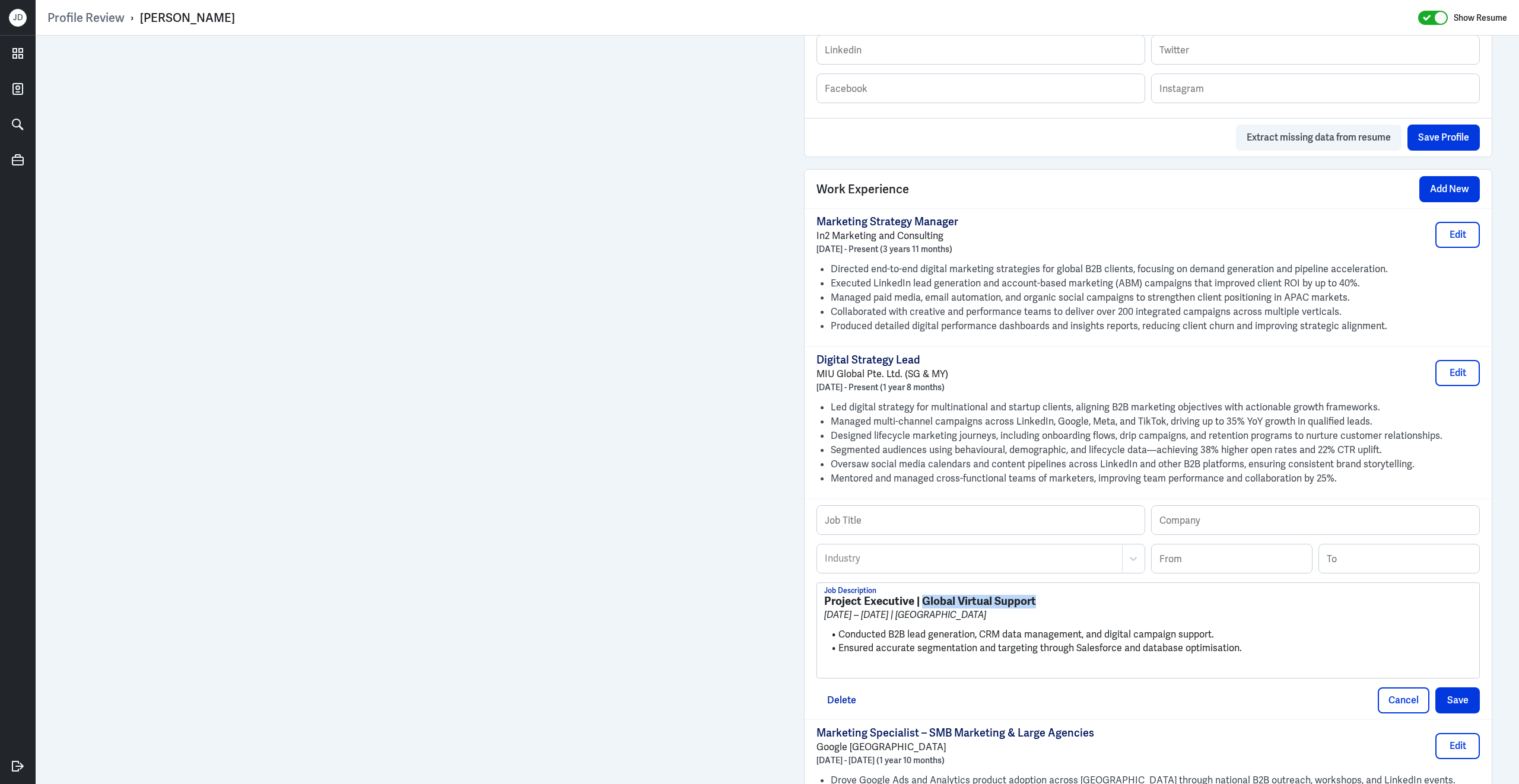
drag, startPoint x: 1039, startPoint y: 610, endPoint x: 923, endPoint y: 608, distance: 116.0
click at [923, 608] on h3 "Project Executive | Global Virtual Support" at bounding box center [1148, 601] width 648 height 13
click at [1197, 523] on input "text" at bounding box center [1315, 520] width 327 height 28
paste input "Global Virtual Support"
type input "Global Virtual Support"
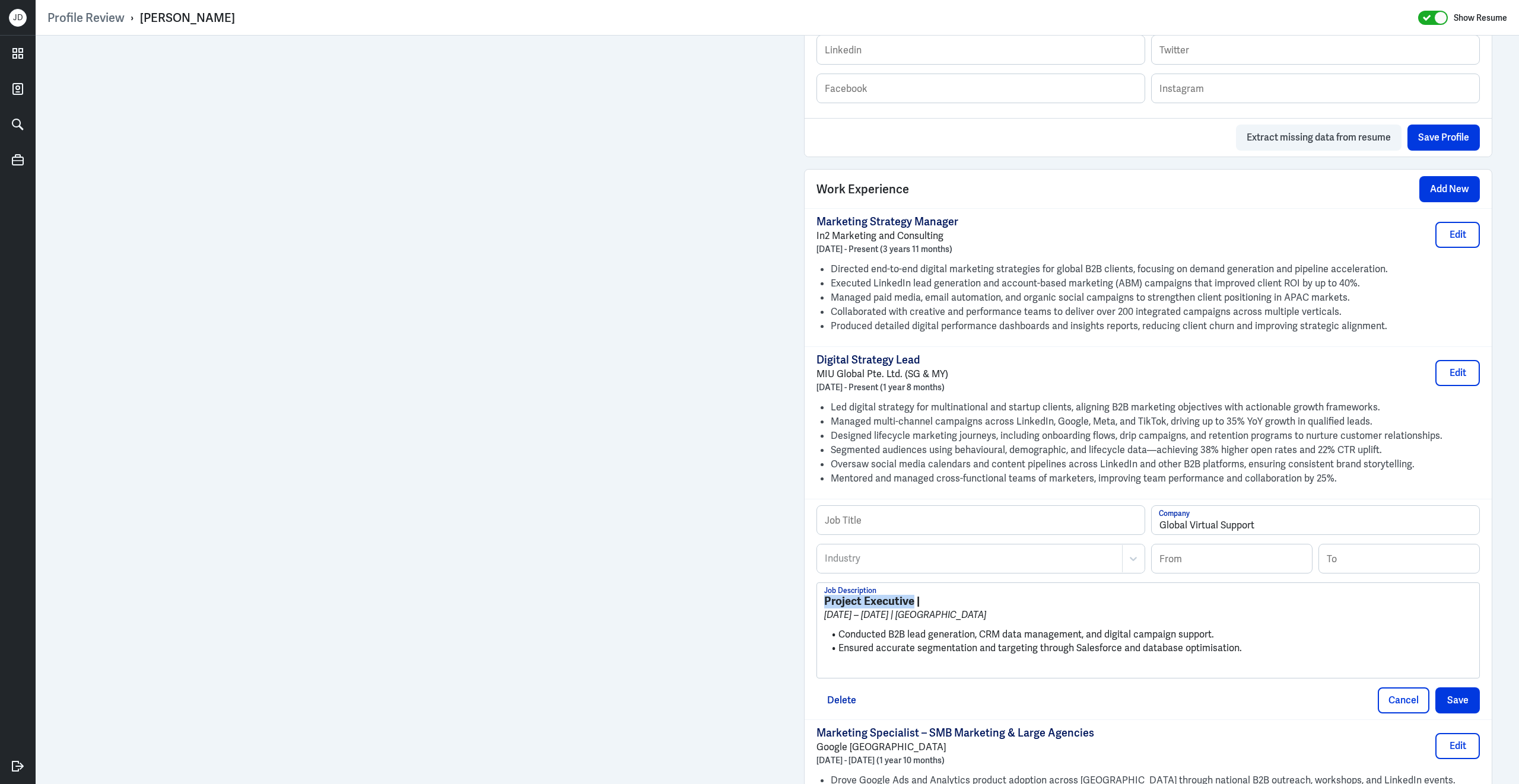
drag, startPoint x: 913, startPoint y: 611, endPoint x: 818, endPoint y: 610, distance: 95.0
click at [818, 610] on div "Project Executive | Jan 2013 – Mar 2013 | Kuala Lumpur Conducted B2B lead gener…" at bounding box center [1148, 630] width 662 height 95
click at [890, 526] on input "text" at bounding box center [981, 520] width 327 height 28
paste input "Project Executive"
type input "Project Executive"
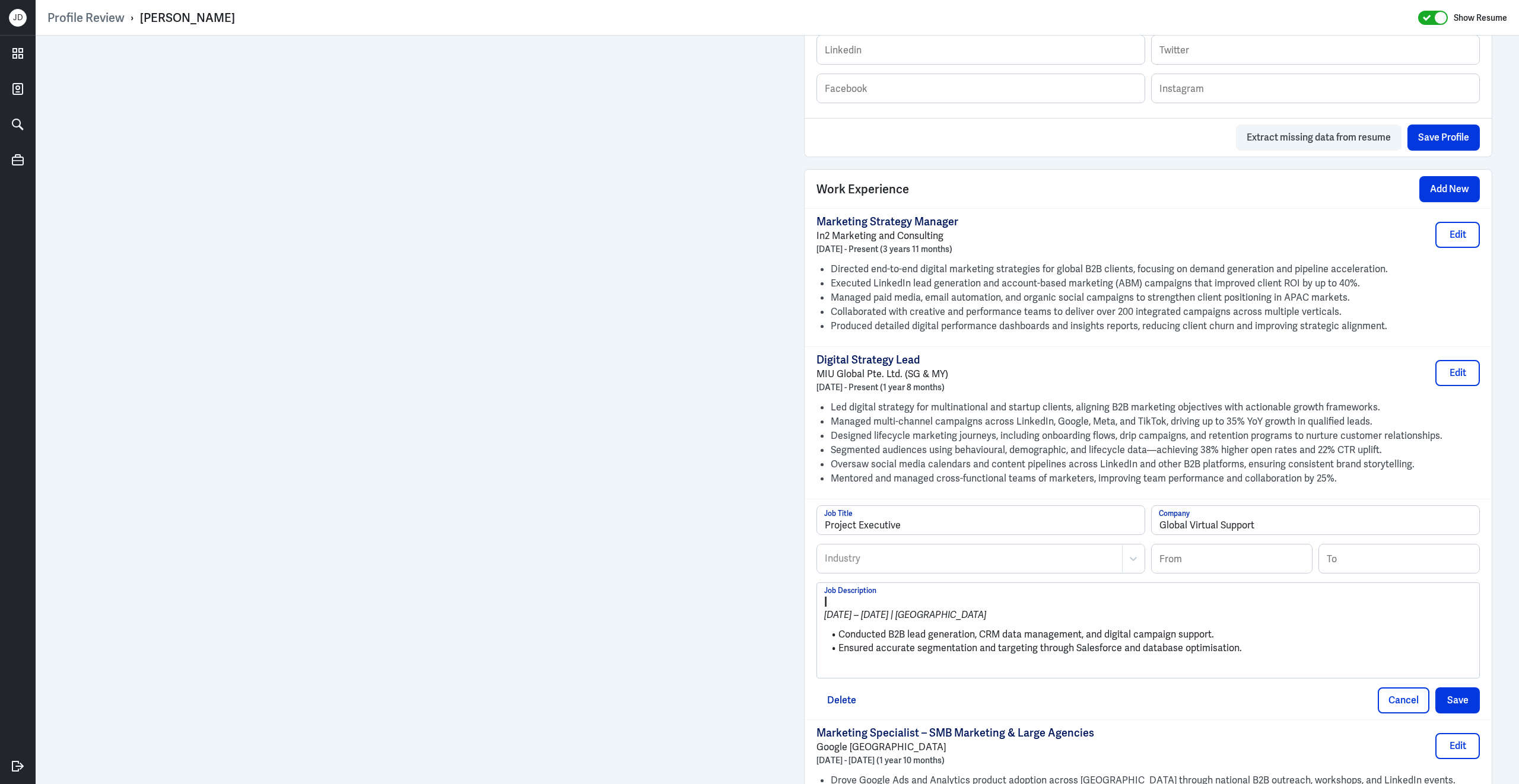
click at [886, 573] on div "Industry" at bounding box center [970, 558] width 305 height 27
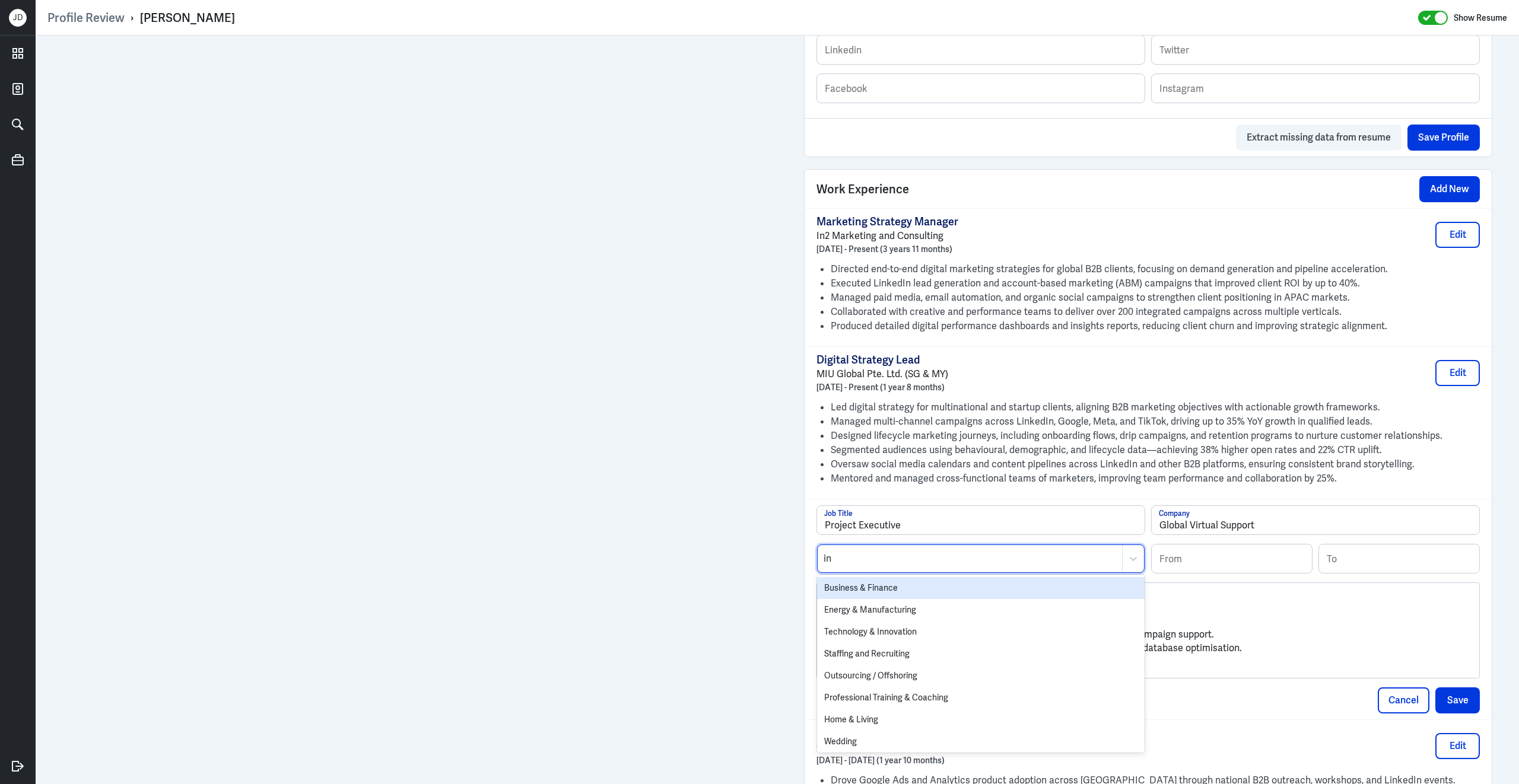
type input "inf"
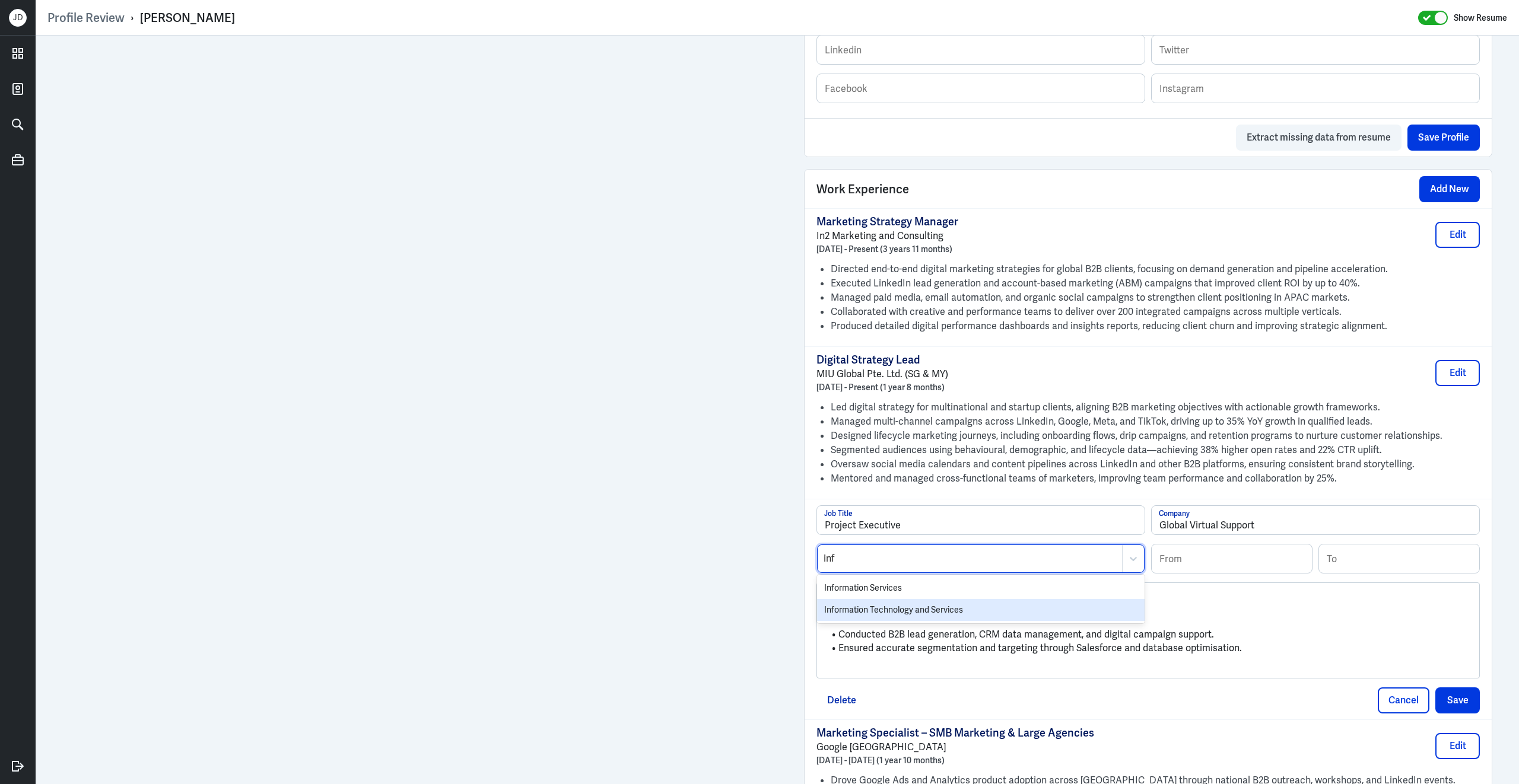
click at [888, 621] on div "Information Technology and Services" at bounding box center [981, 610] width 327 height 22
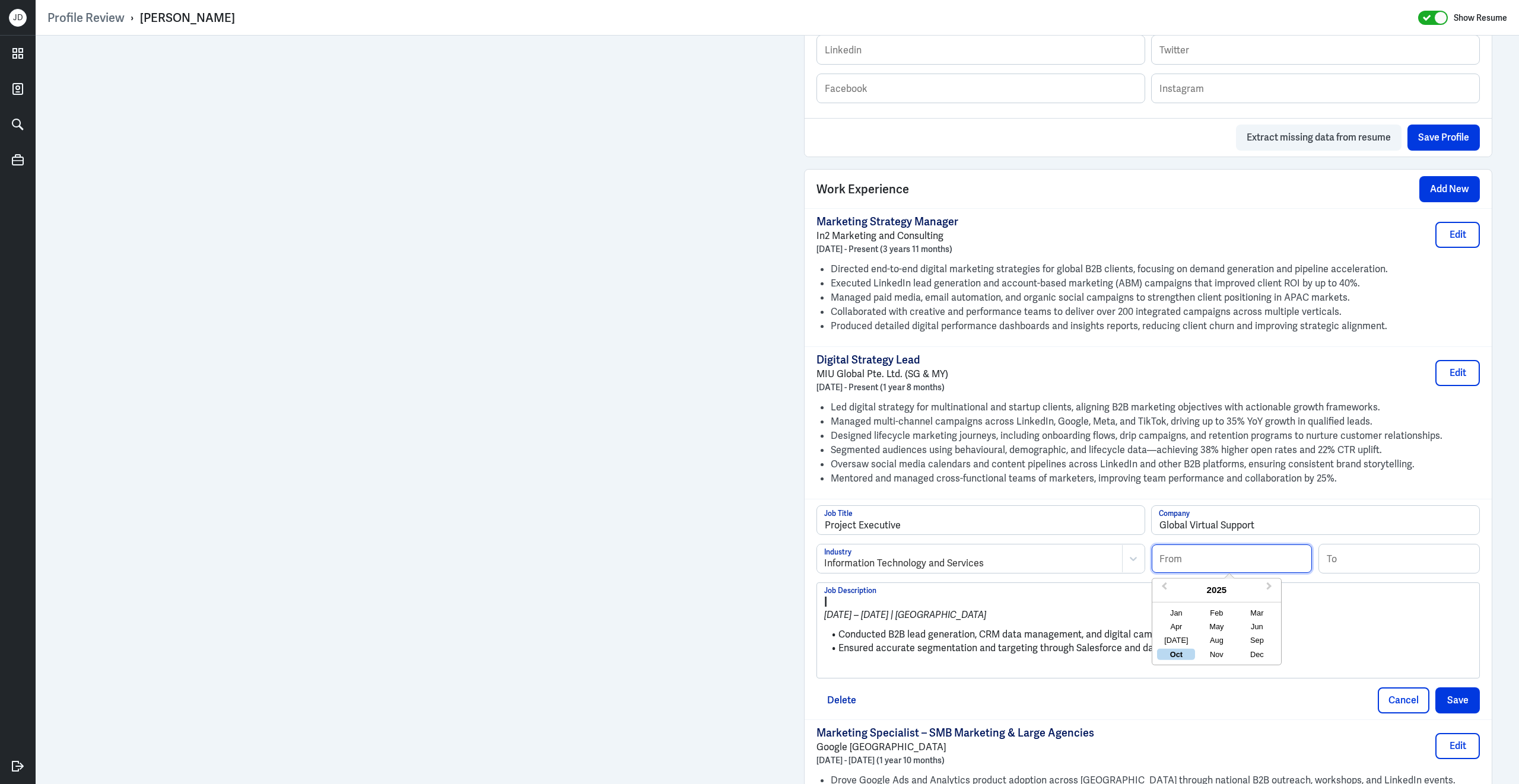
click at [1254, 569] on input at bounding box center [1231, 558] width 160 height 28
type input "01/2013"
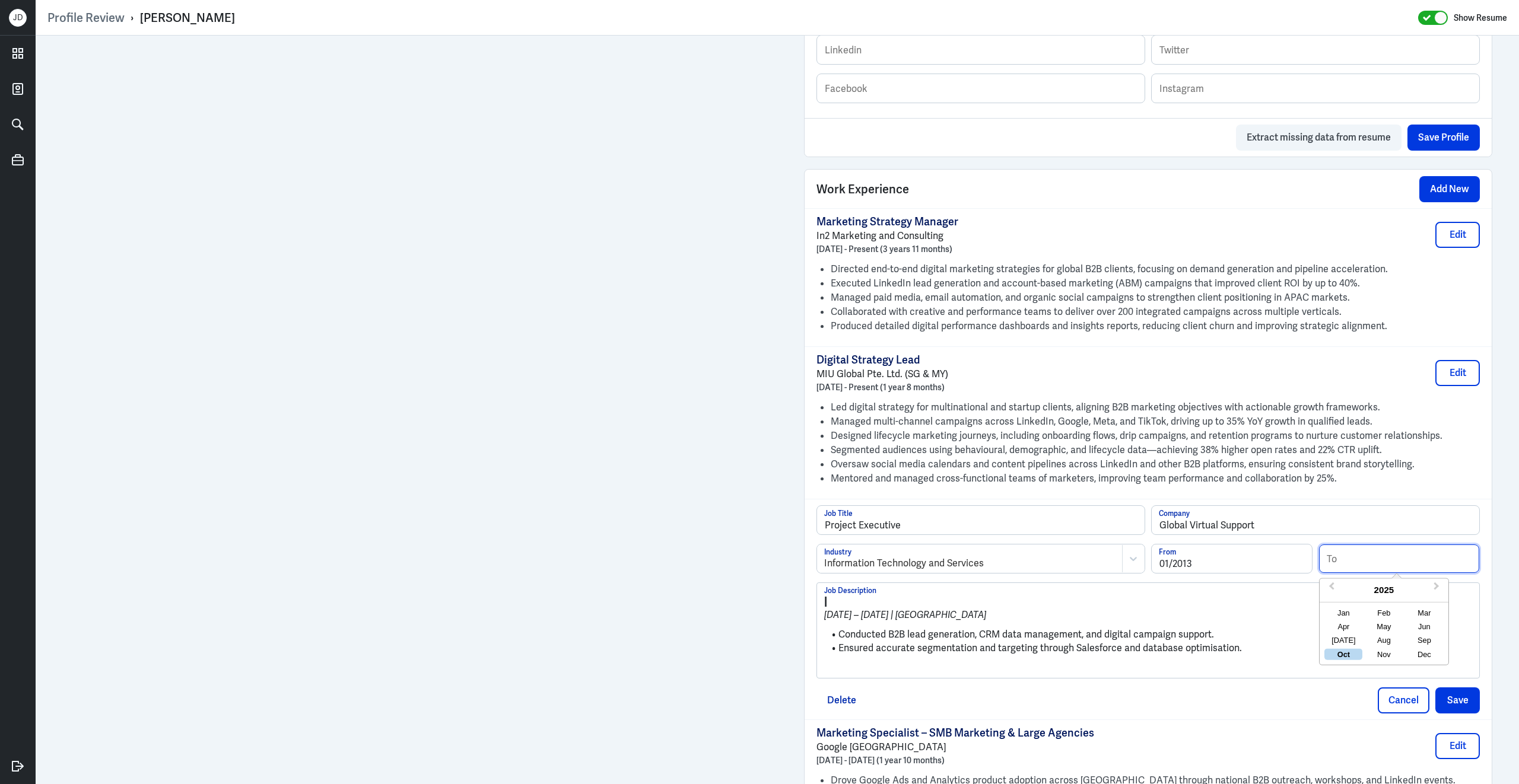
click at [1409, 567] on input at bounding box center [1399, 558] width 160 height 28
type input "03/2013"
drag, startPoint x: 839, startPoint y: 647, endPoint x: 808, endPoint y: 588, distance: 66.6
click at [808, 588] on div "Project Executive Job Title Global Virtual Support Company Information Technolo…" at bounding box center [1148, 609] width 687 height 221
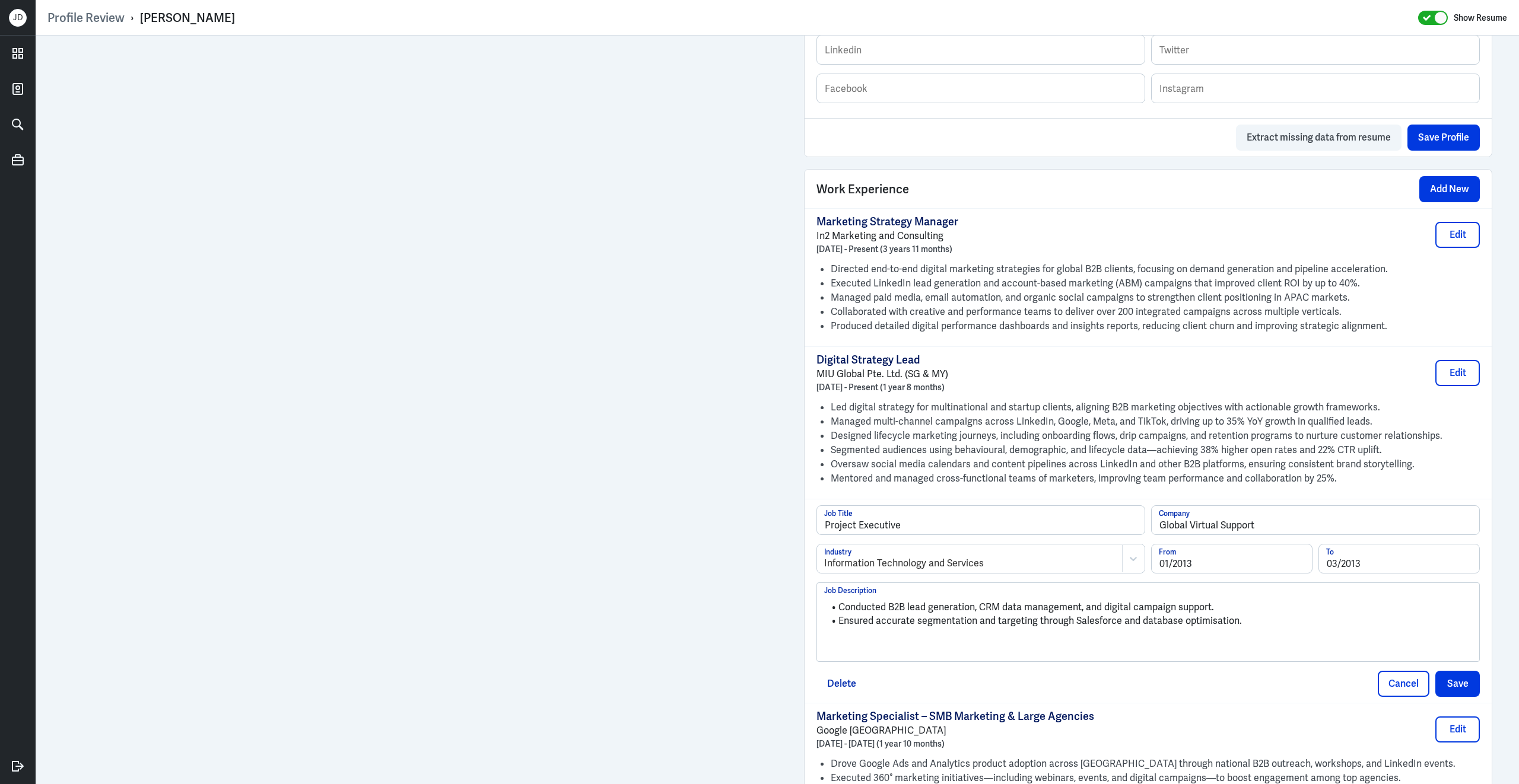
click at [873, 658] on div "Conducted B2B lead generation, CRM data management, and digital campaign suppor…" at bounding box center [1148, 627] width 648 height 64
click at [1472, 690] on button "Save" at bounding box center [1458, 684] width 45 height 26
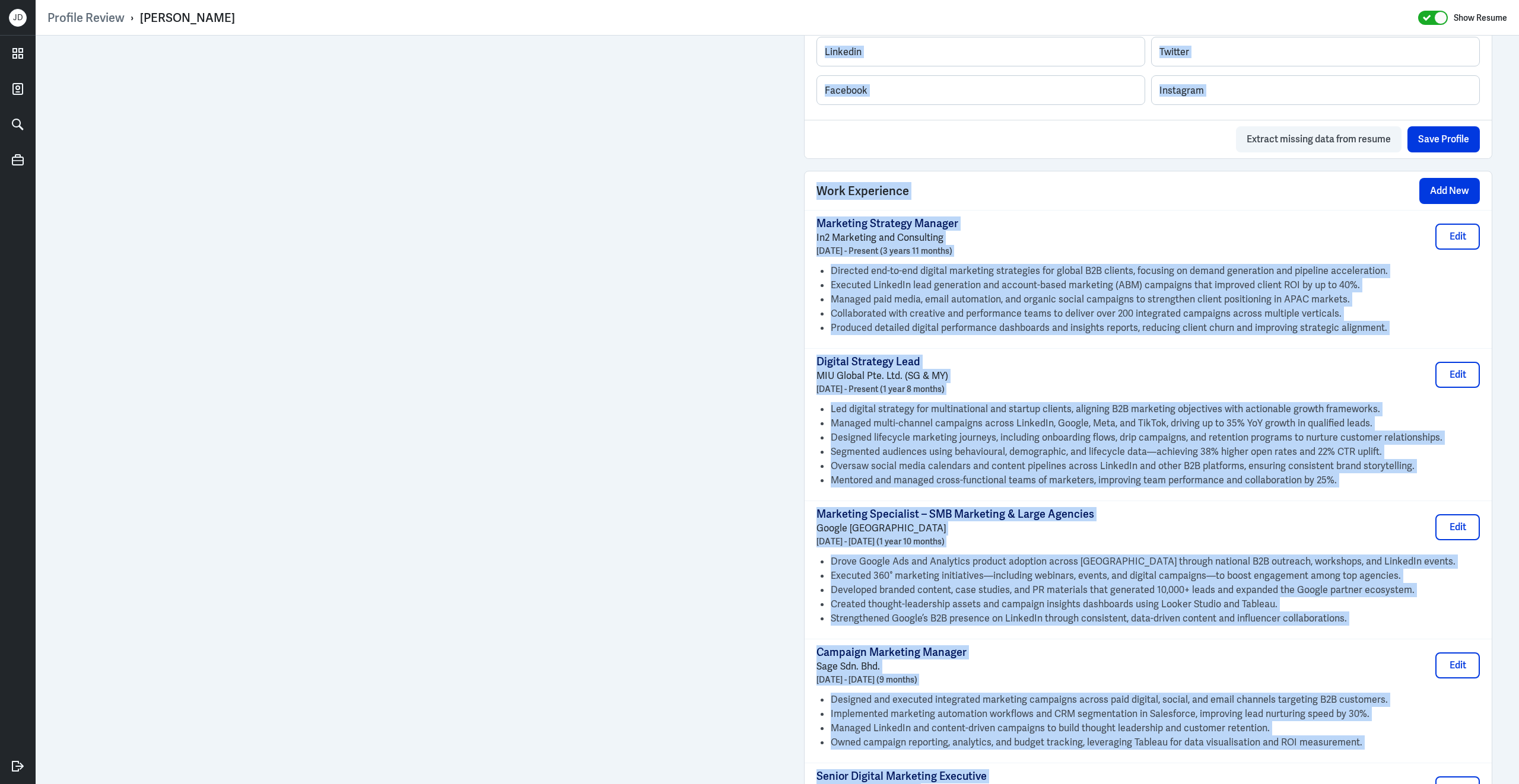
scroll to position [692, 0]
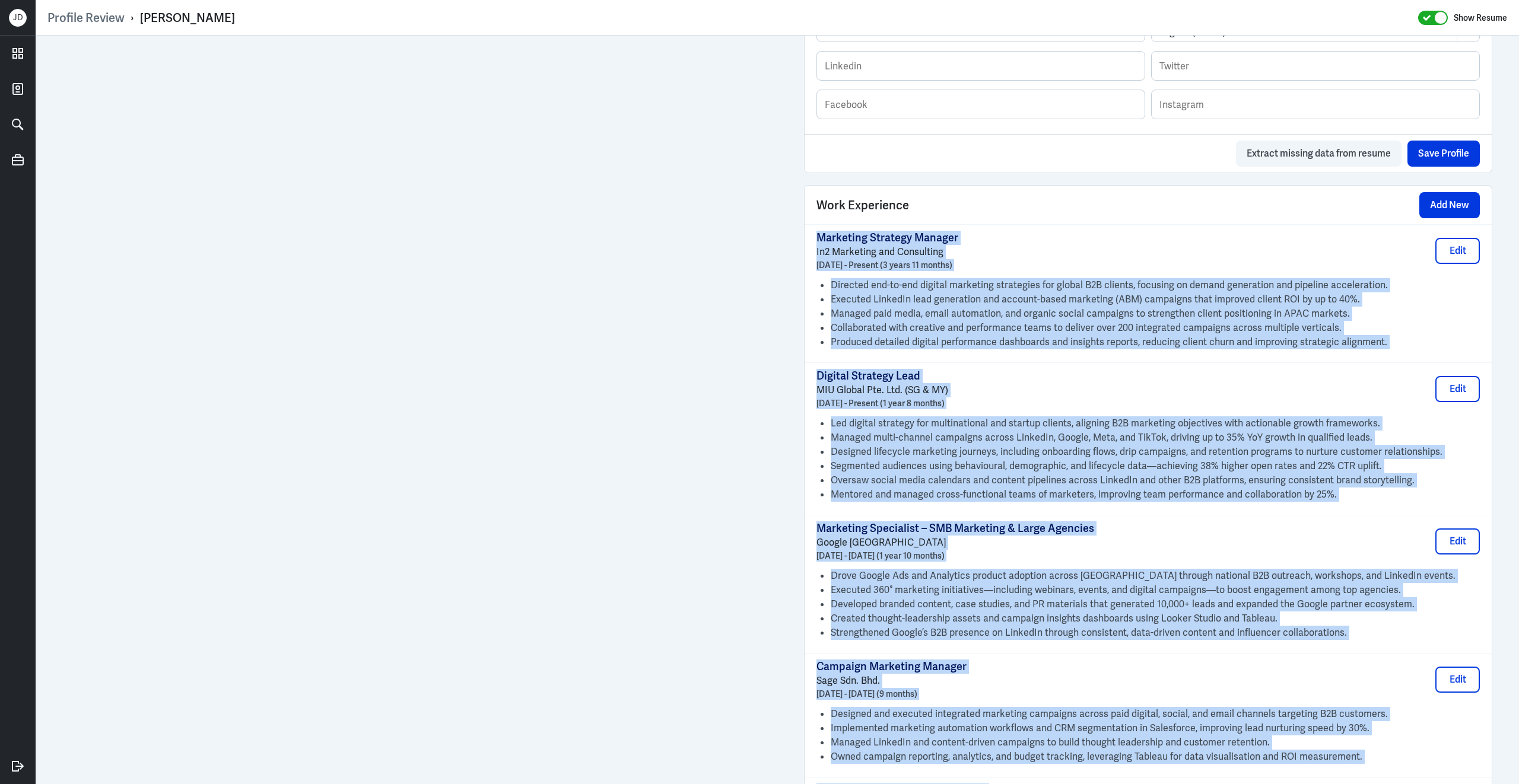
drag, startPoint x: 1229, startPoint y: 620, endPoint x: 813, endPoint y: 244, distance: 560.7
click at [813, 244] on div "Marketing Strategy Manager In2 Marketing and Consulting December 2021 - Present…" at bounding box center [1148, 775] width 687 height 1101
copy div "Marketing Strategy Manager In2 Marketing and Consulting December 2021 - Present…"
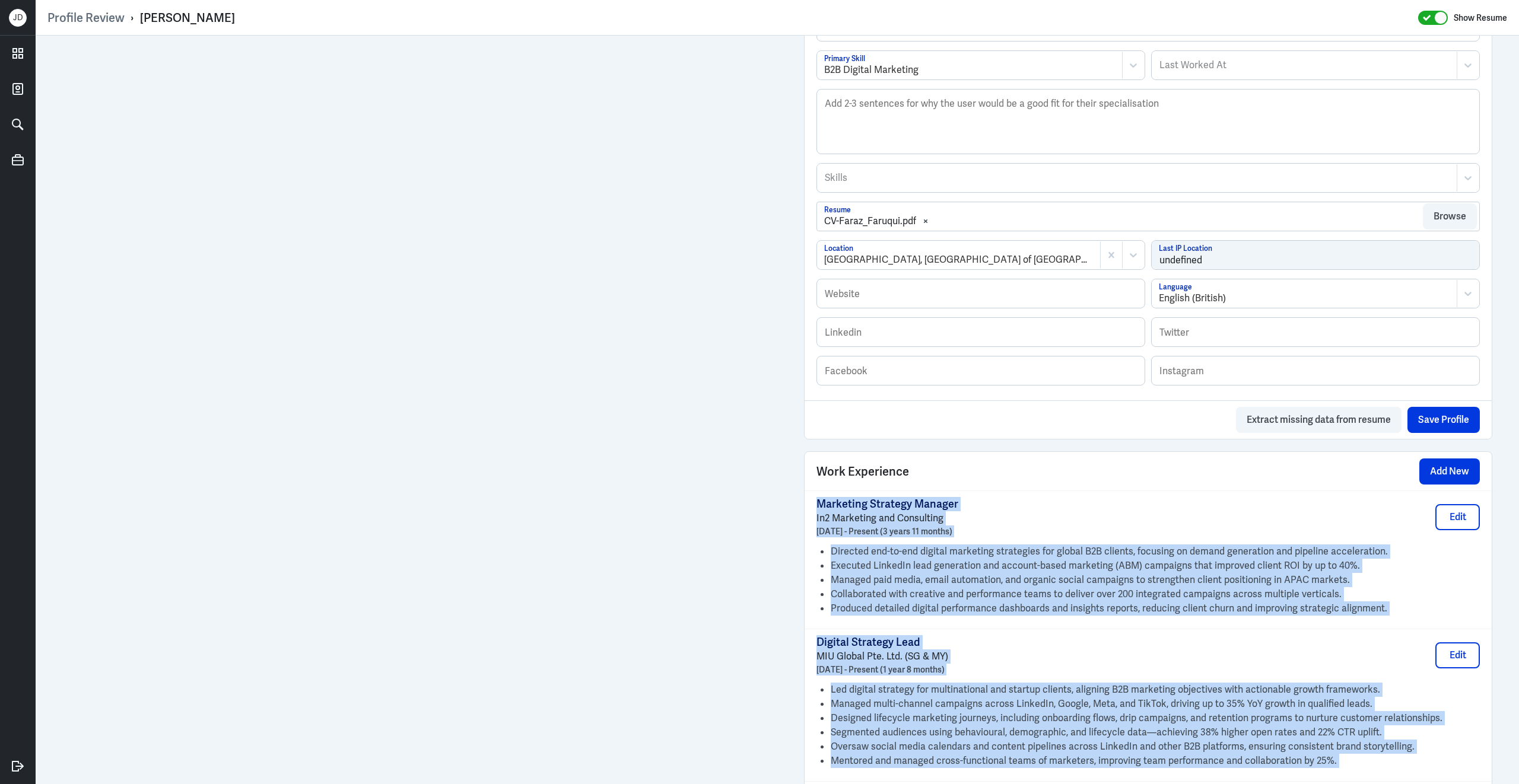
scroll to position [224, 0]
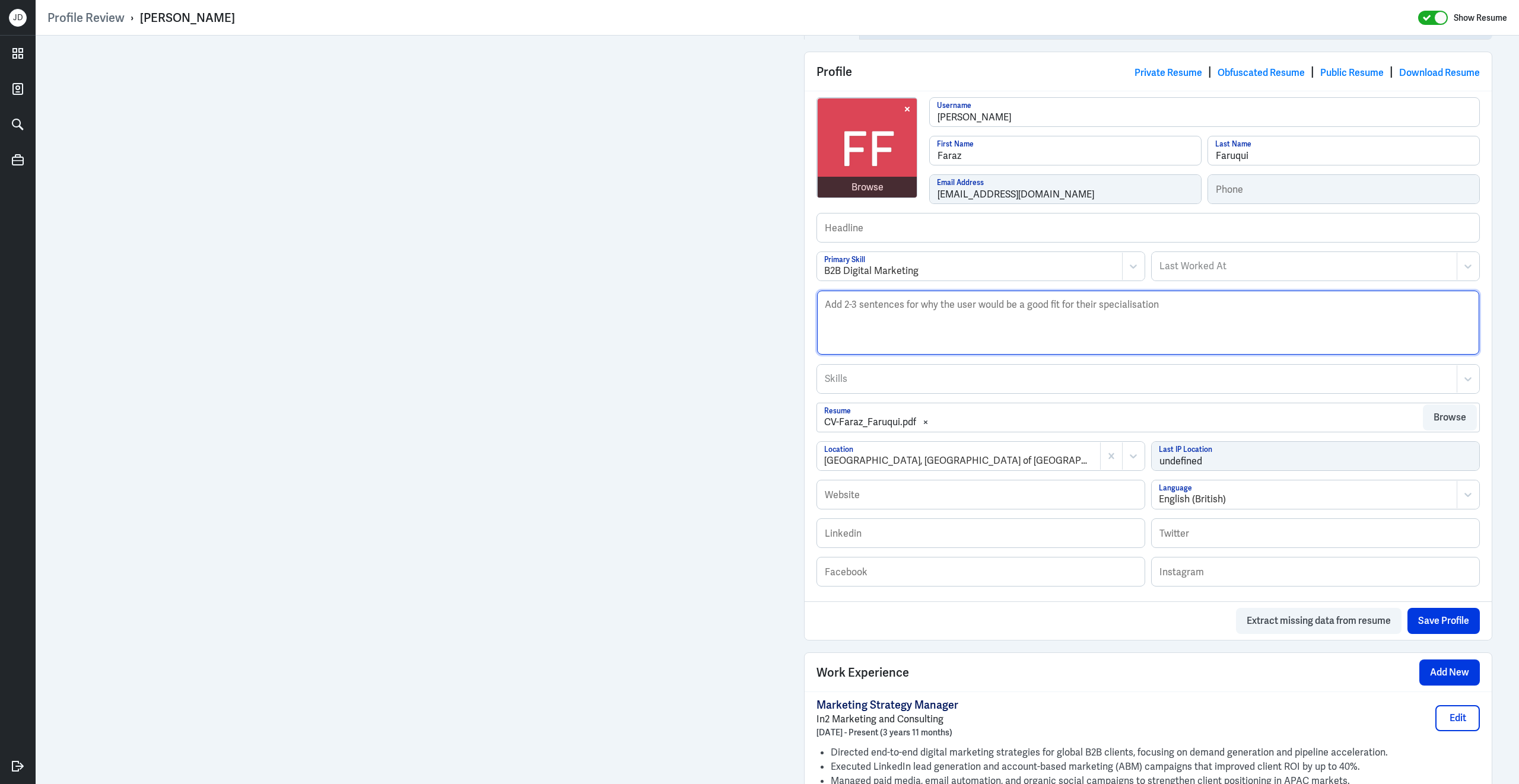
click at [856, 337] on textarea "Description" at bounding box center [1148, 323] width 662 height 64
paste textarea "Faraz Faruqui is a B2B Digital Marketing Strategist with over a decade of exper…"
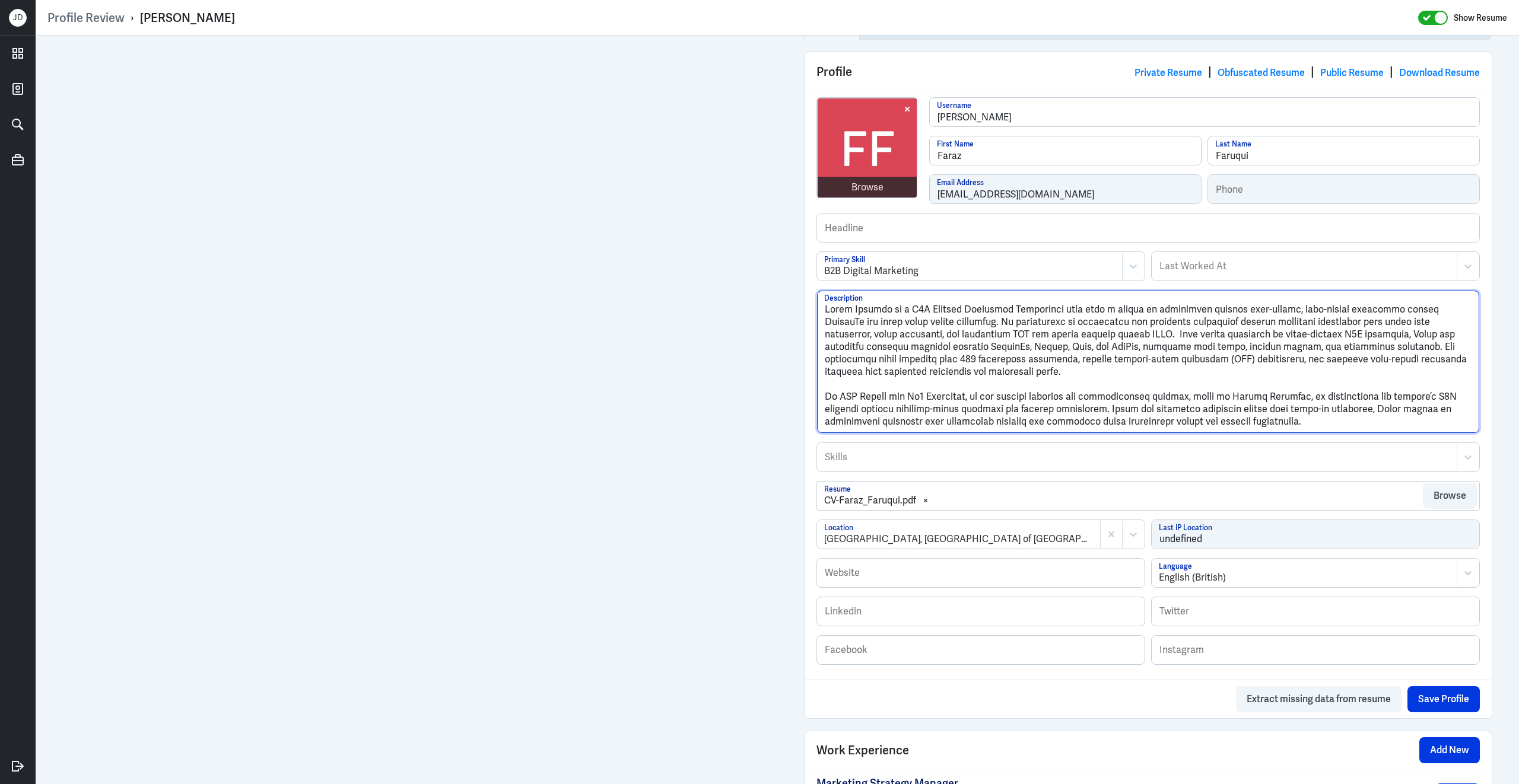
click at [827, 404] on textarea "Description" at bounding box center [1148, 362] width 662 height 142
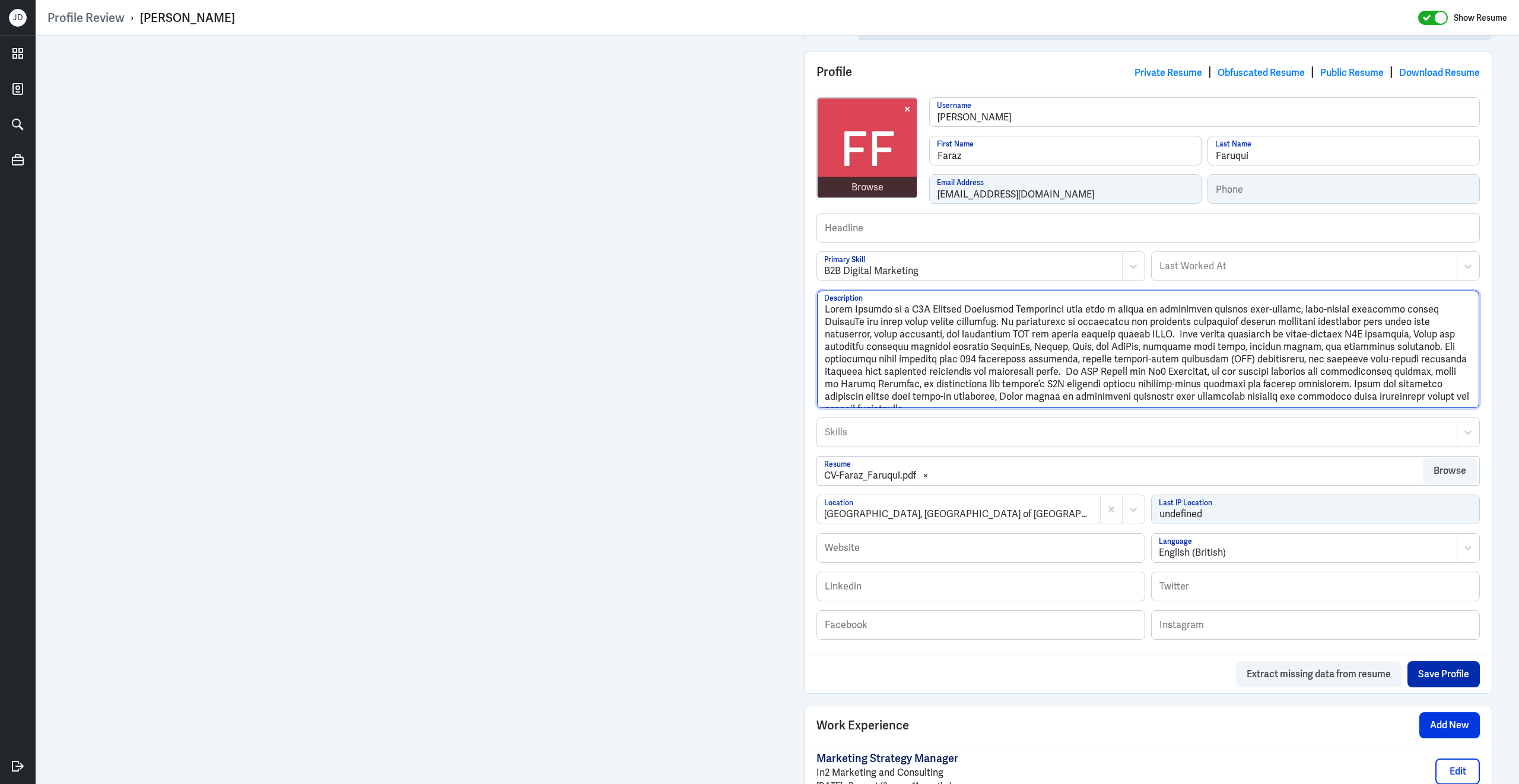
type textarea "Faraz Faruqui is a B2B Digital Marketing Strategist with over a decade of exper…"
click at [1429, 686] on button "Save Profile" at bounding box center [1444, 674] width 73 height 26
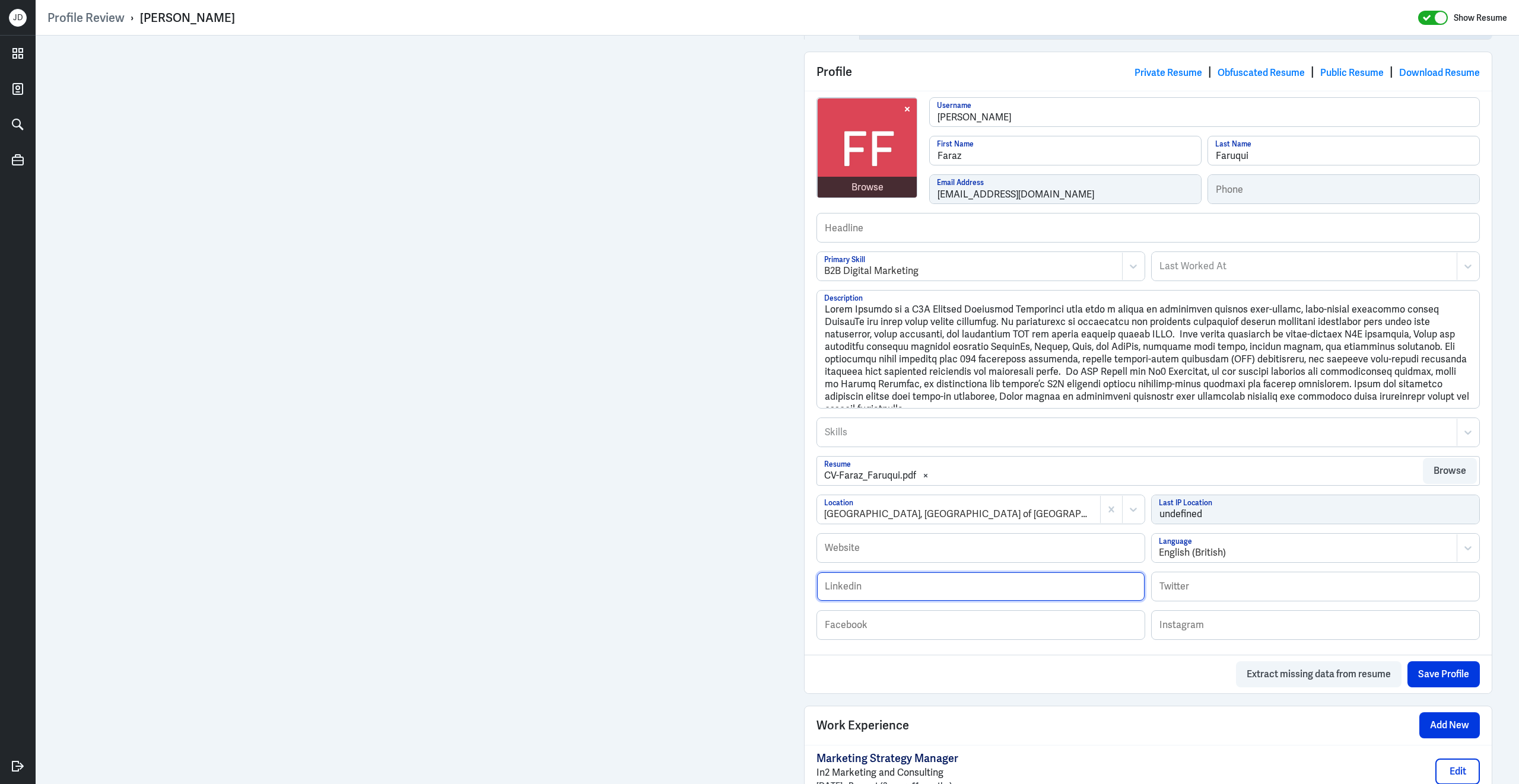
click at [884, 600] on input "text" at bounding box center [981, 587] width 327 height 28
paste input "https://www.linkedin.com/in/faraz-faruqui-86984928/"
type input "https://www.linkedin.com/in/faraz-faruqui-86984928/"
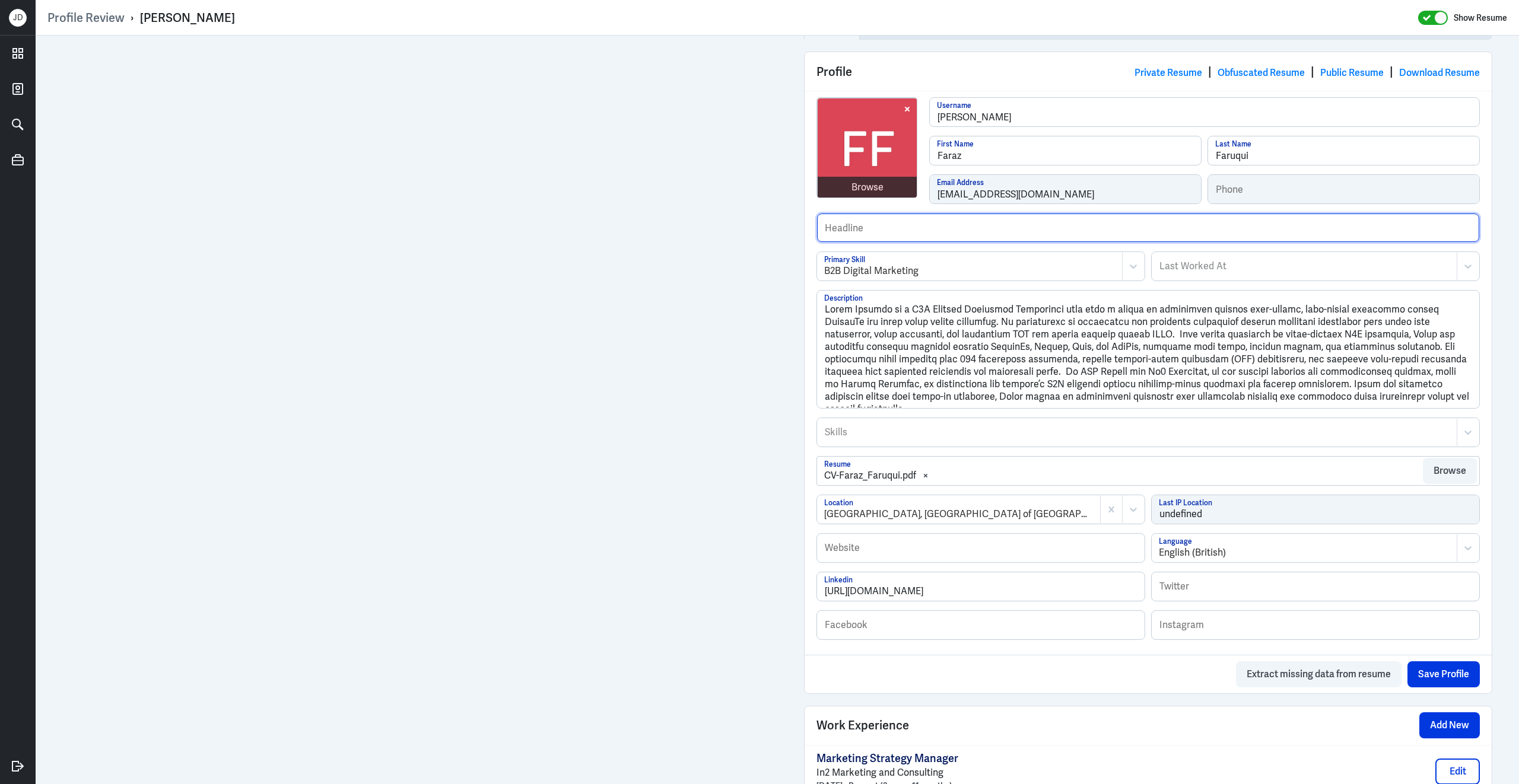
click at [962, 235] on input "text" at bounding box center [1148, 228] width 662 height 28
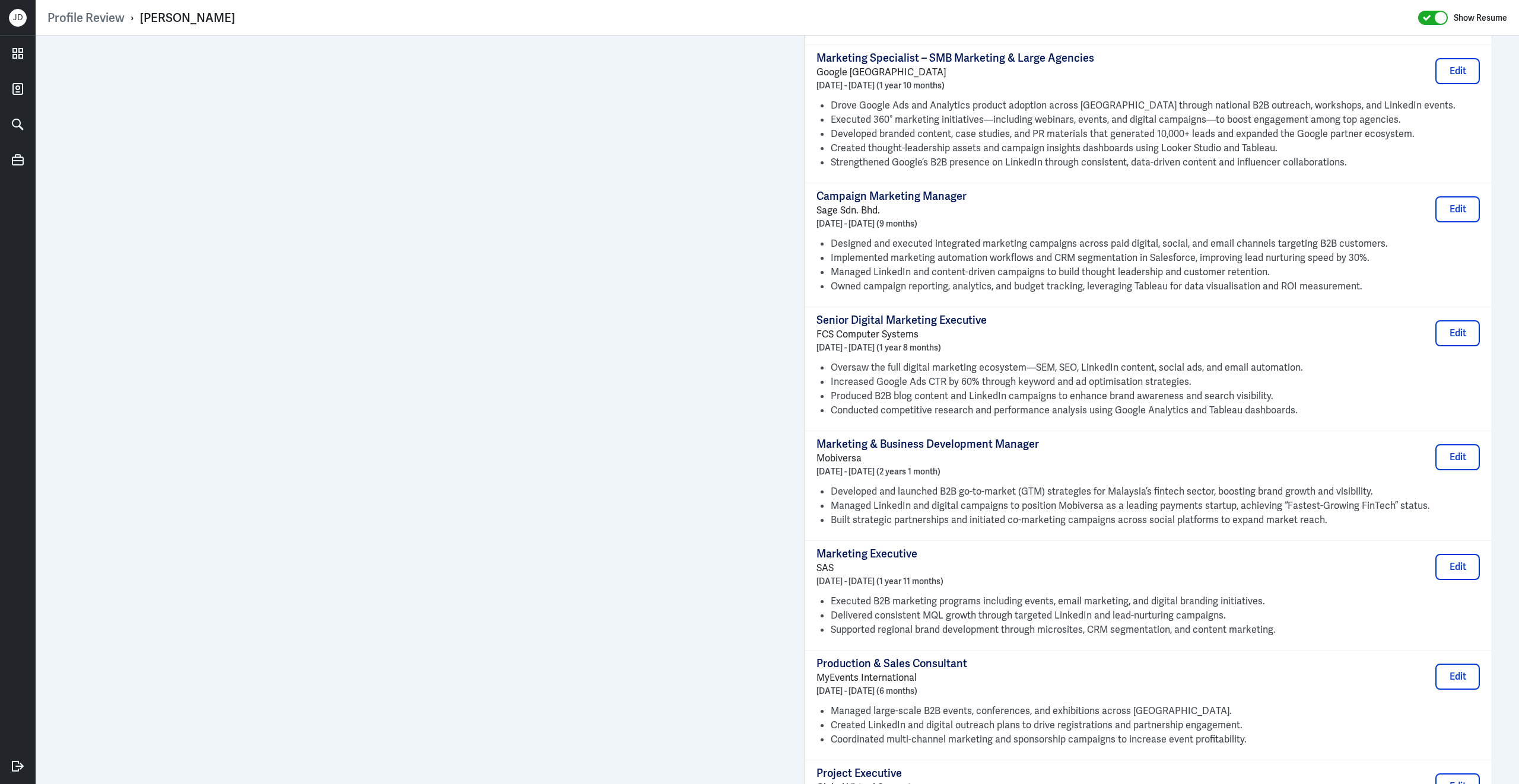
scroll to position [1448, 0]
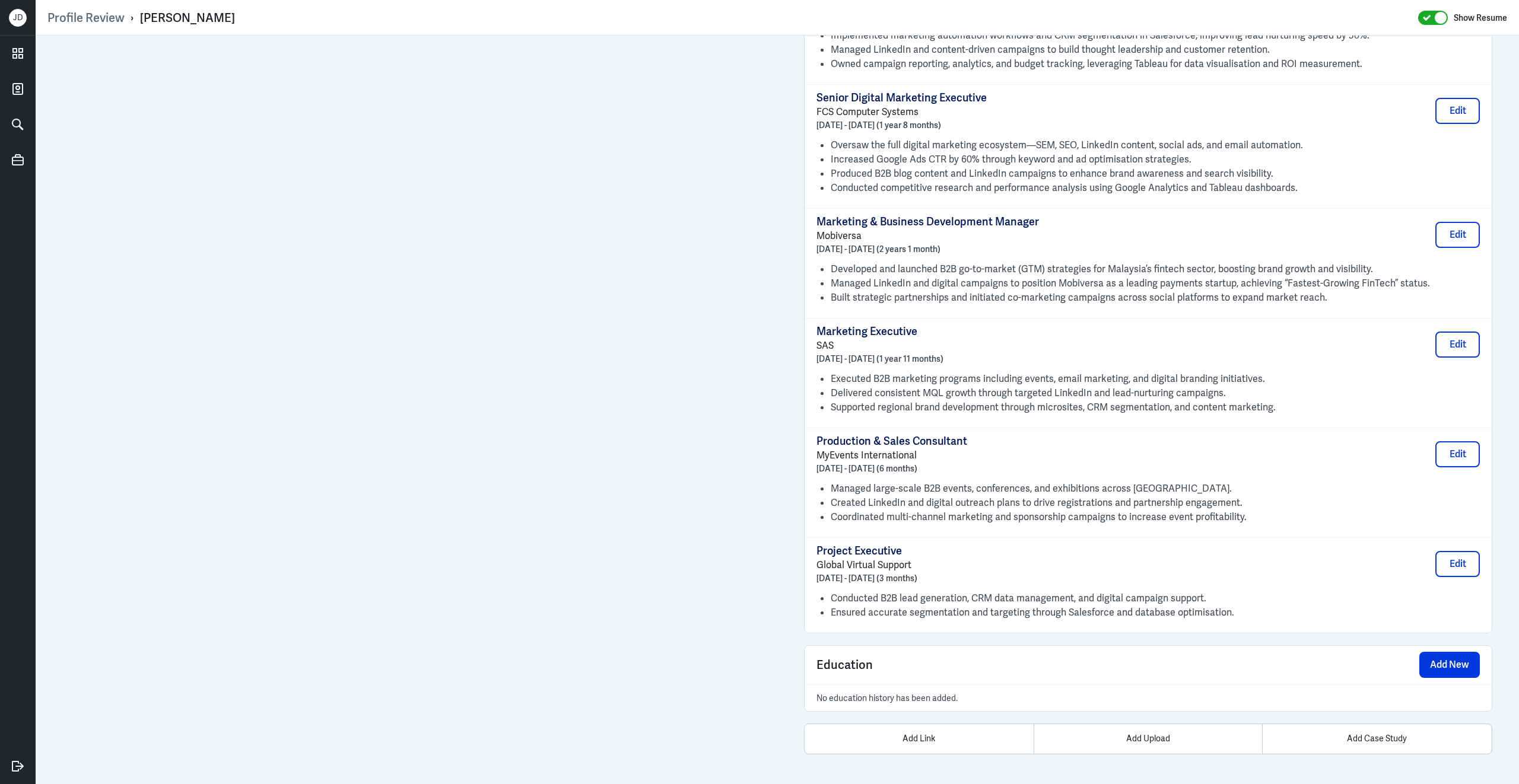
type input "Previously worked with Google Malaysia."
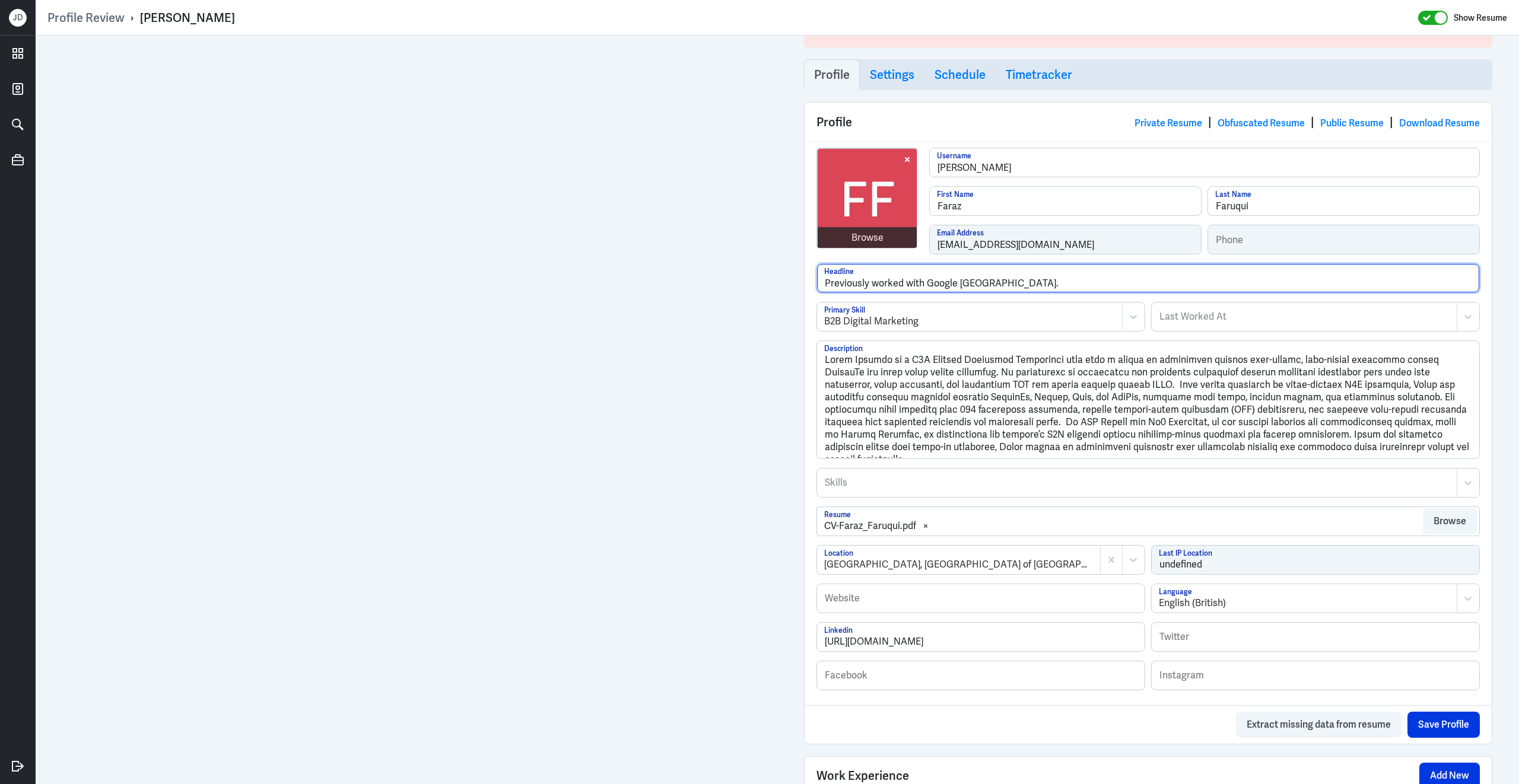
scroll to position [0, 0]
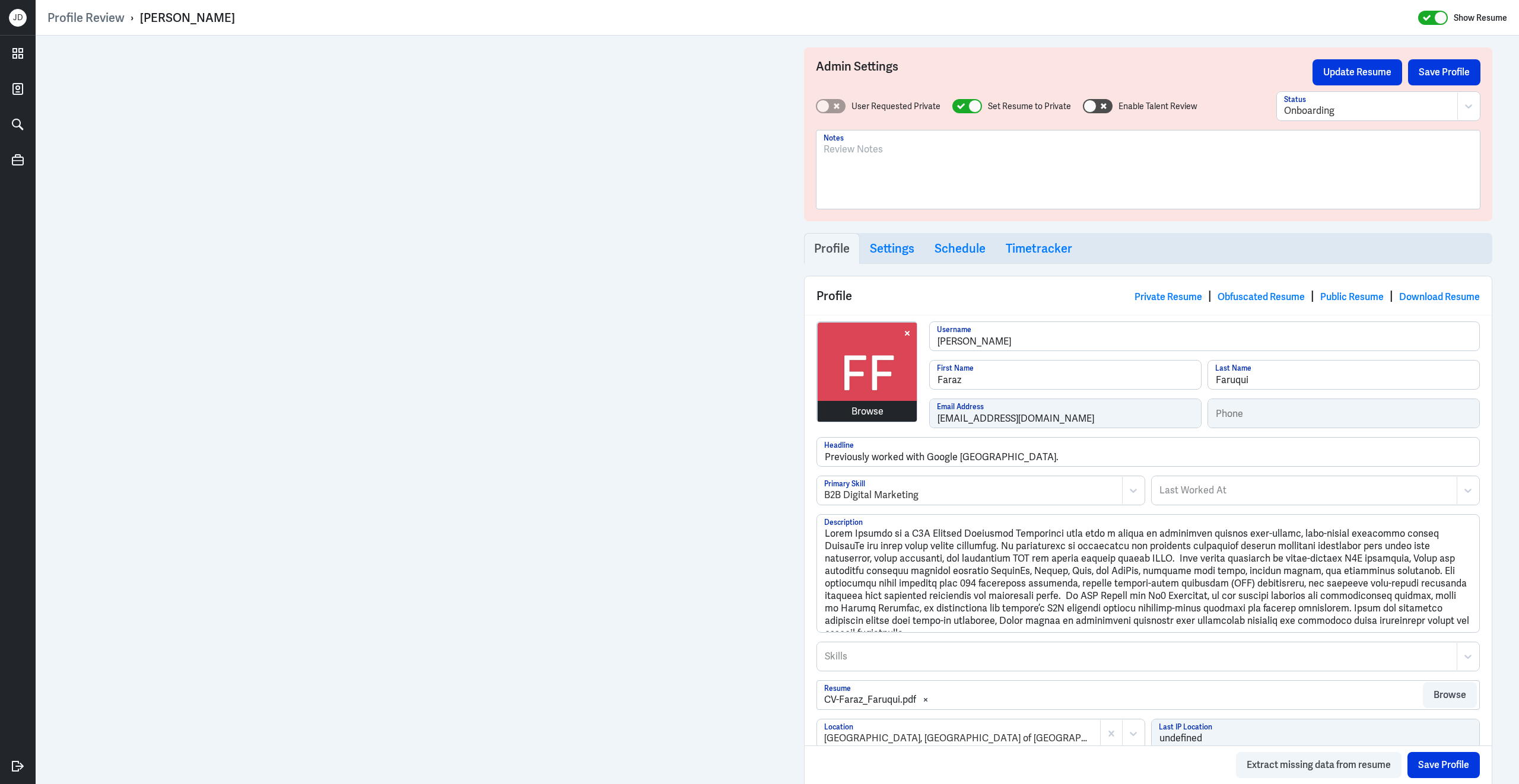
click at [853, 415] on div "Browse" at bounding box center [867, 412] width 32 height 14
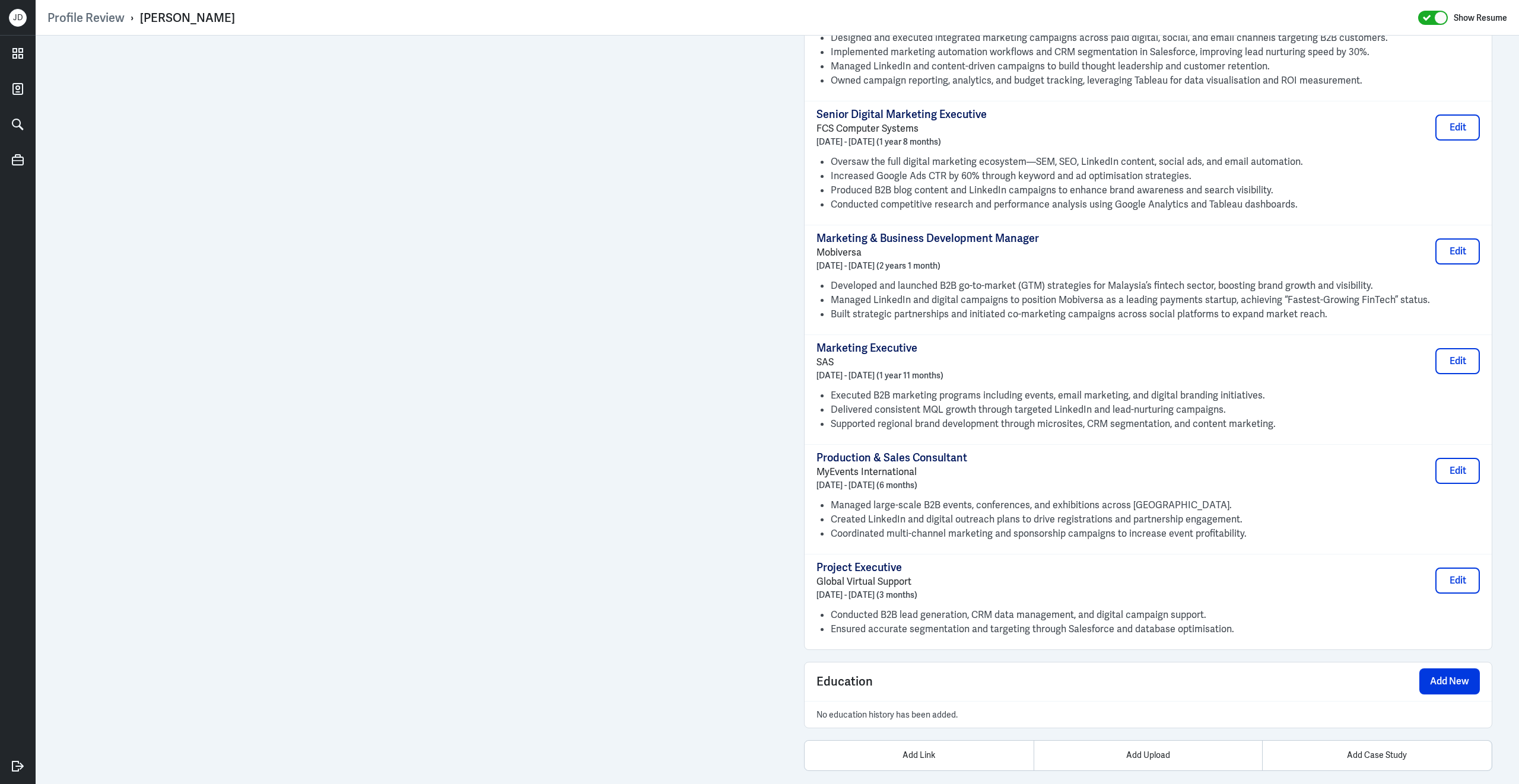
scroll to position [1448, 0]
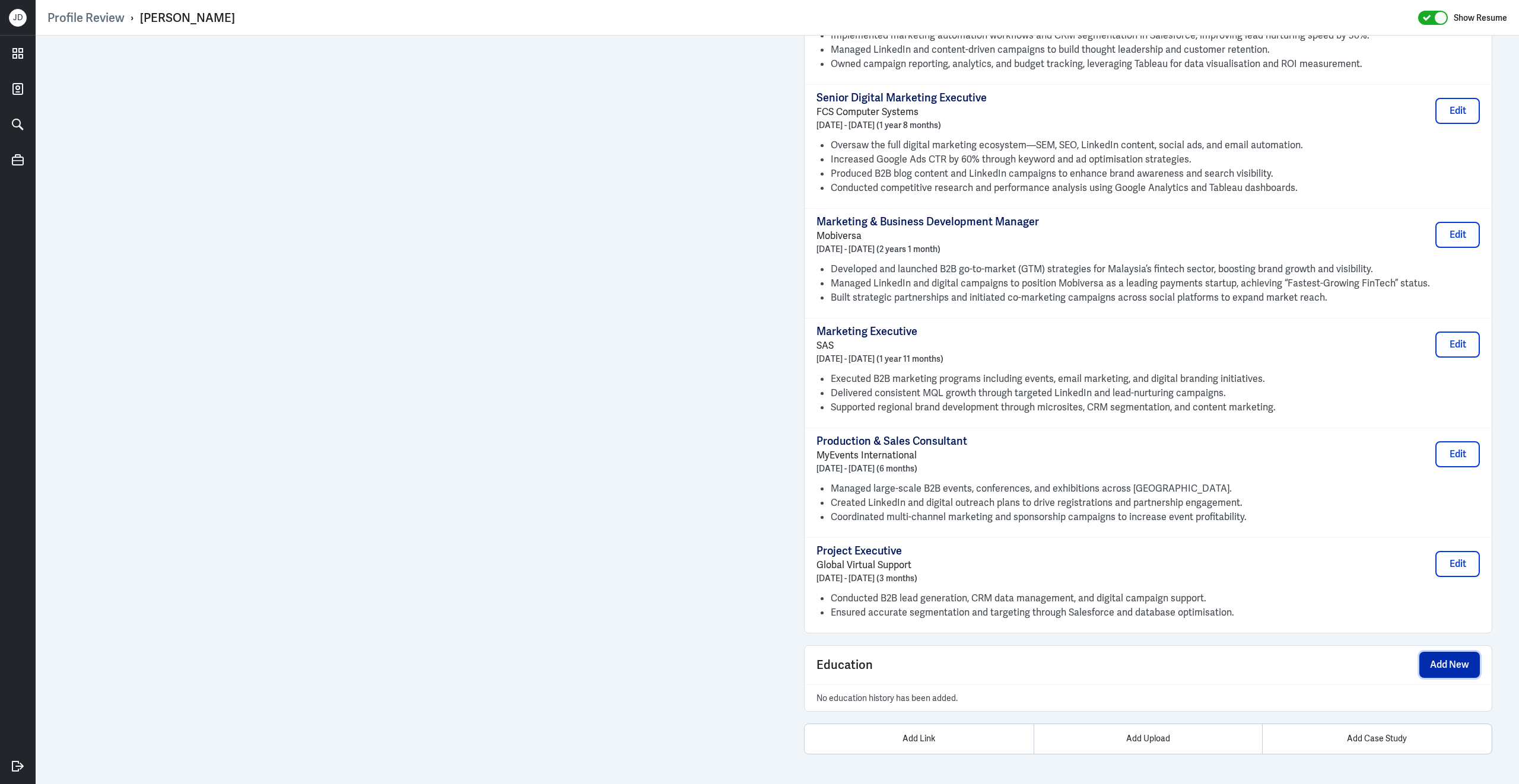
click at [1450, 664] on button "Add New" at bounding box center [1449, 664] width 61 height 26
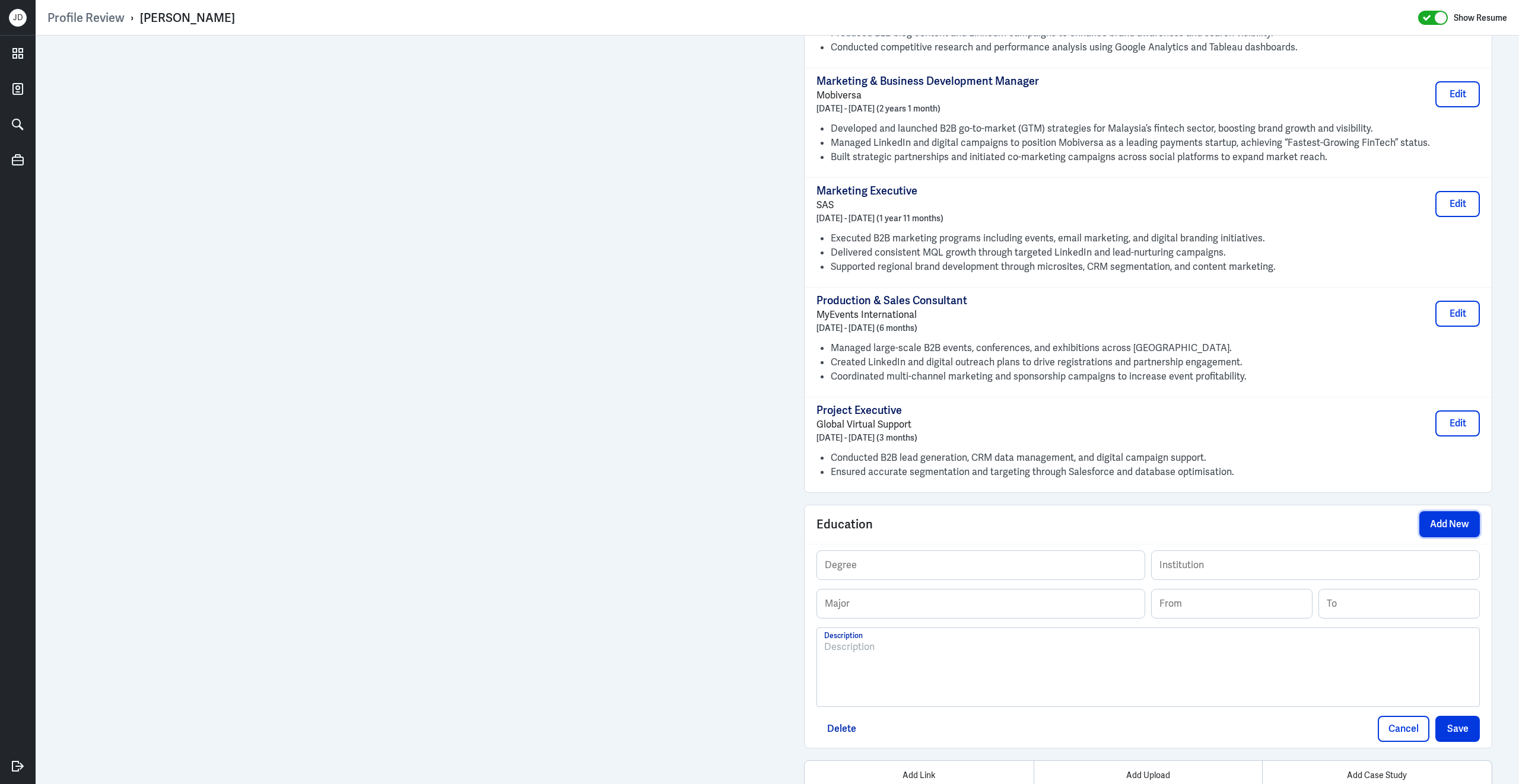
scroll to position [1625, 0]
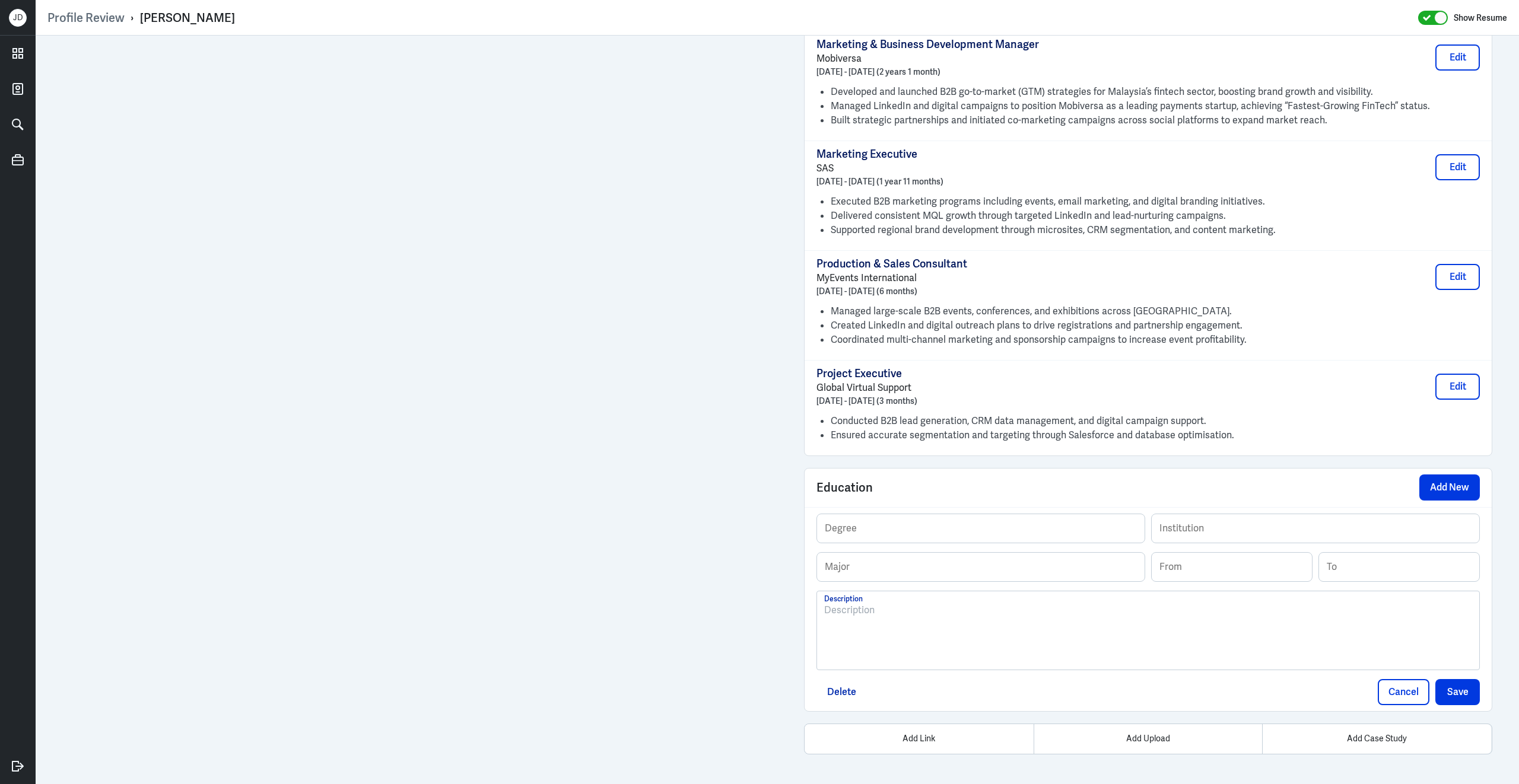
click at [985, 623] on div at bounding box center [1148, 635] width 648 height 64
drag, startPoint x: 1046, startPoint y: 609, endPoint x: 1115, endPoint y: 612, distance: 69.1
click at [1117, 612] on p "●Bachelors of Business Administration- 4 yrs - 2012 Mantissa College, TTDI Dama…" at bounding box center [1148, 610] width 648 height 14
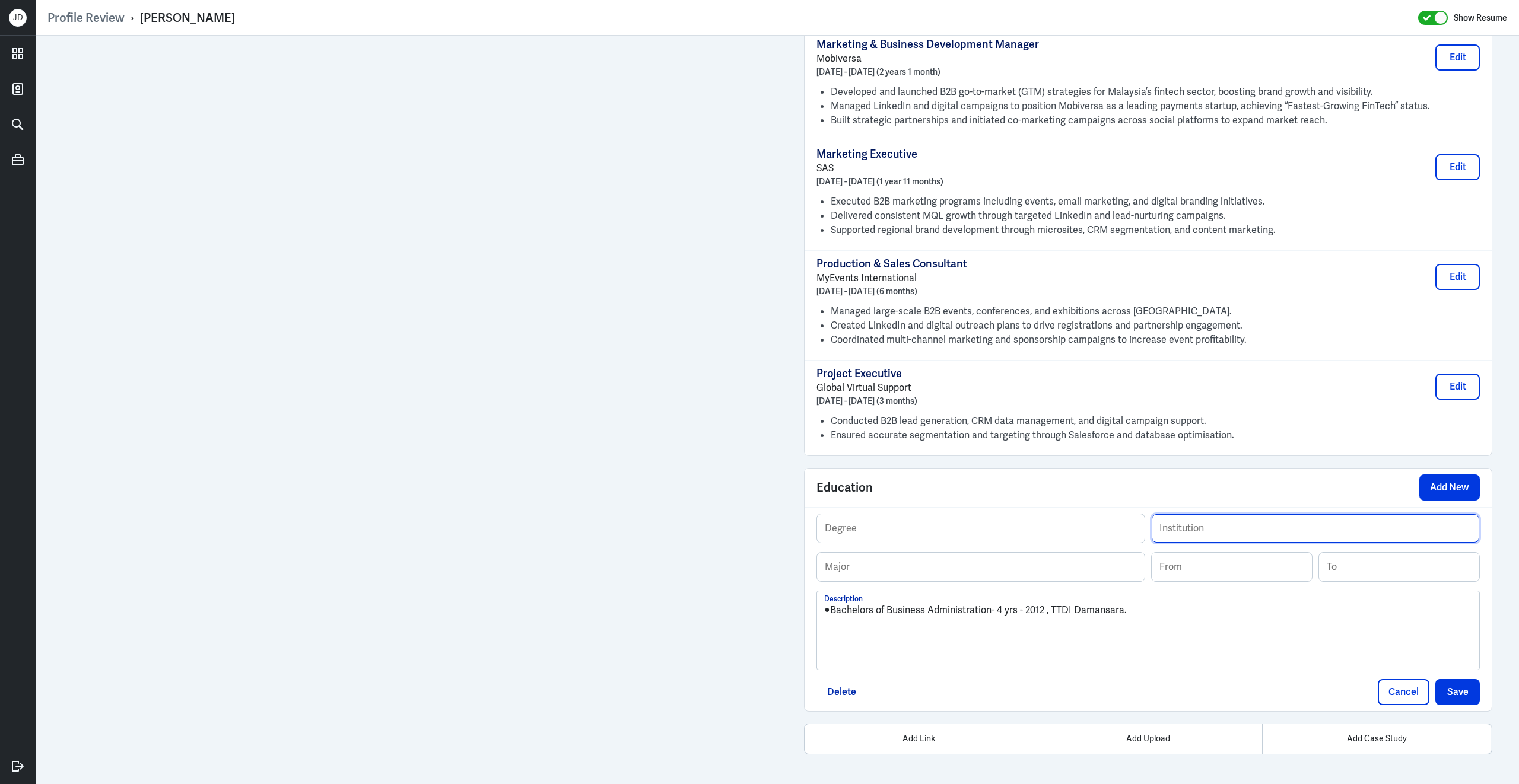
click at [1193, 536] on input "text" at bounding box center [1315, 529] width 327 height 28
paste input "Mantissa College"
type input "Mantissa College"
drag, startPoint x: 990, startPoint y: 614, endPoint x: 832, endPoint y: 614, distance: 158.0
click at [832, 614] on p "●Bachelors of Business Administration- 4 yrs - 2012 , TTDI Damansara." at bounding box center [1148, 610] width 648 height 14
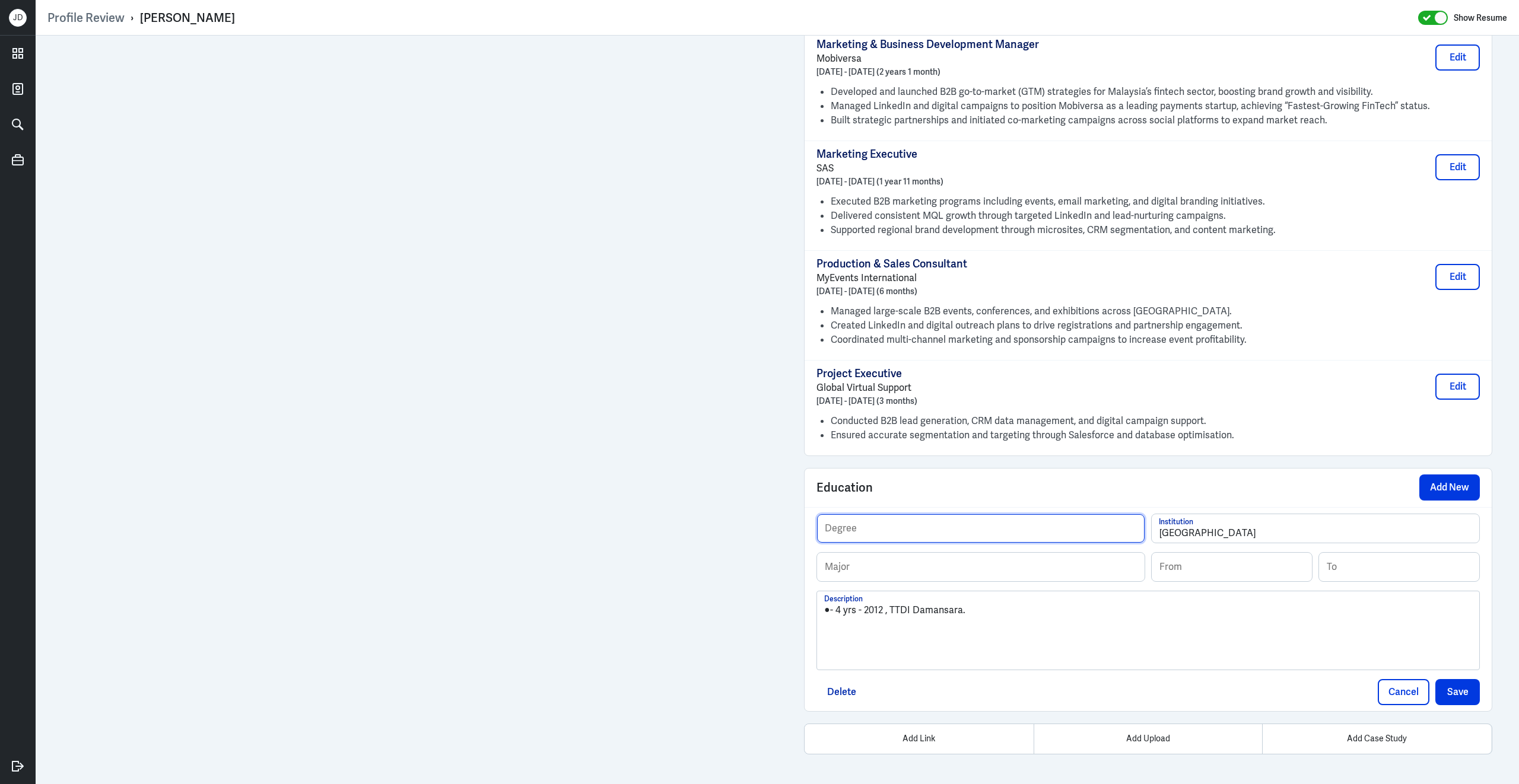
click at [880, 534] on input "text" at bounding box center [981, 529] width 327 height 28
paste input "Bachelors of Business Administration"
drag, startPoint x: 881, startPoint y: 536, endPoint x: 1005, endPoint y: 534, distance: 124.0
click at [1005, 534] on input "Bachelors of Business Administration" at bounding box center [981, 529] width 327 height 28
type input "Bachelors of"
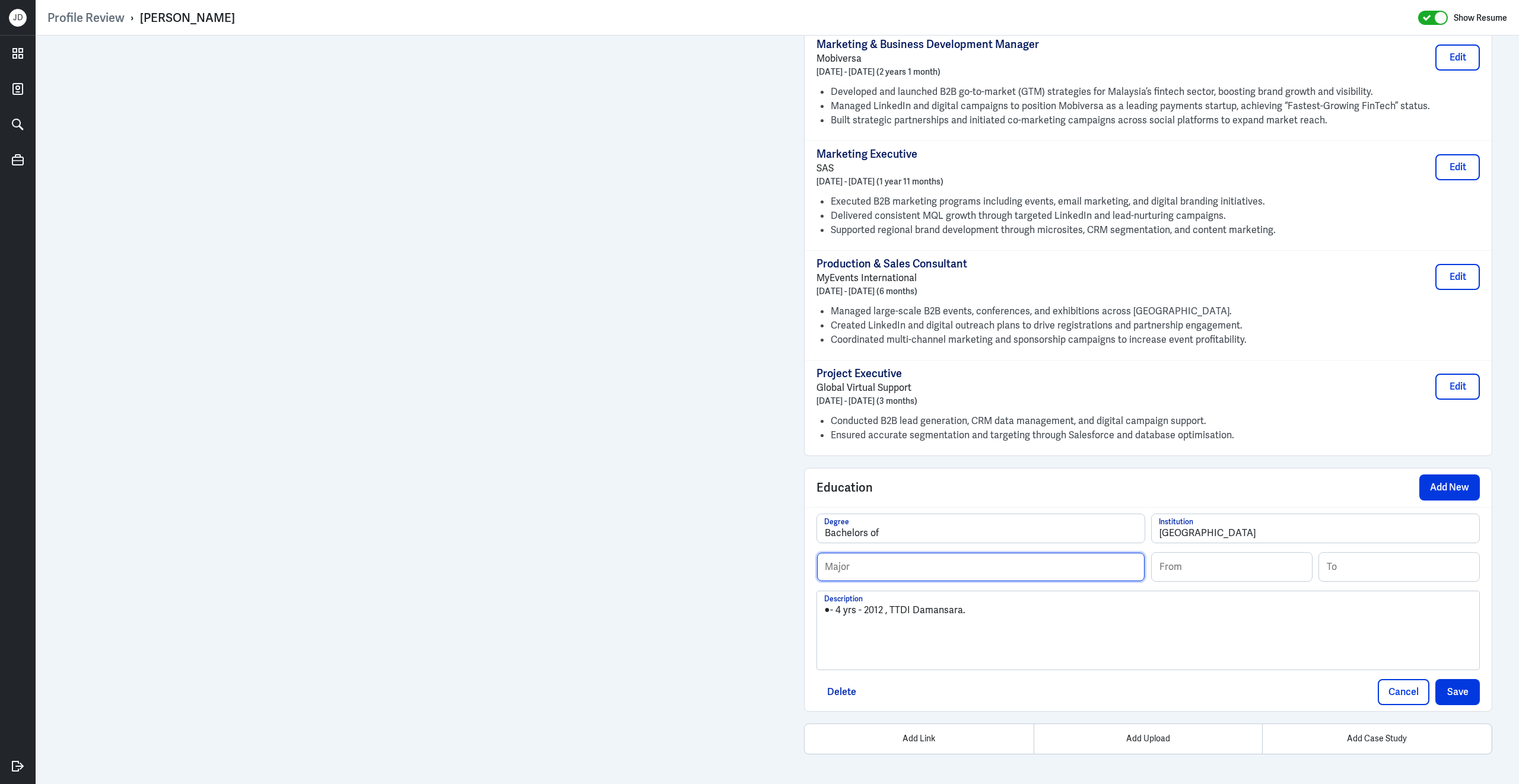
click at [947, 569] on input "text" at bounding box center [981, 567] width 327 height 28
paste input "Business Administration"
type input "Business Administration"
drag, startPoint x: 872, startPoint y: 532, endPoint x: 896, endPoint y: 532, distance: 24.0
click at [897, 532] on input "Bachelors of" at bounding box center [981, 529] width 327 height 28
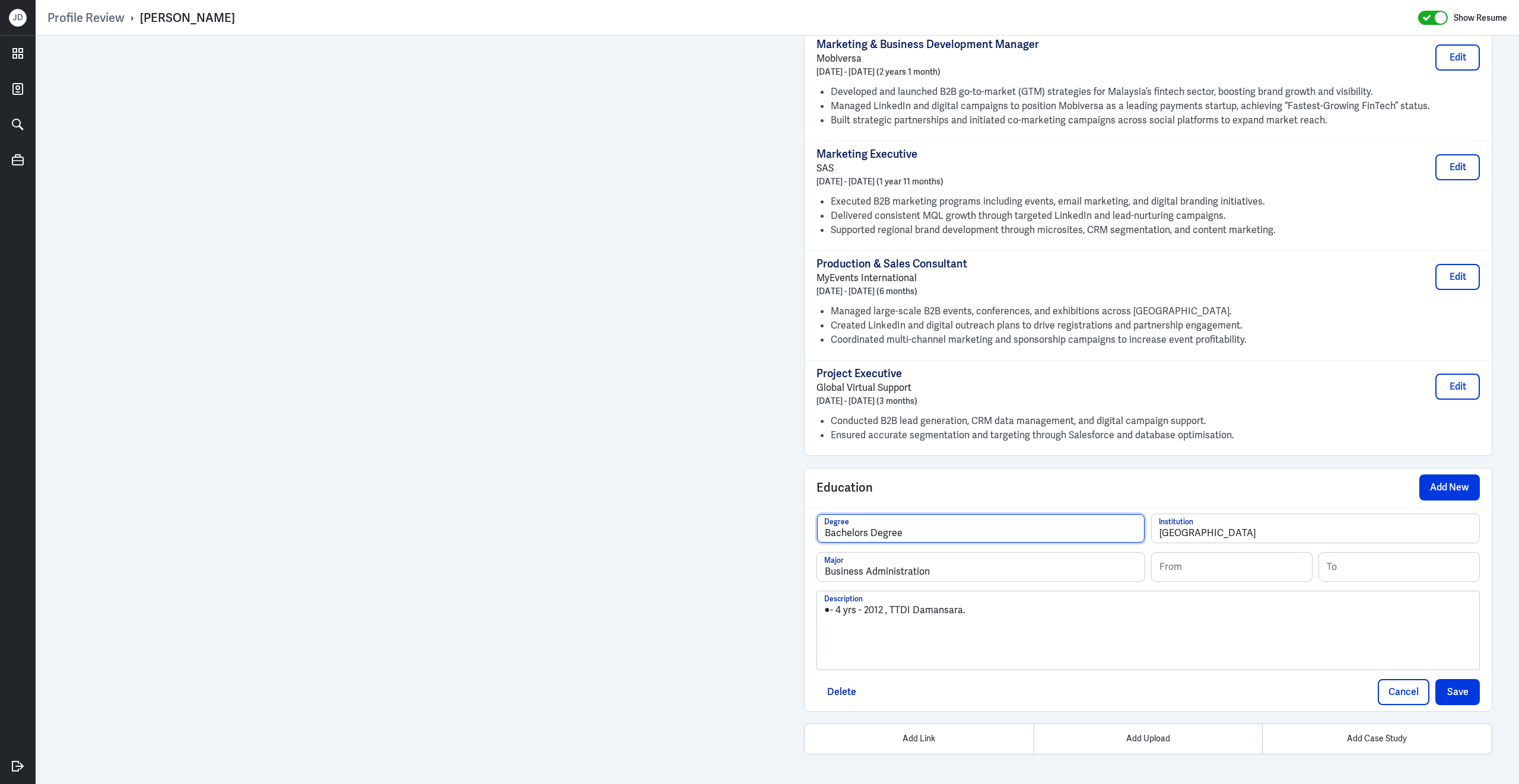
type input "Bachelors Degree"
drag, startPoint x: 979, startPoint y: 618, endPoint x: 750, endPoint y: 608, distance: 229.2
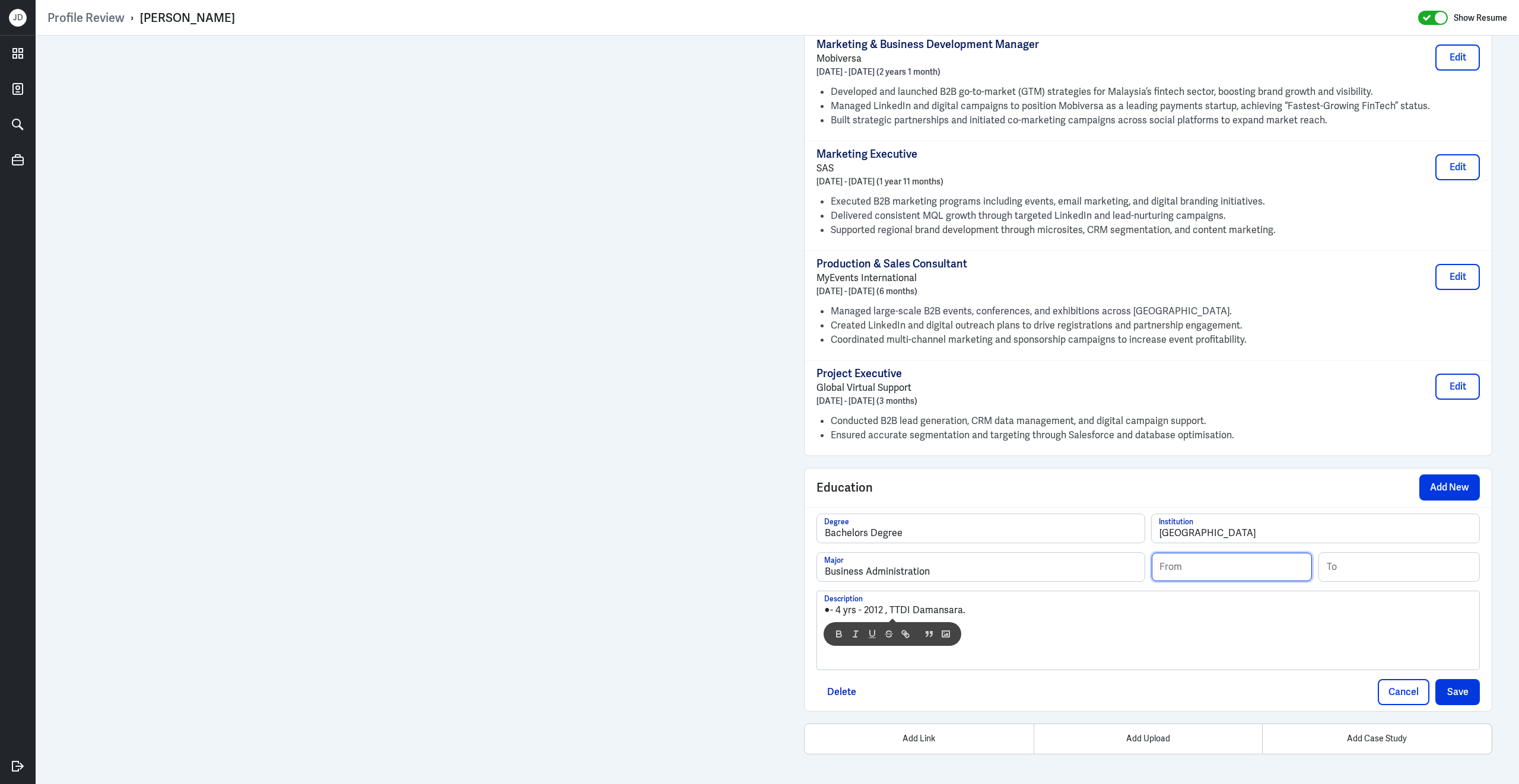
click at [1269, 566] on input at bounding box center [1231, 567] width 160 height 28
type input "09/2008"
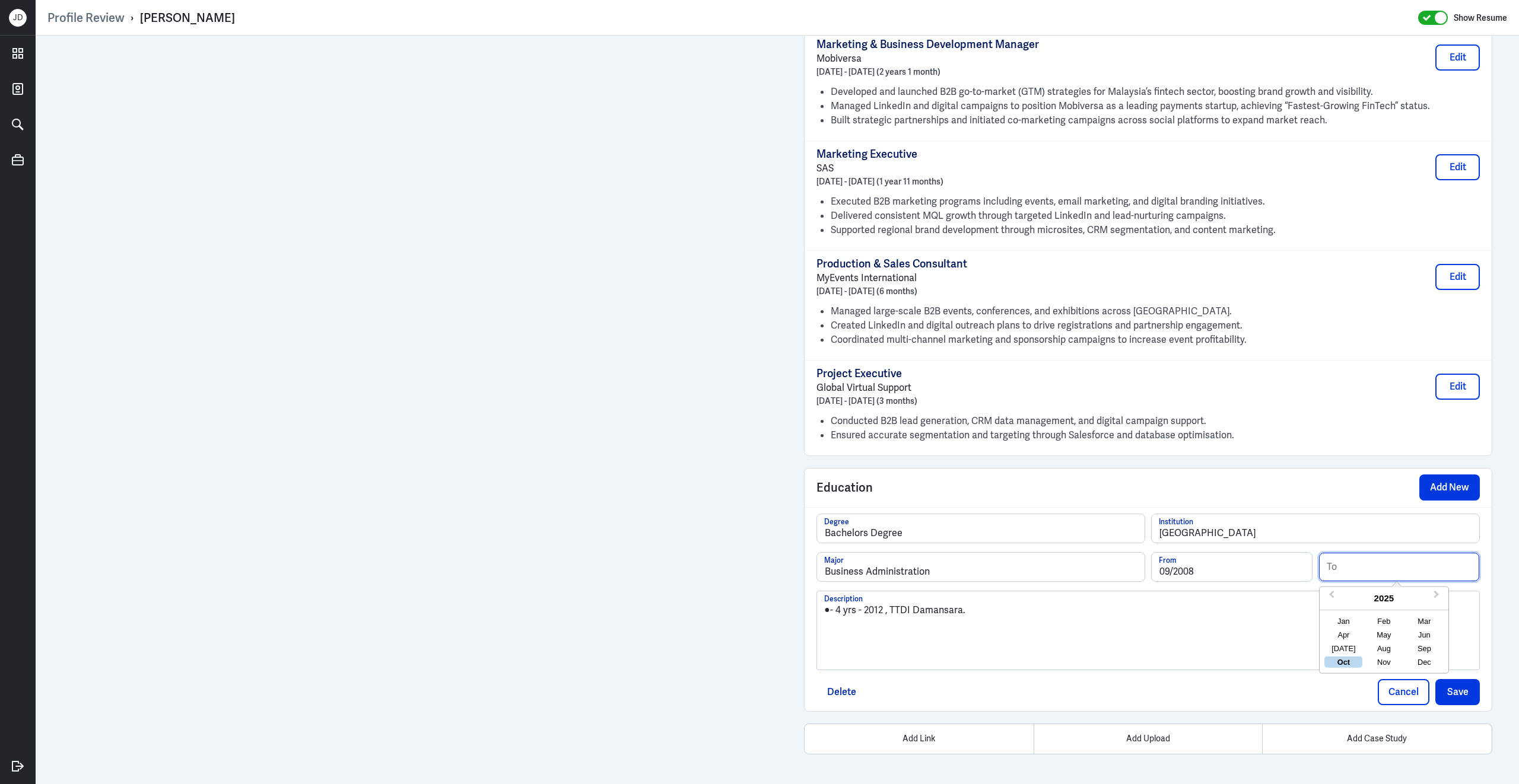
click at [1441, 566] on input at bounding box center [1399, 567] width 160 height 28
type input "06/2012"
click at [1093, 598] on div "●- 4 yrs - 2012 , TTDI Damansara." at bounding box center [1148, 630] width 662 height 78
drag, startPoint x: 1029, startPoint y: 614, endPoint x: 787, endPoint y: 578, distance: 244.7
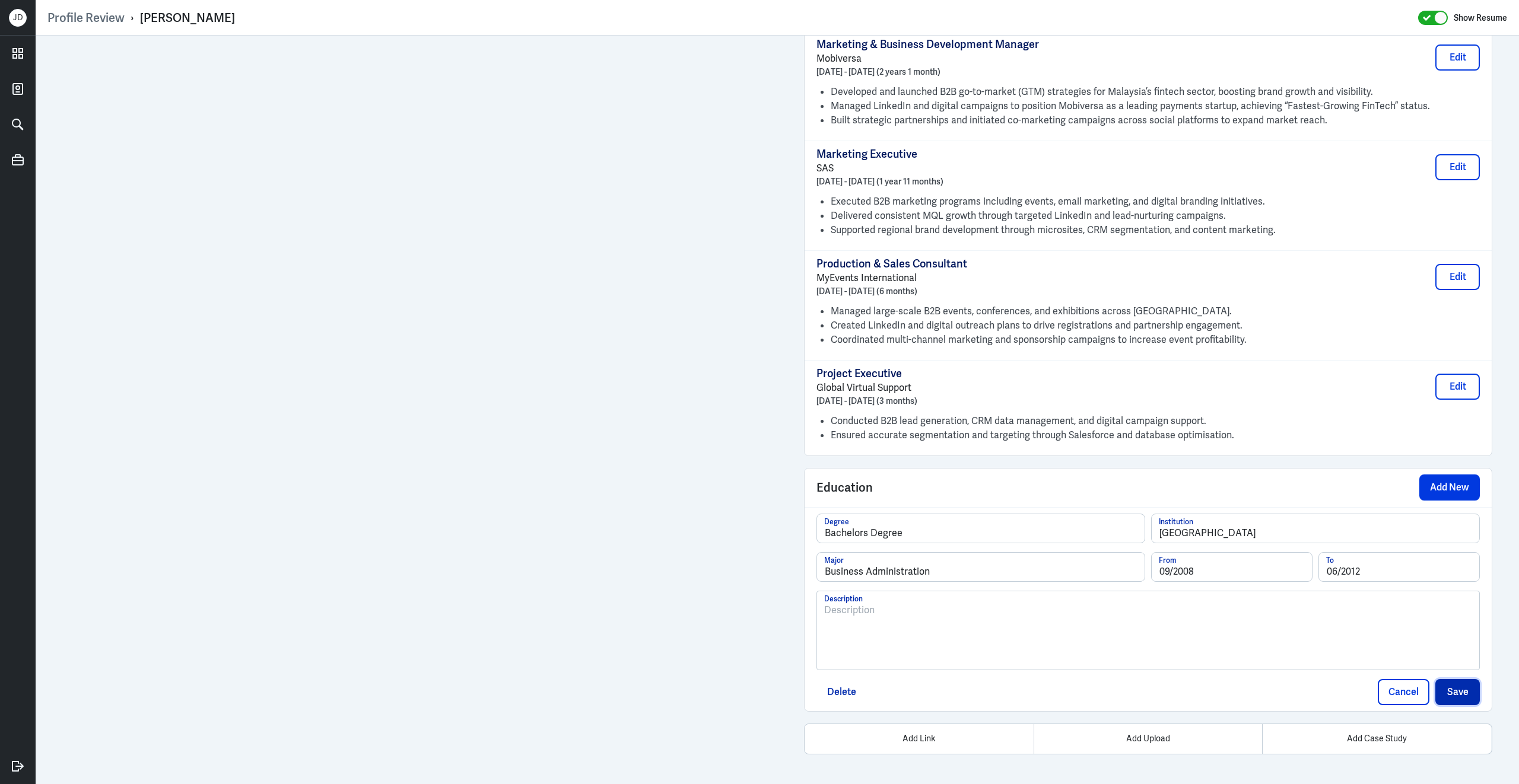
click at [1468, 697] on button "Save" at bounding box center [1458, 692] width 45 height 26
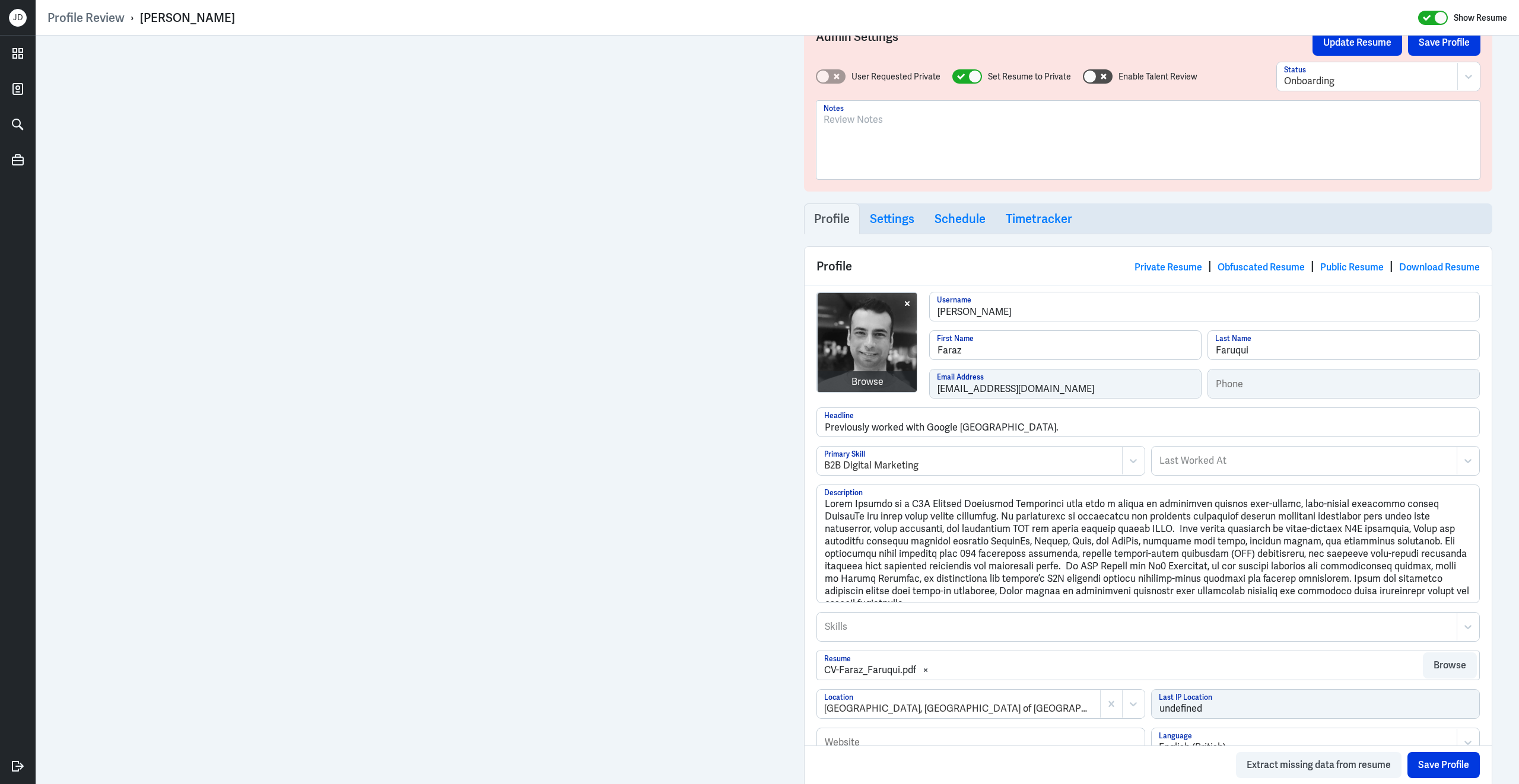
scroll to position [0, 0]
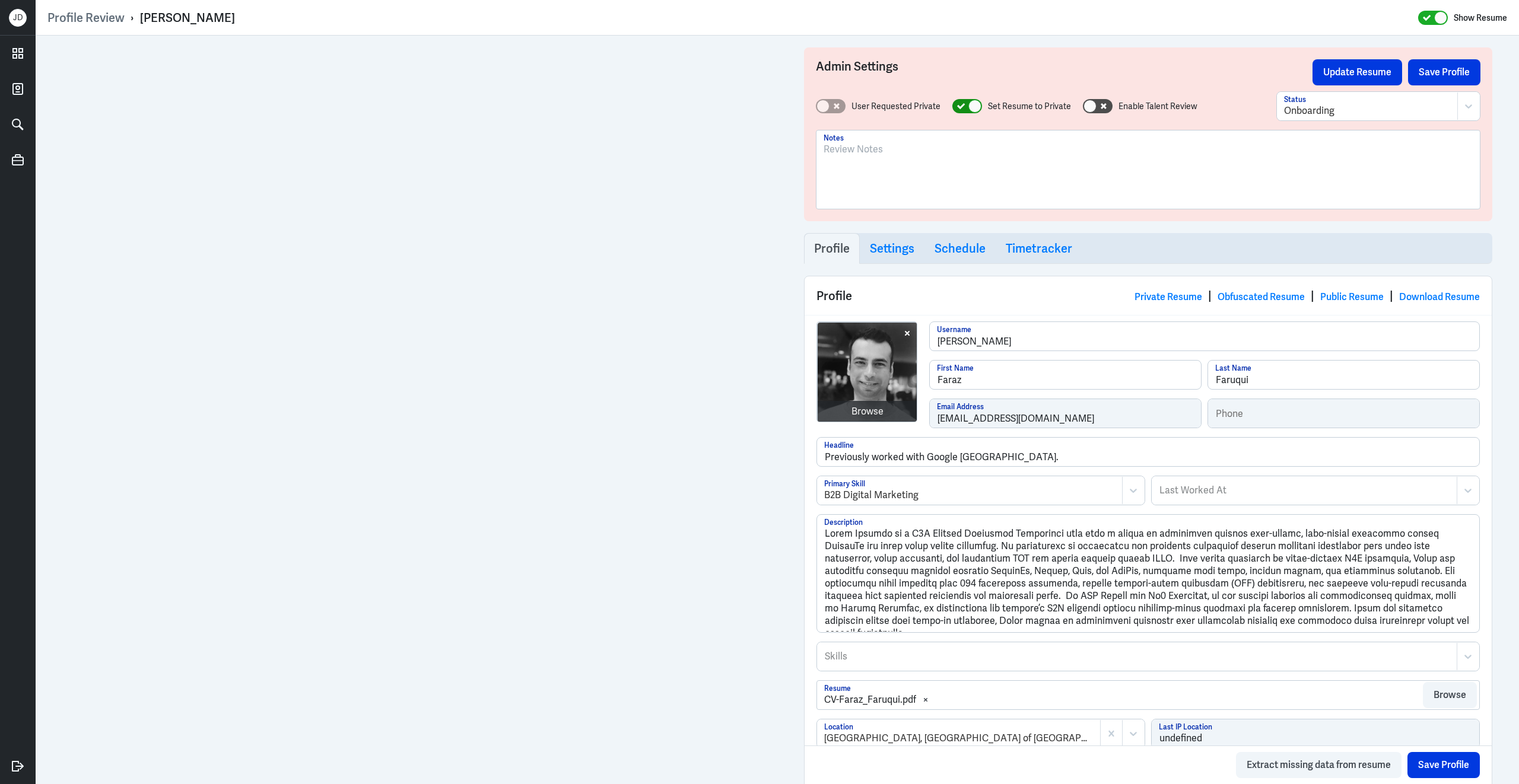
click at [961, 103] on icon at bounding box center [962, 106] width 9 height 6
checkbox input "false"
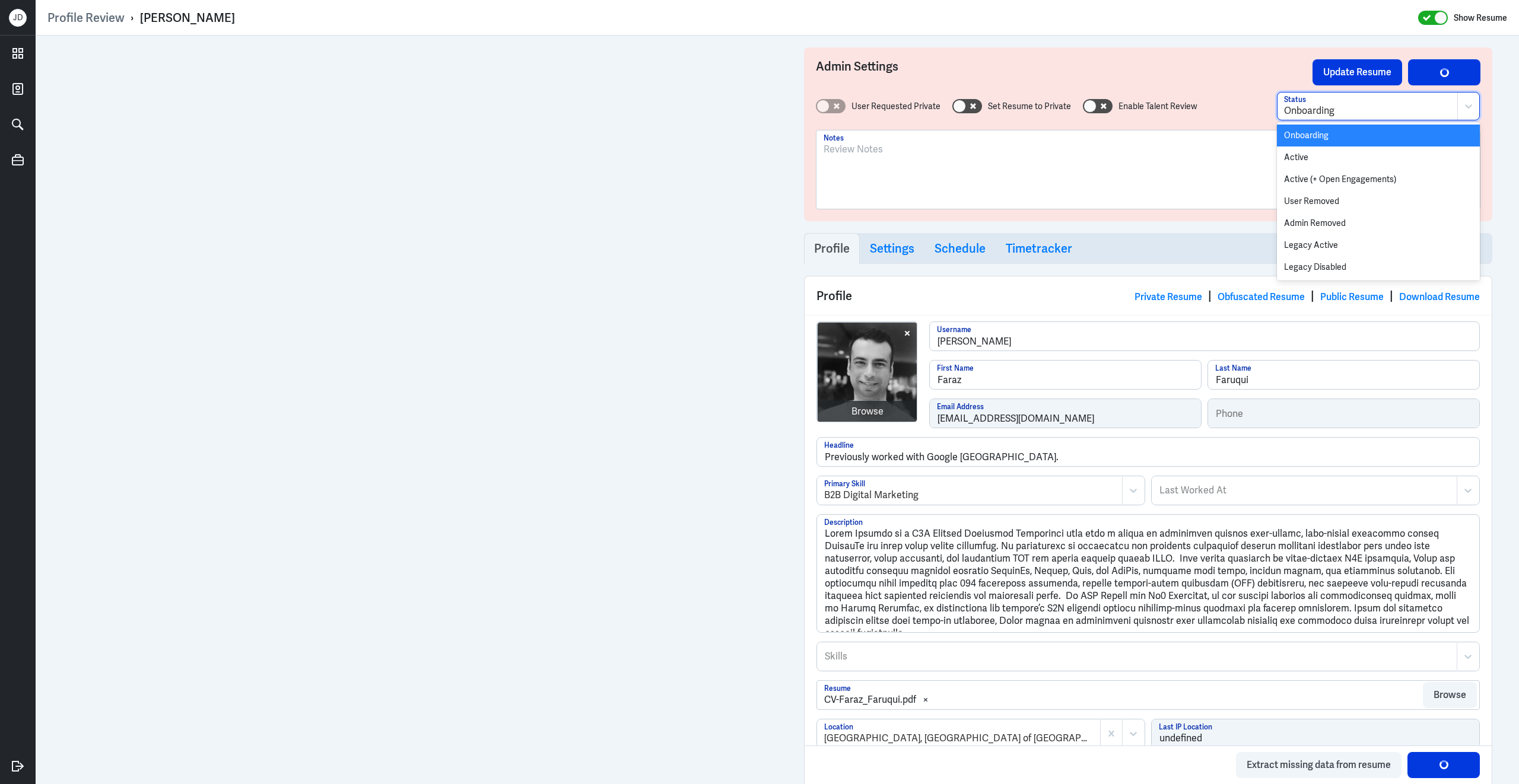
click at [1357, 112] on div at bounding box center [1367, 111] width 167 height 14
click at [1329, 157] on div "Active" at bounding box center [1378, 157] width 203 height 22
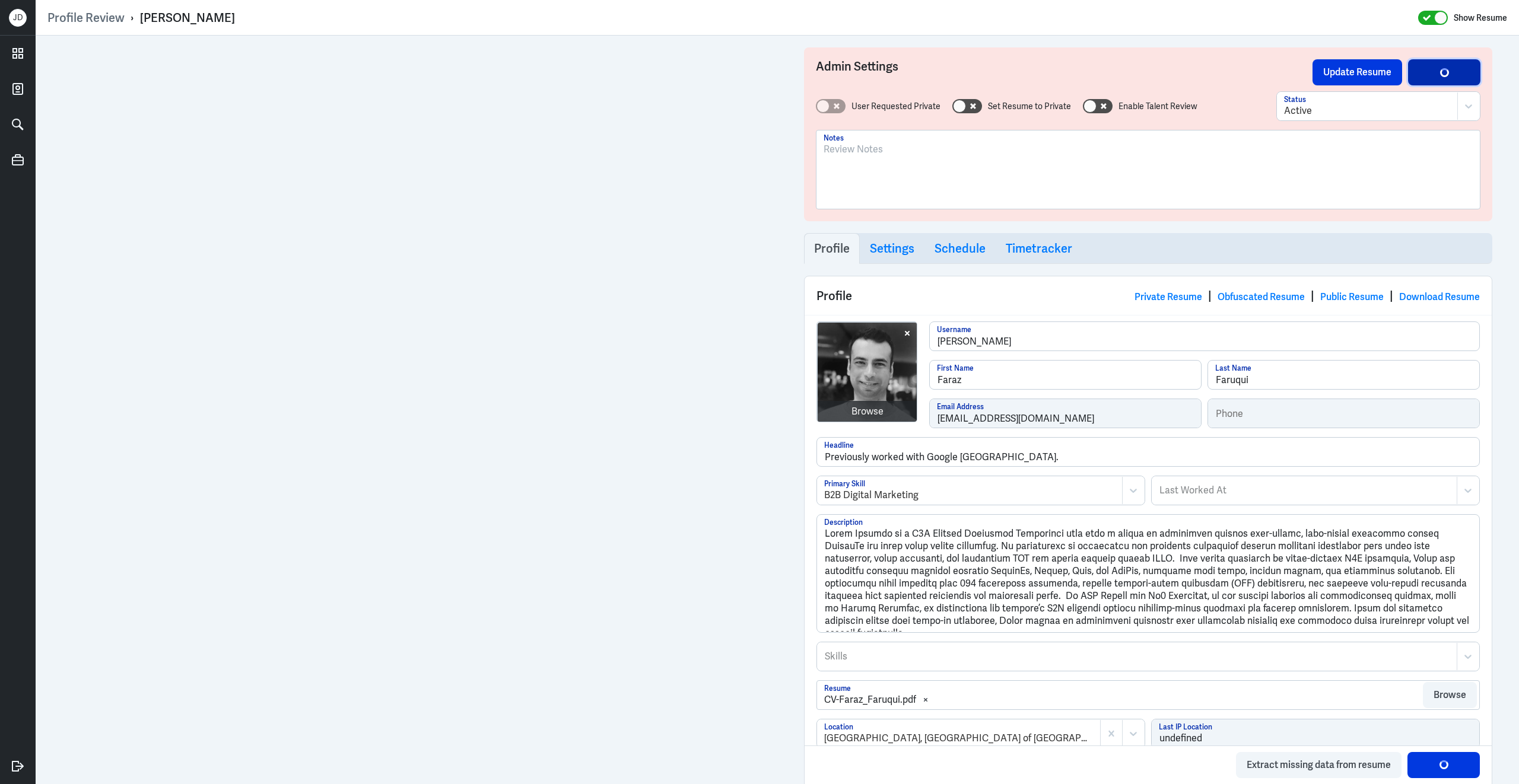
click at [1447, 73] on div "button" at bounding box center [1444, 72] width 9 height 9
click at [1349, 72] on button "Update Resume" at bounding box center [1357, 72] width 90 height 26
click at [1266, 302] on link "Obfuscated Resume" at bounding box center [1261, 297] width 88 height 13
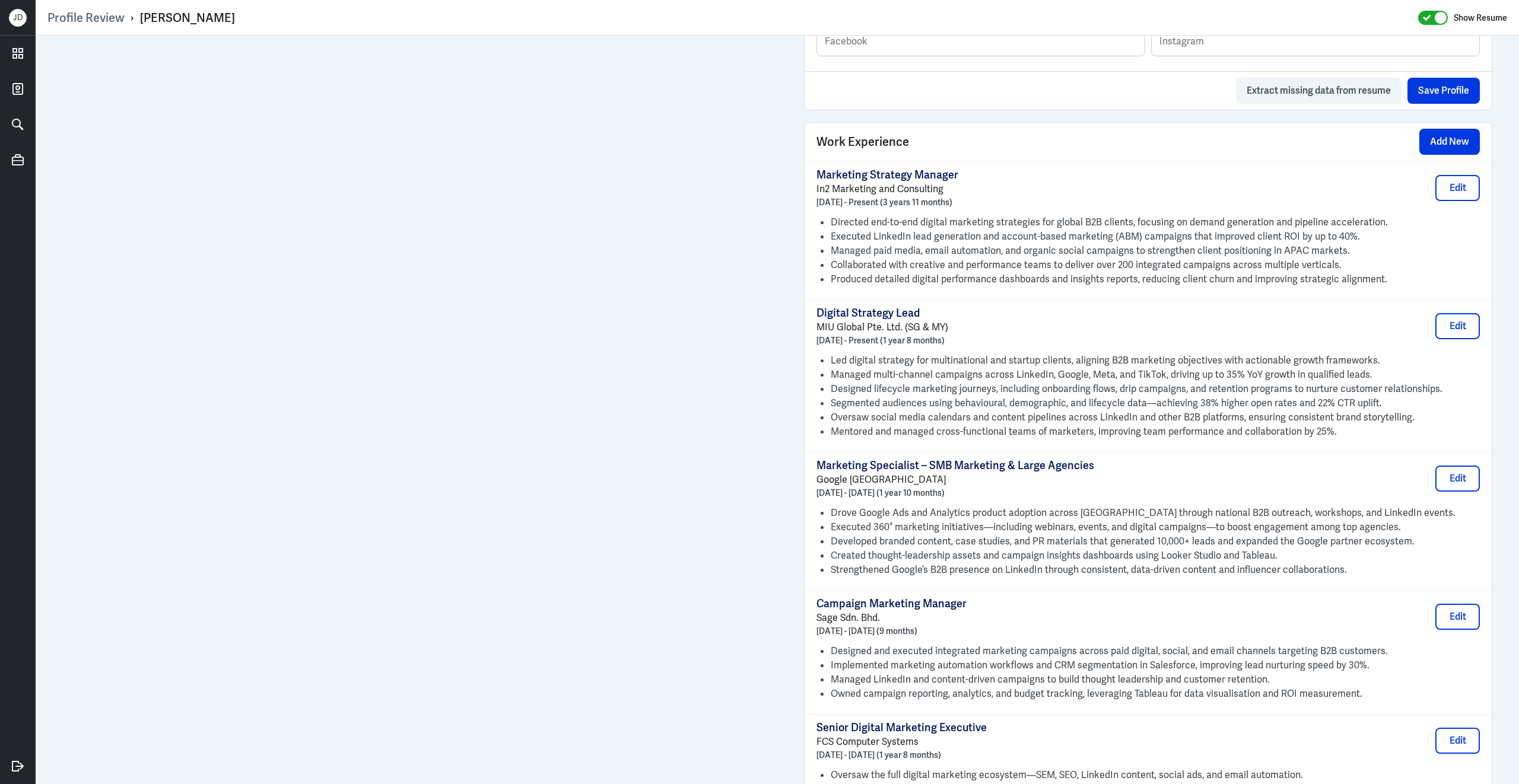
scroll to position [930, 0]
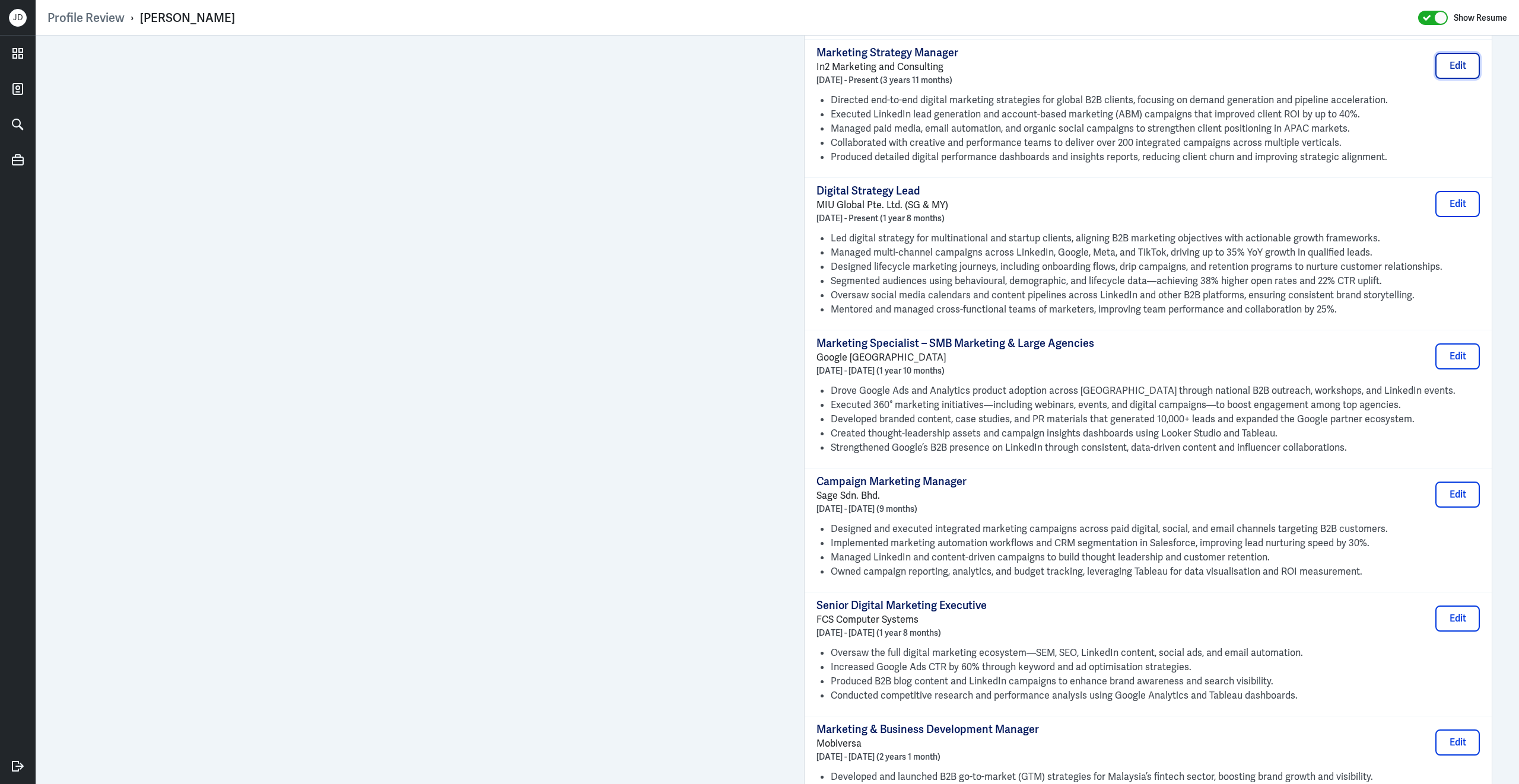
click at [1468, 78] on button "Edit" at bounding box center [1458, 65] width 45 height 26
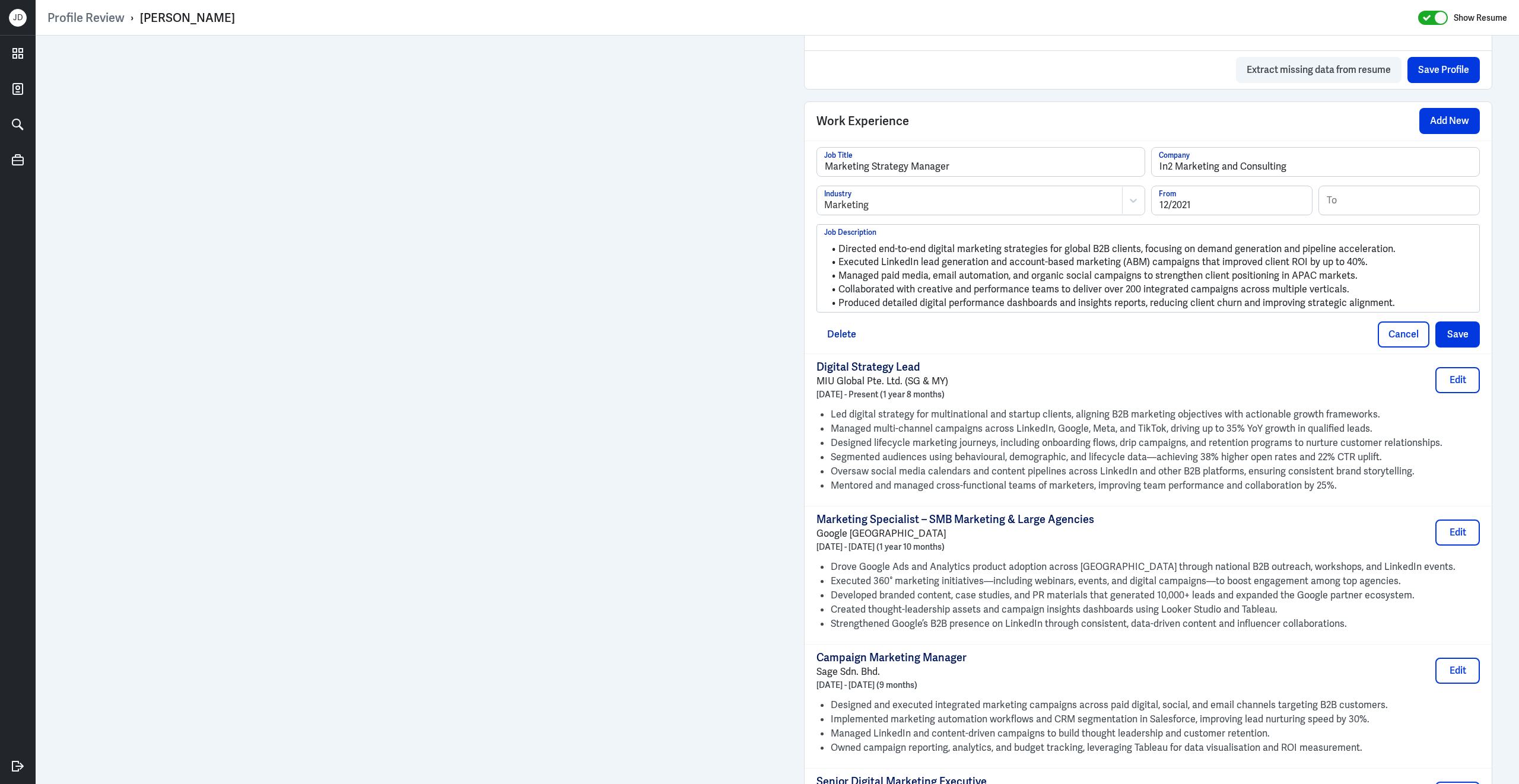
scroll to position [828, 0]
click at [1380, 216] on div "To" at bounding box center [1399, 201] width 162 height 30
type input "02/2024"
click at [1452, 339] on button "Save" at bounding box center [1458, 335] width 45 height 26
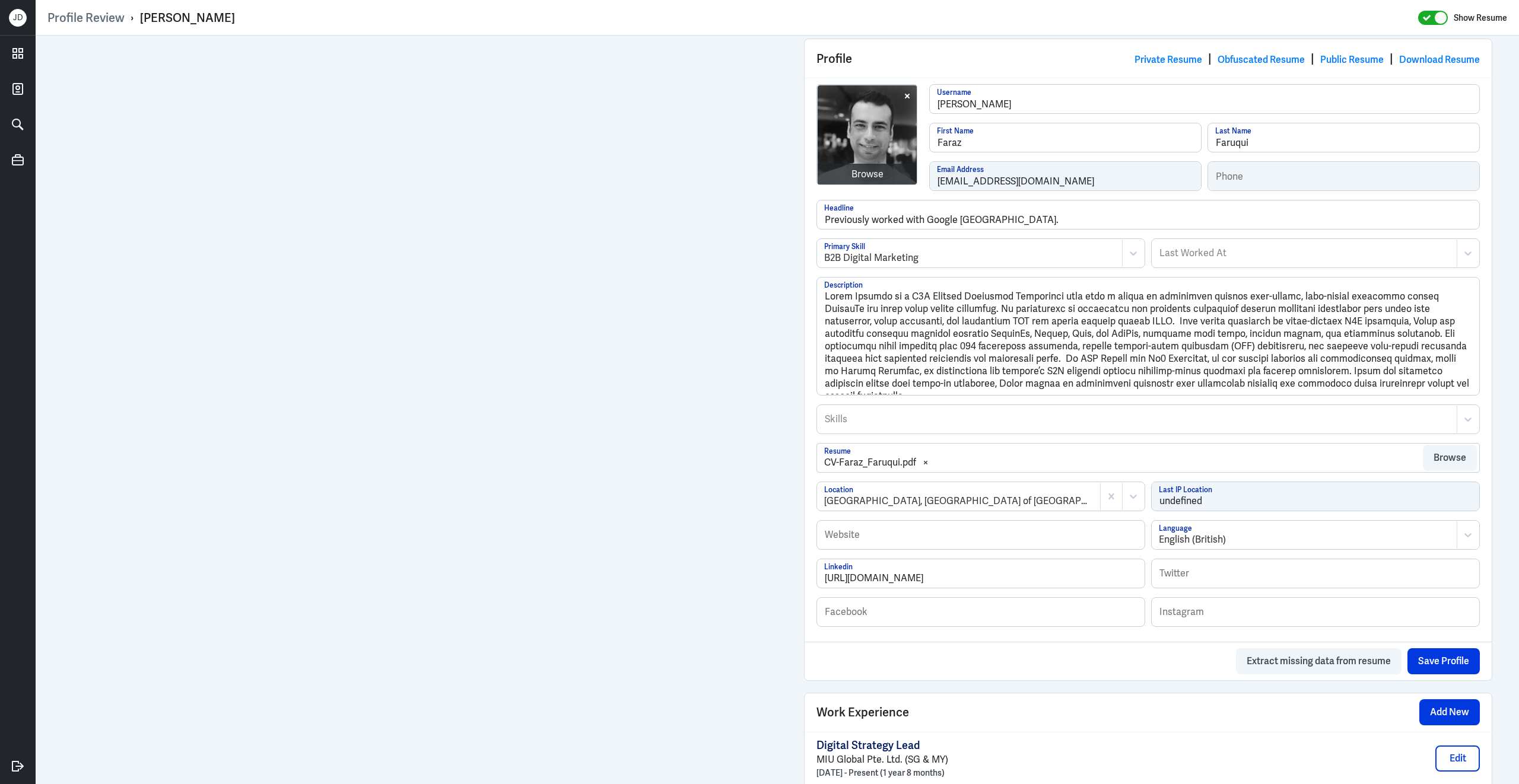
scroll to position [0, 0]
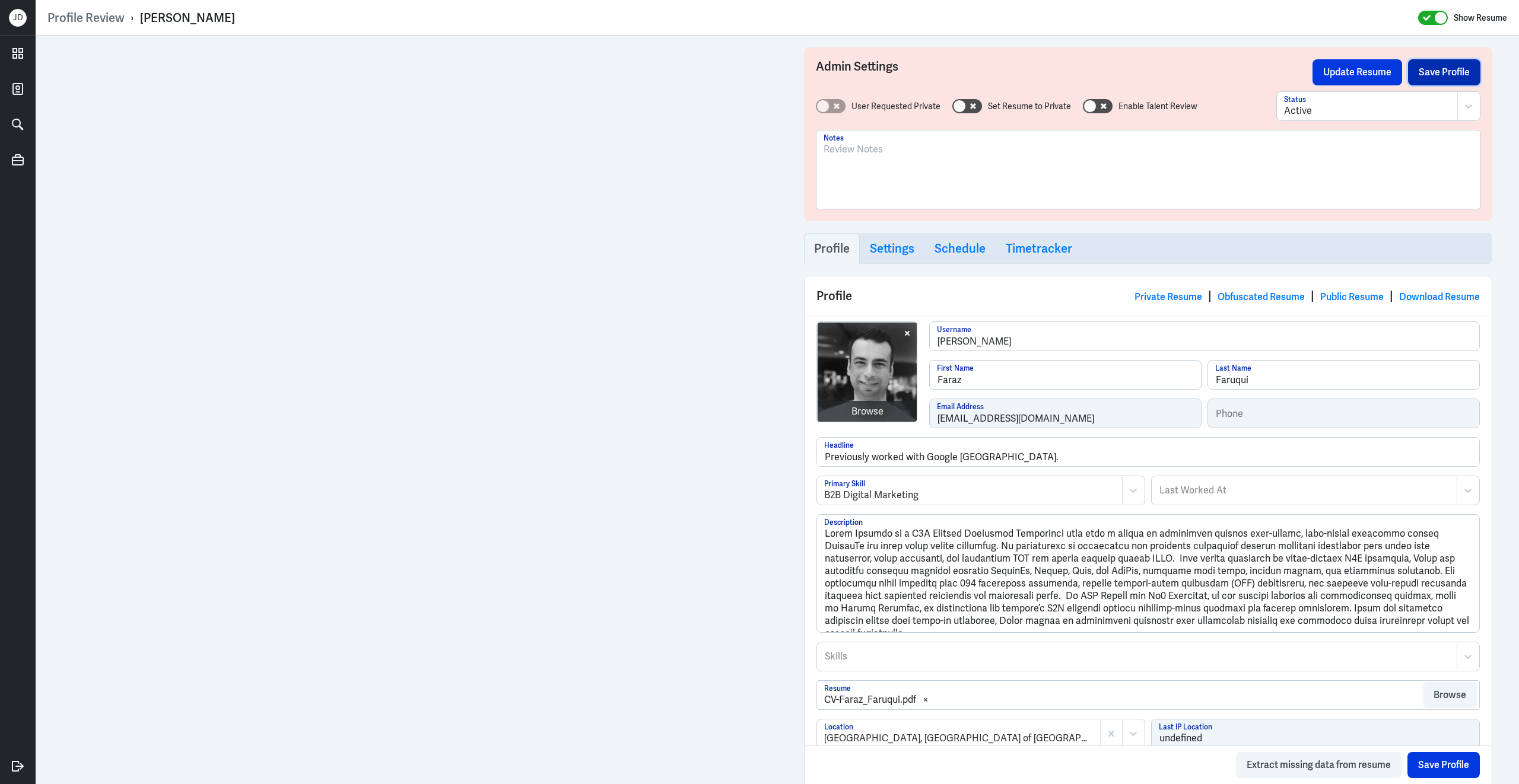
click at [1442, 74] on button "Save Profile" at bounding box center [1444, 72] width 73 height 26
click at [1360, 74] on button "Update Resume" at bounding box center [1357, 72] width 90 height 26
click at [1377, 78] on button "Update Resume" at bounding box center [1357, 72] width 90 height 26
click at [1256, 292] on link "Obfuscated Resume" at bounding box center [1261, 297] width 88 height 13
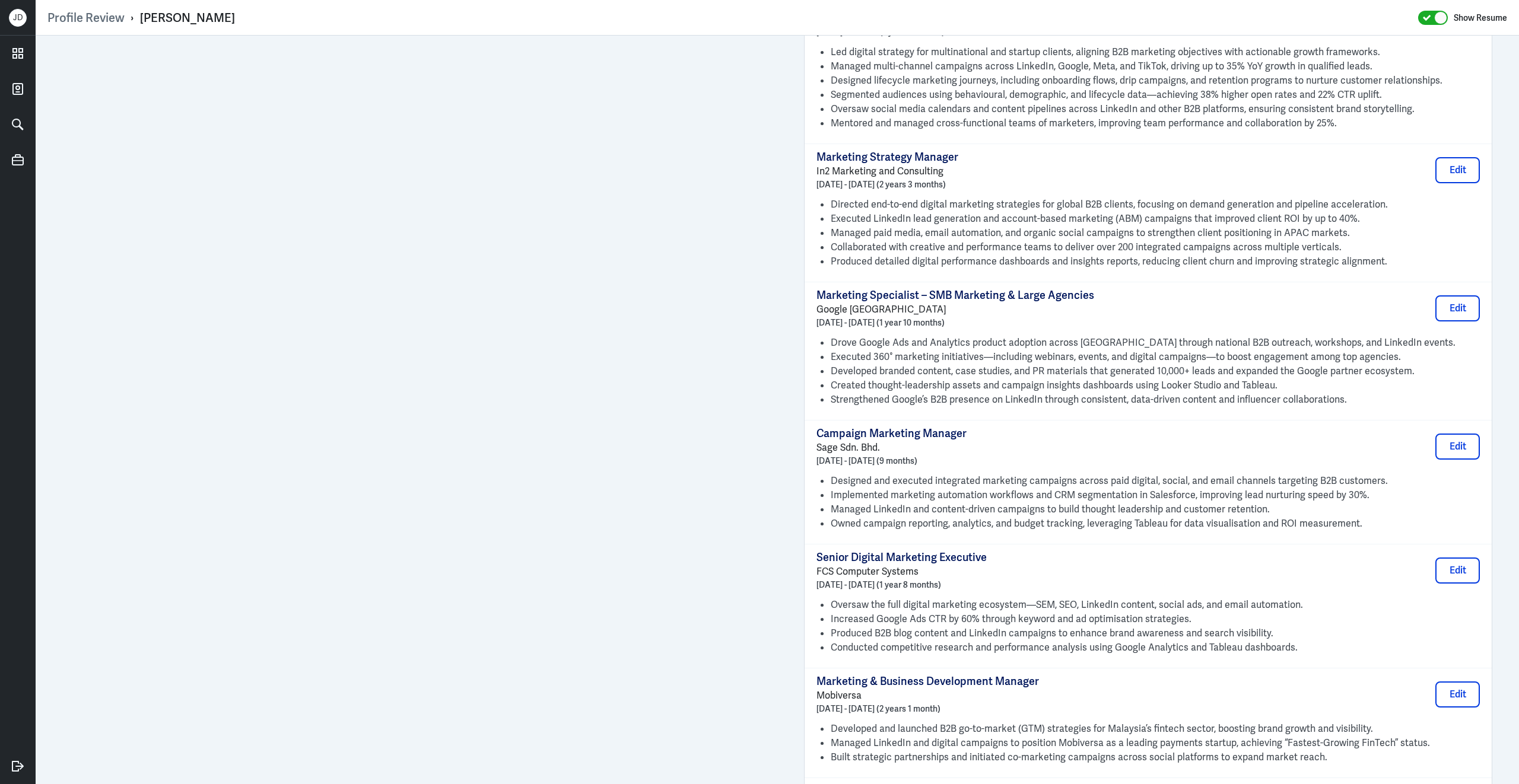
scroll to position [1474, 0]
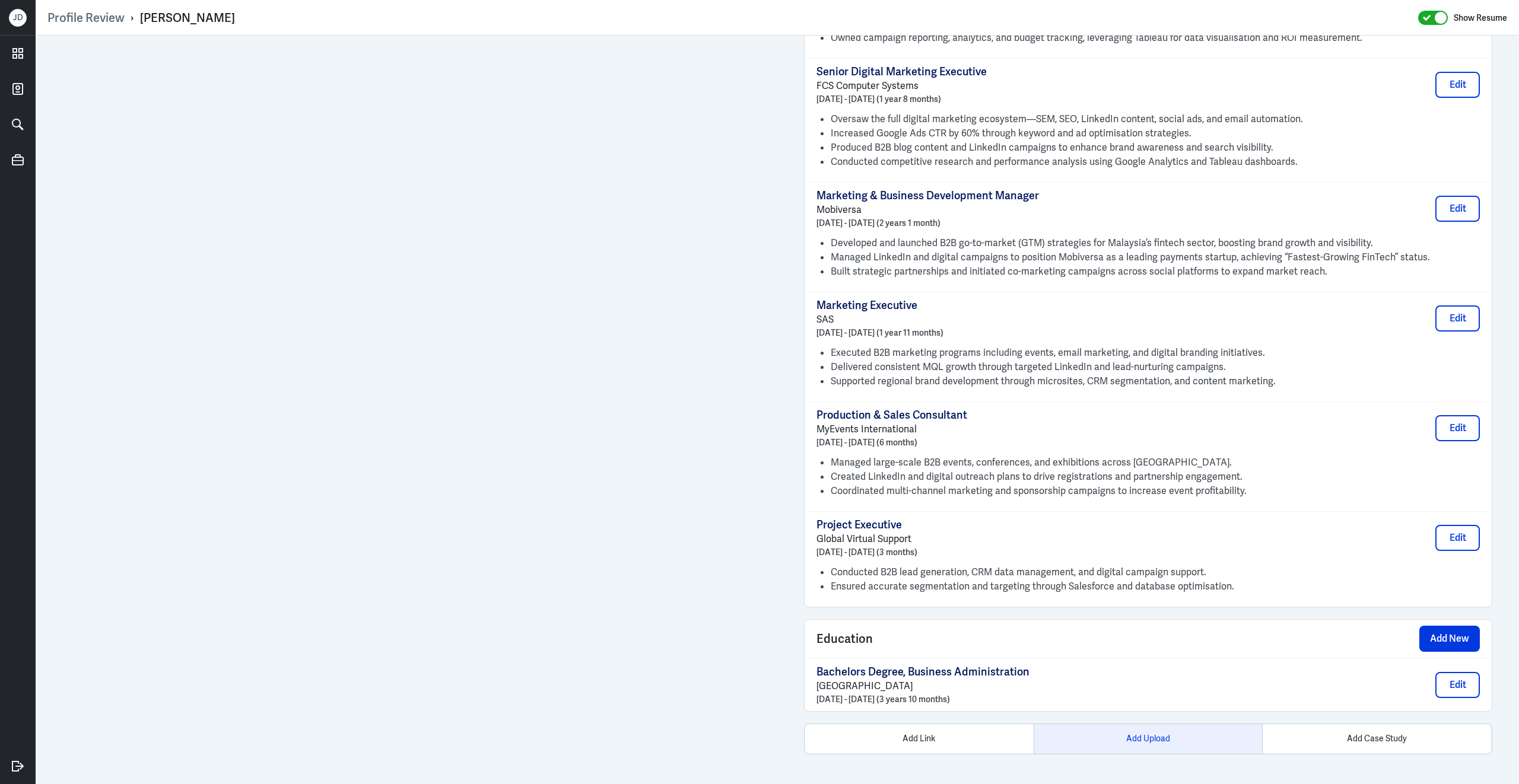
click at [1145, 741] on div "Add Upload" at bounding box center [1148, 739] width 229 height 30
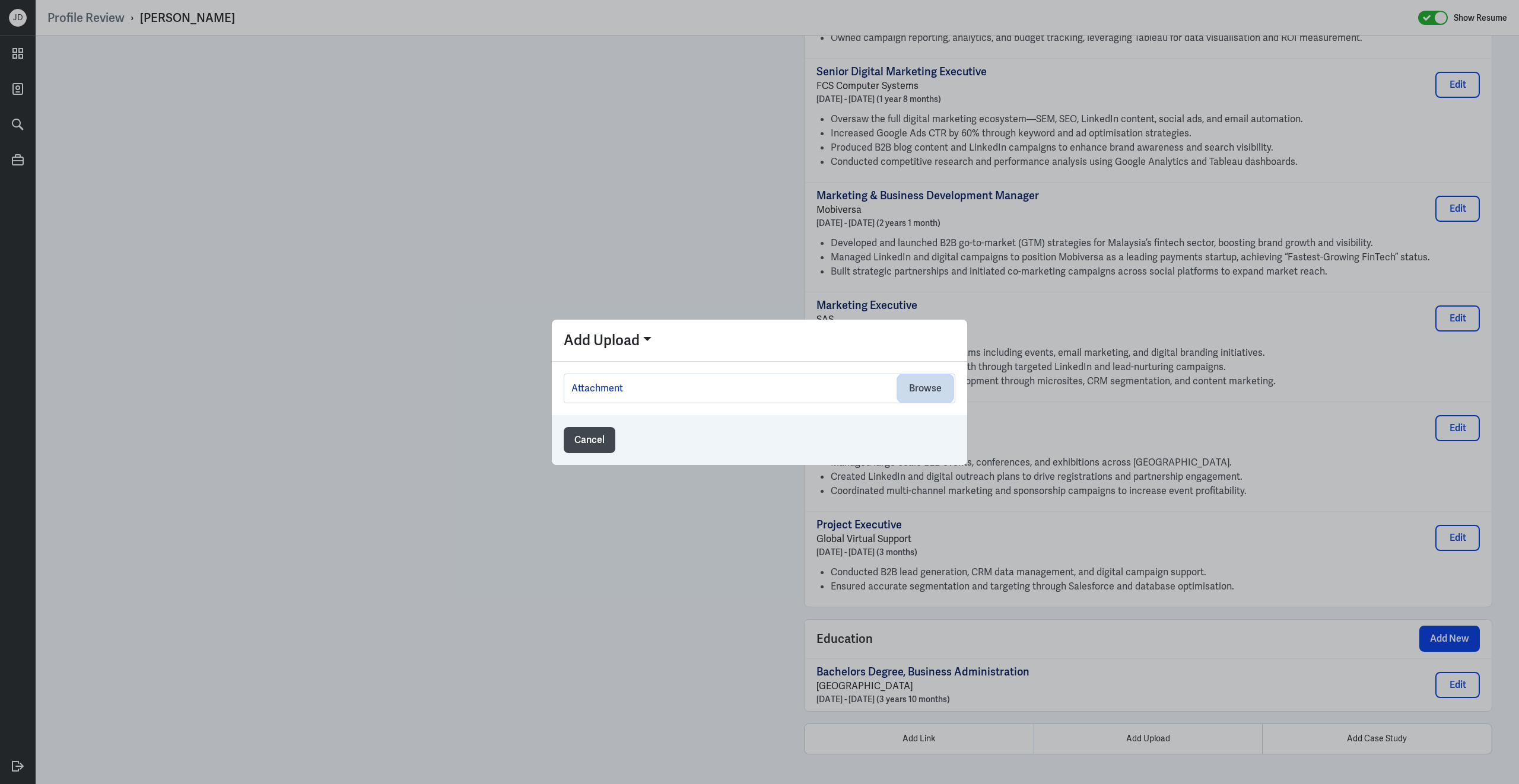
click at [918, 388] on button "Browse" at bounding box center [925, 388] width 54 height 26
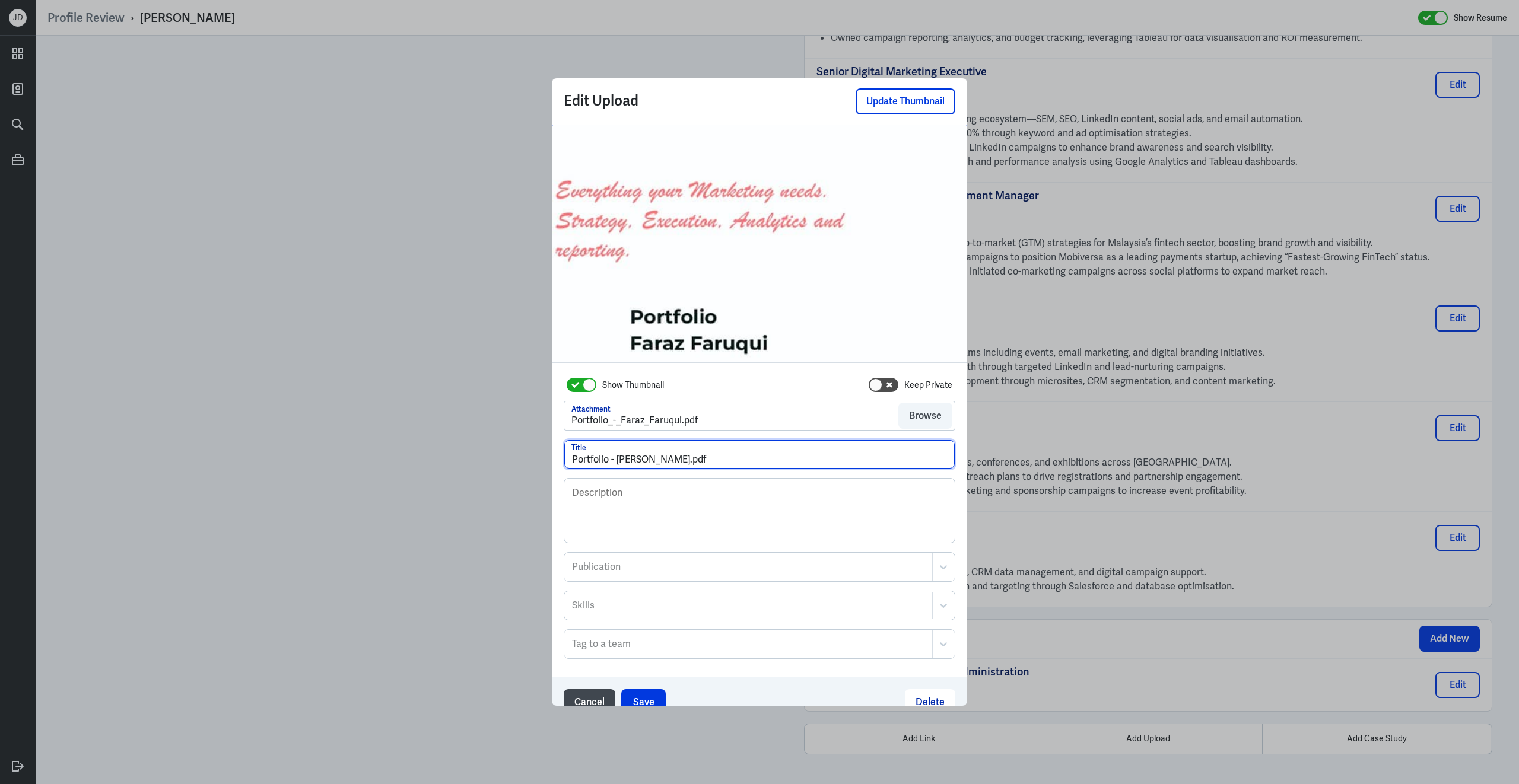
drag, startPoint x: 647, startPoint y: 462, endPoint x: 728, endPoint y: 460, distance: 81.0
click at [731, 460] on input "Portfolio - Faraz Faruqui.pdf" at bounding box center [760, 455] width 391 height 28
type input "Portfolio - Faraz F."
click at [637, 692] on button "Save" at bounding box center [643, 702] width 45 height 26
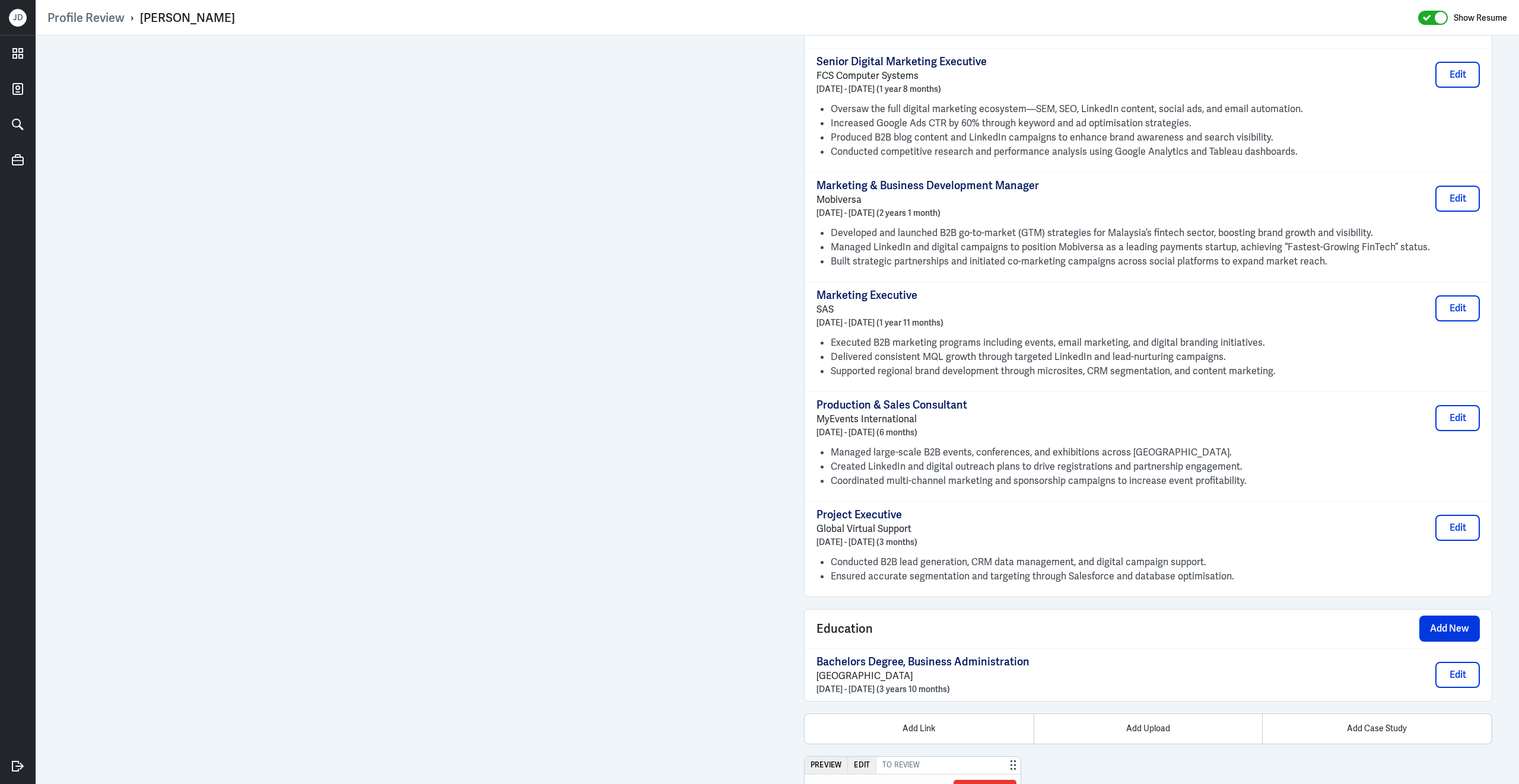
scroll to position [1636, 0]
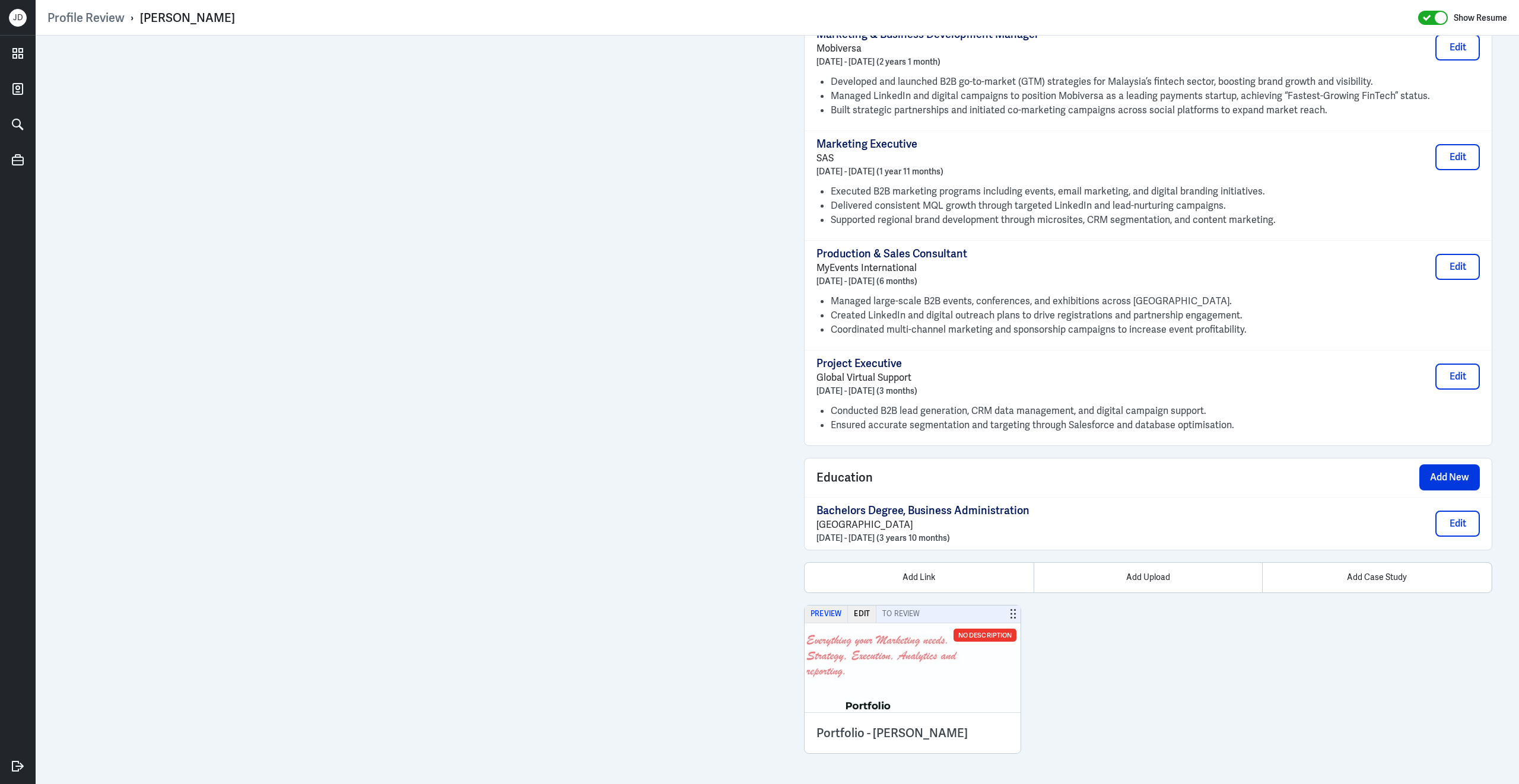
click at [831, 612] on button "Preview" at bounding box center [826, 614] width 43 height 17
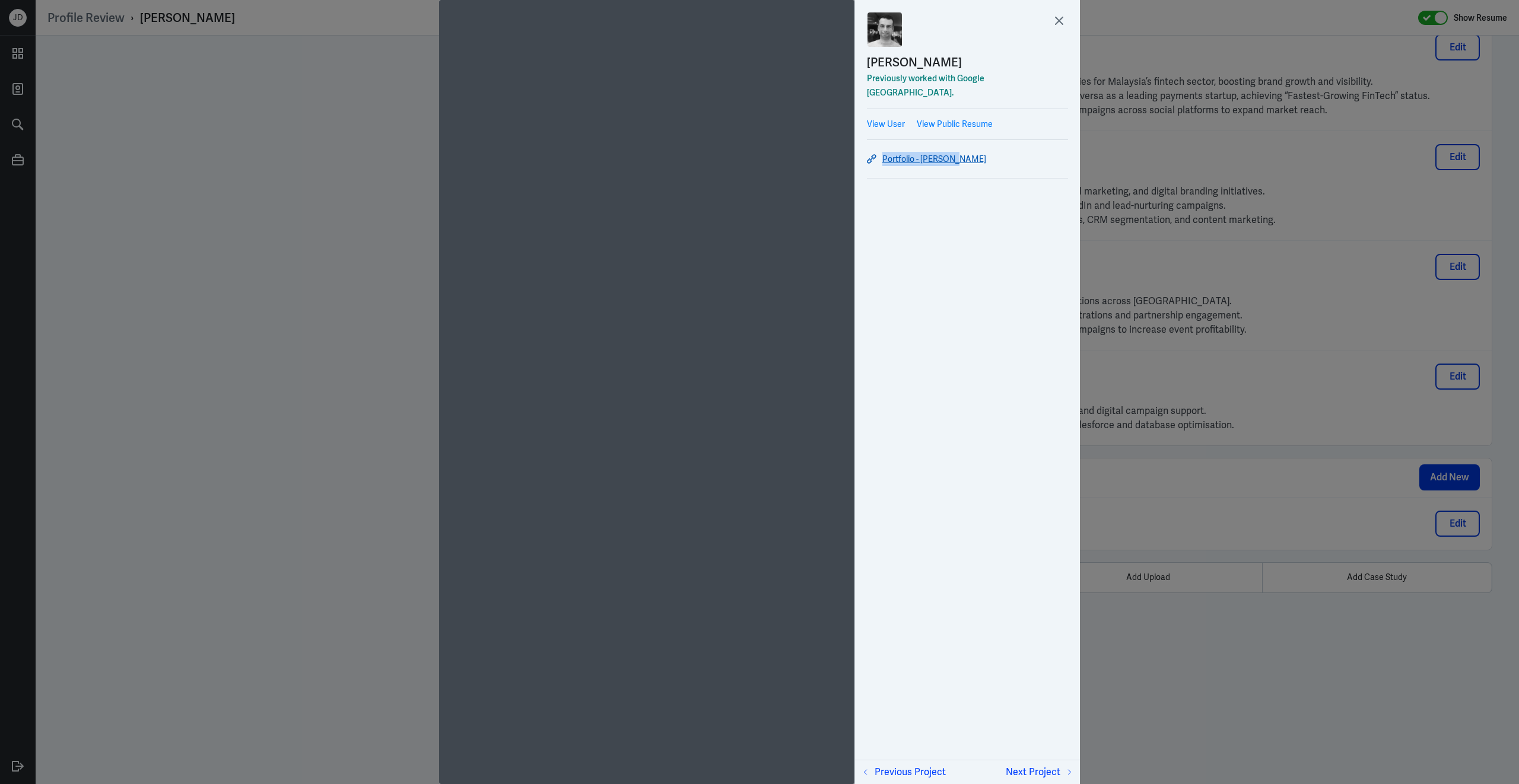
click at [929, 152] on link "Portfolio - Faraz F." at bounding box center [967, 159] width 201 height 14
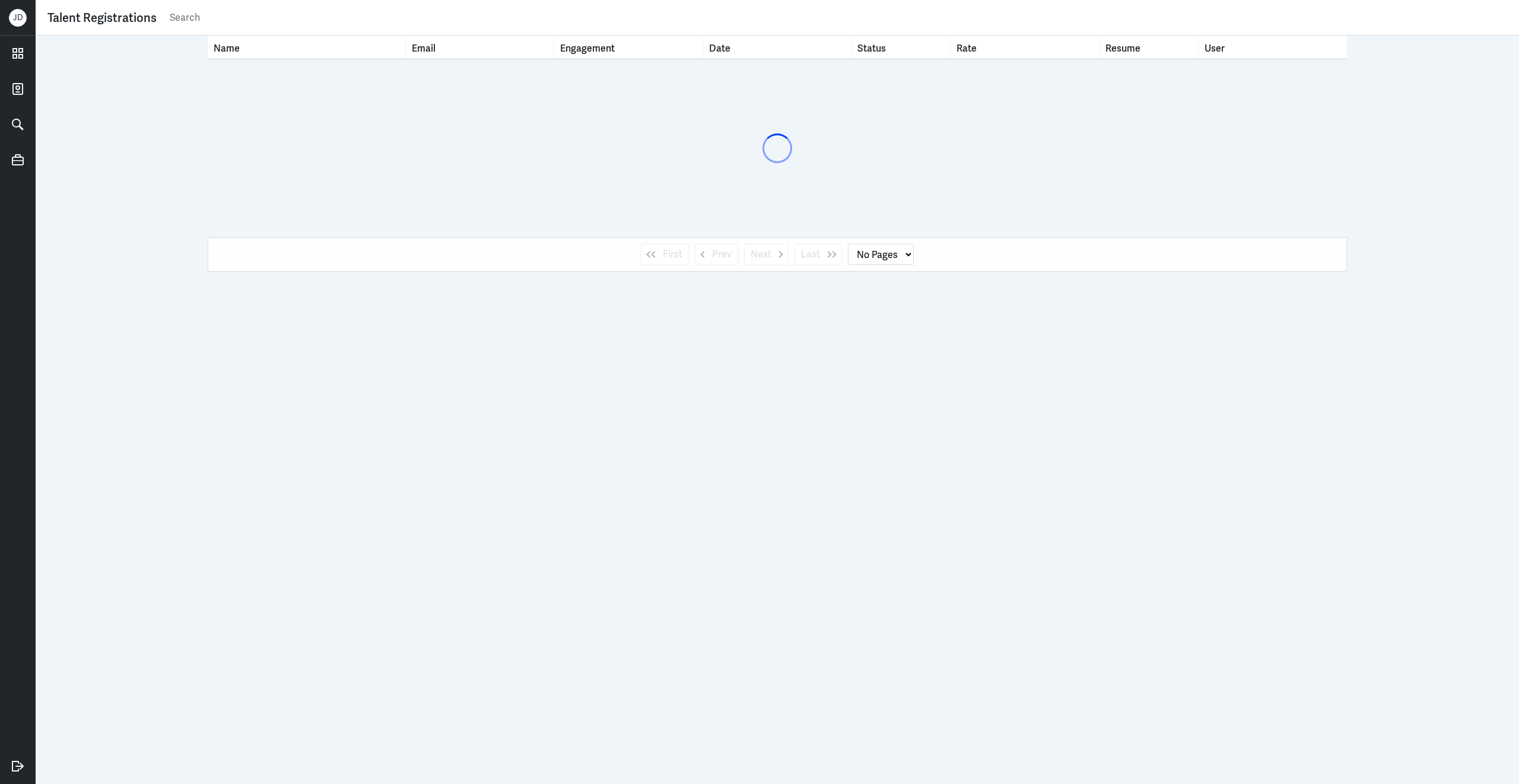
select select "1"
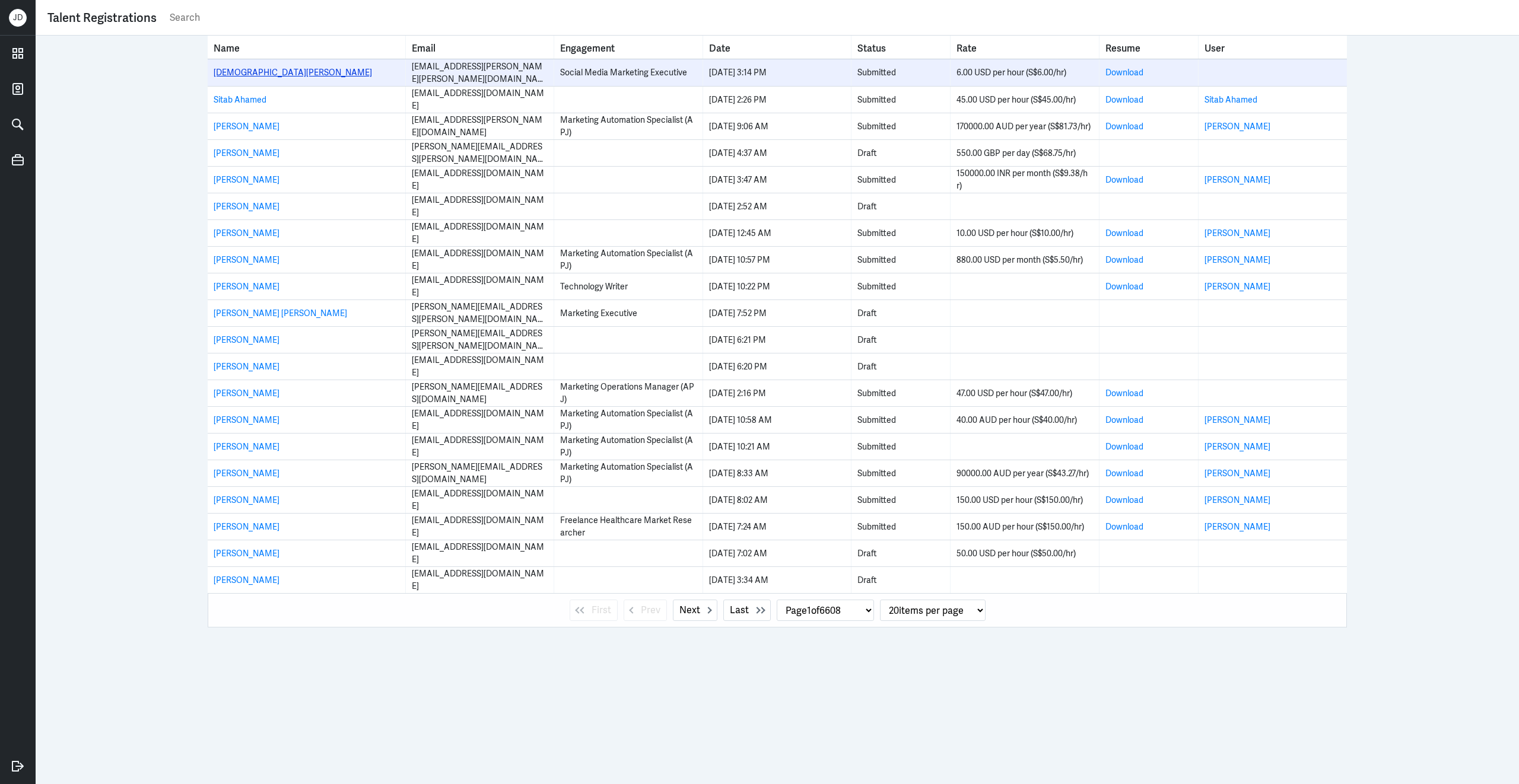
click at [239, 69] on link "[DEMOGRAPHIC_DATA][PERSON_NAME]" at bounding box center [293, 72] width 159 height 11
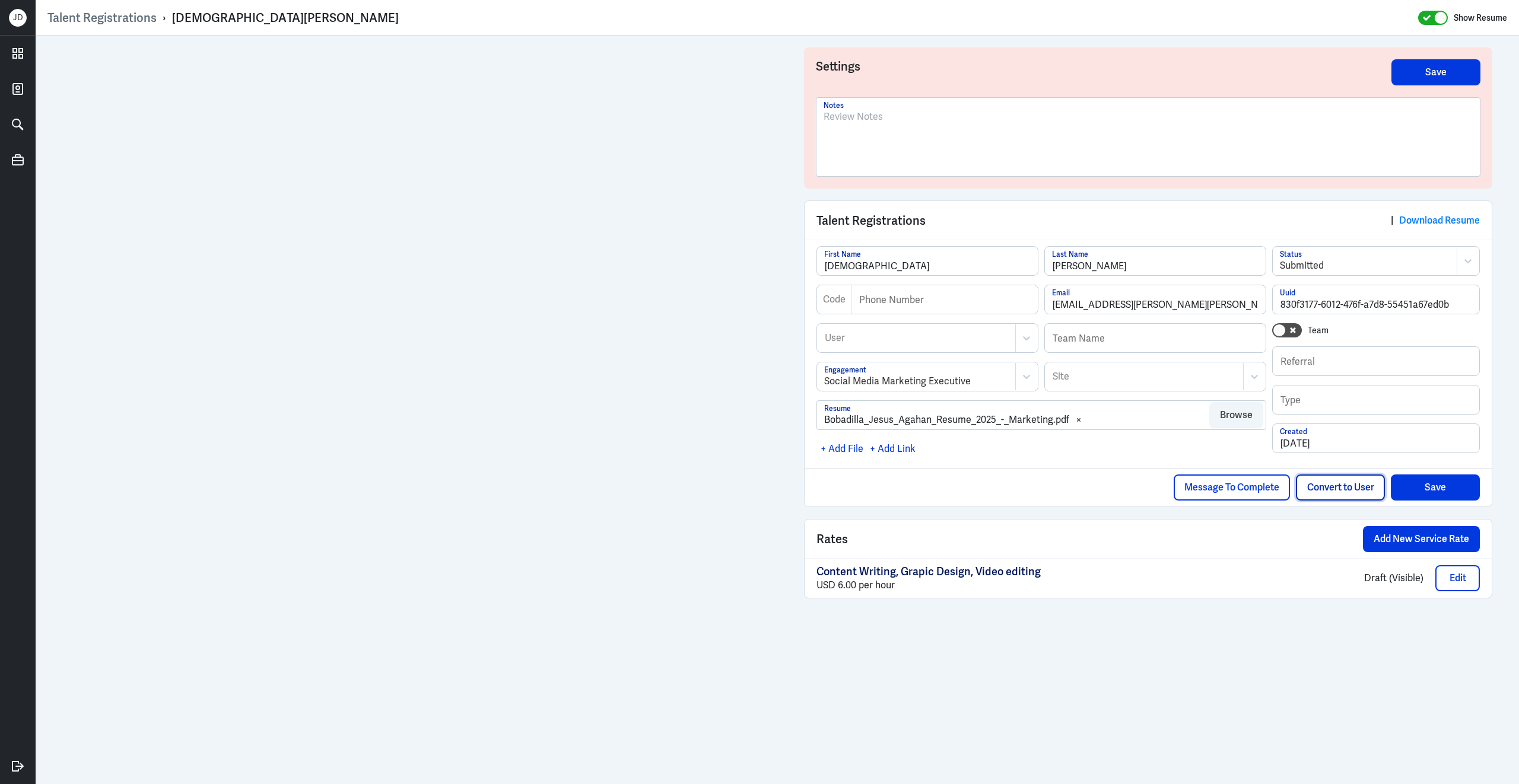
click at [1348, 492] on button "Convert to User" at bounding box center [1340, 487] width 89 height 26
